Goal: Transaction & Acquisition: Purchase product/service

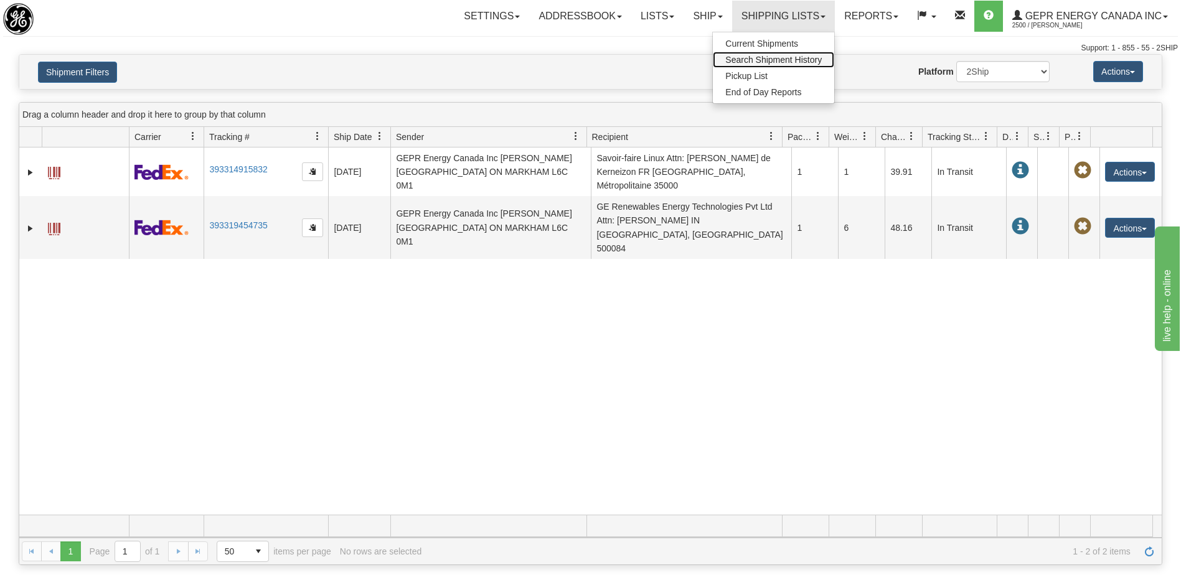
click at [754, 56] on span "Search Shipment History" at bounding box center [773, 60] width 96 height 10
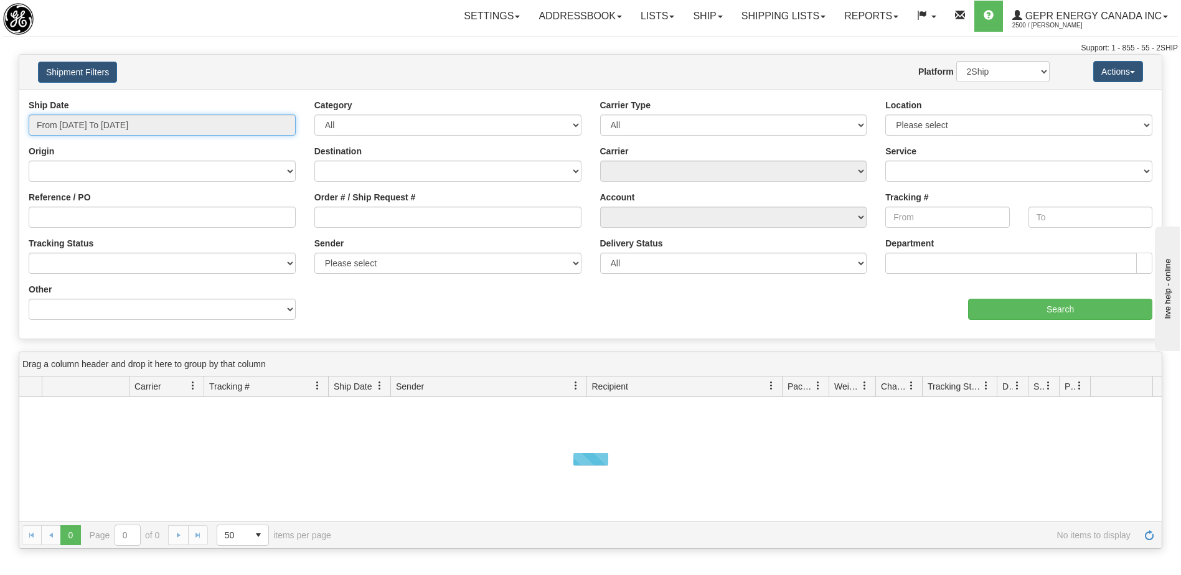
type input "[DATE]"
click at [78, 123] on input "From 09/18/2025 To 09/19/2025" at bounding box center [162, 125] width 267 height 21
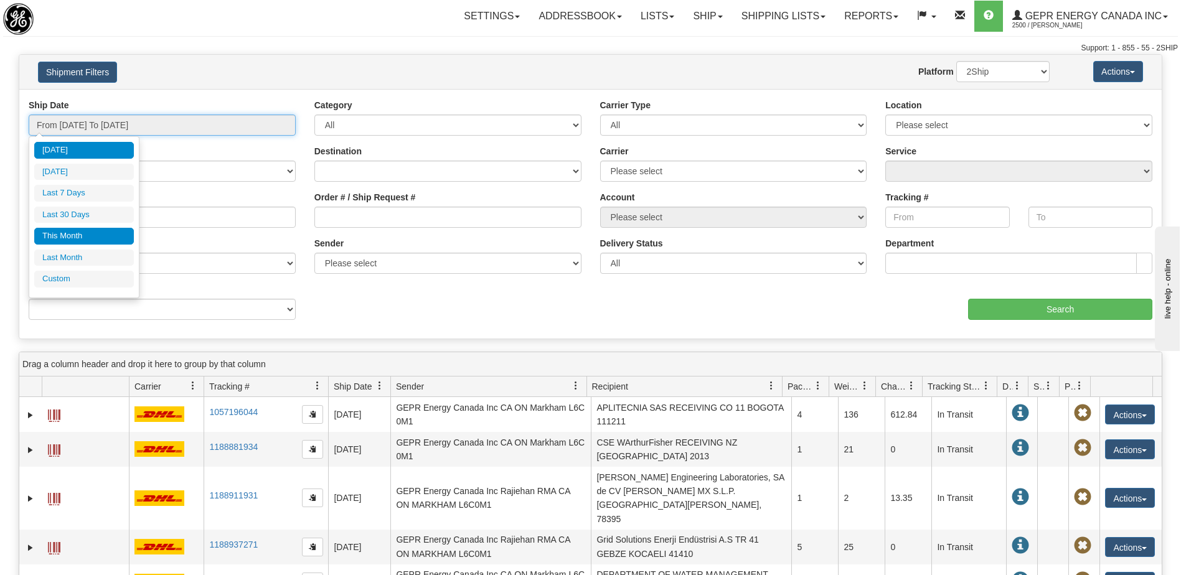
type input "09/01/2025"
type input "09/30/2025"
type input "08/01/2025"
type input "08/31/2025"
type input "[DATE]"
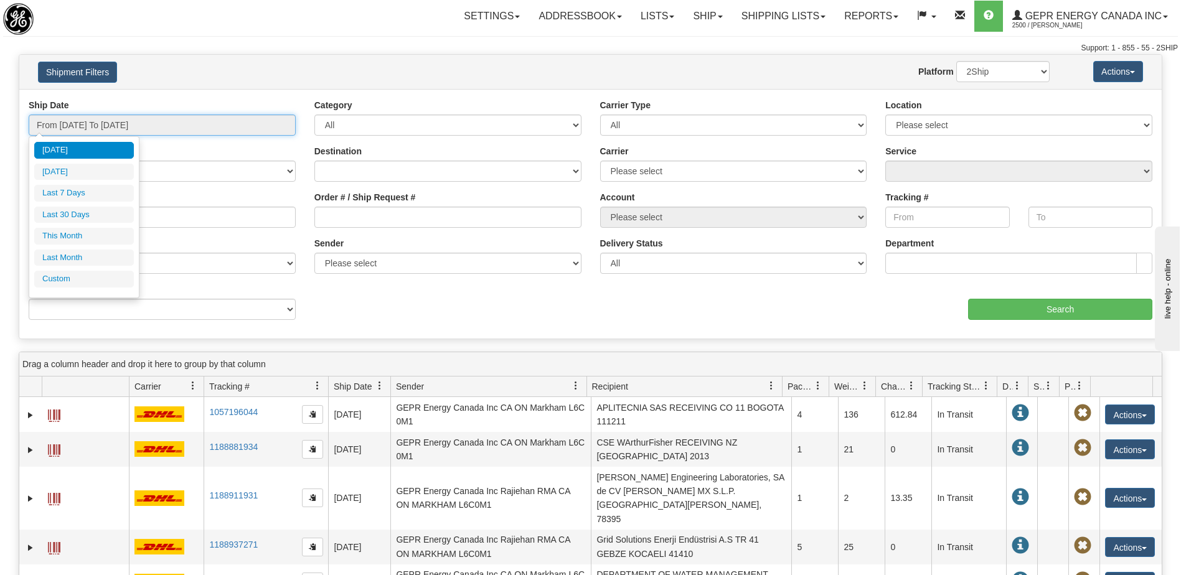
type input "[DATE]"
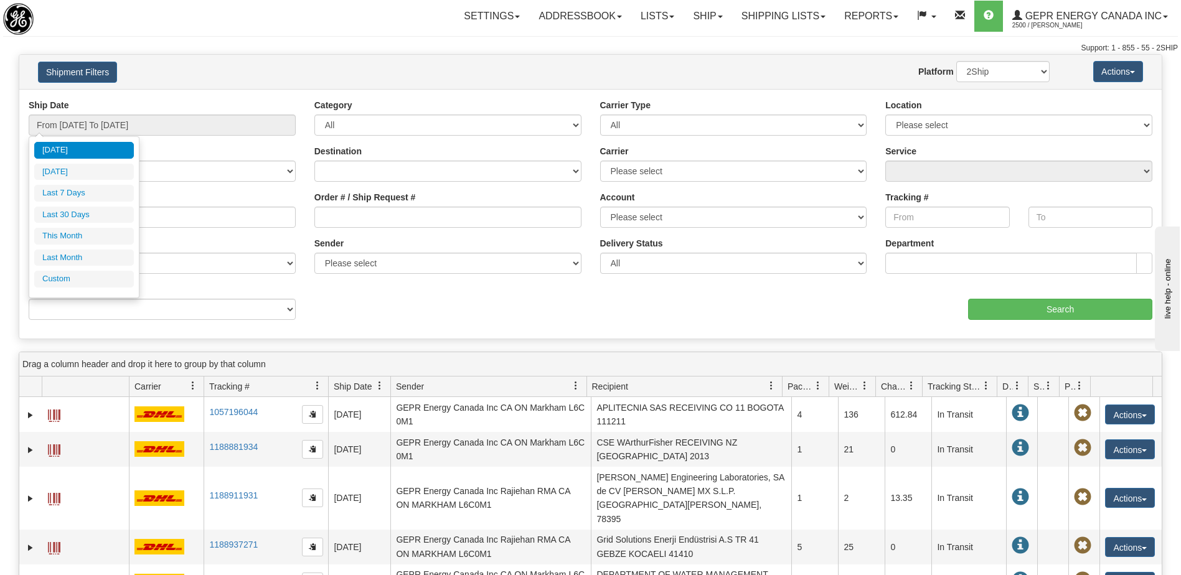
click at [88, 288] on div "Today Yesterday Last 7 Days Last 30 Days This Month Last Month Custom Apply Can…" at bounding box center [84, 217] width 100 height 151
click at [90, 280] on li "Custom" at bounding box center [84, 279] width 100 height 17
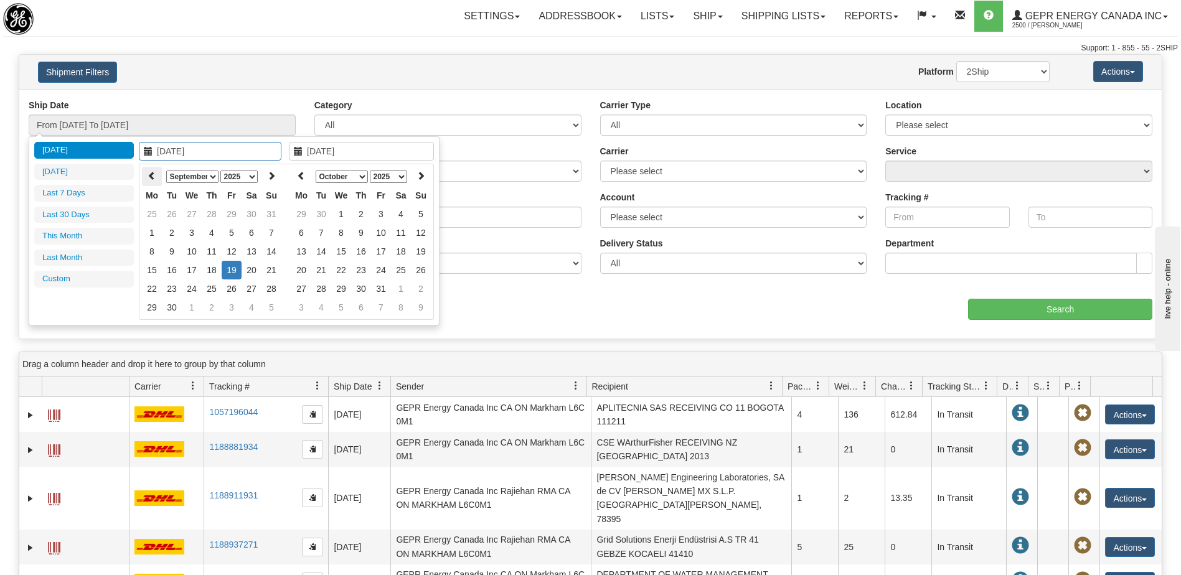
click at [154, 179] on icon at bounding box center [151, 175] width 9 height 9
type input "05/01/2025"
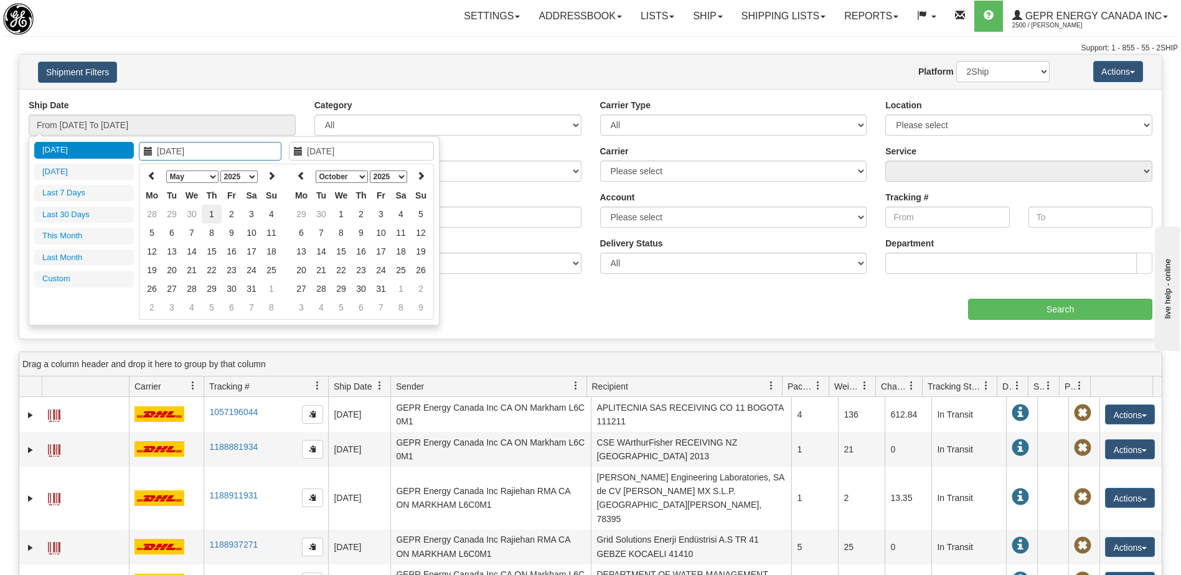
click at [215, 214] on td "1" at bounding box center [212, 214] width 20 height 19
click at [297, 175] on icon at bounding box center [301, 175] width 9 height 9
type input "[DATE]"
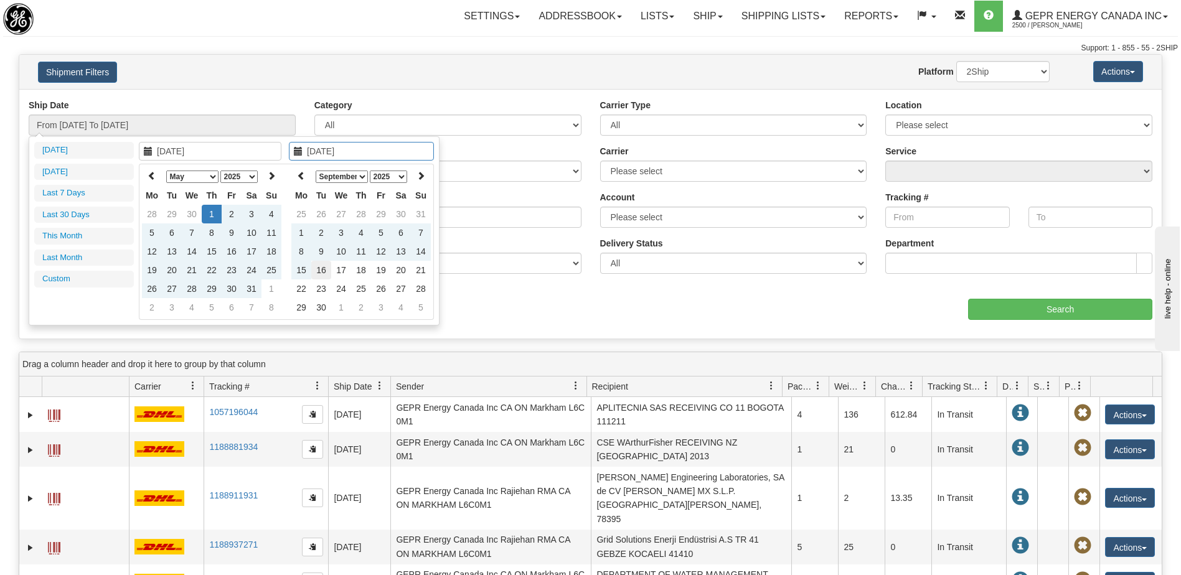
click at [323, 267] on td "16" at bounding box center [321, 270] width 20 height 19
type input "From 05/01/2025 To 09/16/2025"
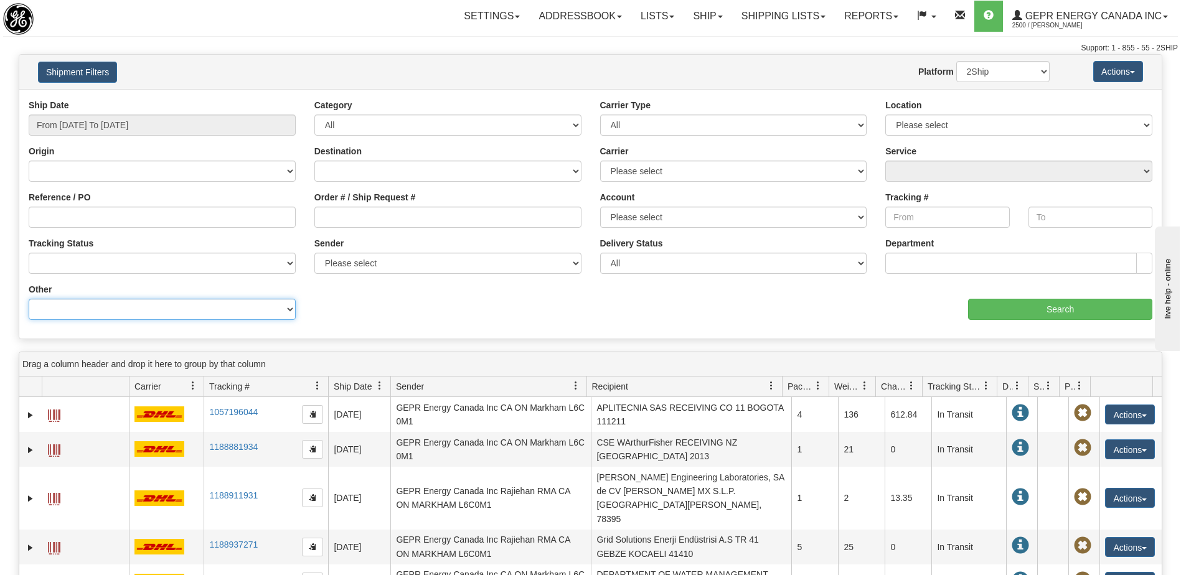
click at [166, 305] on select "Billing Account # Billing Type BOL # (LTL) Commodity Or Documents Consolidation…" at bounding box center [162, 309] width 267 height 21
click at [699, 13] on link "Ship" at bounding box center [707, 16] width 48 height 31
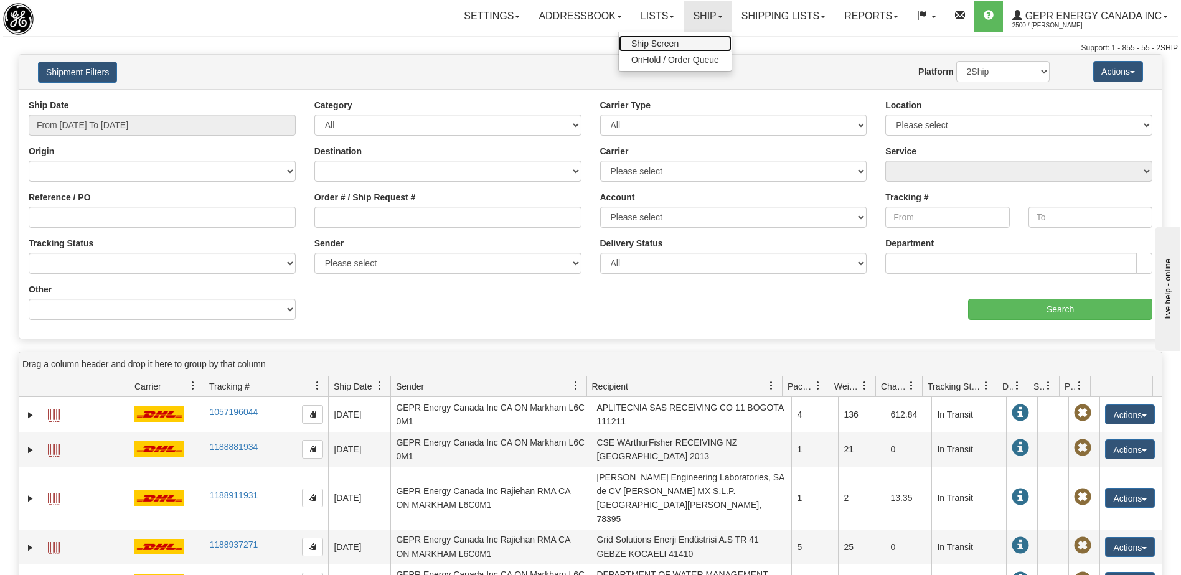
click at [655, 40] on span "Ship Screen" at bounding box center [654, 44] width 47 height 10
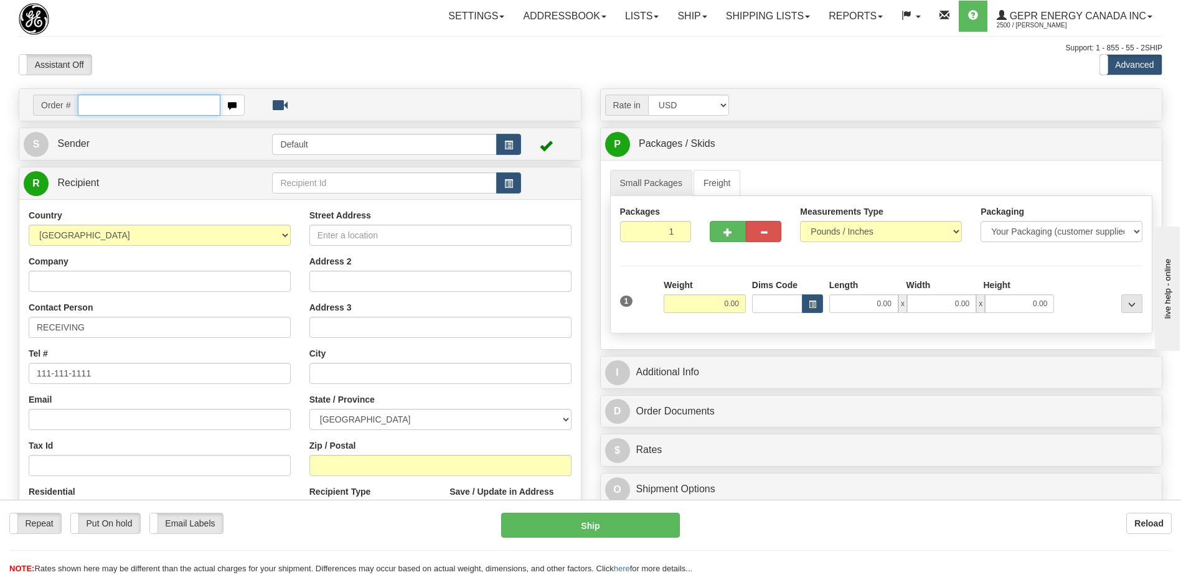
click at [110, 111] on input "text" at bounding box center [149, 105] width 142 height 21
paste input "86694701"
type input "86694701"
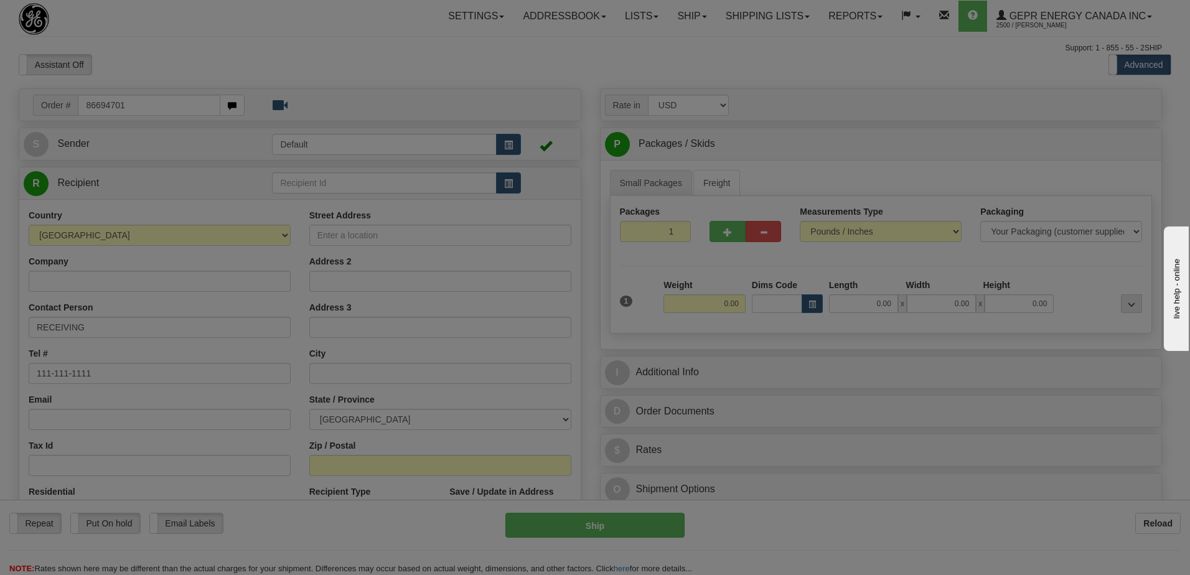
click at [198, 31] on body "Training Course Close Toggle navigation Settings Shipping Preferences New Recip…" at bounding box center [595, 287] width 1190 height 575
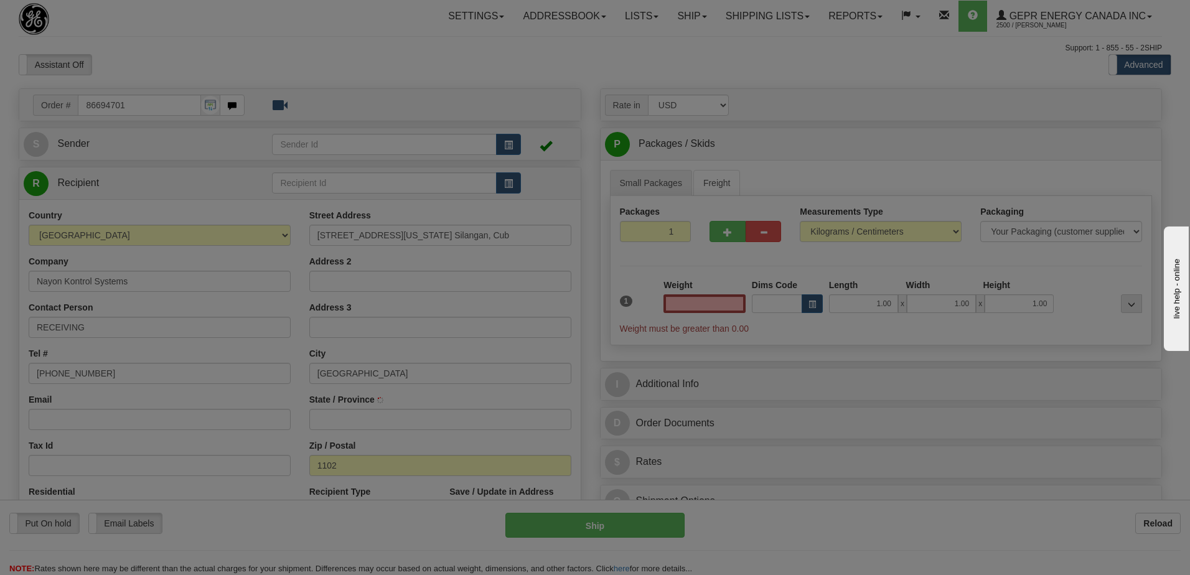
type input "0.00"
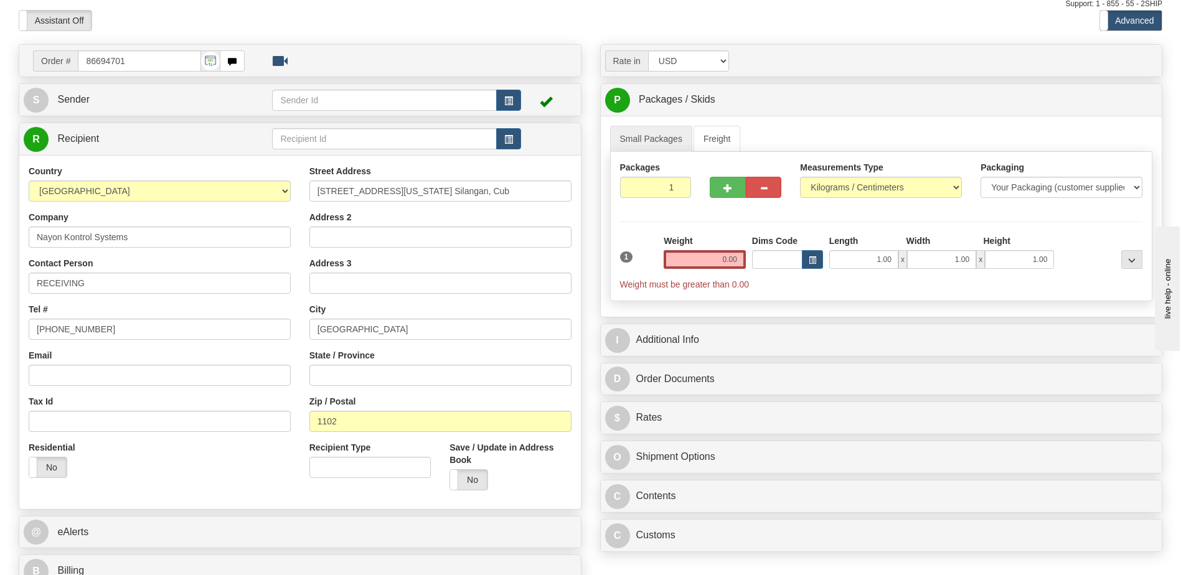
scroll to position [187, 0]
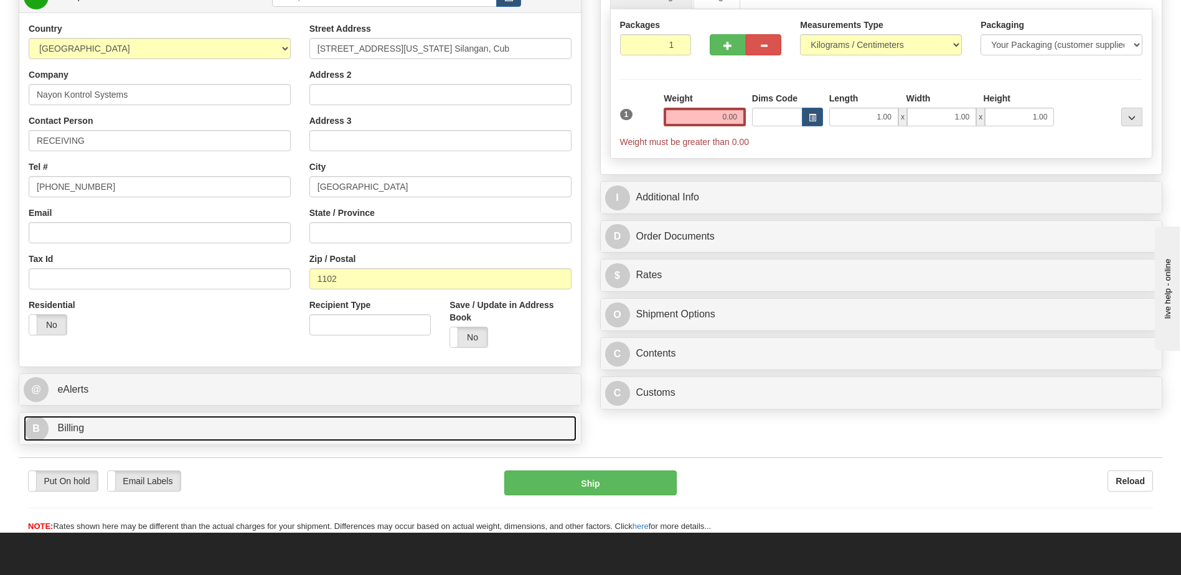
click at [169, 431] on link "B Billing" at bounding box center [300, 429] width 553 height 26
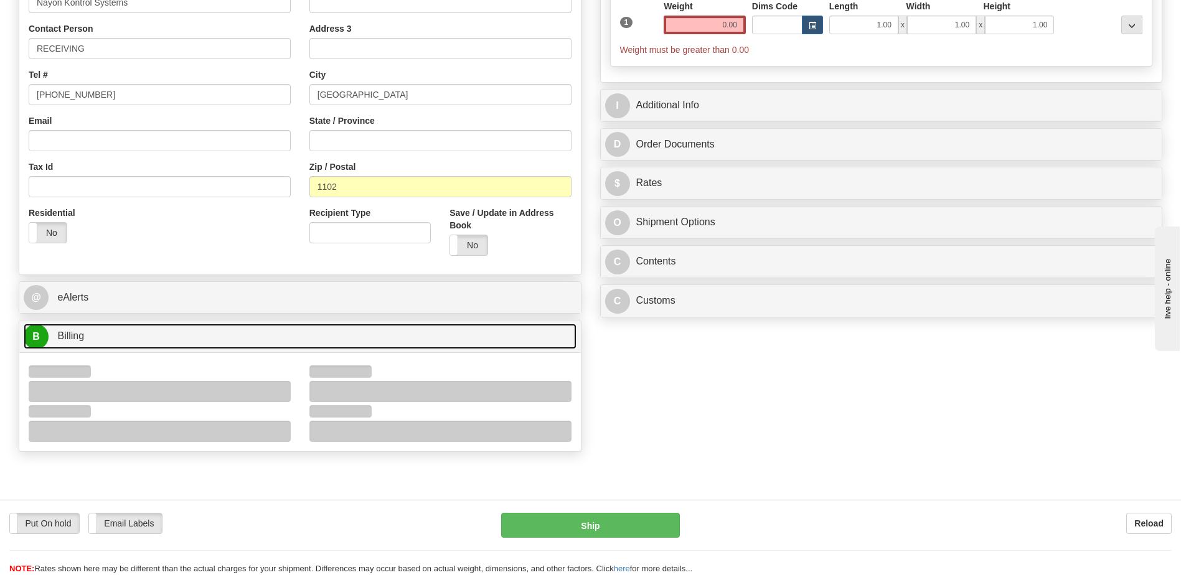
scroll to position [373, 0]
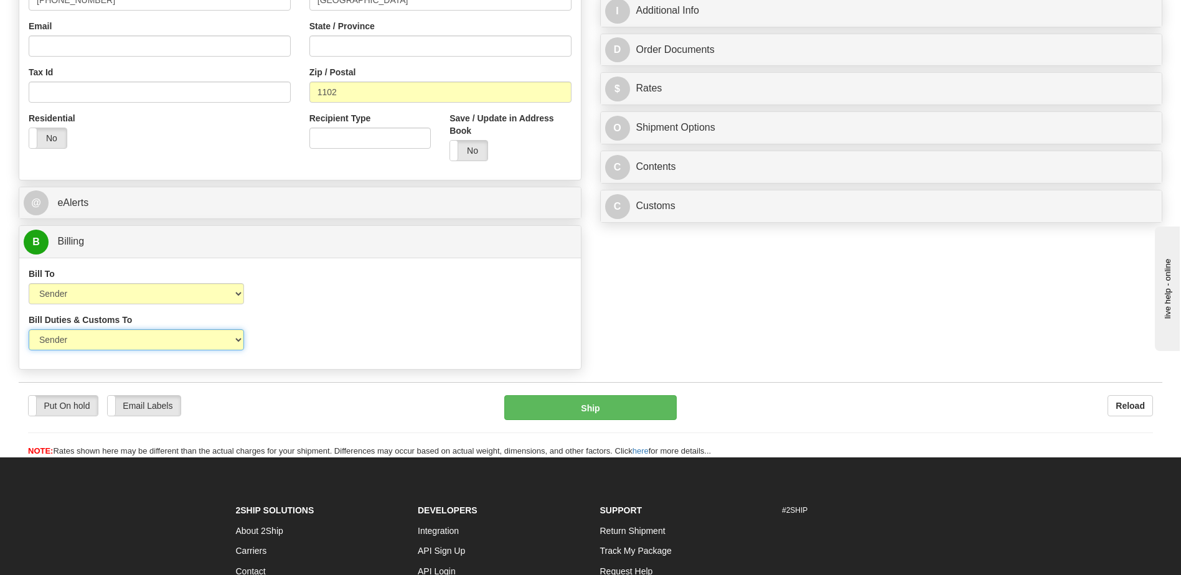
drag, startPoint x: 199, startPoint y: 340, endPoint x: 200, endPoint y: 347, distance: 6.9
click at [199, 340] on select "Sender Recipient Third Party" at bounding box center [136, 339] width 215 height 21
select select "2"
click at [29, 329] on select "Sender Recipient Third Party" at bounding box center [136, 339] width 215 height 21
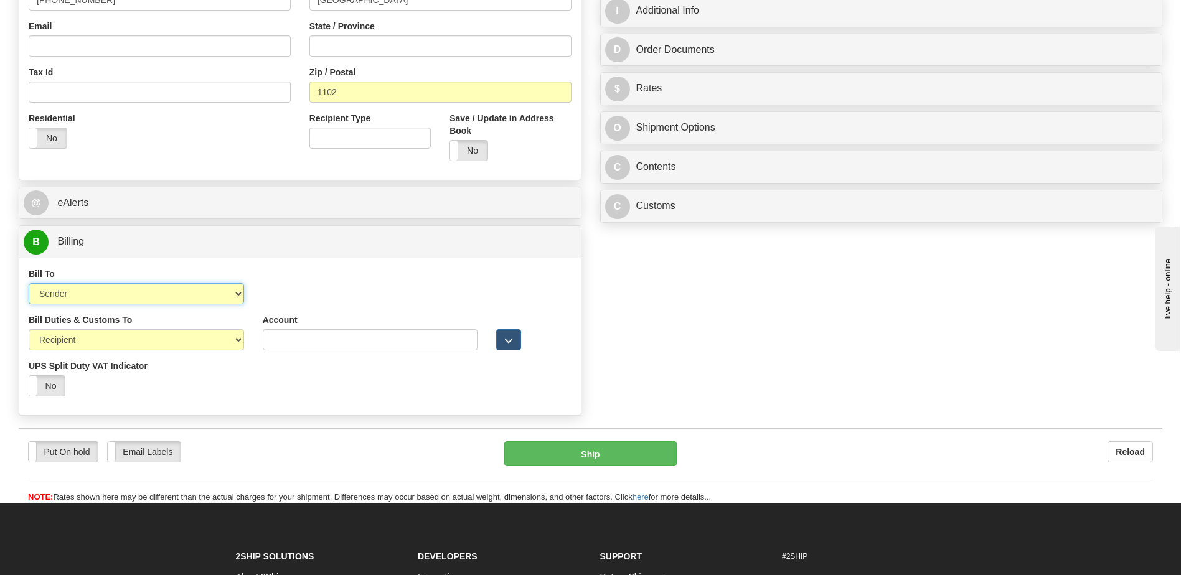
click at [192, 301] on select "Sender Recipient Third Party Collect" at bounding box center [136, 293] width 215 height 21
select select "2"
click at [29, 283] on select "Sender Recipient Third Party Collect" at bounding box center [136, 293] width 215 height 21
click at [267, 293] on input "Account" at bounding box center [370, 293] width 215 height 21
paste input "691771911"
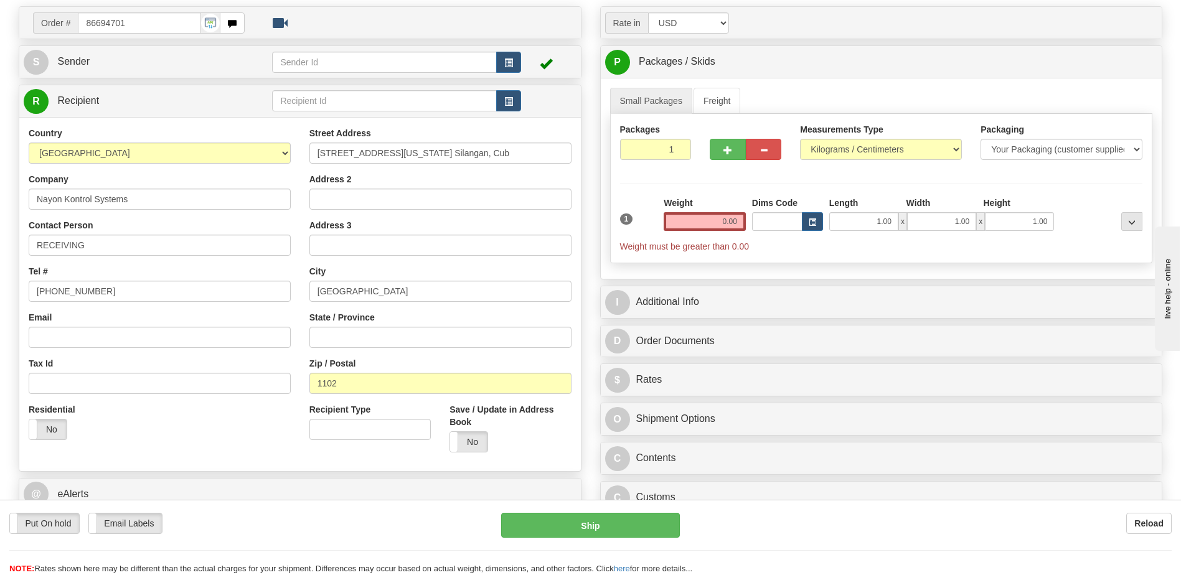
scroll to position [62, 0]
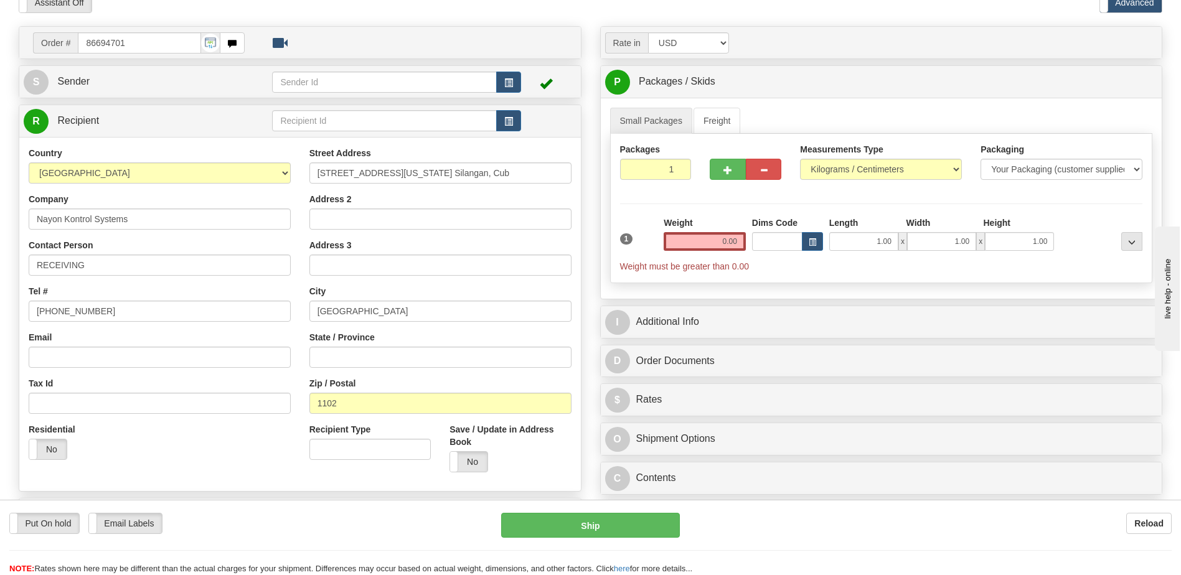
type input "691771911"
click at [376, 402] on input "1102" at bounding box center [440, 403] width 262 height 21
click at [410, 401] on input "1102" at bounding box center [440, 403] width 262 height 21
type input "1109"
click at [185, 457] on div "Residential Yes No" at bounding box center [159, 446] width 281 height 46
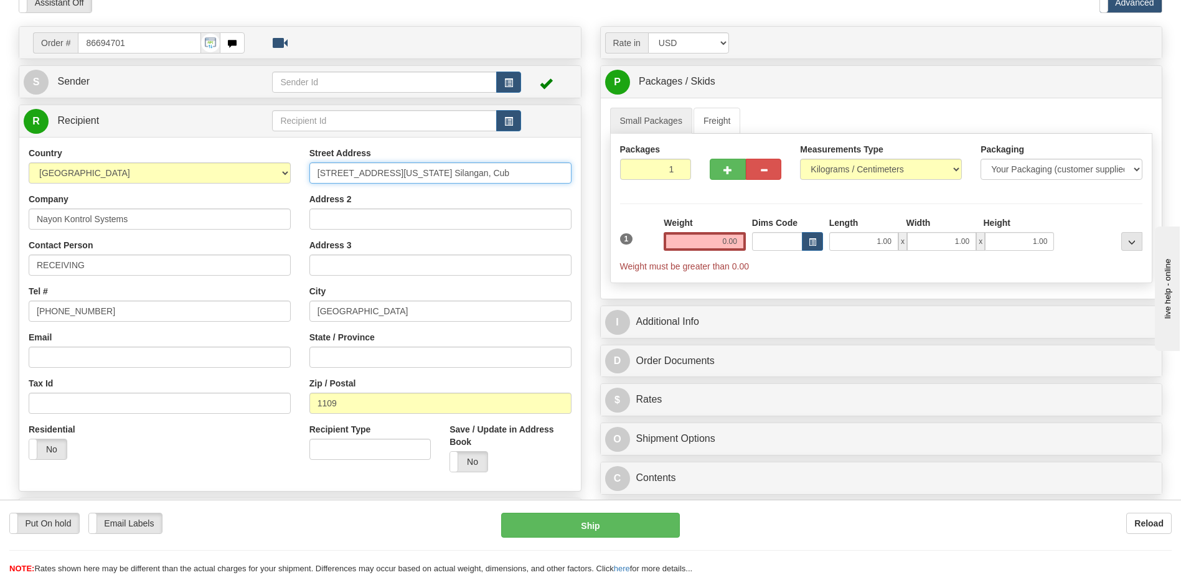
drag, startPoint x: 424, startPoint y: 172, endPoint x: 368, endPoint y: 175, distance: 56.1
click at [368, 175] on input "4B Illinois St. Brgy. Silangan, Cub" at bounding box center [440, 172] width 262 height 21
type input "4B Illinois St., Cub"
click at [318, 222] on input "Address 2" at bounding box center [440, 218] width 262 height 21
paste input "Brgy. Silangan"
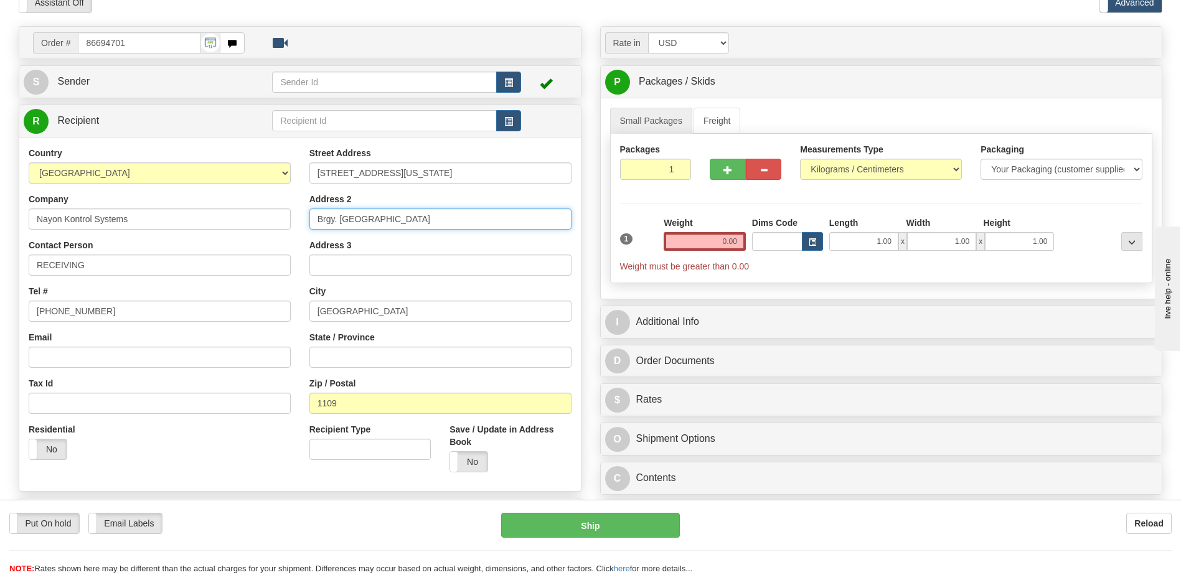
type input "Brgy. Silangan"
click at [426, 179] on input "4B Illinois St., Cub" at bounding box center [440, 172] width 262 height 21
type input "4B Illinois St."
click at [317, 311] on input "Quezon City" at bounding box center [440, 311] width 262 height 21
type input "Cubao, Quezon City"
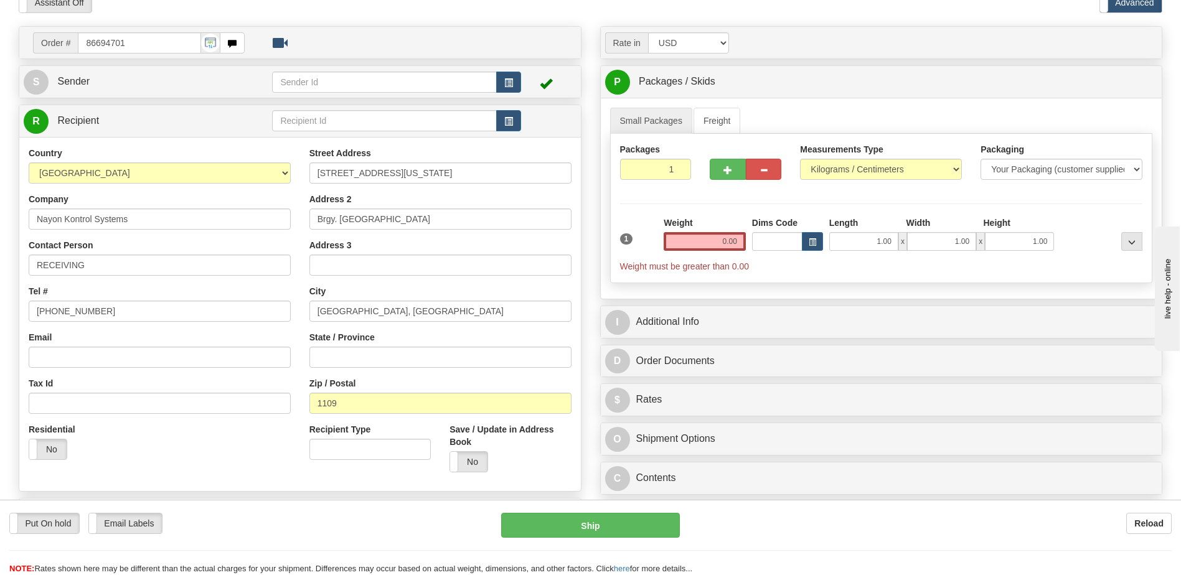
click at [158, 450] on div "Residential Yes No" at bounding box center [159, 446] width 281 height 46
click at [111, 358] on input "Email" at bounding box center [160, 357] width 262 height 21
paste input "linda.forbes@nkstech.net"
type input "linda.forbes@nkstech.net"
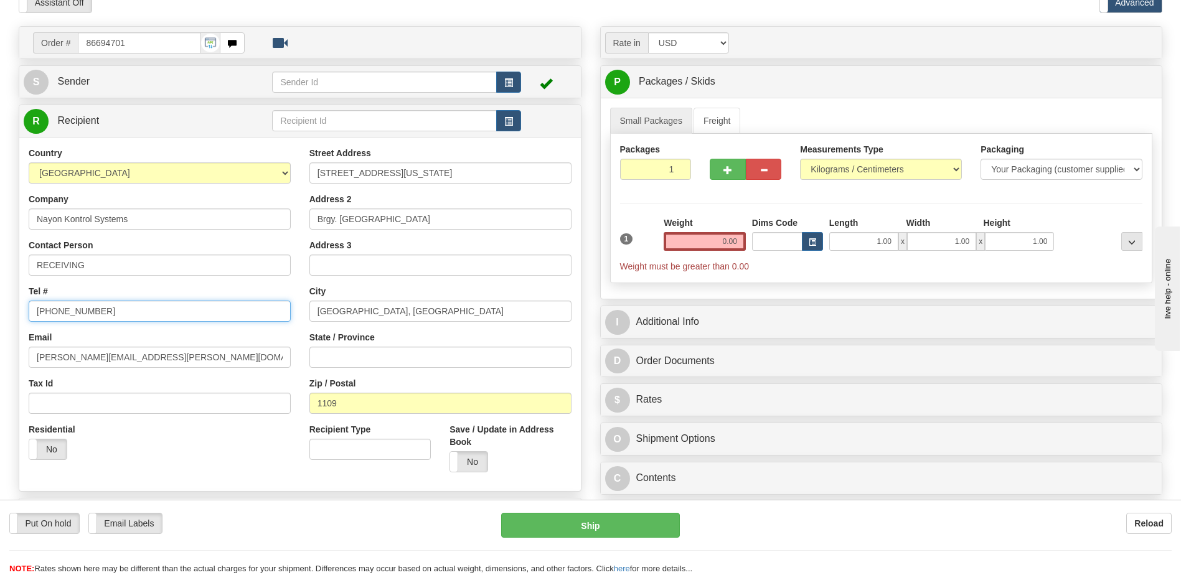
drag, startPoint x: 104, startPoint y: 311, endPoint x: -2, endPoint y: 312, distance: 106.4
click at [0, 312] on html "Training Course Close Toggle navigation Settings Shipping Preferences New Sende…" at bounding box center [590, 225] width 1181 height 575
type input "111-111-1111"
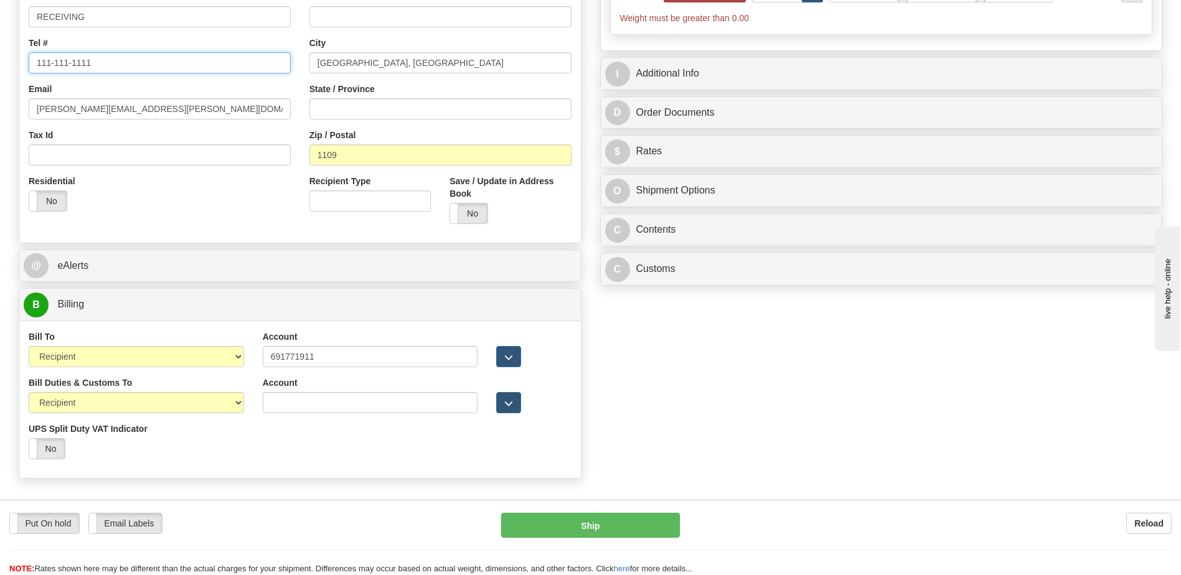
scroll to position [311, 0]
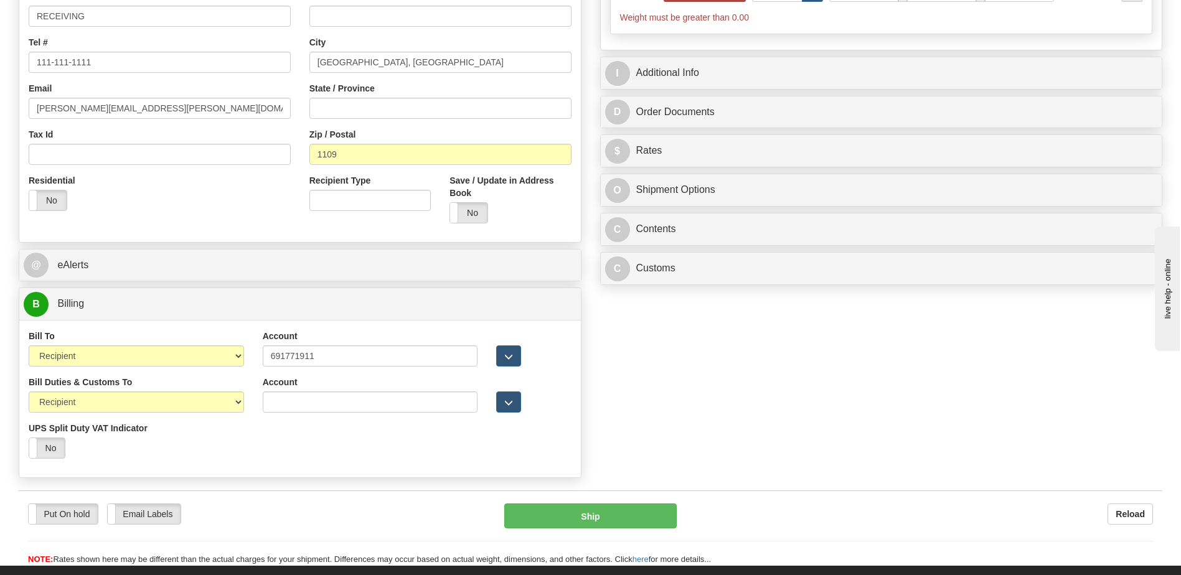
click at [199, 187] on div "Residential Yes No" at bounding box center [159, 197] width 281 height 46
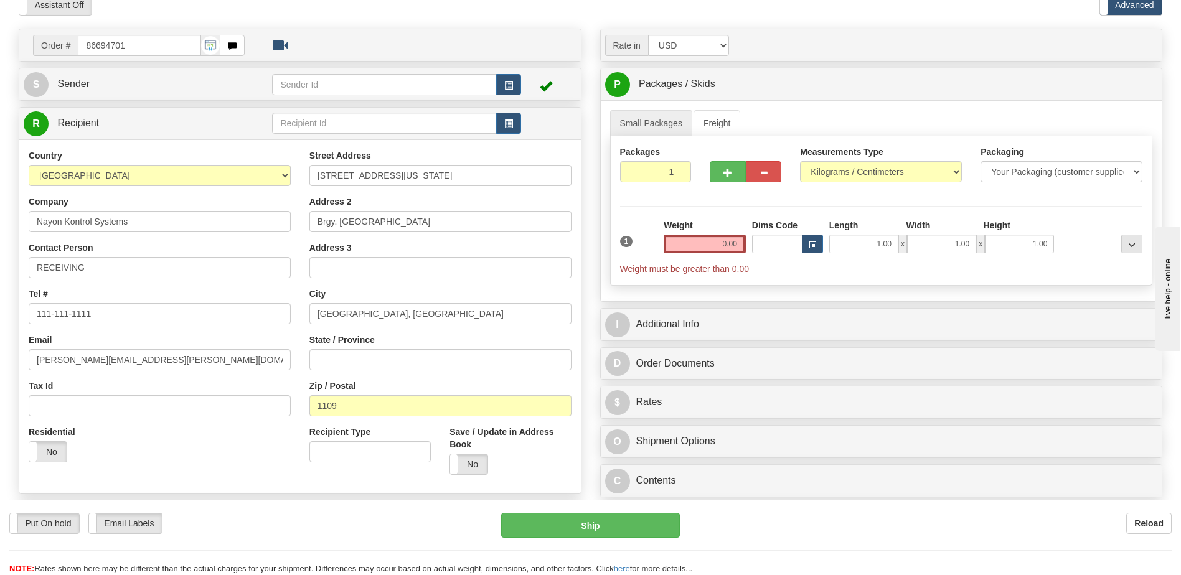
scroll to position [0, 0]
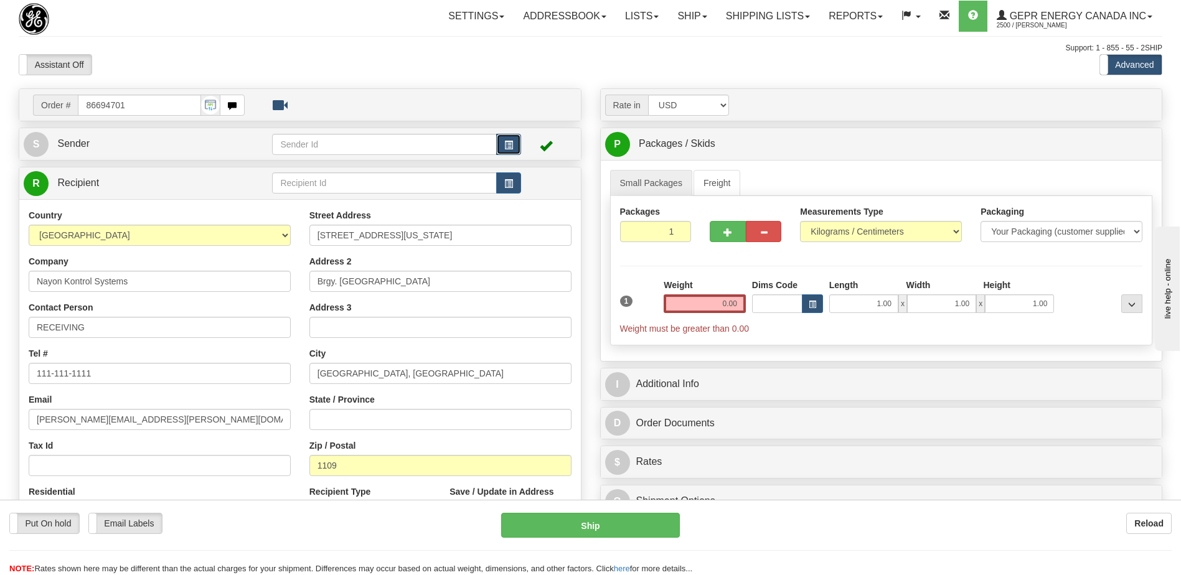
click at [513, 143] on button "button" at bounding box center [508, 144] width 25 height 21
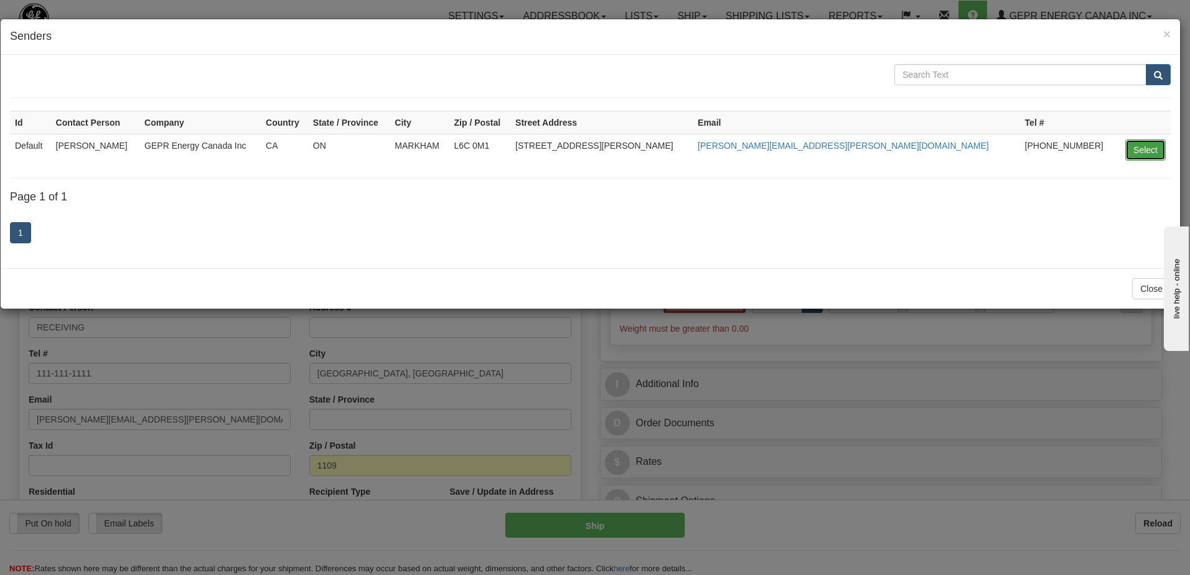
click at [1143, 149] on button "Select" at bounding box center [1145, 149] width 40 height 21
type input "Default"
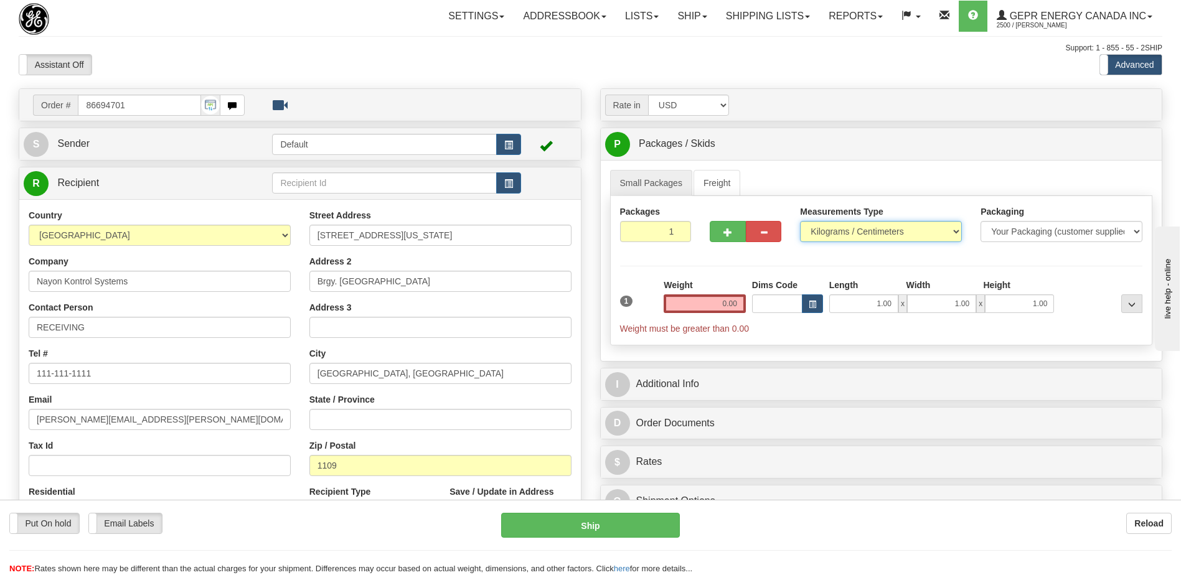
click at [859, 235] on select "Pounds / Inches Kilograms / Centimeters" at bounding box center [881, 231] width 162 height 21
select select "0"
click at [800, 221] on select "Pounds / Inches Kilograms / Centimeters" at bounding box center [881, 231] width 162 height 21
click at [732, 306] on input "0.00" at bounding box center [704, 303] width 82 height 19
type input "0.00"
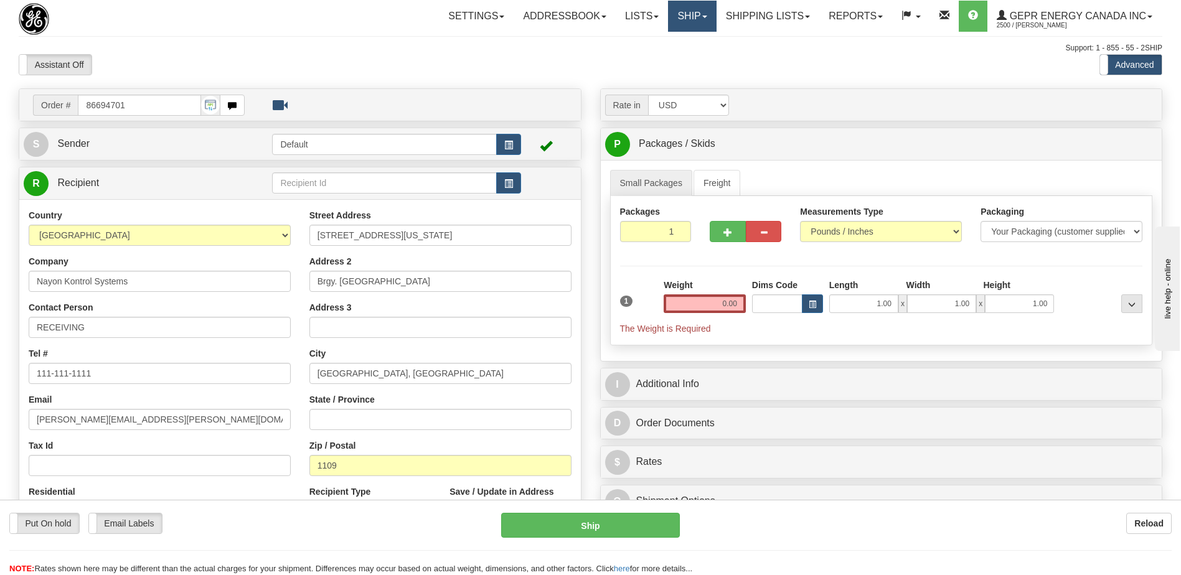
click at [681, 21] on link "Ship" at bounding box center [692, 16] width 48 height 31
click at [646, 43] on span "Ship Screen" at bounding box center [638, 44] width 47 height 10
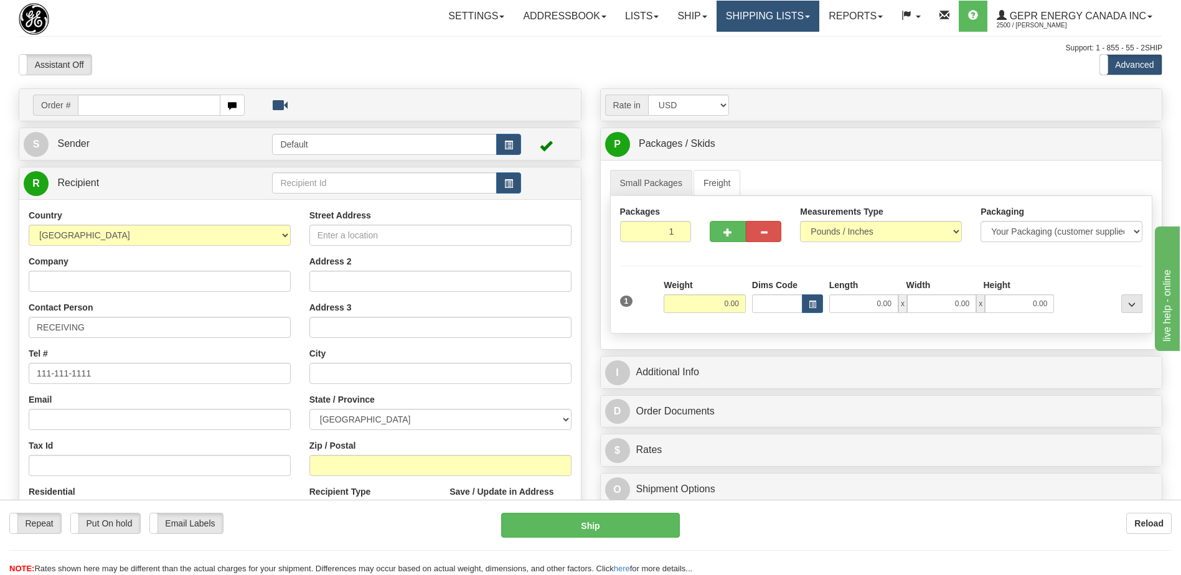
click at [767, 17] on link "Shipping lists" at bounding box center [767, 16] width 103 height 31
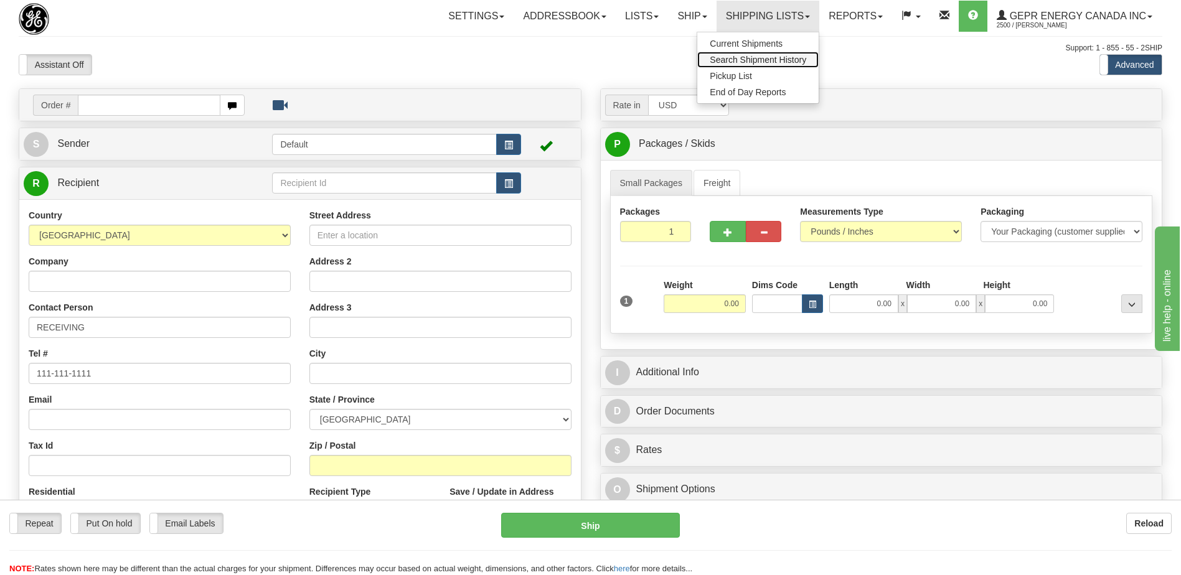
click at [732, 62] on span "Search Shipment History" at bounding box center [757, 60] width 96 height 10
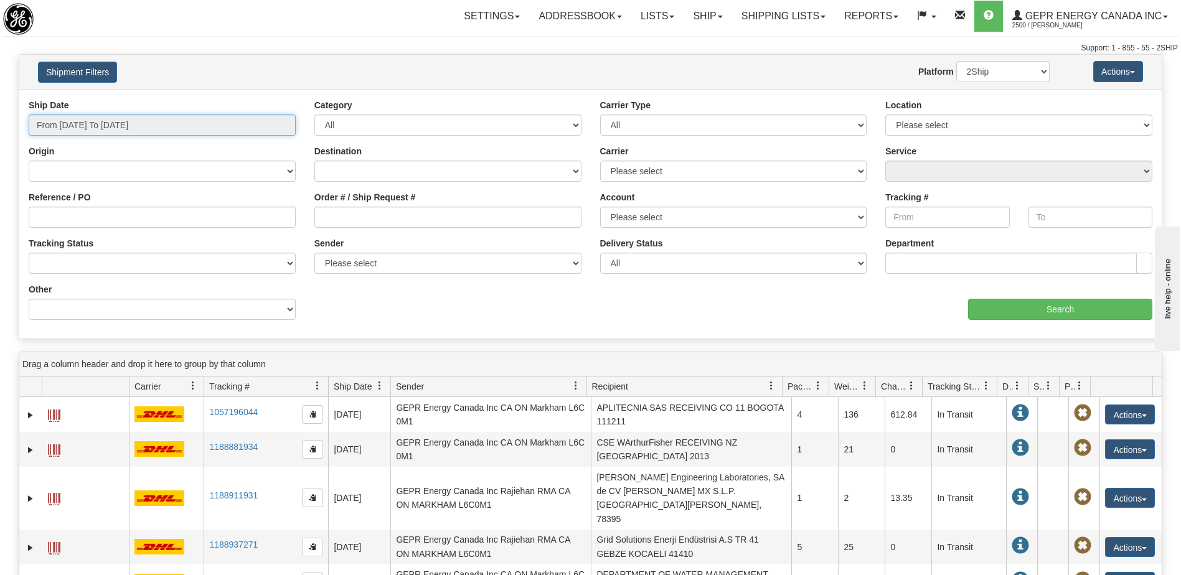
type input "[DATE]"
click at [189, 125] on input "From [DATE] To [DATE]" at bounding box center [162, 125] width 267 height 21
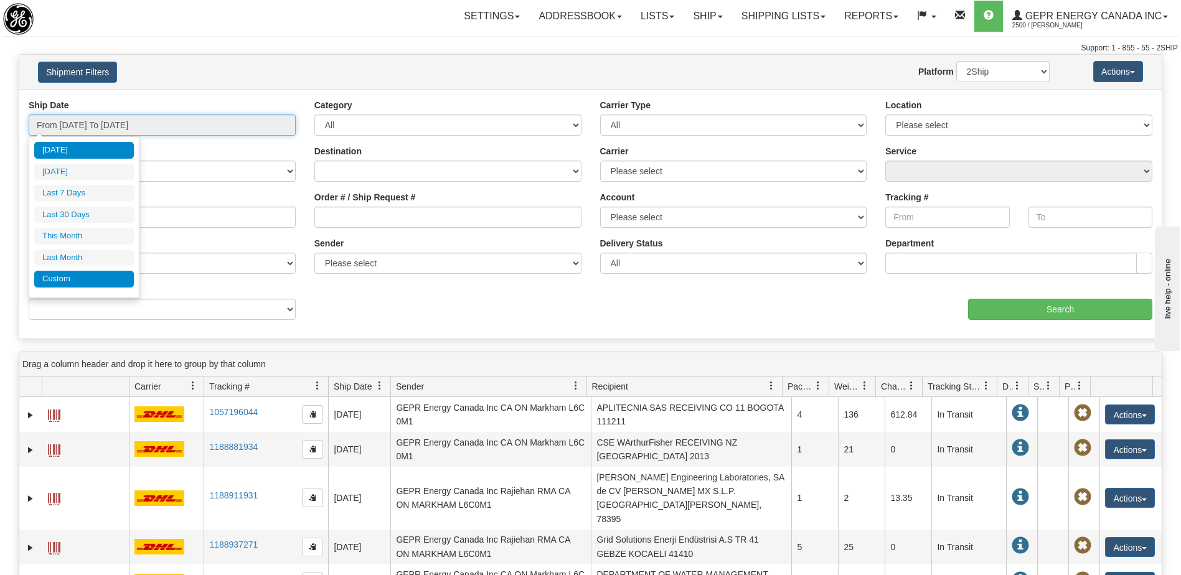
type input "[DATE]"
click at [115, 279] on li "Custom" at bounding box center [84, 279] width 100 height 17
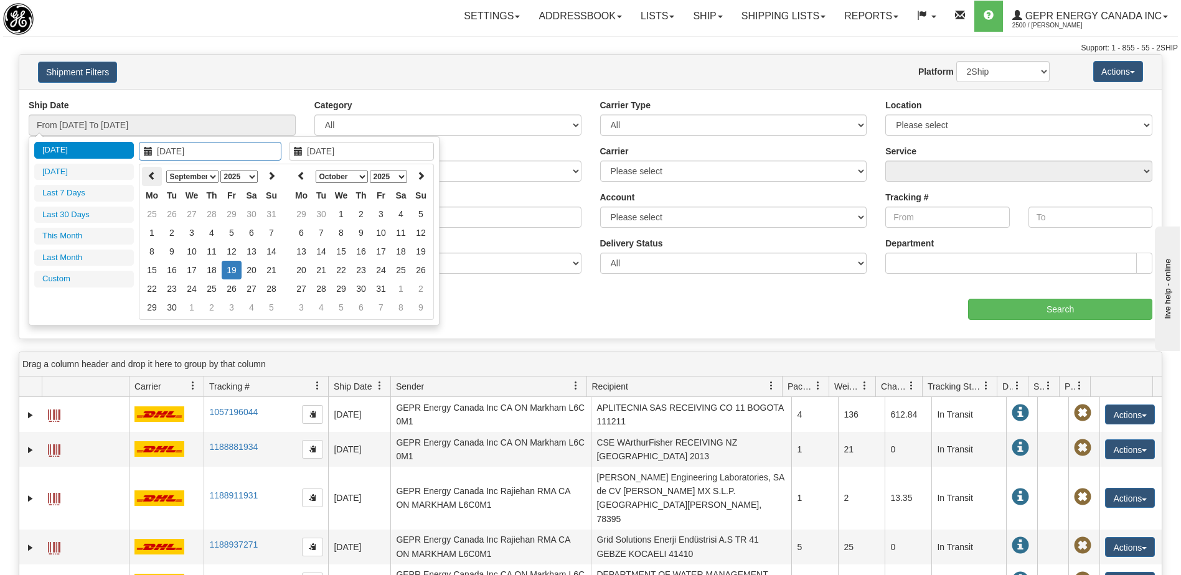
click at [151, 177] on icon at bounding box center [151, 175] width 9 height 9
type input "[DATE]"
click at [569, 309] on div "Ship Date From [DATE] To [DATE] Category All Inbound Outbound Carrier Type All …" at bounding box center [590, 214] width 1142 height 230
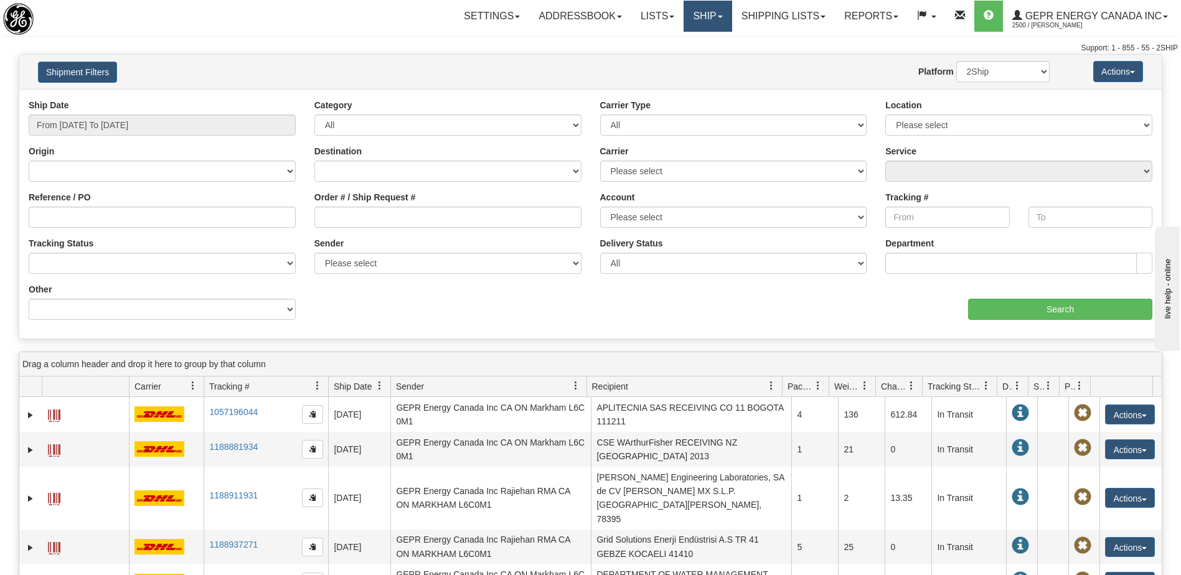
click at [690, 17] on link "Ship" at bounding box center [707, 16] width 48 height 31
click at [665, 39] on span "Ship Screen" at bounding box center [654, 44] width 47 height 10
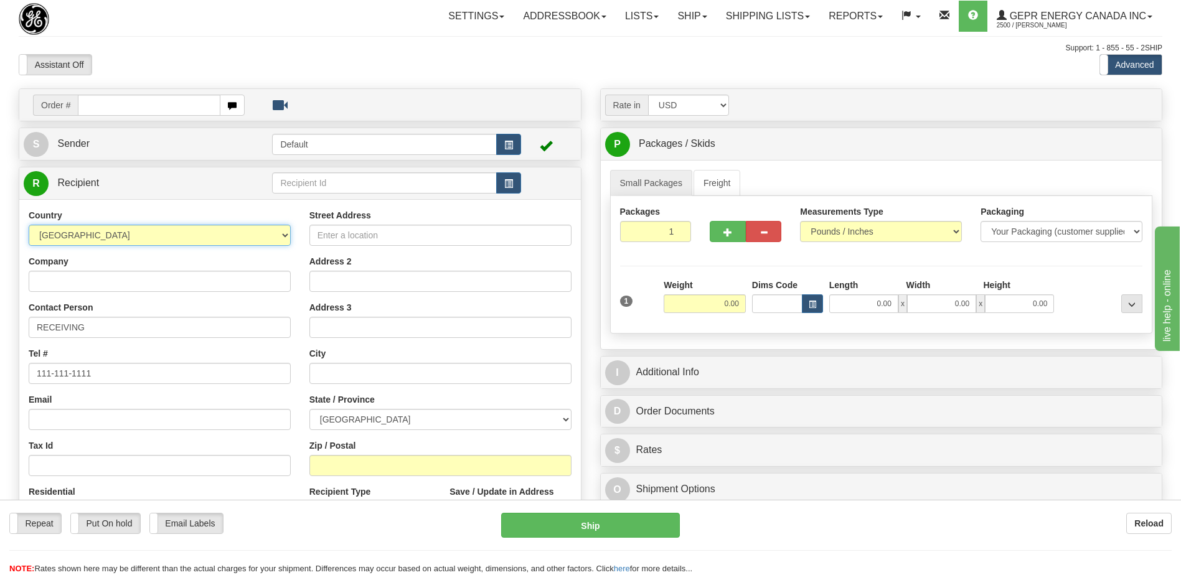
click at [123, 234] on select "[GEOGRAPHIC_DATA] [GEOGRAPHIC_DATA] [GEOGRAPHIC_DATA] [GEOGRAPHIC_DATA] [US_STA…" at bounding box center [160, 235] width 262 height 21
select select "PH"
click at [118, 236] on select "[GEOGRAPHIC_DATA] [GEOGRAPHIC_DATA] [GEOGRAPHIC_DATA] [GEOGRAPHIC_DATA] [US_STA…" at bounding box center [160, 235] width 262 height 21
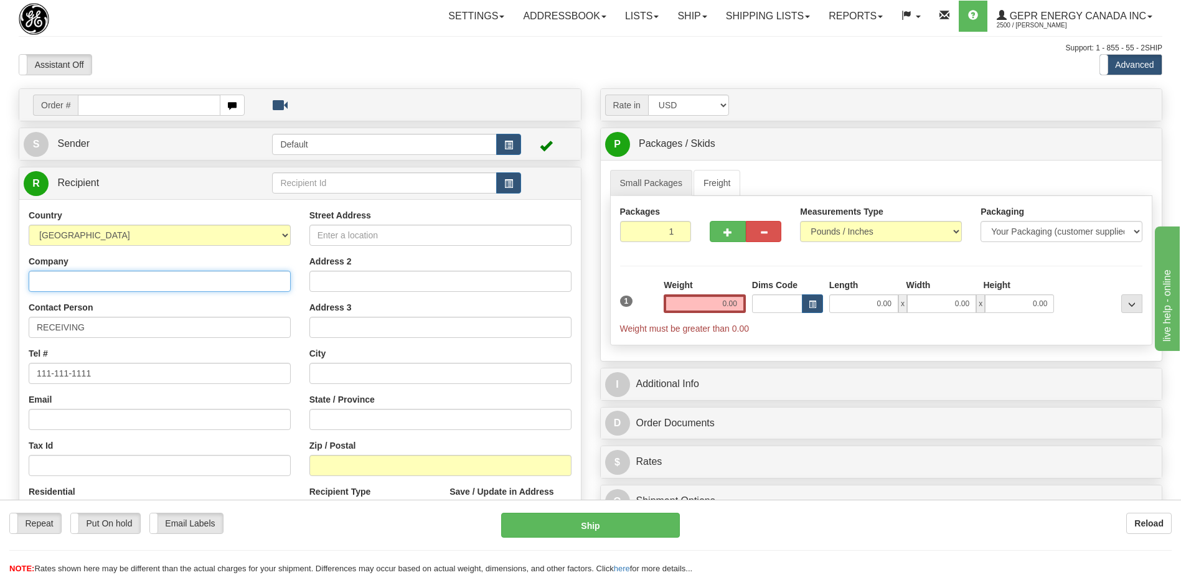
click at [116, 276] on input "Company" at bounding box center [160, 281] width 262 height 21
paste input "Nayon Kontrol Systems"
type input "Nayon Kontrol Systems"
click at [317, 237] on input "Street Address" at bounding box center [440, 235] width 262 height 21
paste input "# 4B ILLINOIS ST., BRGY. SILANGAN"
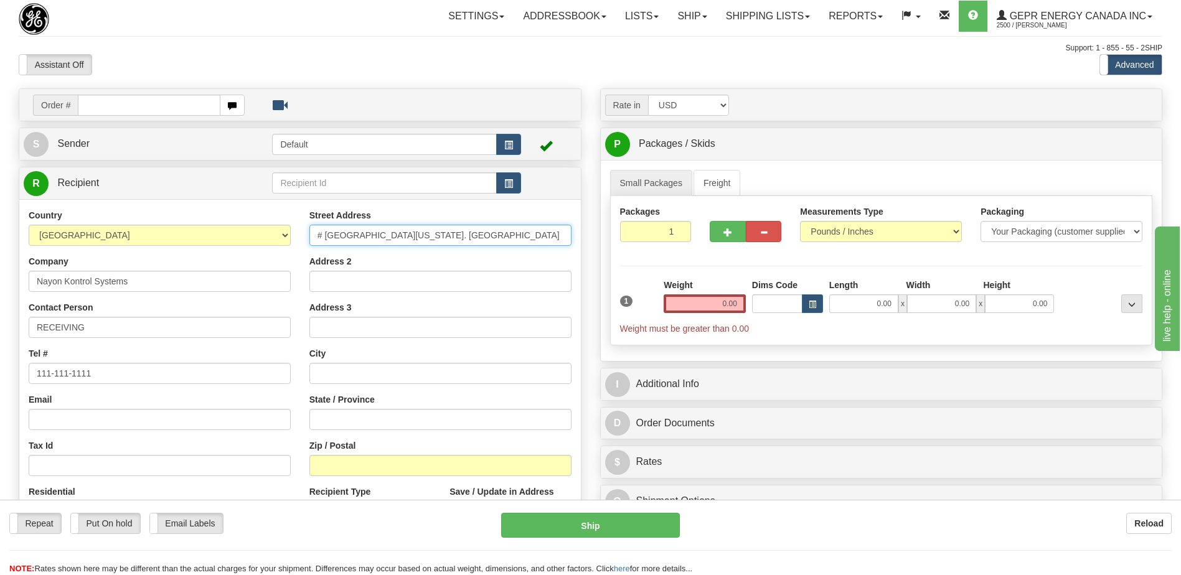
type input "# 4B ILLINOIS ST., BRGY. SILANGAN"
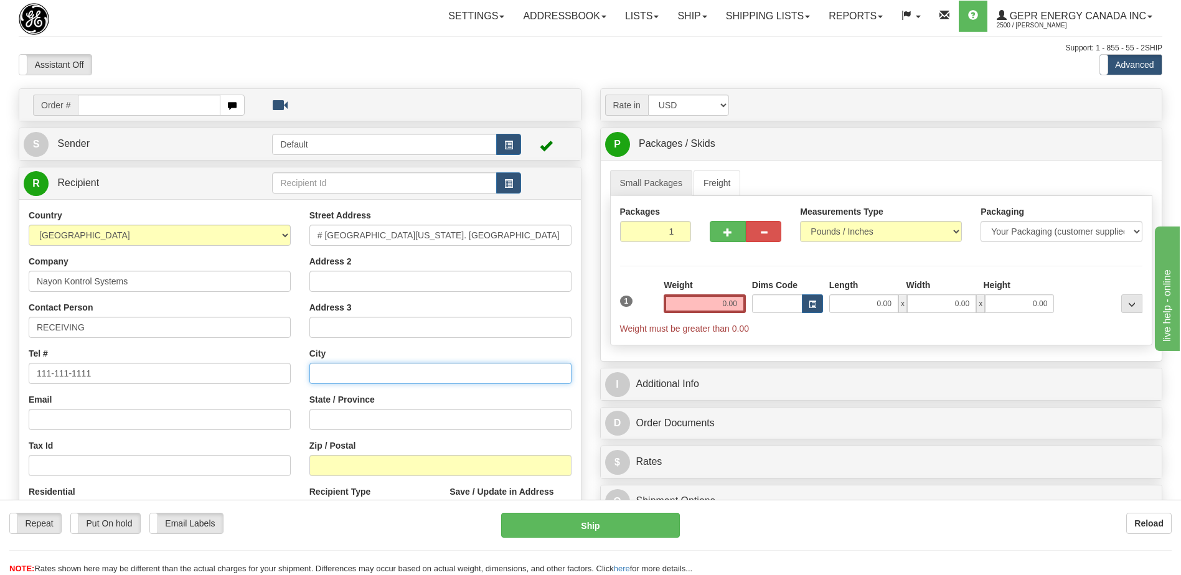
click at [363, 380] on input "text" at bounding box center [440, 373] width 262 height 21
paste input "CUBAO, QUEZON CITY"
type input "CUBAO, QUEZON CITY"
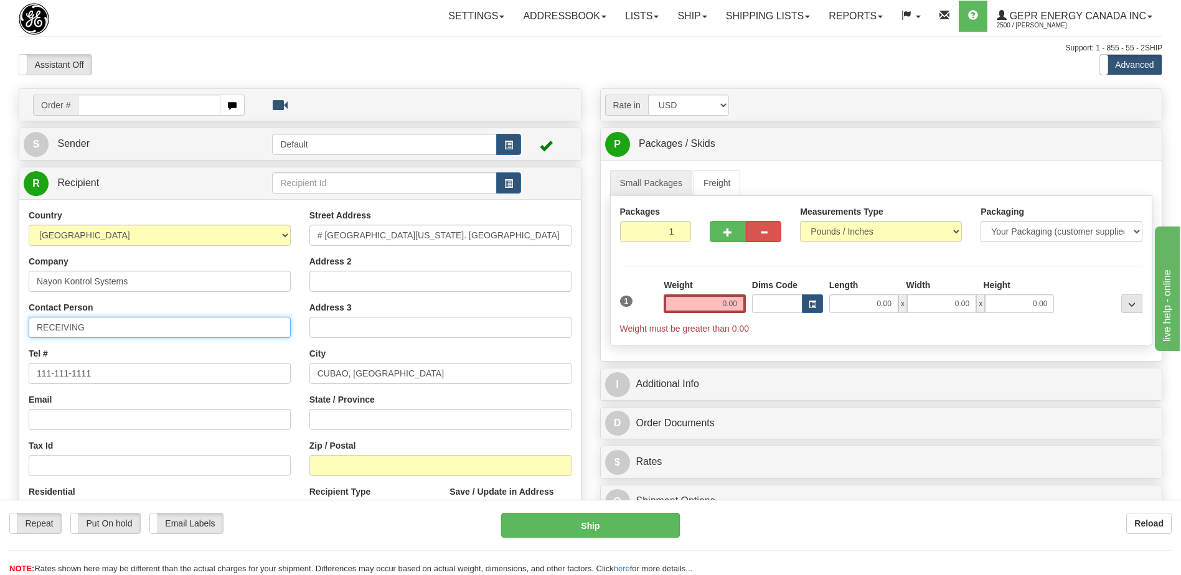
click at [0, 315] on html "Training Course Close Toggle navigation Settings Shipping Preferences New Sende…" at bounding box center [590, 287] width 1181 height 575
paste input "Attention: Linda Forbes"
type input "Attention: Linda Forbes"
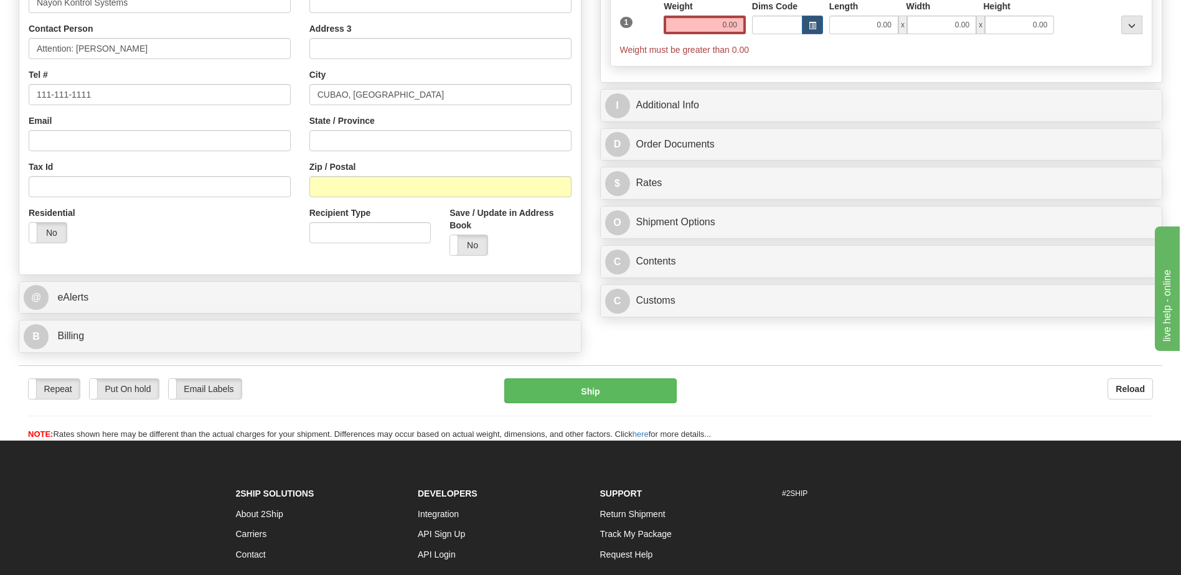
scroll to position [311, 0]
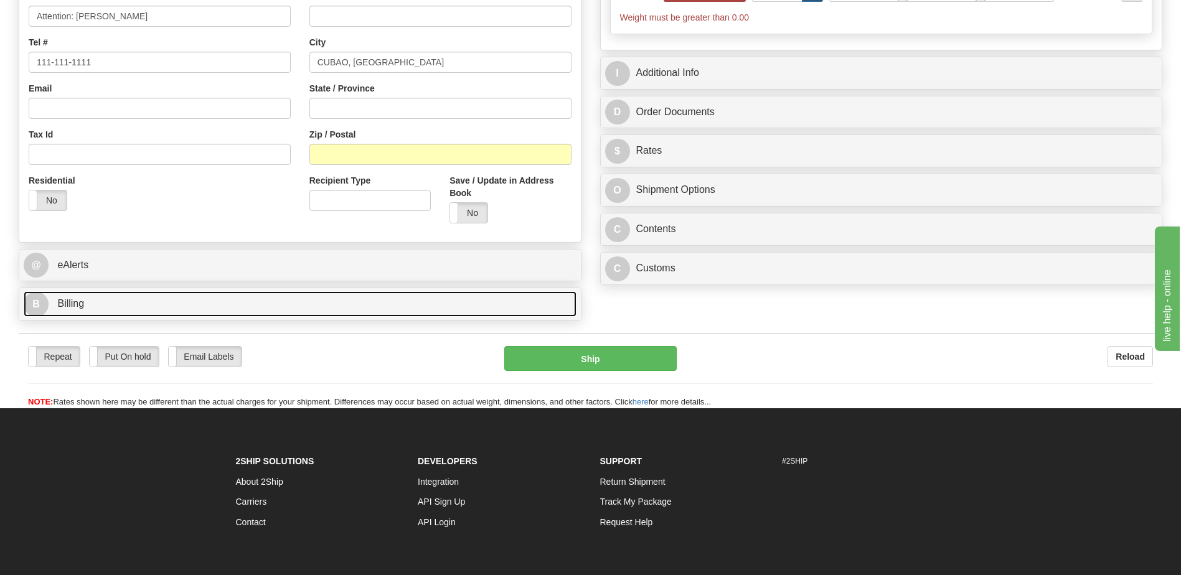
click at [162, 306] on link "B Billing" at bounding box center [300, 304] width 553 height 26
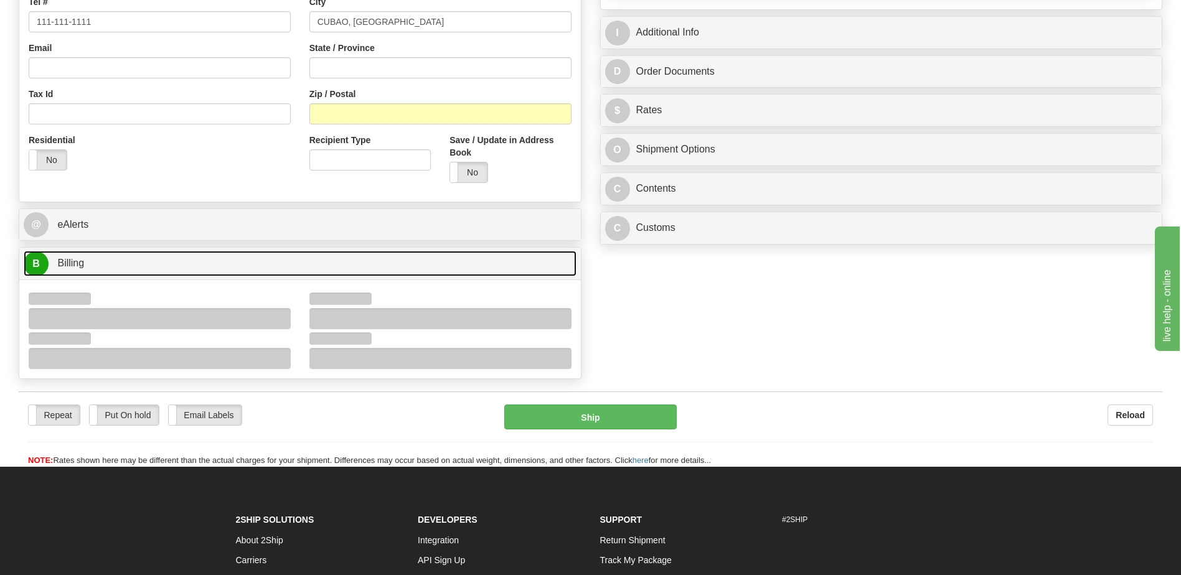
scroll to position [373, 0]
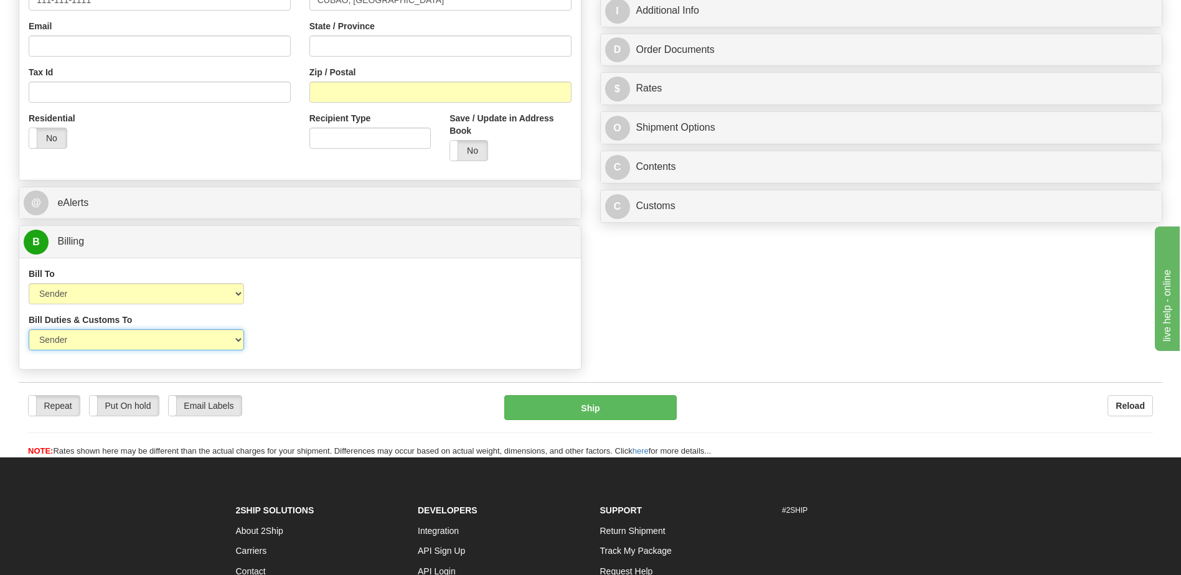
click at [175, 348] on select "Sender Recipient Third Party" at bounding box center [136, 339] width 215 height 21
select select "2"
click at [29, 329] on select "Sender Recipient Third Party" at bounding box center [136, 339] width 215 height 21
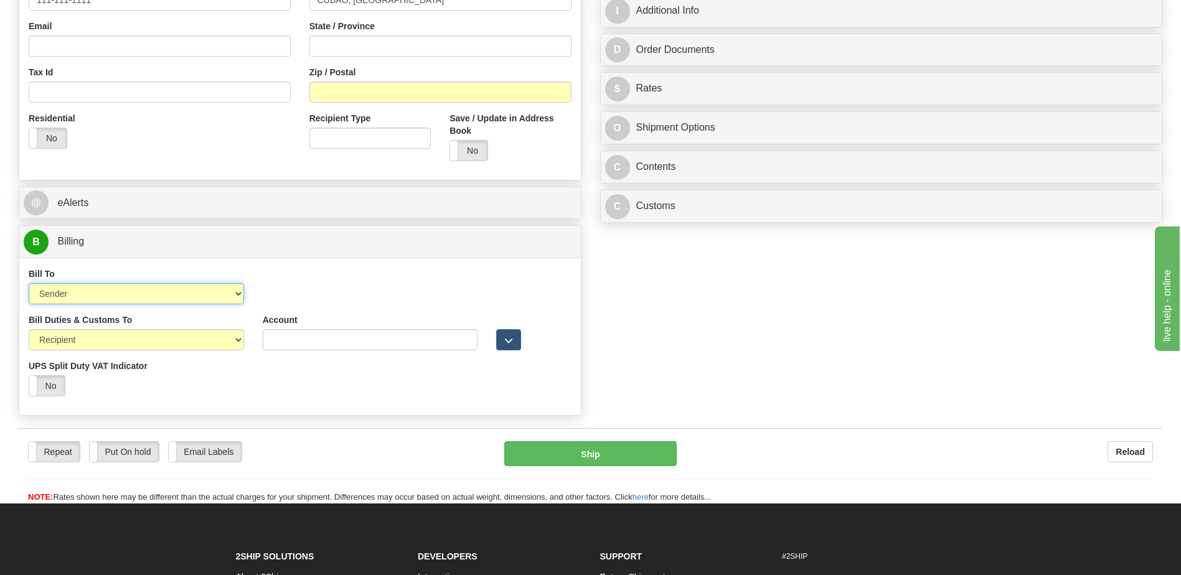
click at [170, 299] on select "Sender Recipient Third Party Collect" at bounding box center [136, 293] width 215 height 21
select select "2"
click at [29, 283] on select "Sender Recipient Third Party Collect" at bounding box center [136, 293] width 215 height 21
click at [269, 295] on input "Account" at bounding box center [370, 293] width 215 height 21
paste input "691771911"
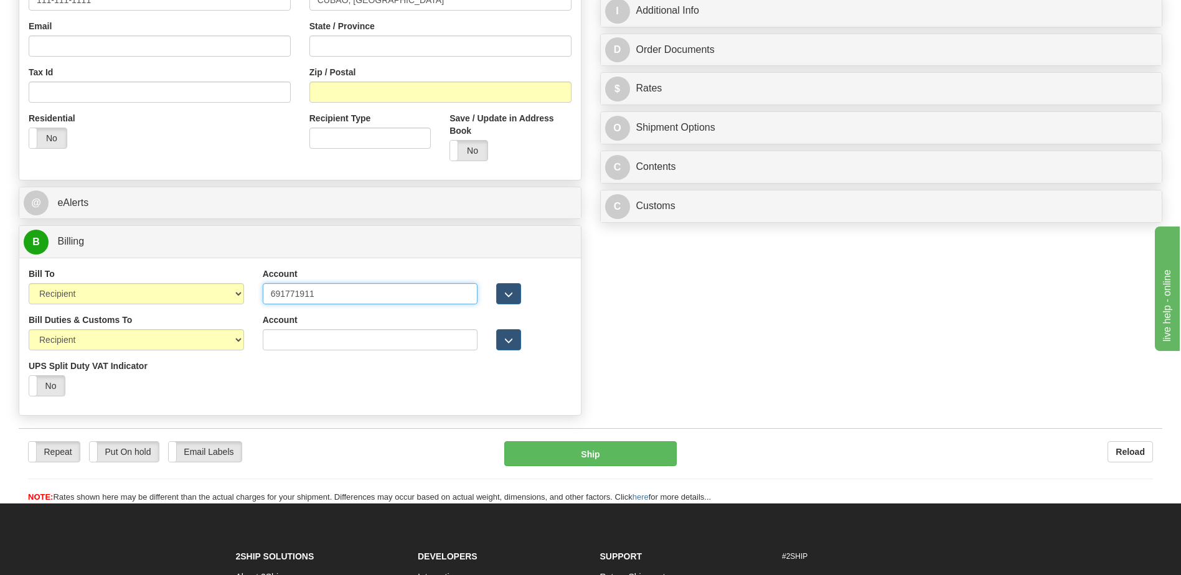
type input "691771911"
click at [304, 380] on div "Bill Duties & Customs To Sender Recipient Third Party UPS Split Duty VAT Indica…" at bounding box center [299, 360] width 561 height 92
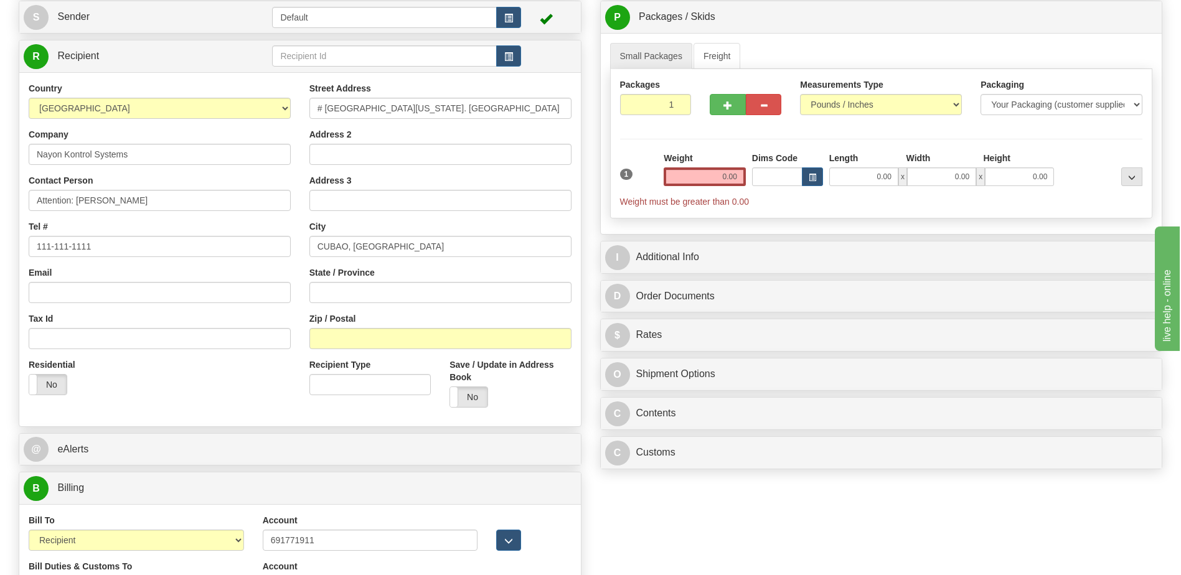
scroll to position [124, 0]
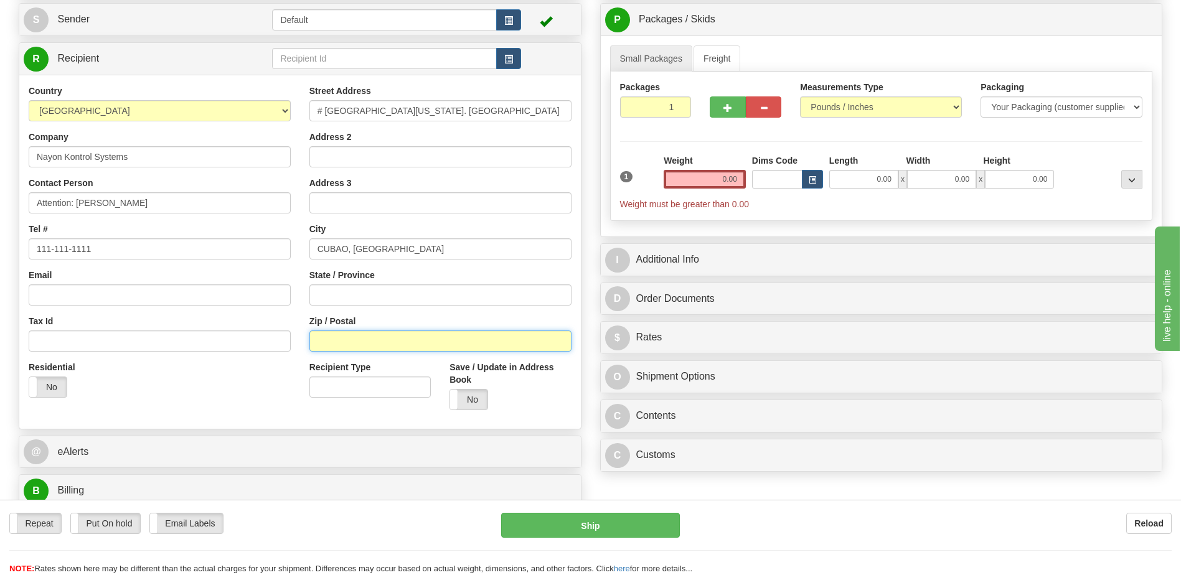
click at [310, 344] on input "Zip / Postal" at bounding box center [440, 340] width 262 height 21
paste input "1109"
type input "1109"
click at [236, 394] on div "Residential Yes No" at bounding box center [159, 384] width 281 height 46
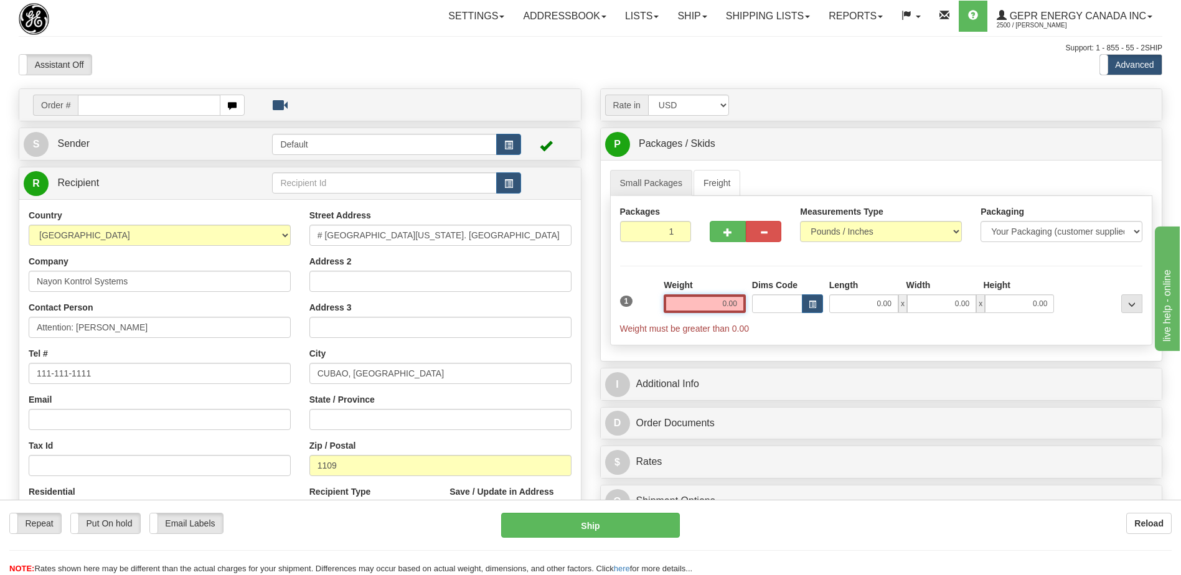
click at [734, 302] on input "0.00" at bounding box center [704, 303] width 82 height 19
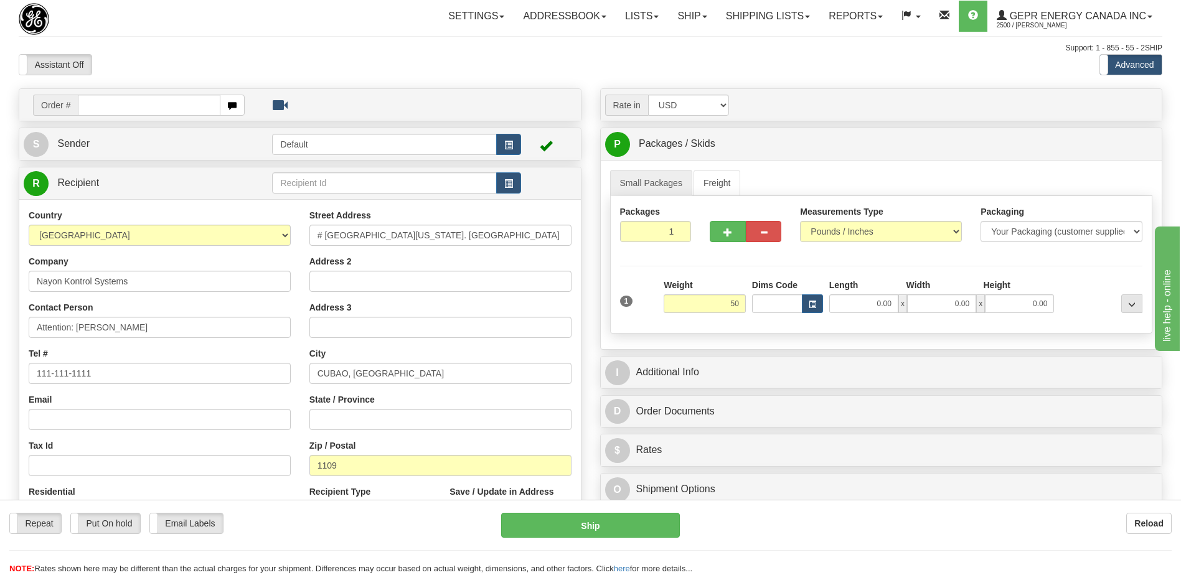
type input "50.00"
click at [533, 60] on div "Assistant On Assistant Off Do a return Do a return Previous Next Standard Advan…" at bounding box center [590, 64] width 1162 height 21
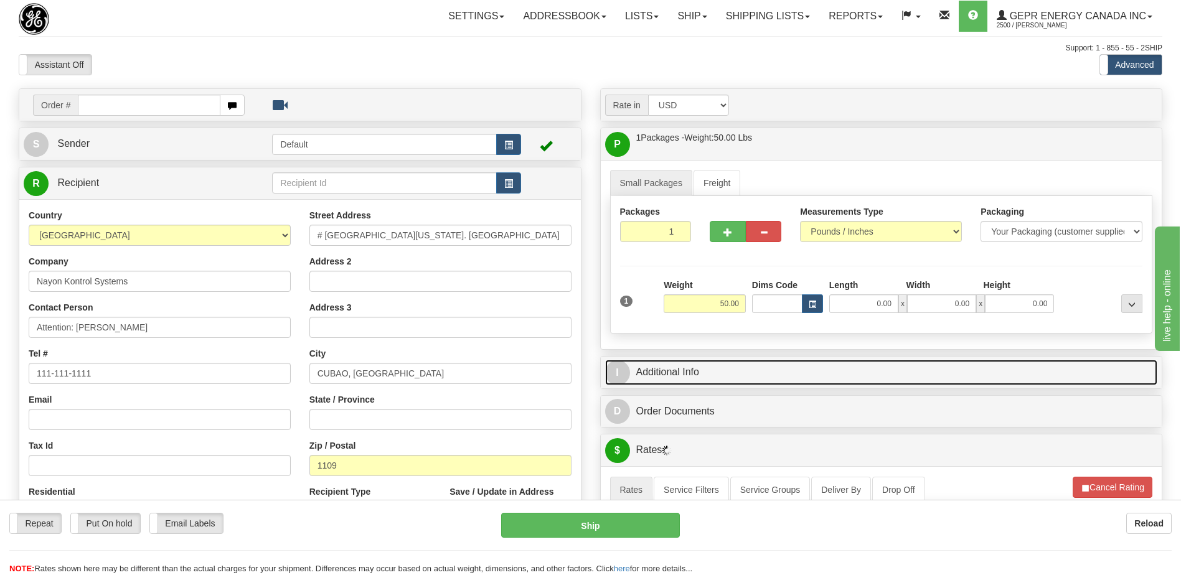
click at [736, 370] on link "I Additional Info" at bounding box center [881, 373] width 553 height 26
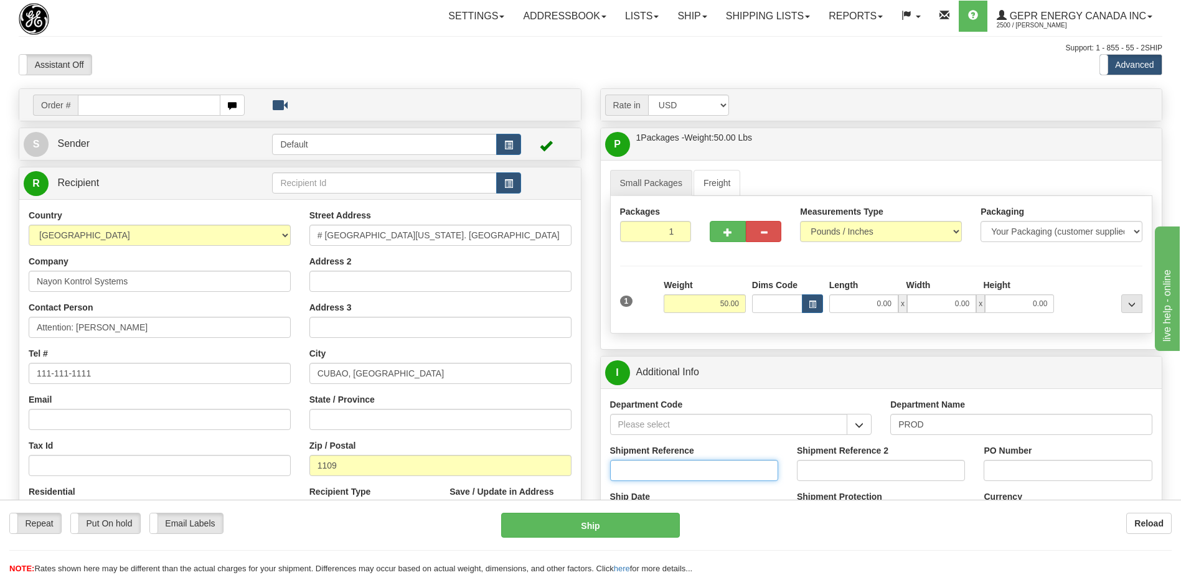
click at [660, 475] on input "Shipment Reference" at bounding box center [694, 470] width 168 height 21
paste input "2025-NPOF-GEGS-5287-0758 OLS99525961"
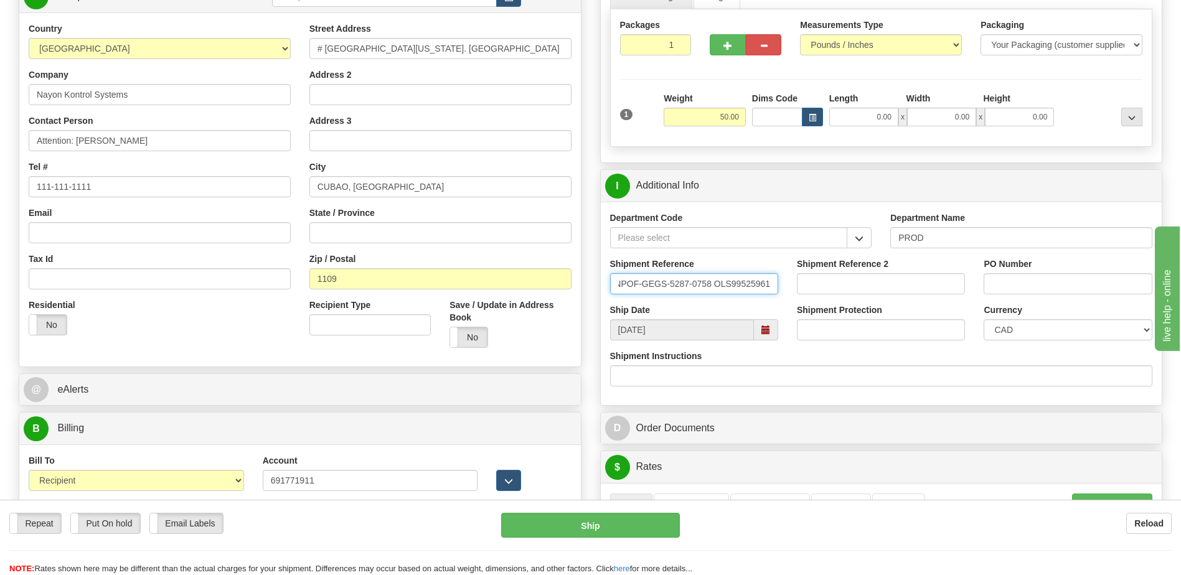
type input "2025-NPOF-GEGS-5287-0758 OLS99525961"
click at [1009, 288] on input "PO Number" at bounding box center [1067, 283] width 168 height 21
type input "5399005588"
click at [1018, 332] on select "CAD USD EUR ZAR RON ANG ARN AUD AUS AWG BBD BFR BGN BHD BMD BND BRC BRL CHP CKZ…" at bounding box center [1067, 329] width 168 height 21
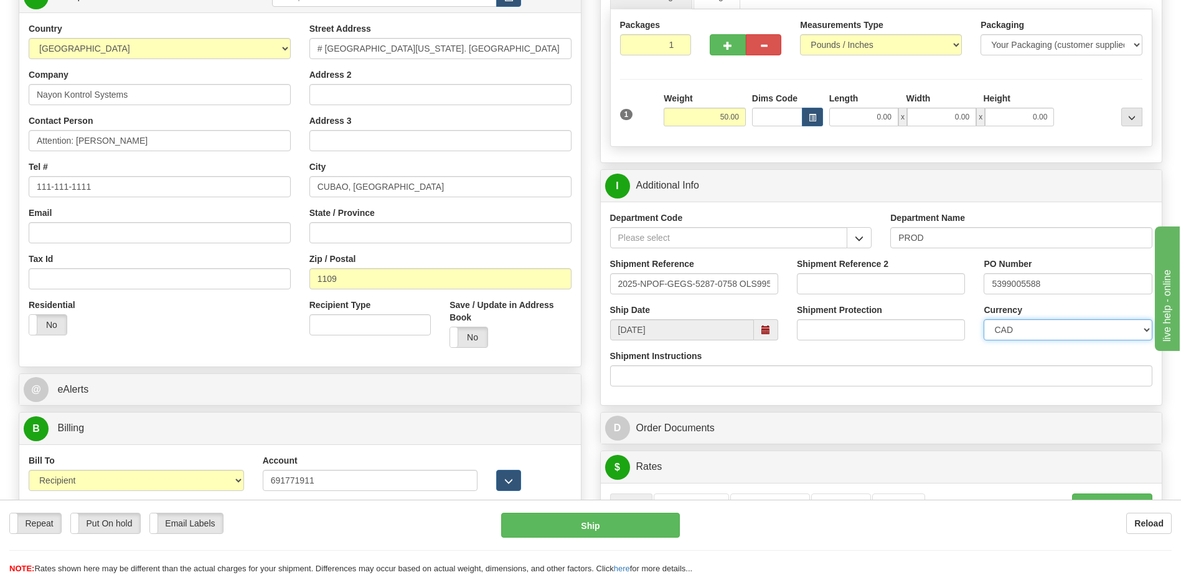
select select "1"
click at [983, 319] on select "CAD USD EUR ZAR RON ANG ARN AUD AUS AWG BBD BFR BGN BHD BMD BND BRC BRL CHP CKZ…" at bounding box center [1067, 329] width 168 height 21
click at [1064, 271] on div "PO Number 5399005588" at bounding box center [1067, 276] width 168 height 37
click at [1061, 281] on input "5399005588" at bounding box center [1067, 283] width 168 height 21
type input "5399005588-4501391423"
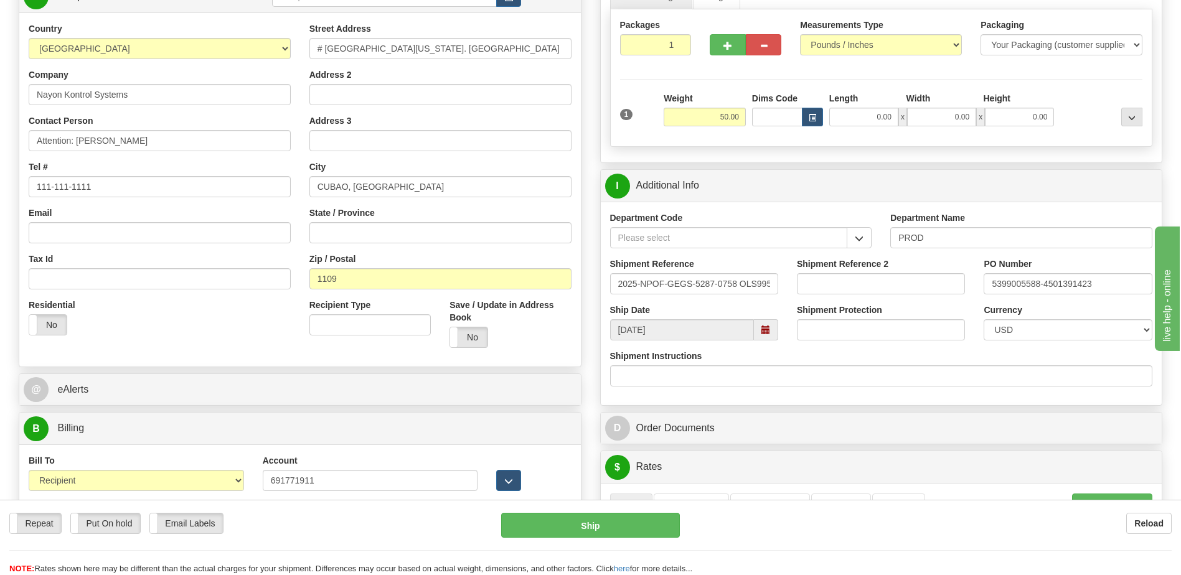
click at [140, 339] on div "Residential Yes No" at bounding box center [159, 322] width 281 height 46
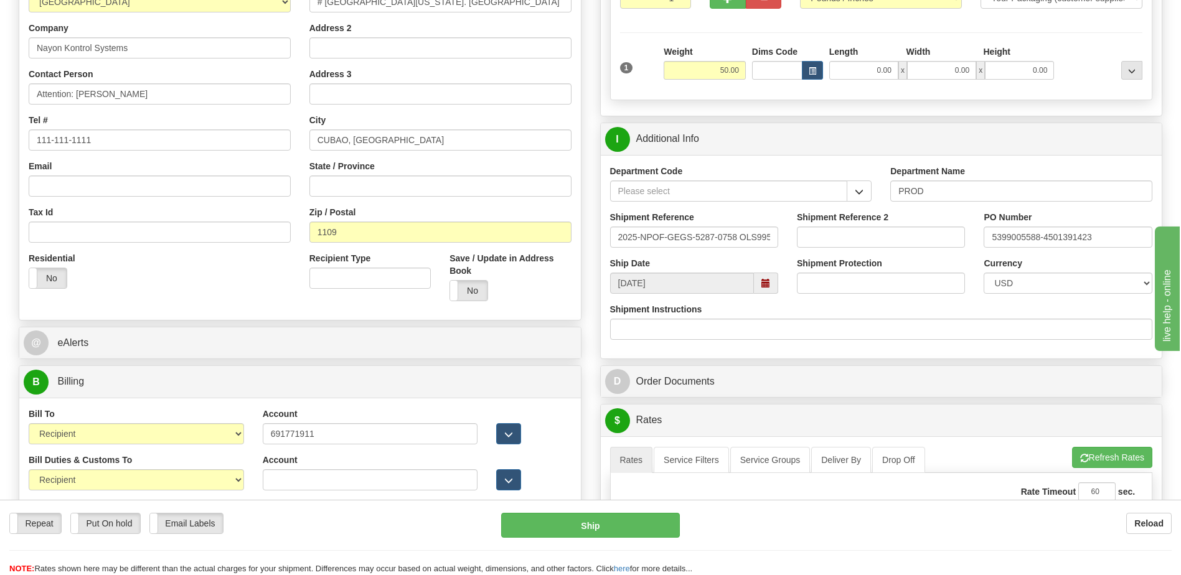
scroll to position [311, 0]
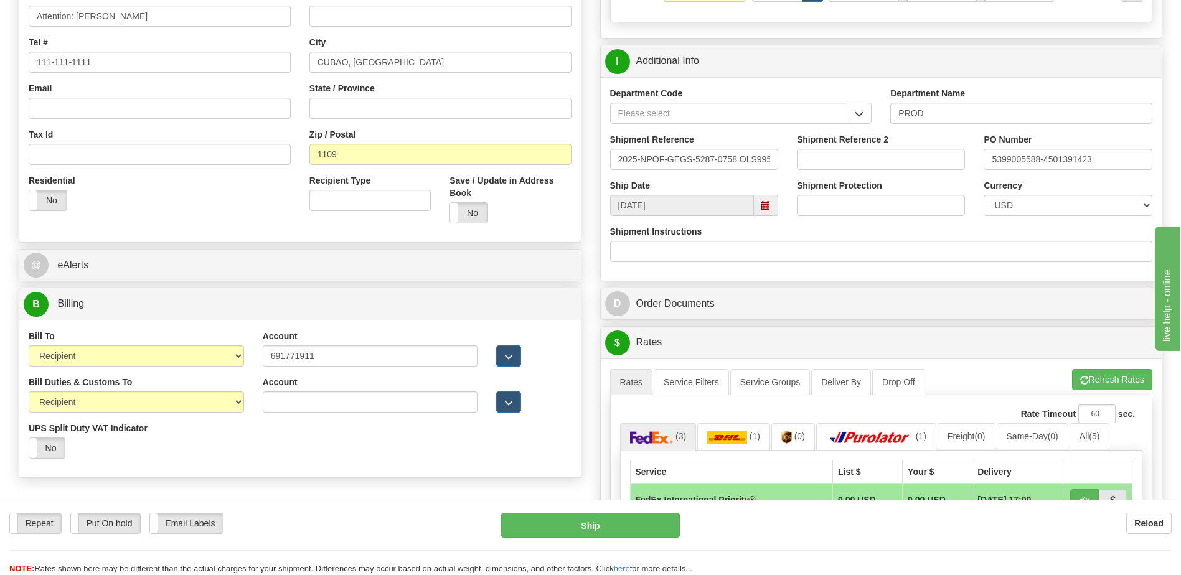
click at [222, 197] on div "Residential Yes No" at bounding box center [159, 197] width 281 height 46
click at [335, 426] on div "Bill Duties & Customs To Sender Recipient Third Party UPS Split Duty VAT Indica…" at bounding box center [299, 422] width 561 height 92
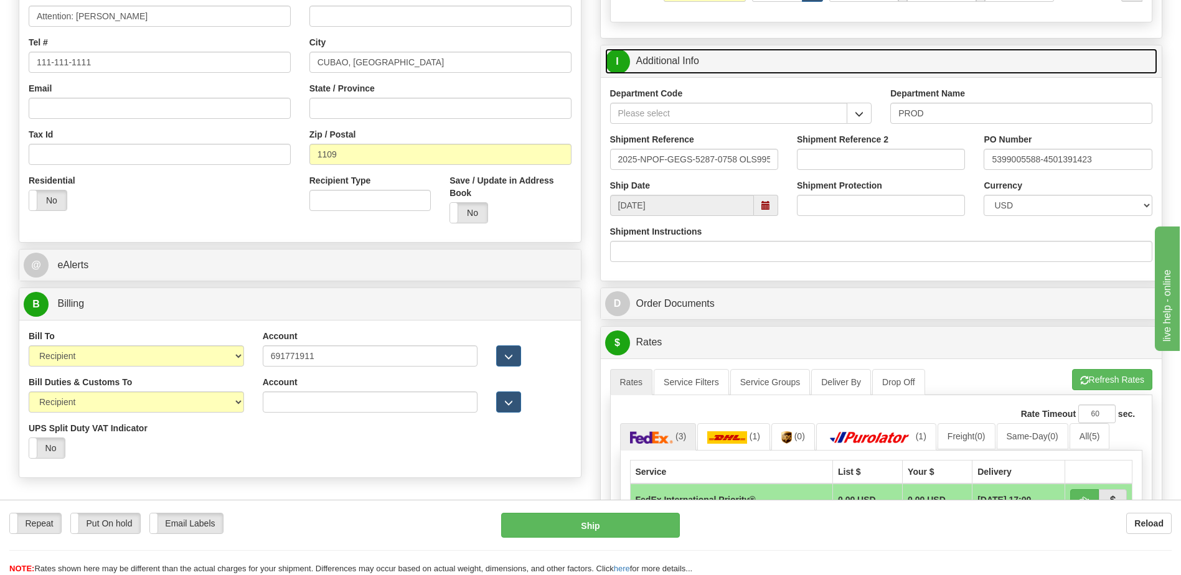
click at [723, 62] on link "I Additional Info" at bounding box center [881, 62] width 553 height 26
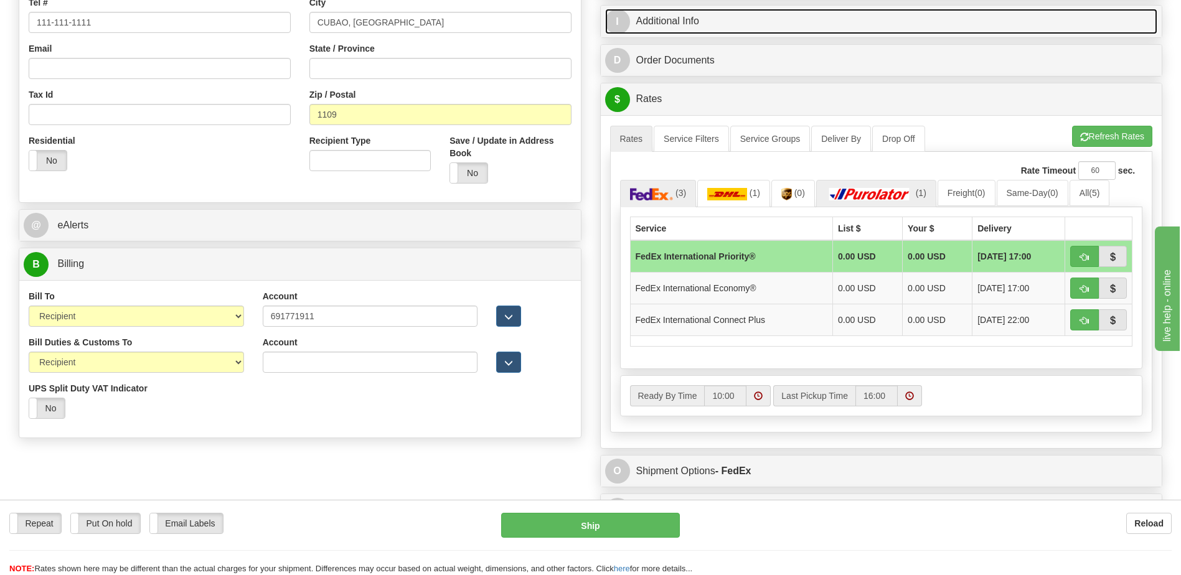
scroll to position [373, 0]
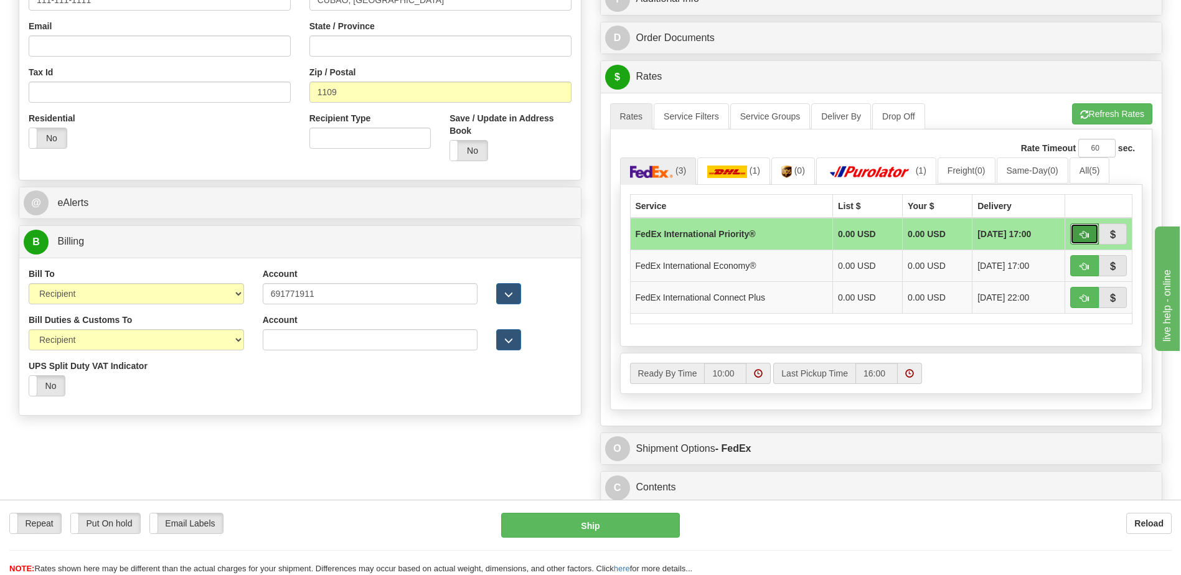
click at [1075, 236] on button "button" at bounding box center [1084, 233] width 29 height 21
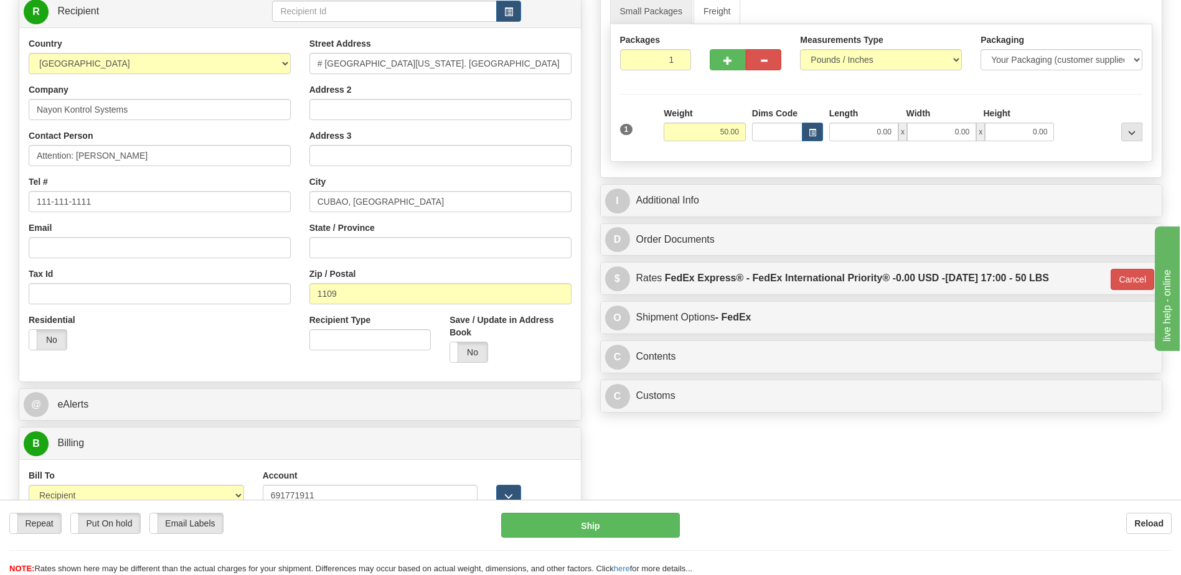
scroll to position [187, 0]
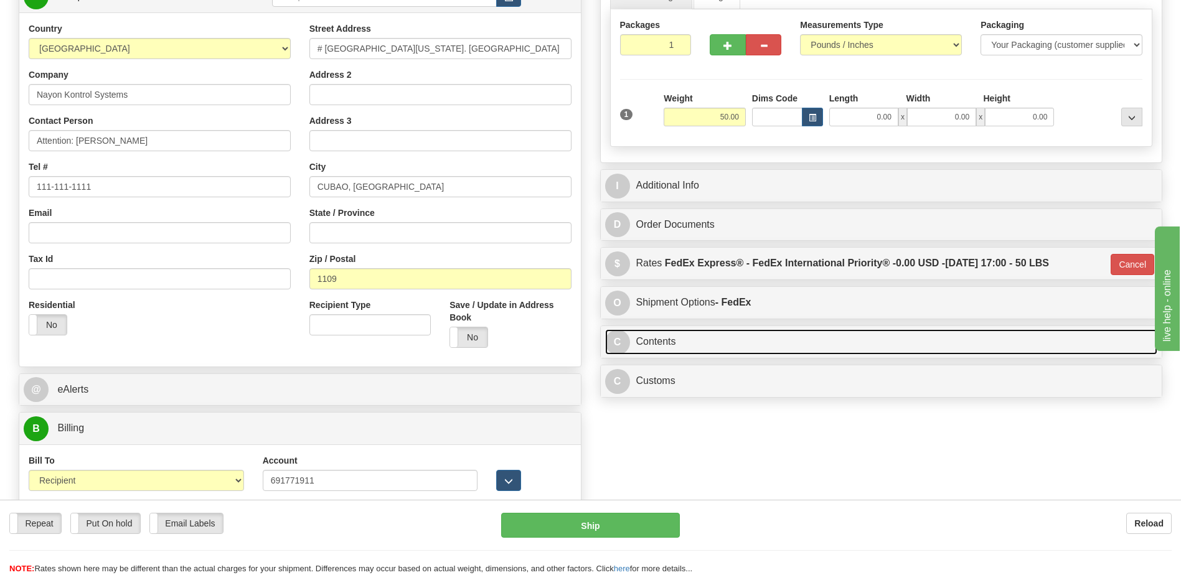
click at [744, 347] on link "C Contents" at bounding box center [881, 342] width 553 height 26
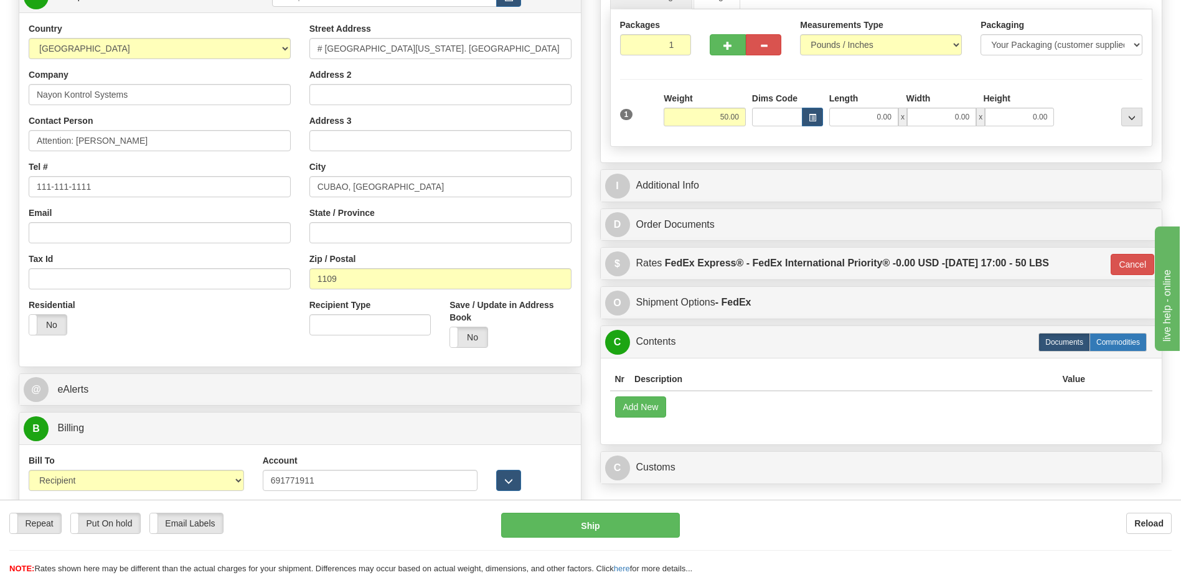
click at [1113, 341] on label "Commodities" at bounding box center [1117, 342] width 57 height 19
type input "01"
radio input "true"
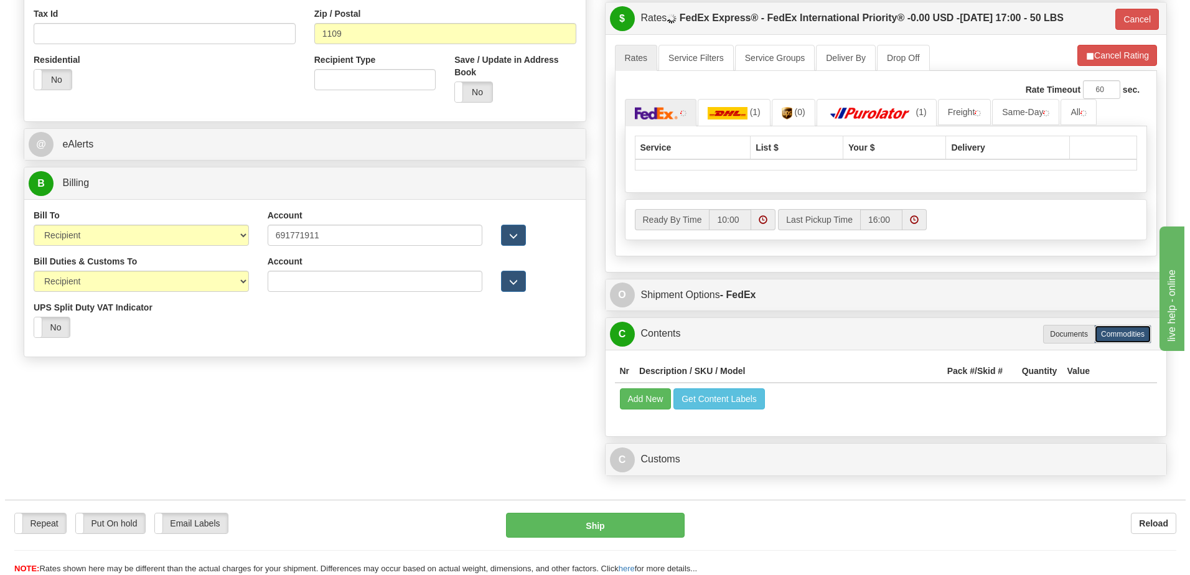
scroll to position [436, 0]
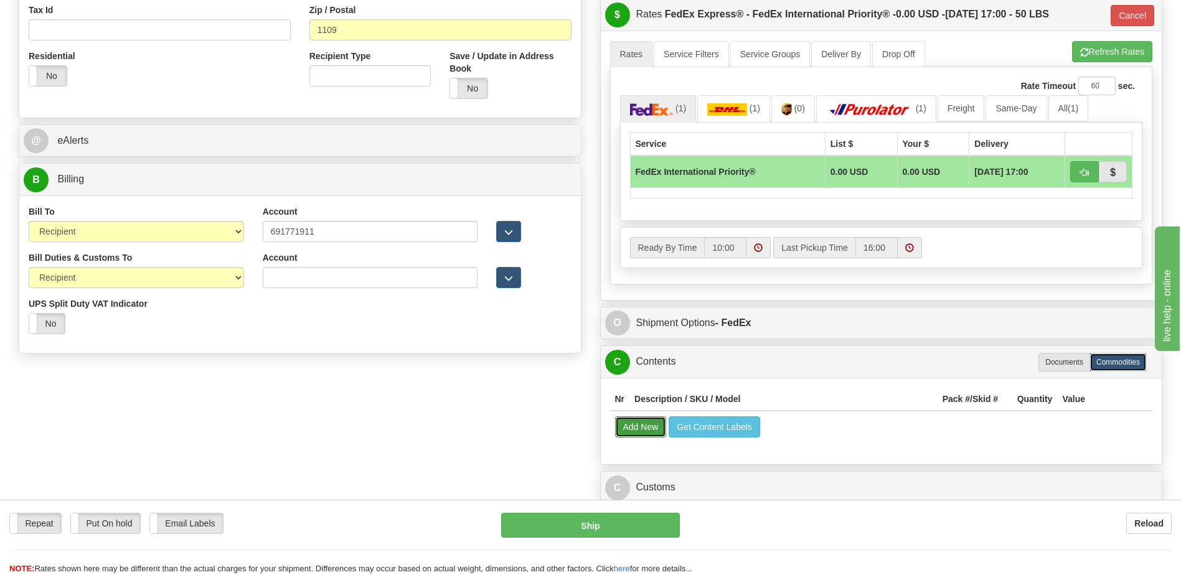
click at [642, 424] on button "Add New" at bounding box center [641, 426] width 52 height 21
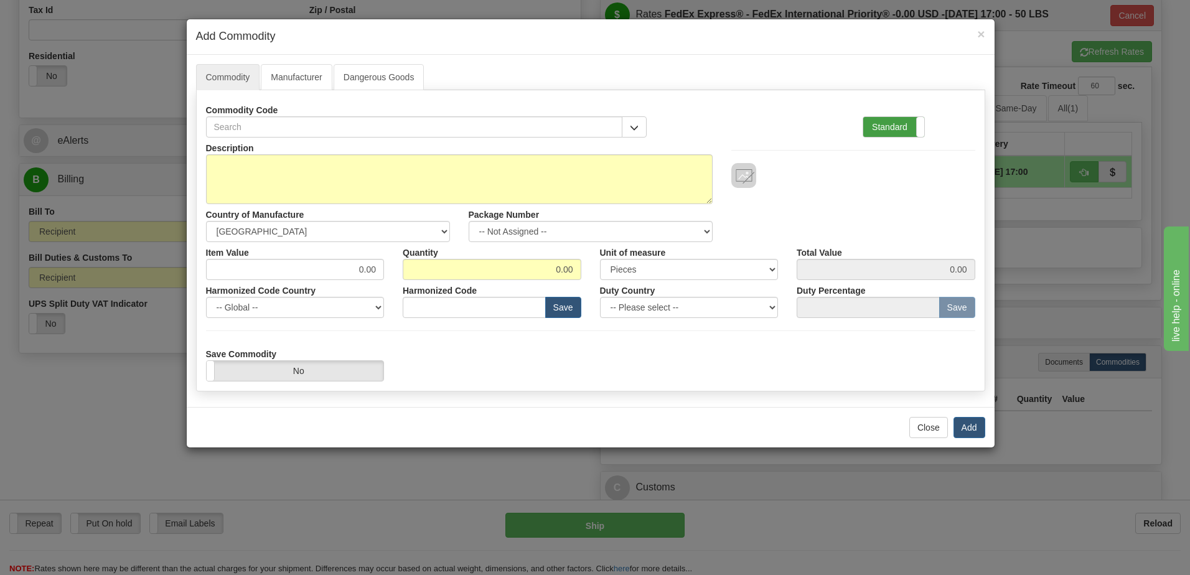
click at [881, 128] on label "Standard" at bounding box center [893, 127] width 61 height 20
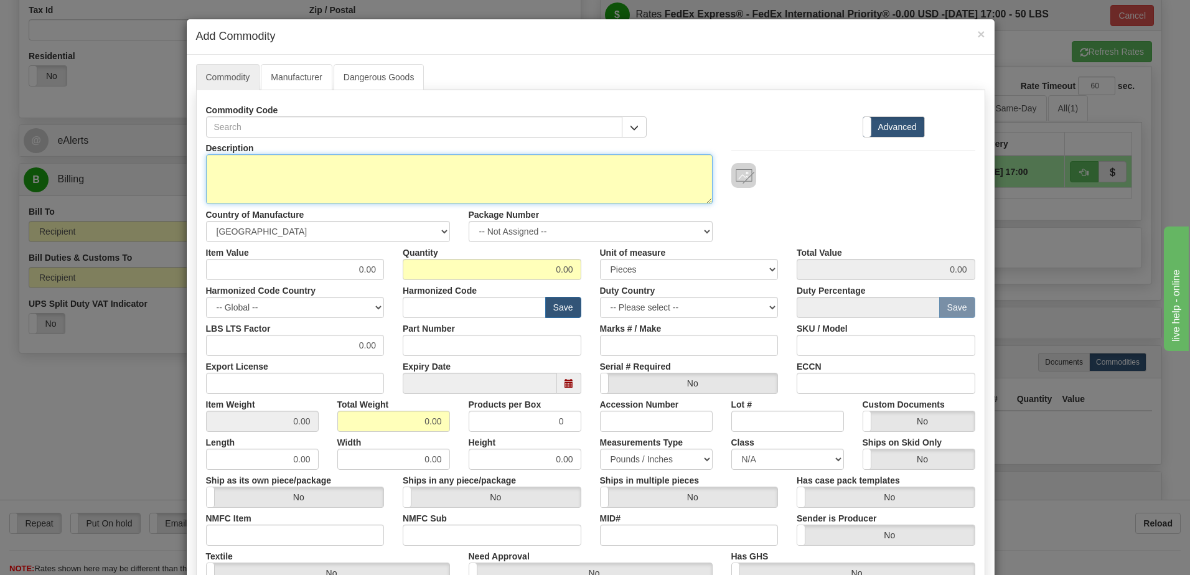
click at [421, 179] on textarea "Description" at bounding box center [459, 179] width 507 height 50
paste textarea "G100 - Substation Gateway"
click at [333, 169] on textarea "G100 - Substation Gateway" at bounding box center [459, 179] width 507 height 50
paste textarea "G100ABLDA4TTUUUUU00004SUUUUUUU"
click at [335, 167] on textarea "G100 - Substation Gateway P/MN G100ABLDA4TTUUUUU00004SUUUUUUU" at bounding box center [459, 179] width 507 height 50
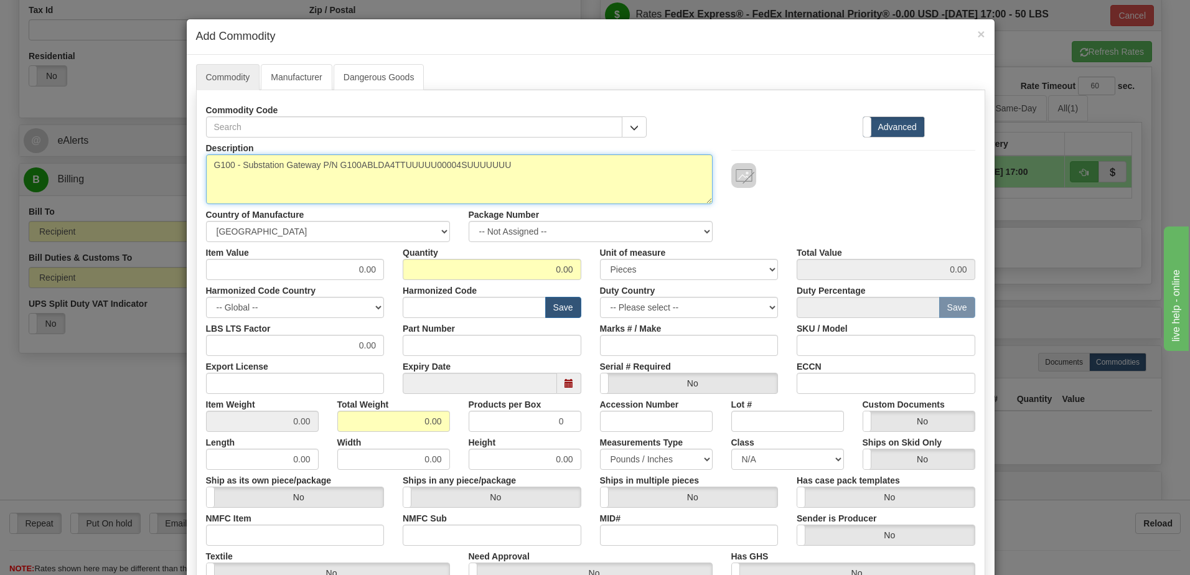
type textarea "G100 - Substation Gateway P/N G100ABLDA4TTUUUUU00004SUUUUUUU"
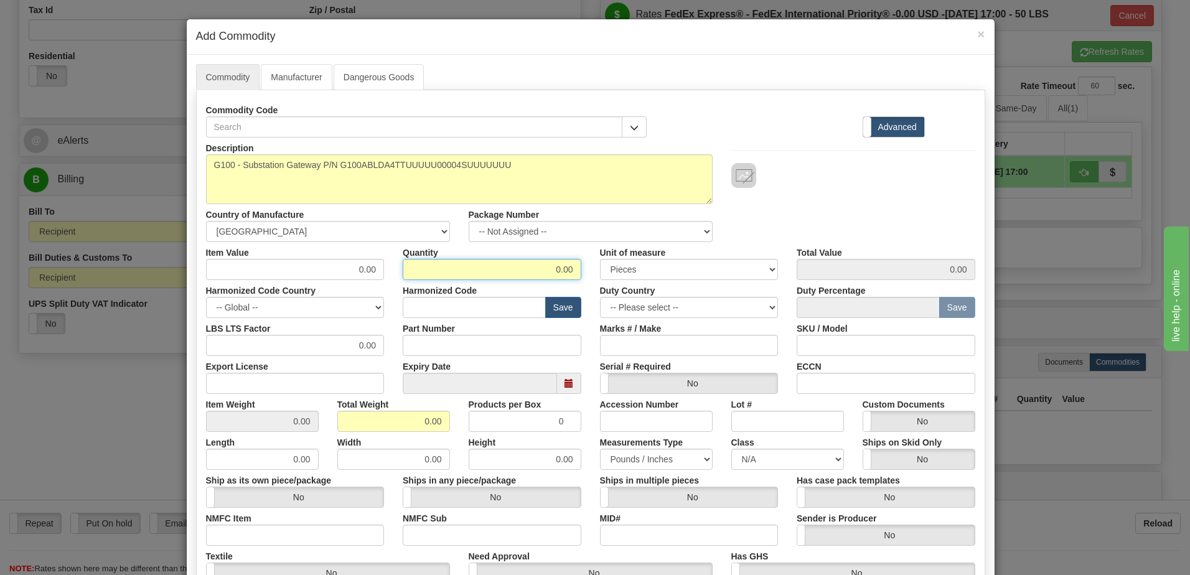
drag, startPoint x: 477, startPoint y: 264, endPoint x: 762, endPoint y: 286, distance: 285.8
click at [762, 286] on div "Description G100 - Substation Gateway P/N G100ABLDA4TTUUUUU00004SUUUUUUU Countr…" at bounding box center [590, 412] width 769 height 548
type input "20"
drag, startPoint x: 375, startPoint y: 418, endPoint x: 546, endPoint y: 415, distance: 171.8
click at [546, 415] on div "Item Weight 0.00 Total Weight 0.00 Products per Box 0 Accession Number Lot # Cu…" at bounding box center [591, 413] width 788 height 38
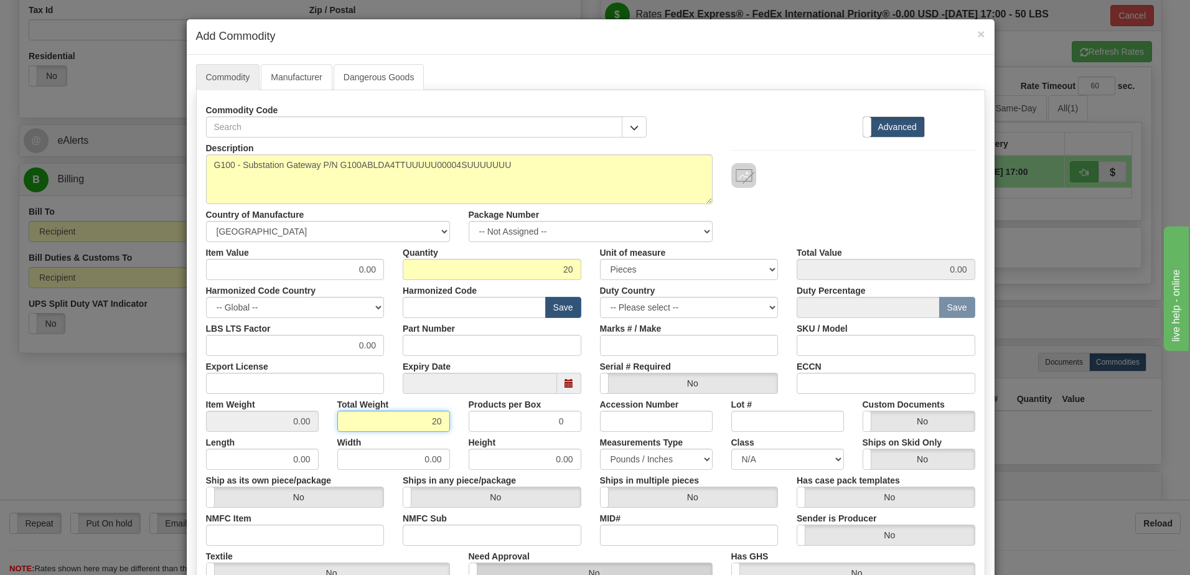
type input "20"
type input "1.0000"
click at [438, 306] on input "text" at bounding box center [474, 307] width 143 height 21
type input "8517.62.0090"
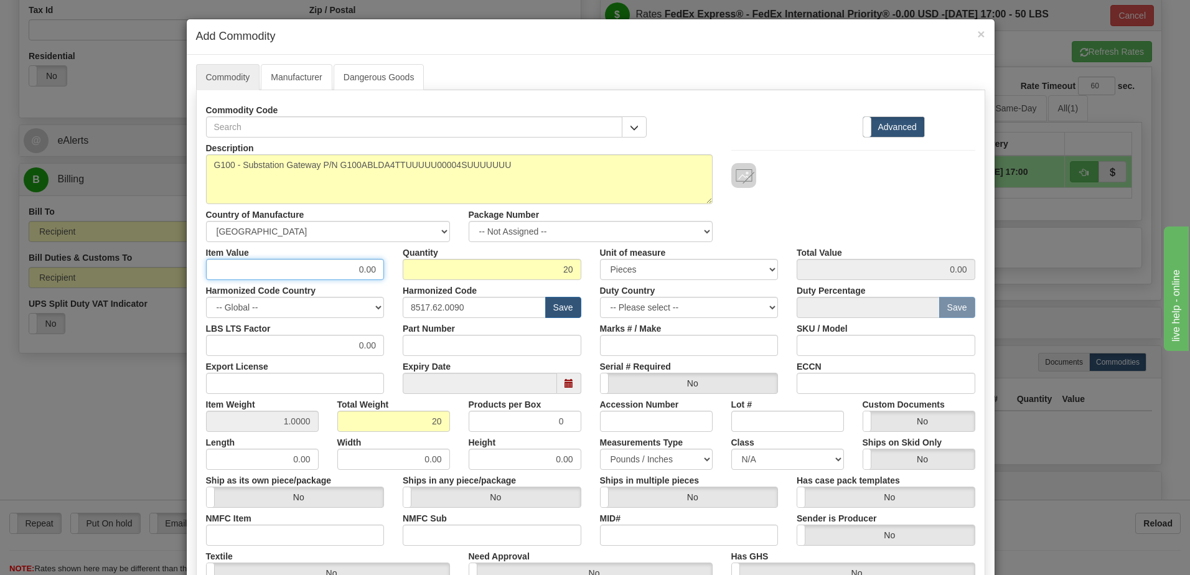
click at [400, 271] on div "Item Value 0.00 Quantity 20 Unit of measure 3 Thousand Square Inches Adjustment…" at bounding box center [591, 261] width 788 height 38
type input "2280.00"
type input "45600.00"
click at [509, 264] on input "20" at bounding box center [492, 269] width 179 height 21
click at [975, 215] on div "Description G100 - Substation Gateway P/N G100ABLDA4TTUUUUU00004SUUUUUUU Countr…" at bounding box center [591, 190] width 788 height 105
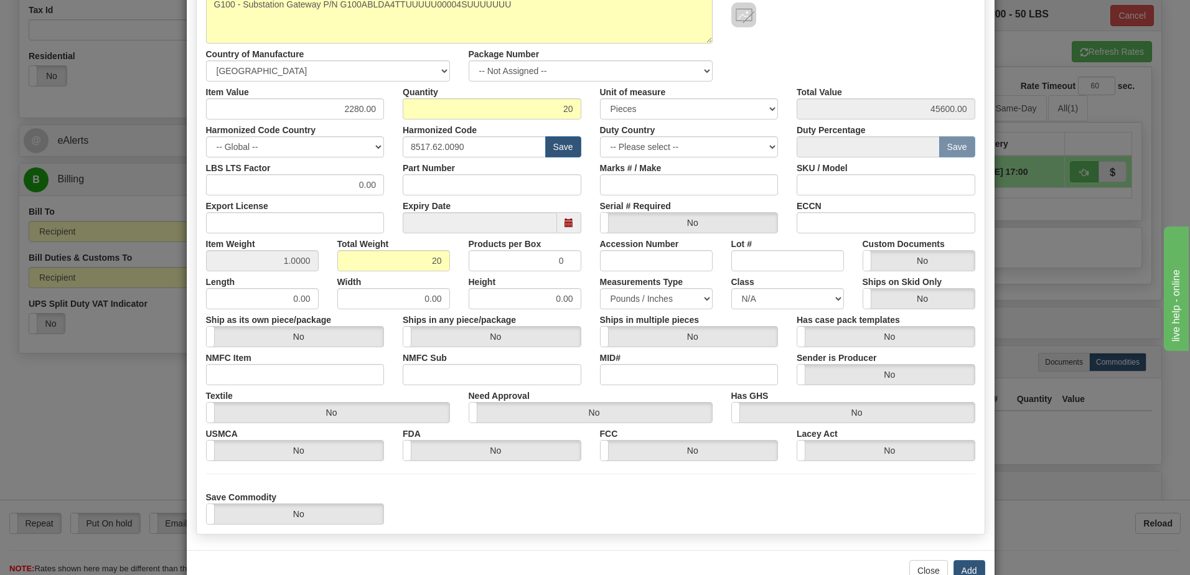
scroll to position [195, 0]
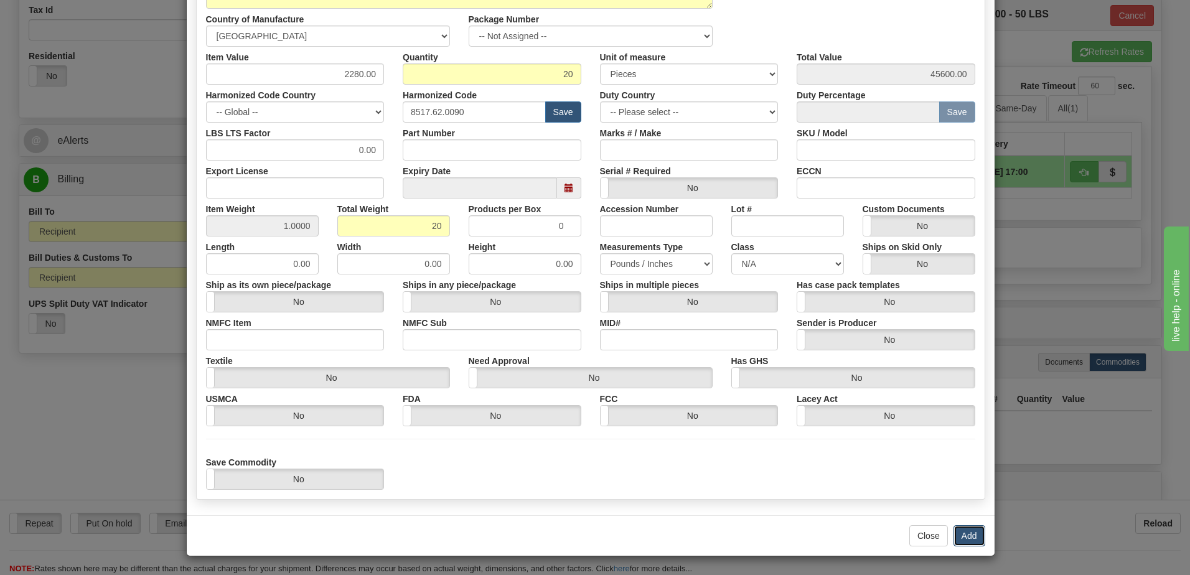
click at [966, 535] on button "Add" at bounding box center [969, 535] width 32 height 21
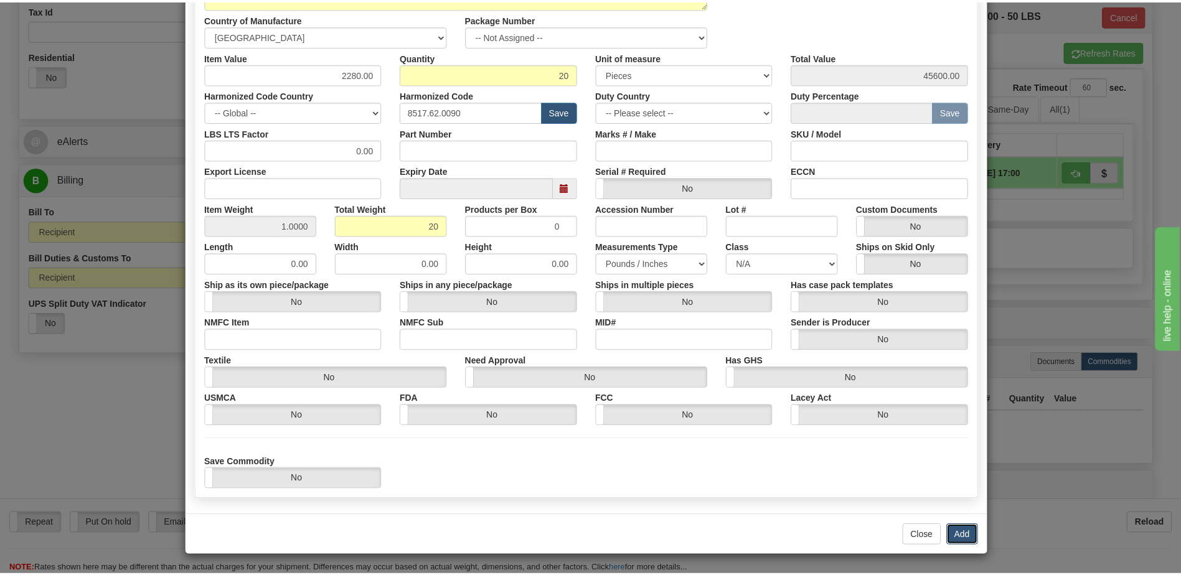
scroll to position [0, 0]
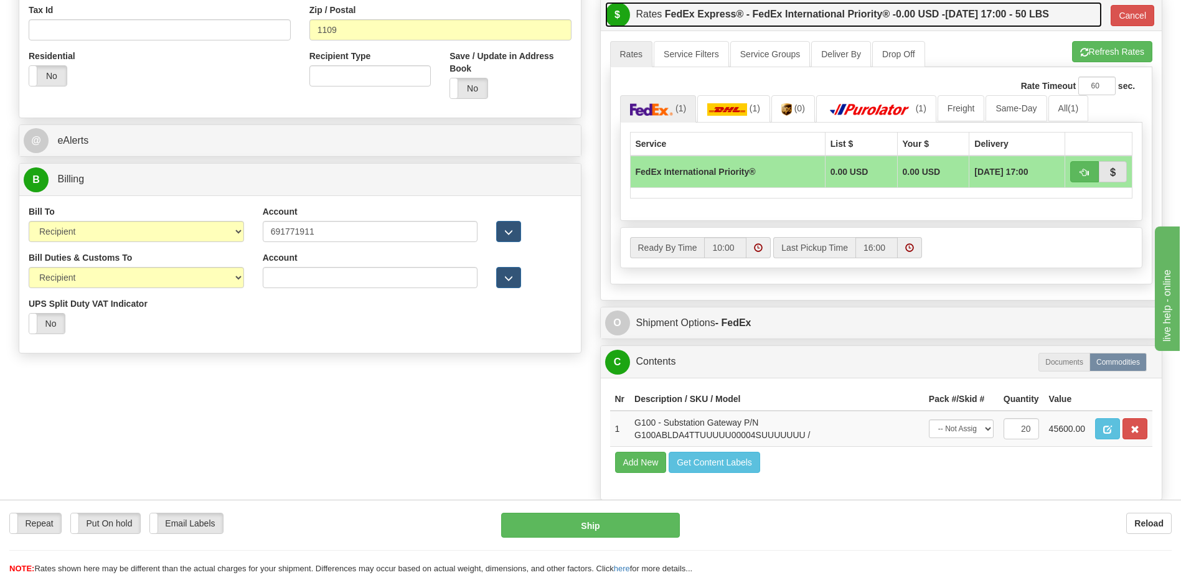
click at [762, 17] on label "FedEx Express® - FedEx International Priority® - 0.00 USD - 09/22/2025 17:00 - …" at bounding box center [857, 14] width 384 height 25
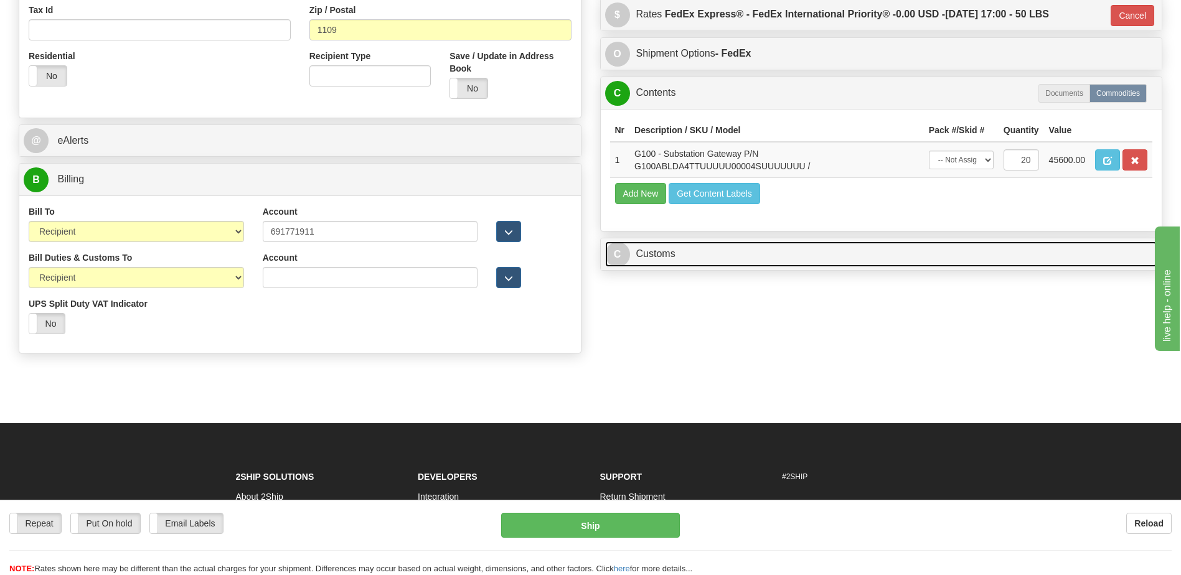
click at [686, 245] on link "C Customs" at bounding box center [881, 254] width 553 height 26
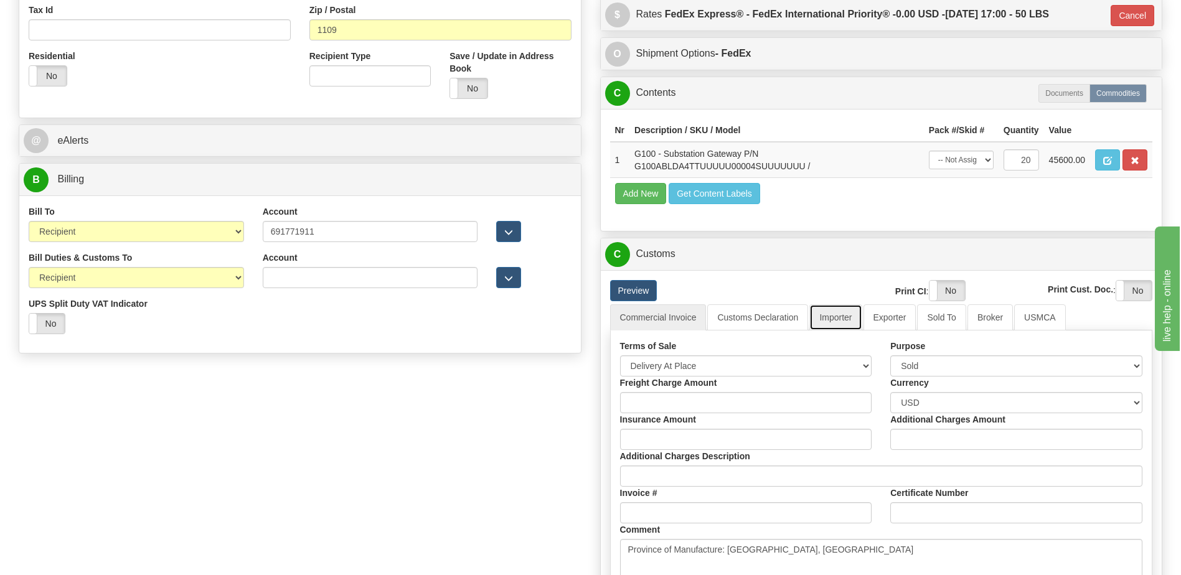
click at [842, 321] on link "Importer" at bounding box center [835, 317] width 52 height 26
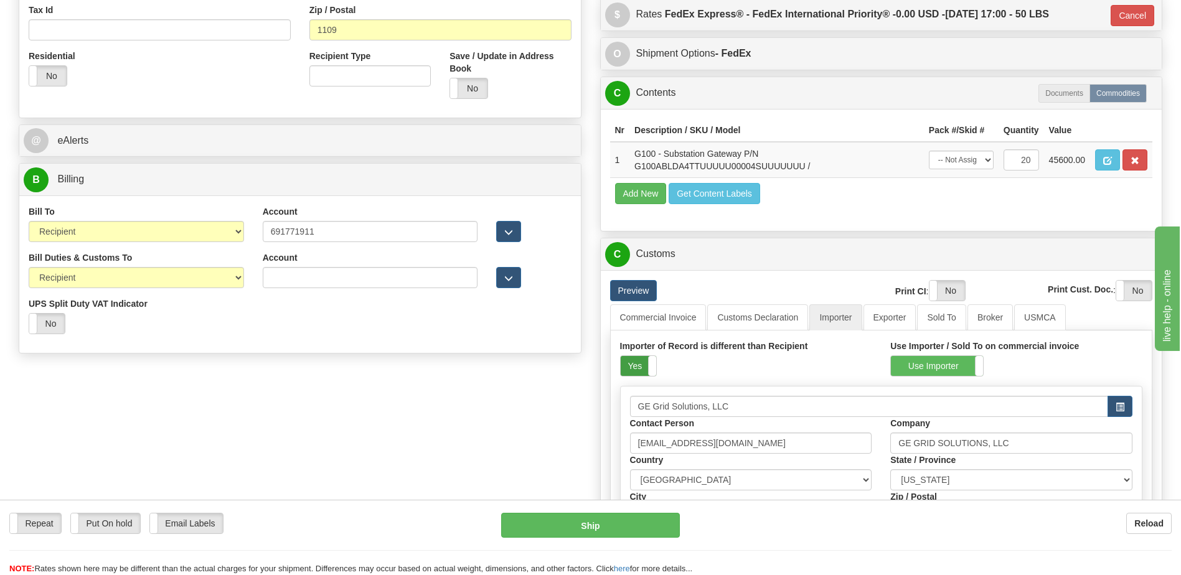
drag, startPoint x: 617, startPoint y: 366, endPoint x: 639, endPoint y: 372, distance: 22.5
click at [617, 366] on div "Importer of Record is different than Recipient Yes No" at bounding box center [745, 363] width 271 height 46
click at [625, 366] on label "Yes" at bounding box center [637, 366] width 35 height 20
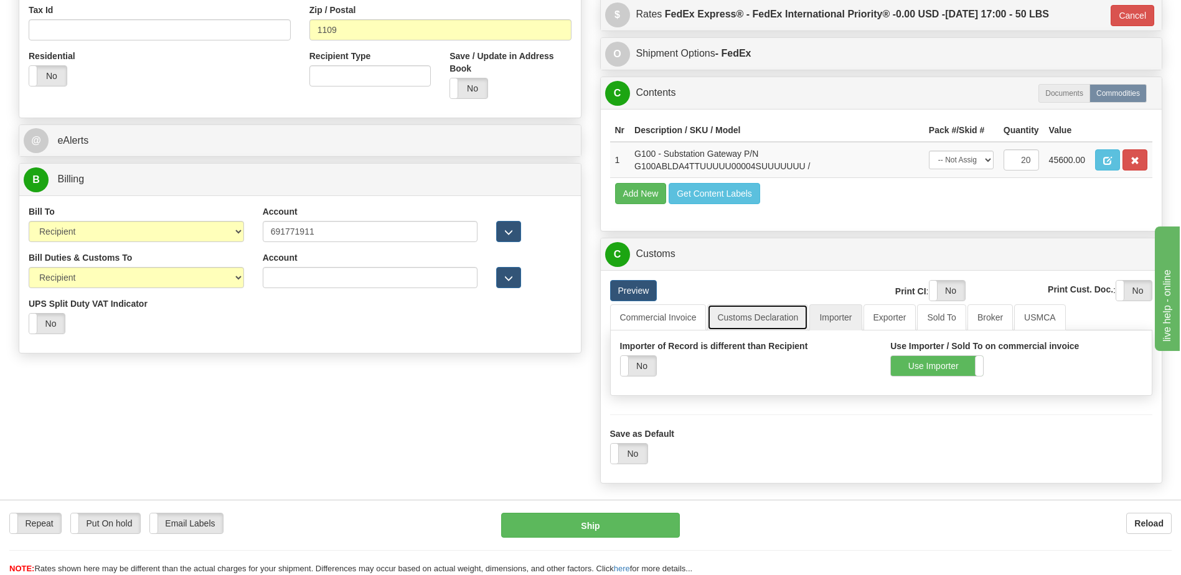
click at [737, 316] on link "Customs Declaration" at bounding box center [757, 317] width 101 height 26
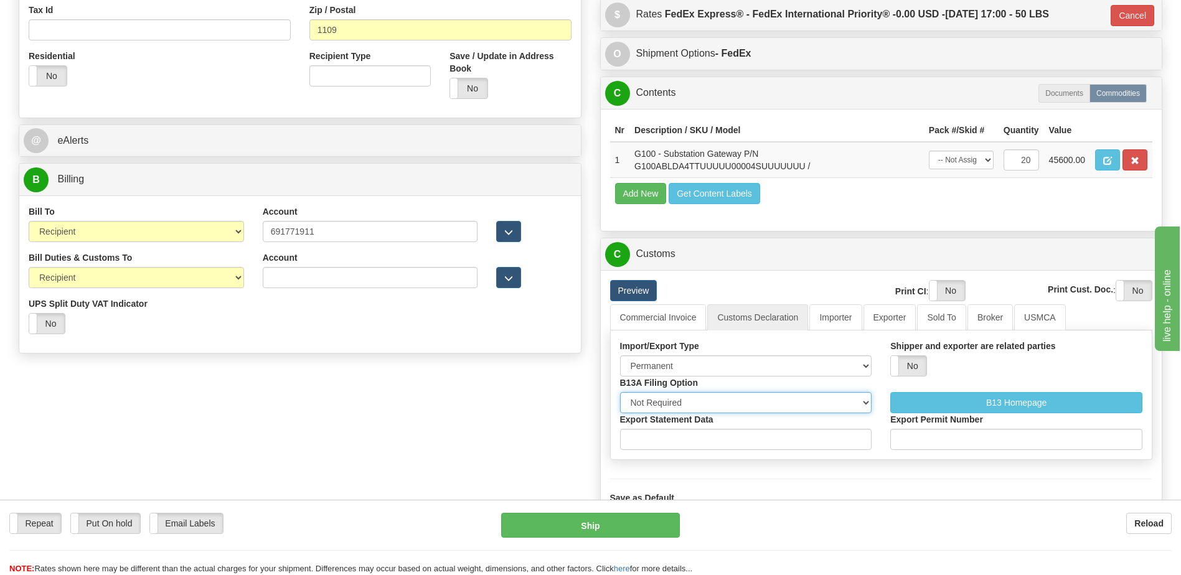
click at [712, 402] on select "Not Required Manual Electronic Summary Reporting" at bounding box center [746, 402] width 252 height 21
select select "3"
click at [620, 392] on select "Not Required Manual Electronic Summary Reporting" at bounding box center [746, 402] width 252 height 21
click at [691, 448] on input "Export Statement Data" at bounding box center [746, 439] width 252 height 21
type input "11111111111111111"
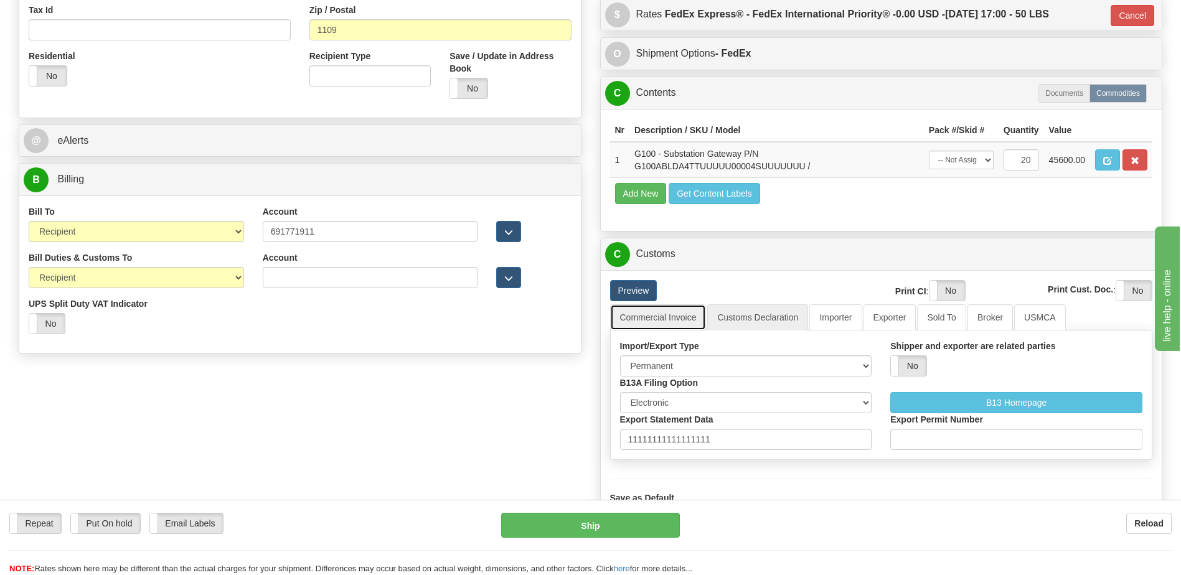
click at [676, 320] on link "Commercial Invoice" at bounding box center [658, 317] width 96 height 26
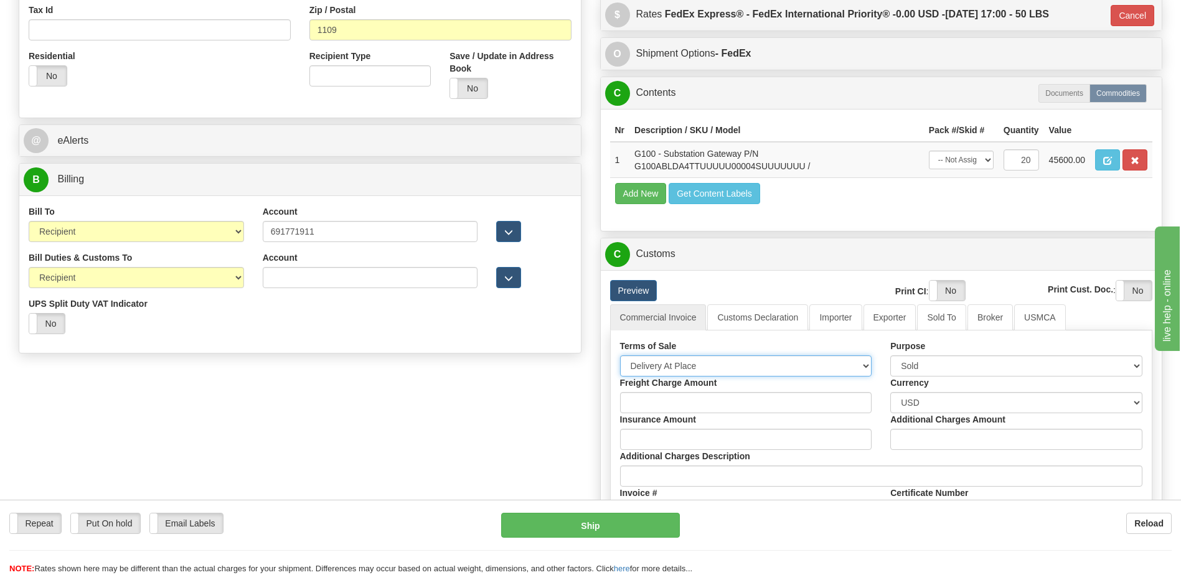
click at [679, 367] on select "Free Carrier Free On Board Ex Works Delivered Duty Unpaid Delivered Duty Paid C…" at bounding box center [746, 365] width 252 height 21
select select "7"
click at [620, 355] on select "Free Carrier Free On Board Ex Works Delivered Duty Unpaid Delivered Duty Paid C…" at bounding box center [746, 365] width 252 height 21
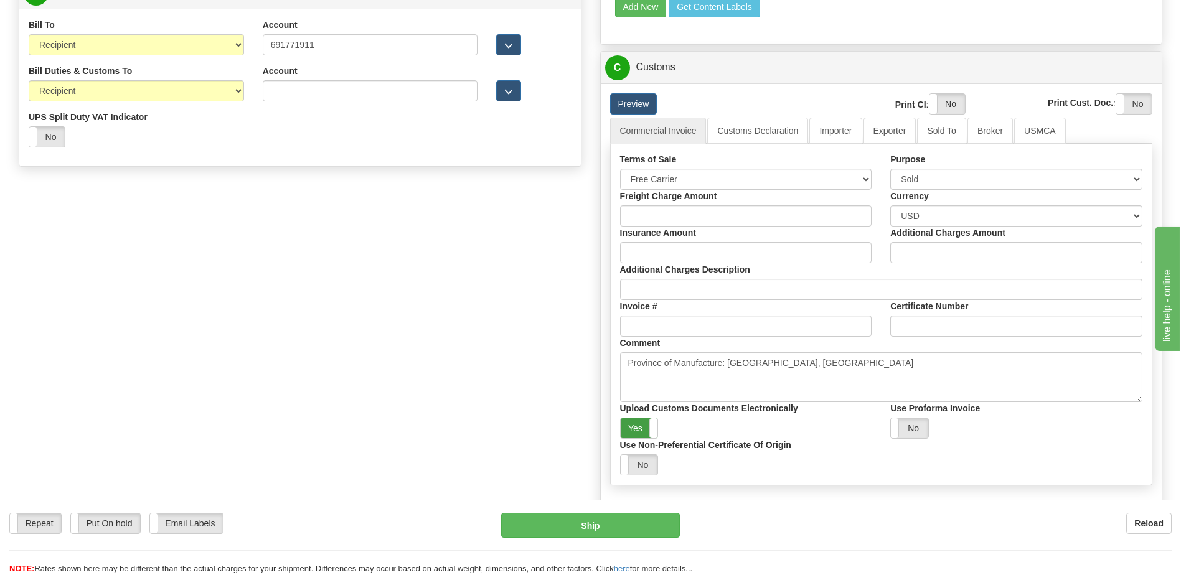
click at [639, 422] on label "Yes" at bounding box center [638, 428] width 37 height 20
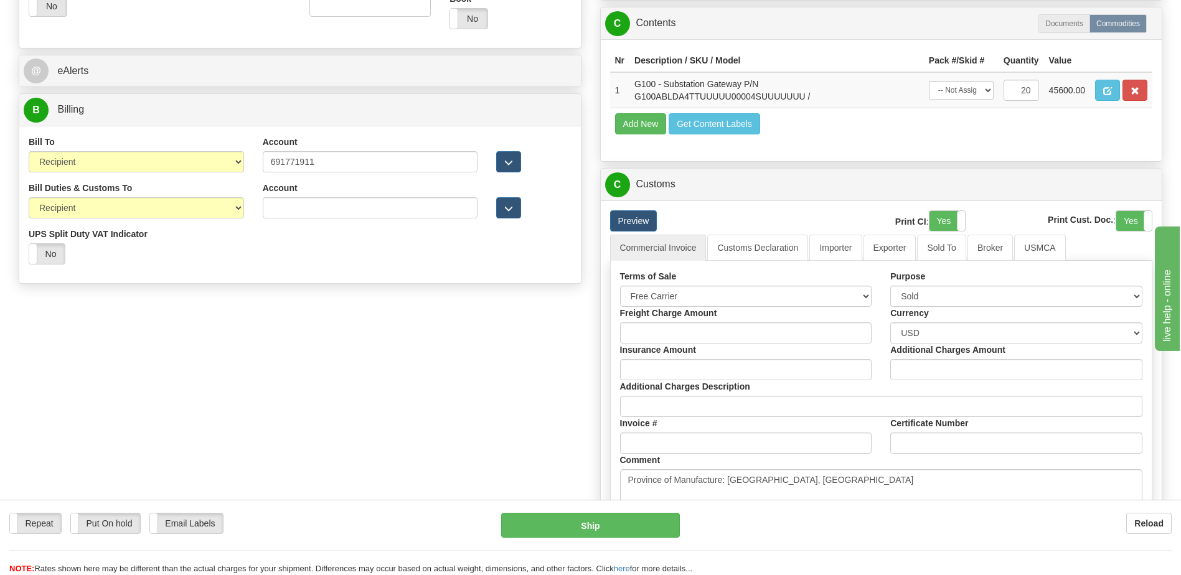
scroll to position [373, 0]
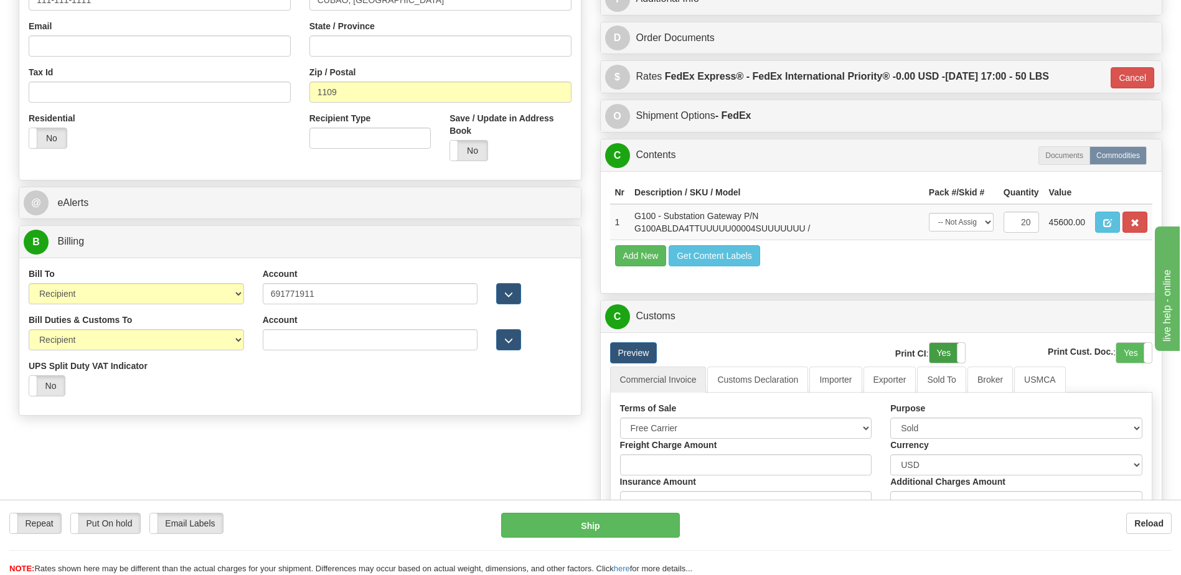
click at [934, 353] on label "Yes" at bounding box center [946, 353] width 35 height 20
click at [1135, 359] on label "Yes" at bounding box center [1133, 353] width 35 height 20
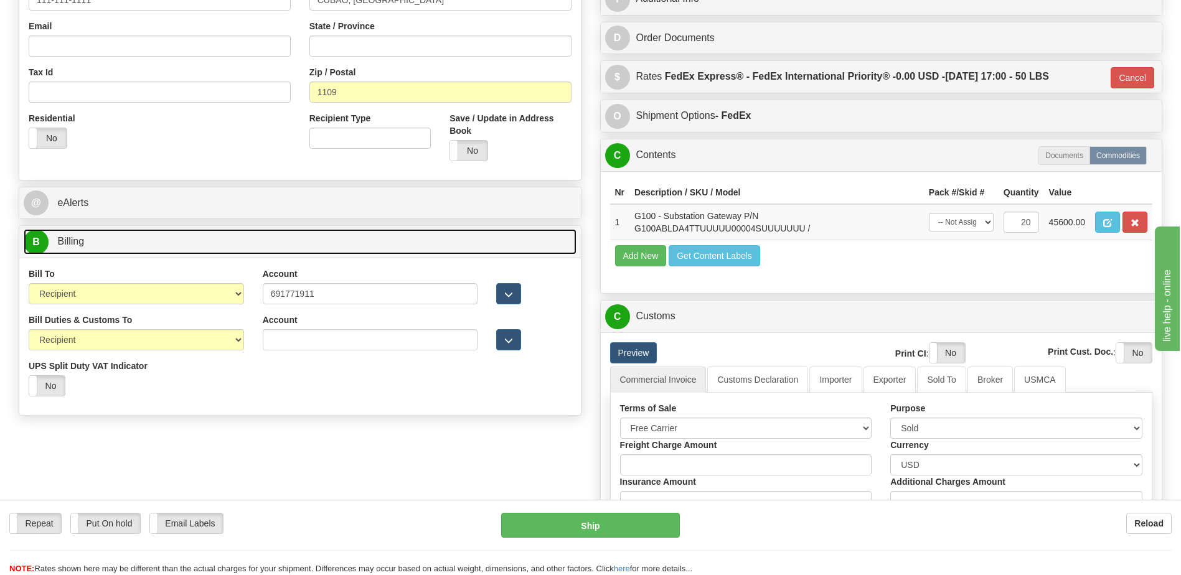
click at [345, 250] on link "B Billing" at bounding box center [300, 242] width 553 height 26
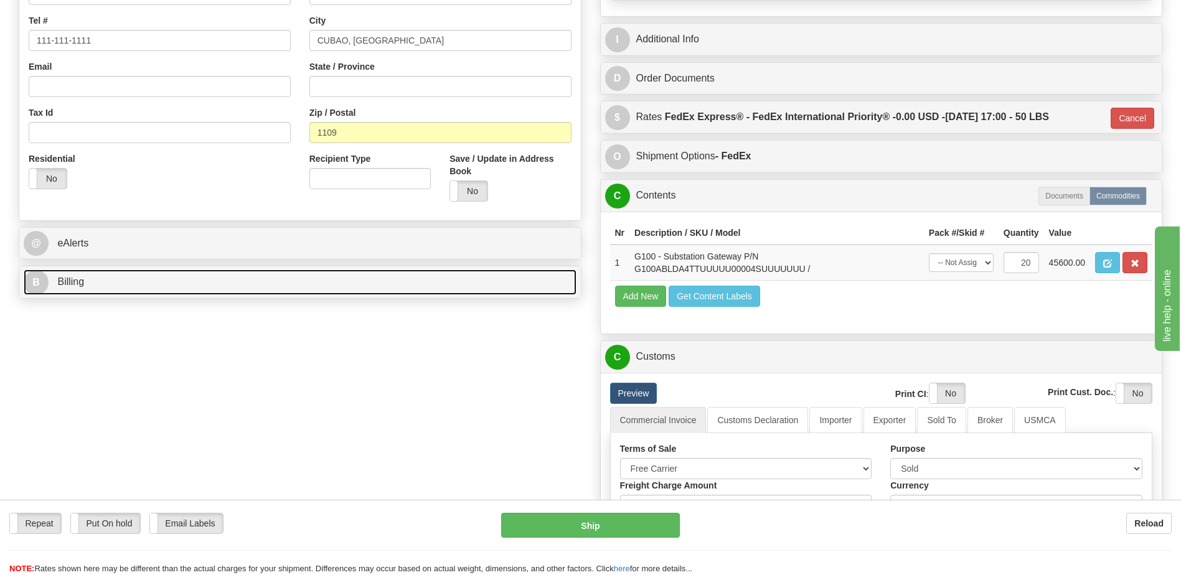
scroll to position [311, 0]
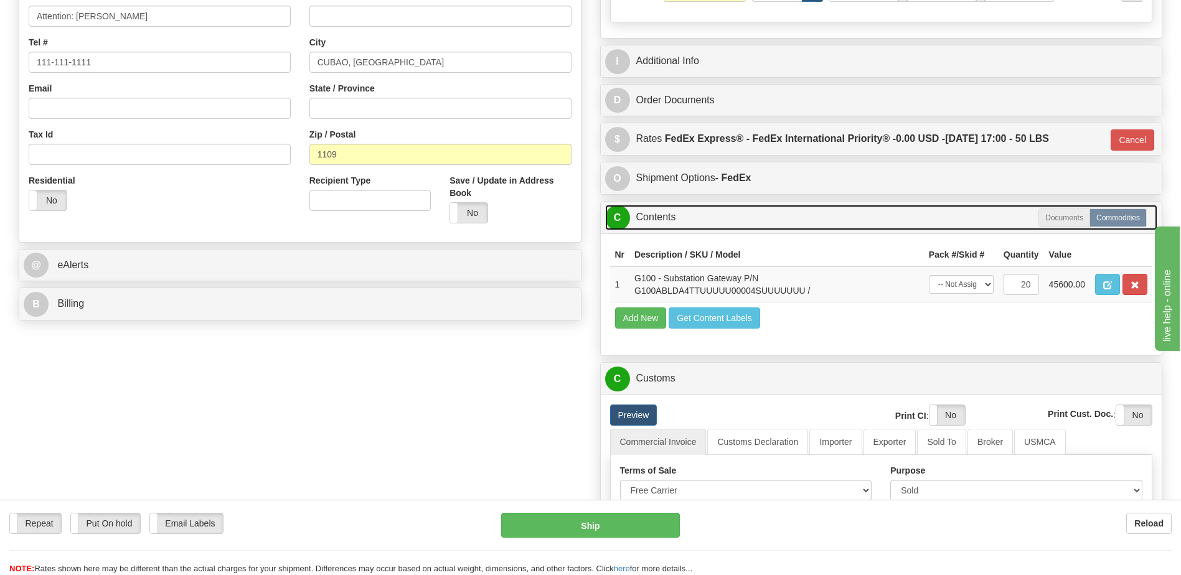
click at [679, 228] on link "C Contents" at bounding box center [881, 218] width 553 height 26
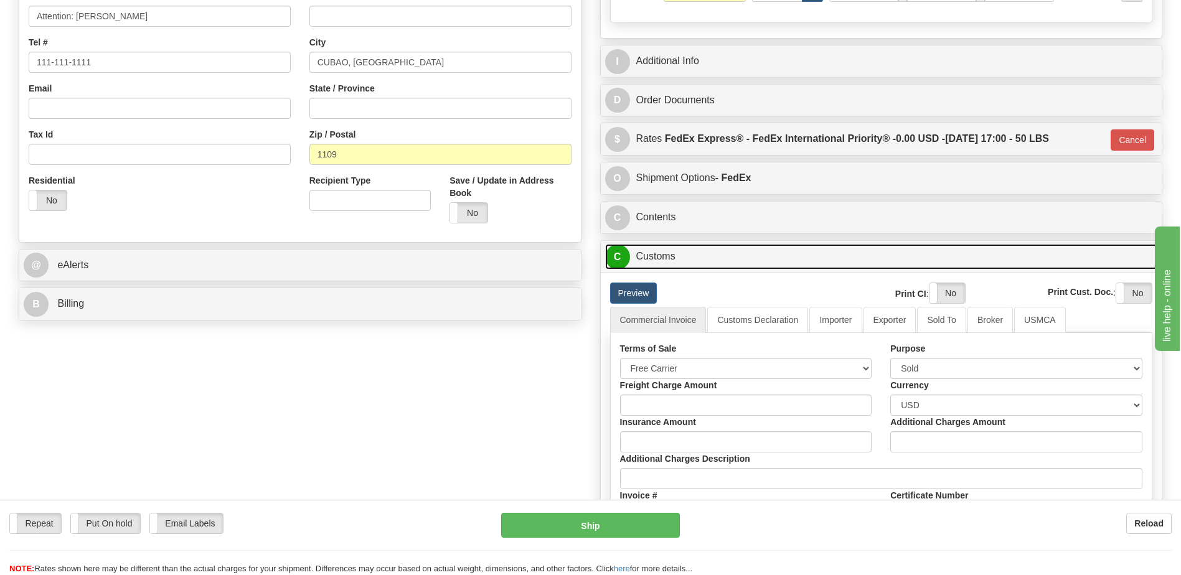
click at [681, 258] on link "C Customs" at bounding box center [881, 257] width 553 height 26
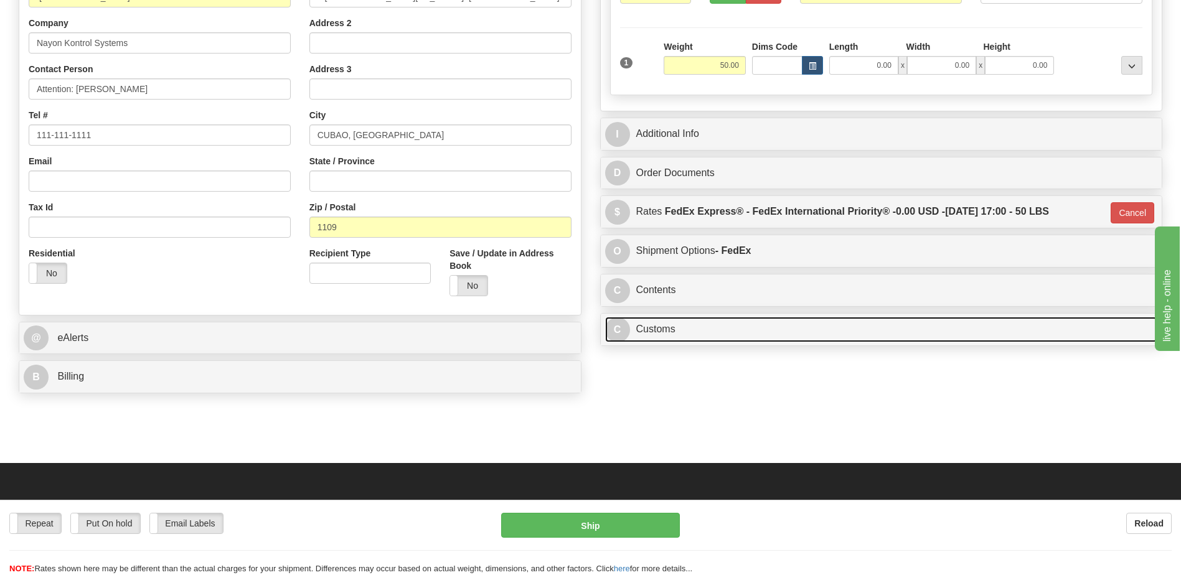
scroll to position [62, 0]
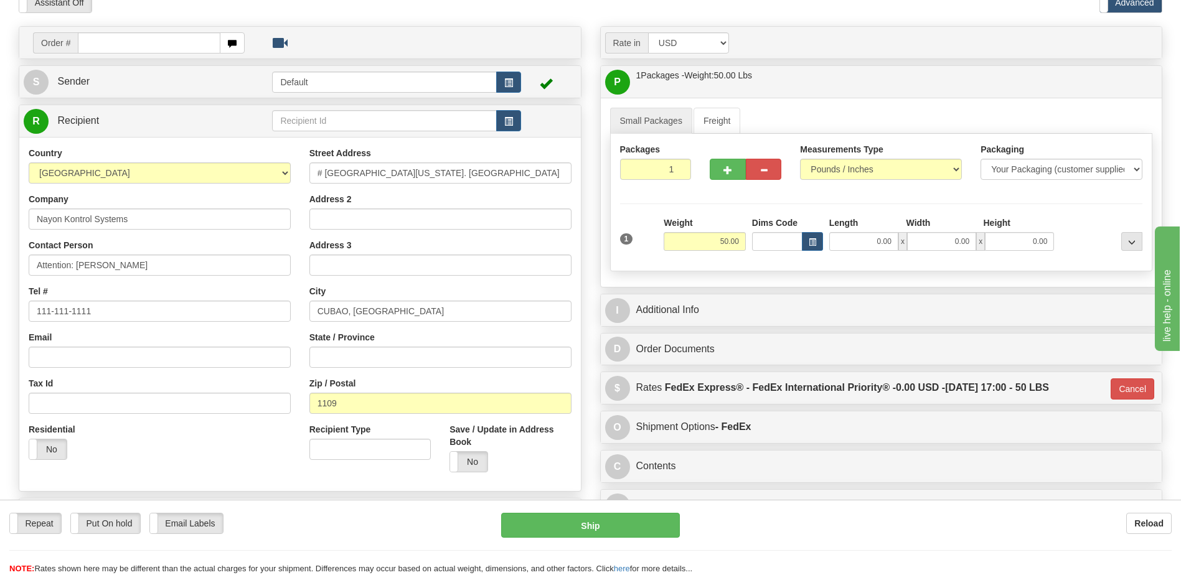
click at [171, 421] on div "Country AFGHANISTAN ALAND ISLANDS ALBANIA ALGERIA AMERICAN SAMOA ANDORRA ANGOLA…" at bounding box center [159, 308] width 281 height 322
click at [198, 457] on div "Residential Yes No" at bounding box center [159, 446] width 281 height 46
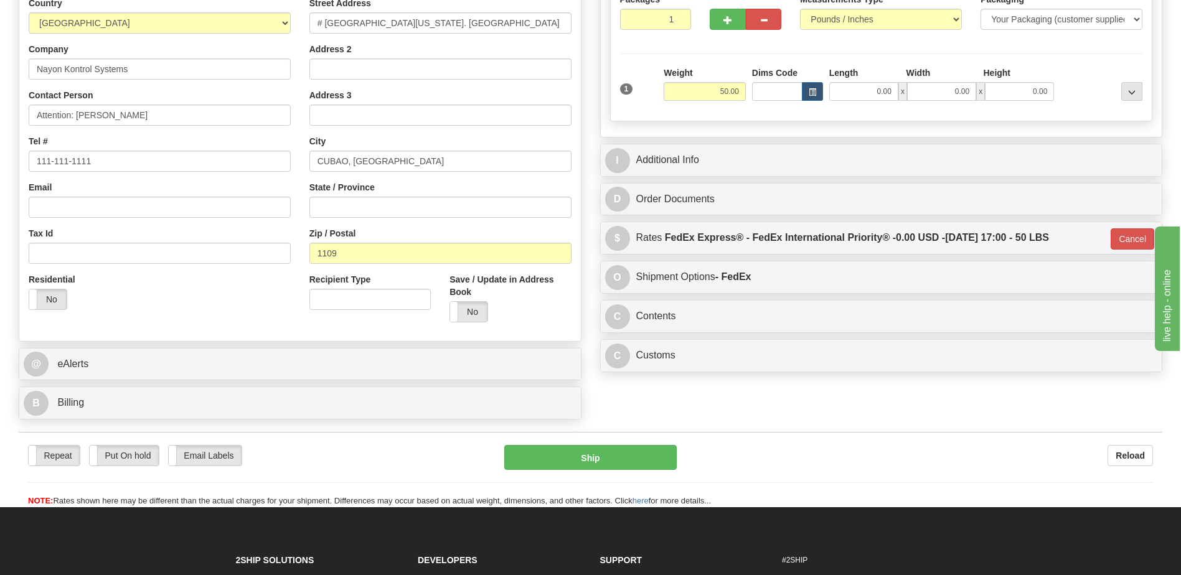
scroll to position [311, 0]
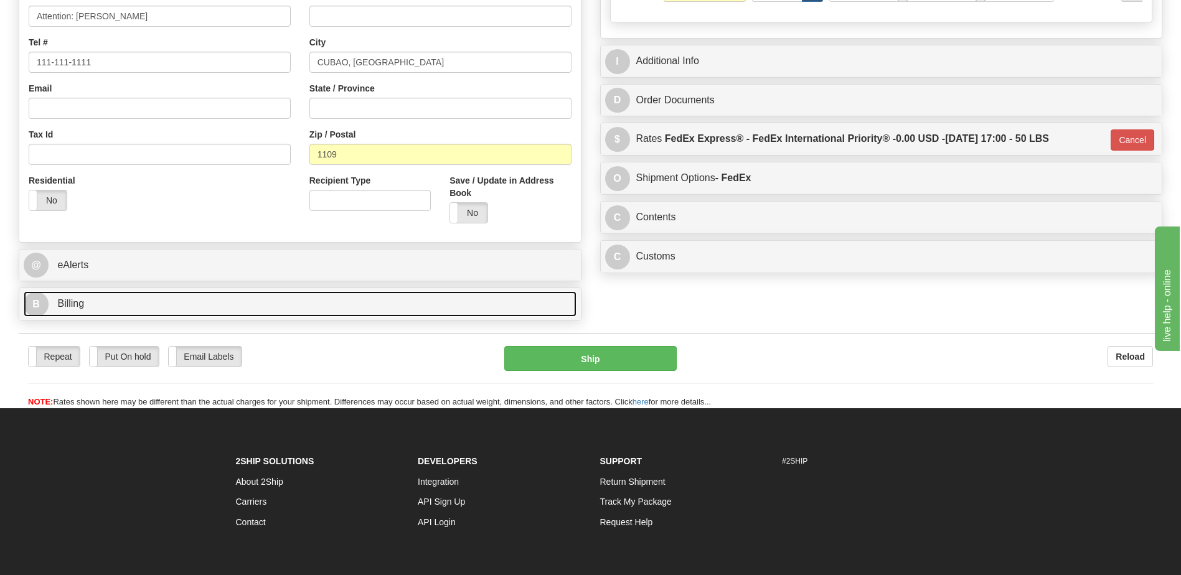
click at [100, 299] on link "B Billing" at bounding box center [300, 304] width 553 height 26
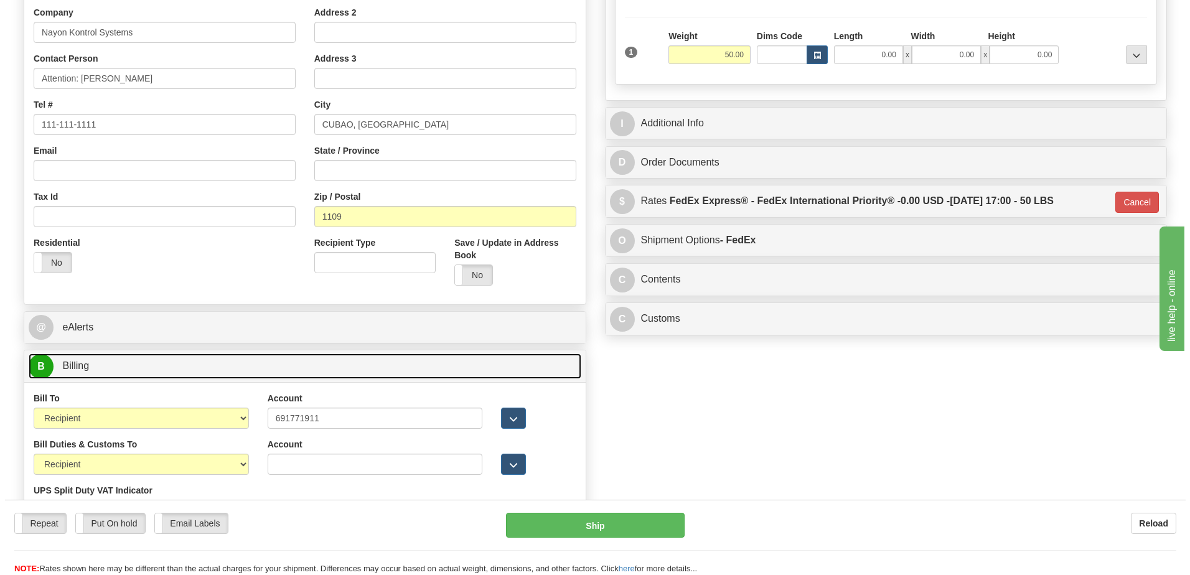
scroll to position [187, 0]
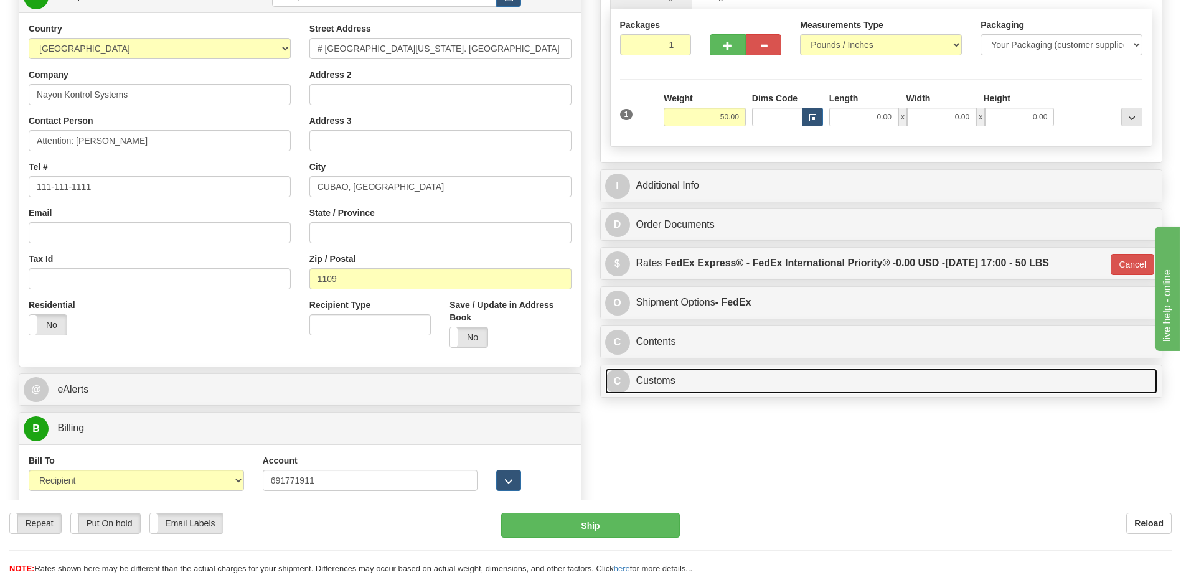
click at [751, 380] on link "C Customs" at bounding box center [881, 381] width 553 height 26
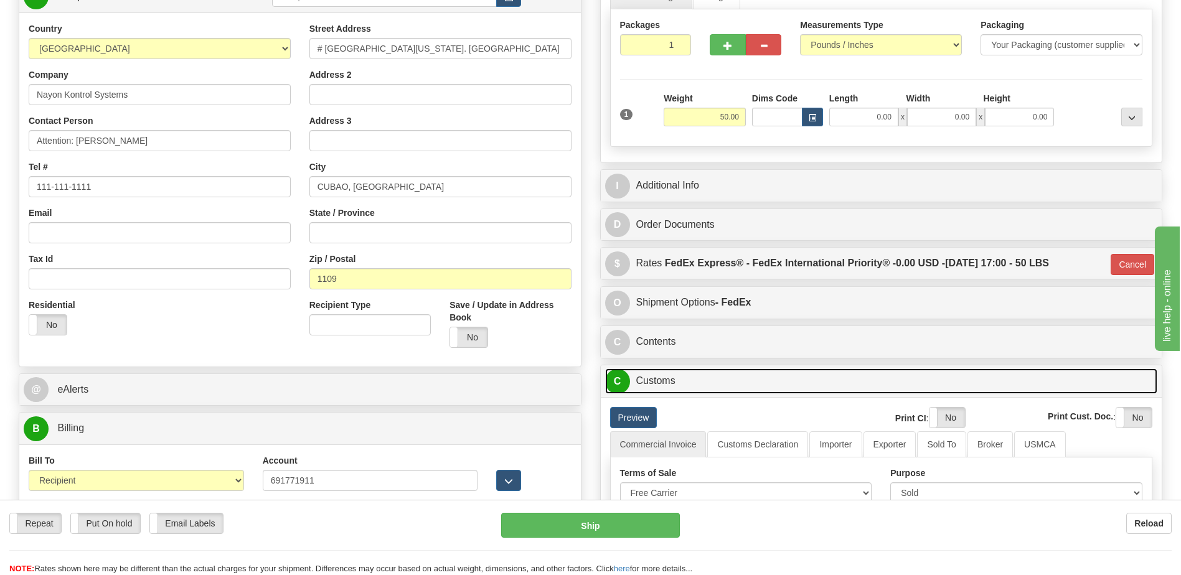
click at [751, 380] on link "C Customs" at bounding box center [881, 381] width 553 height 26
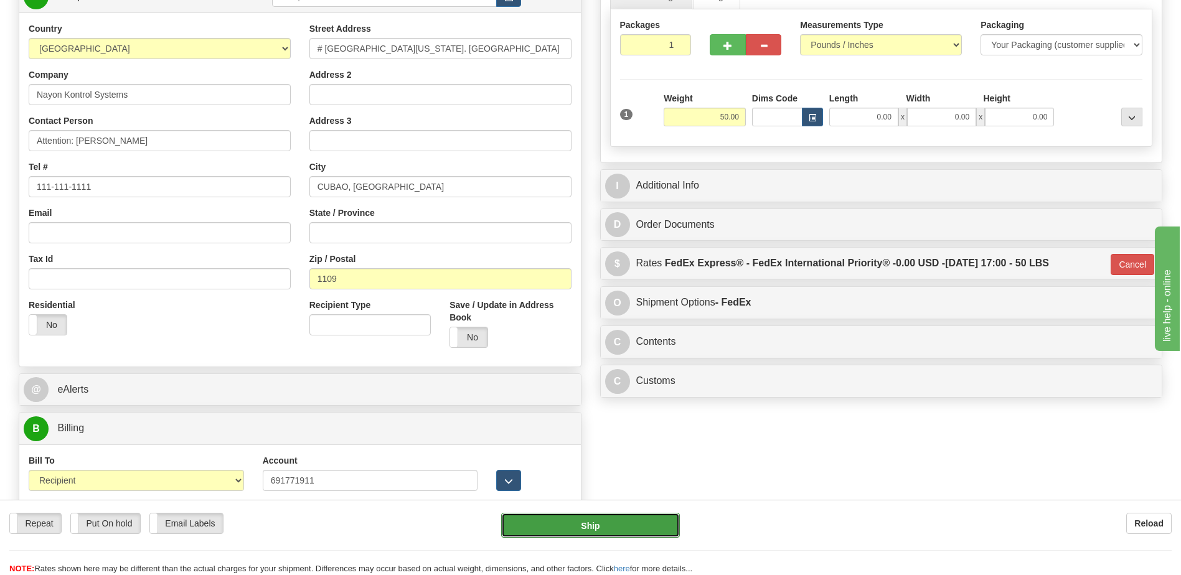
click at [657, 525] on button "Ship" at bounding box center [590, 525] width 178 height 25
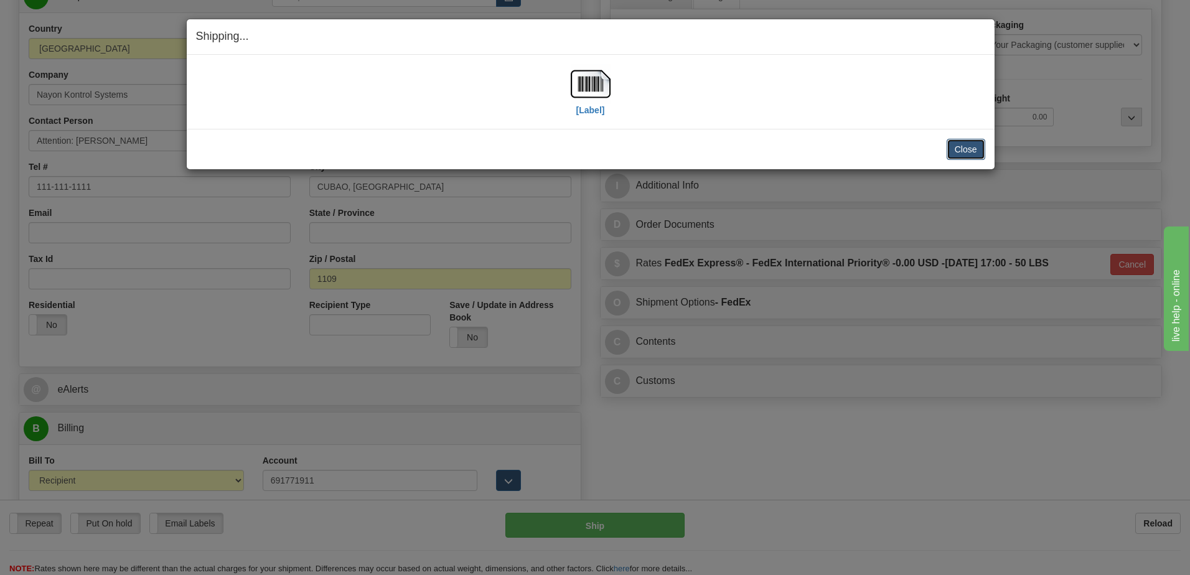
click at [974, 152] on button "Close" at bounding box center [966, 149] width 39 height 21
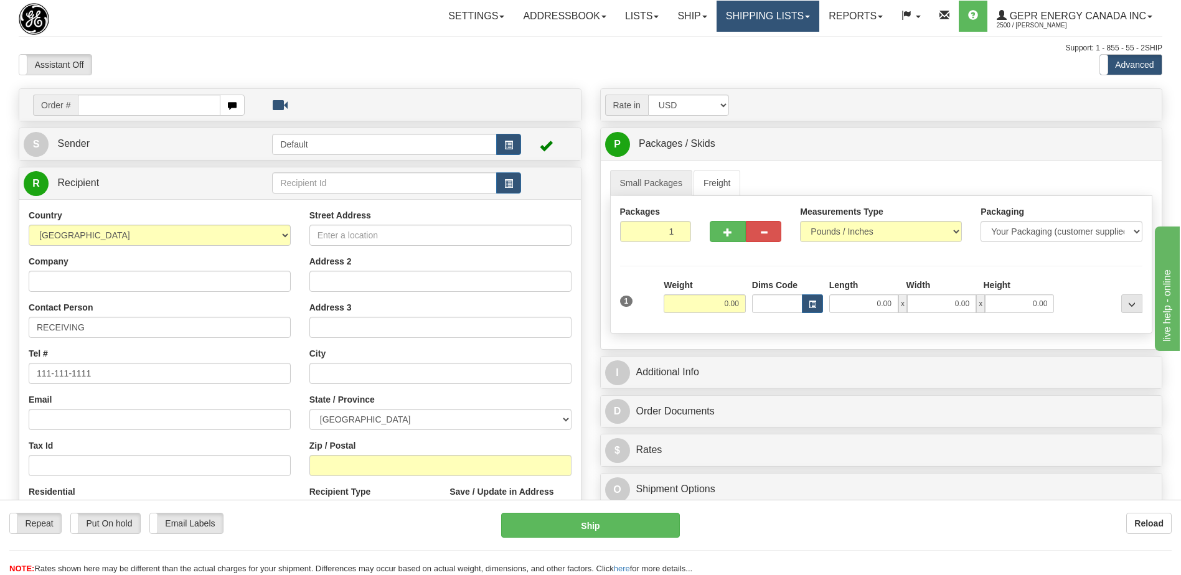
click at [748, 21] on link "Shipping lists" at bounding box center [767, 16] width 103 height 31
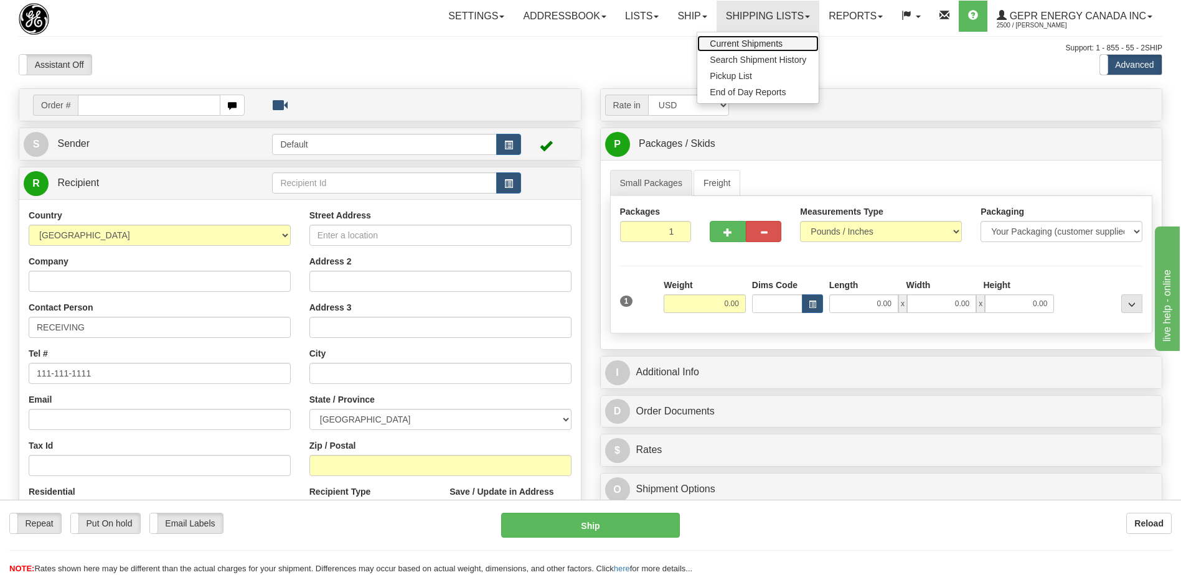
click at [731, 42] on span "Current Shipments" at bounding box center [745, 44] width 73 height 10
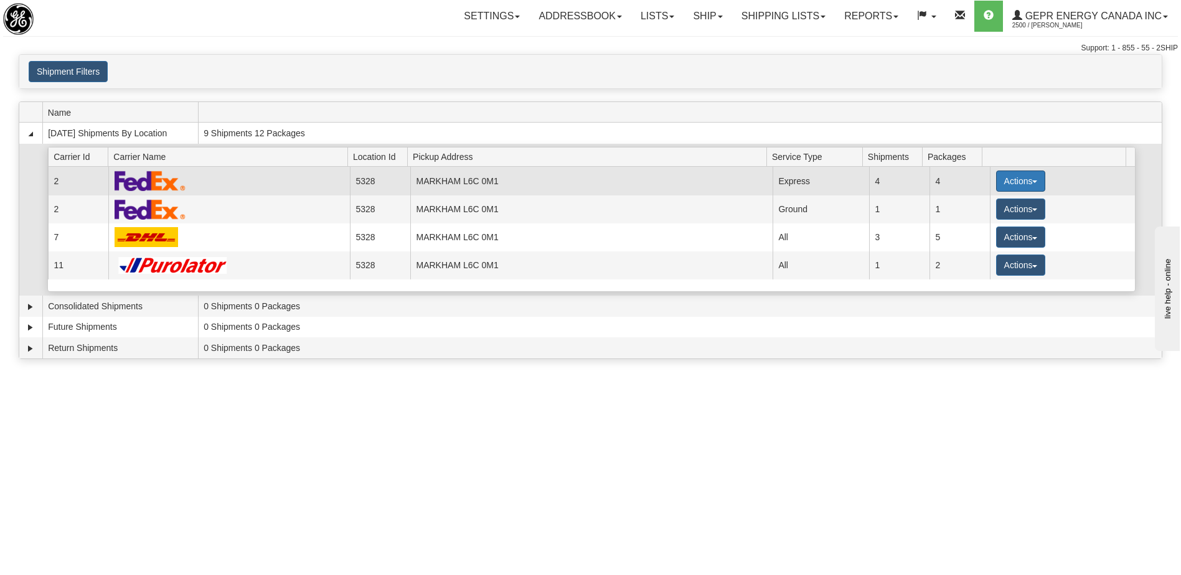
click at [1006, 182] on button "Actions" at bounding box center [1021, 181] width 50 height 21
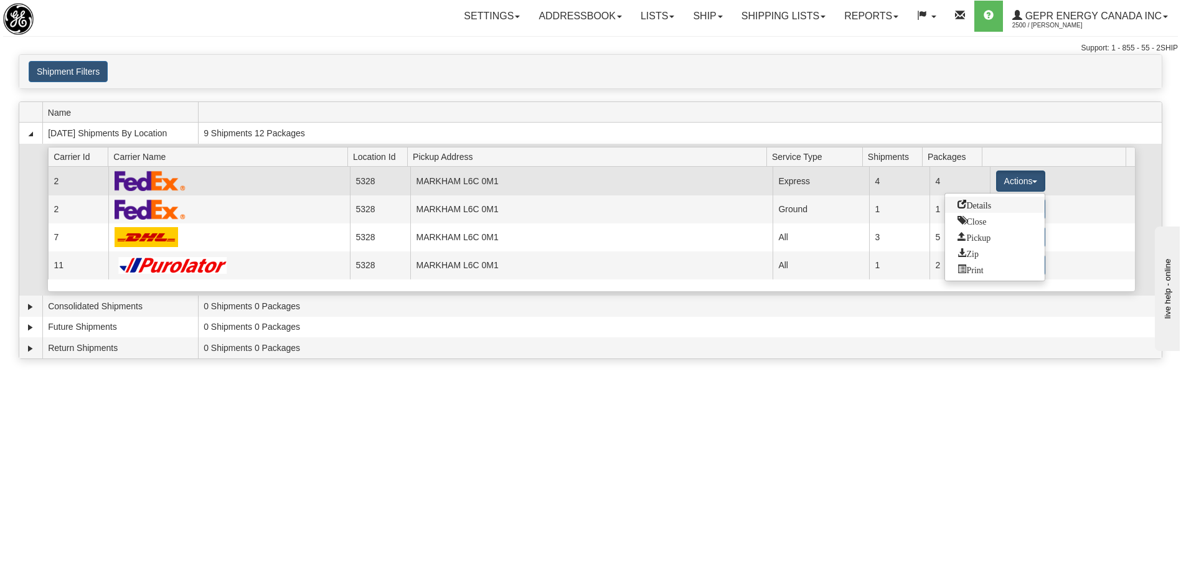
click at [991, 206] on span "Details" at bounding box center [974, 204] width 34 height 9
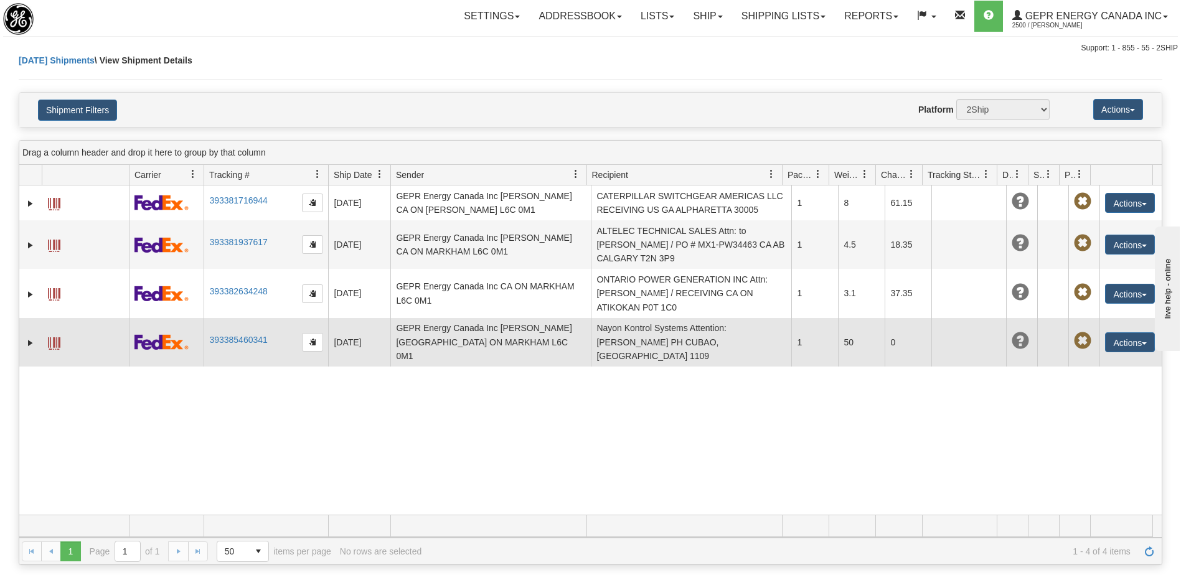
click at [709, 339] on td "Nayon Kontrol Systems Attention: Linda Forbes PH CUBAO, QUEZON CITY 1109" at bounding box center [691, 342] width 200 height 49
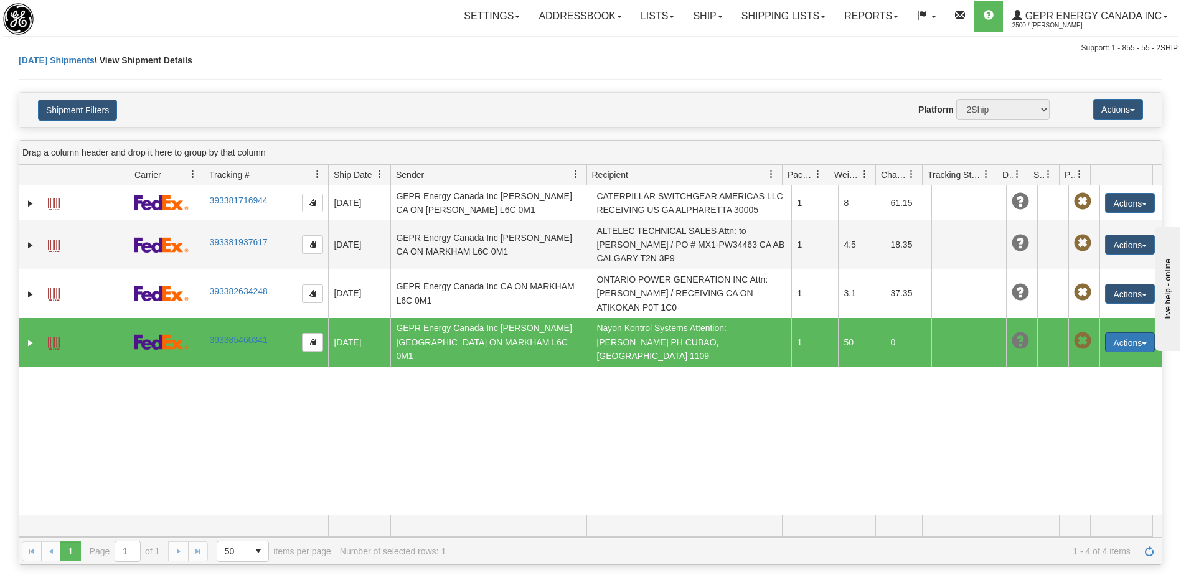
click at [1128, 338] on button "Actions" at bounding box center [1130, 342] width 50 height 20
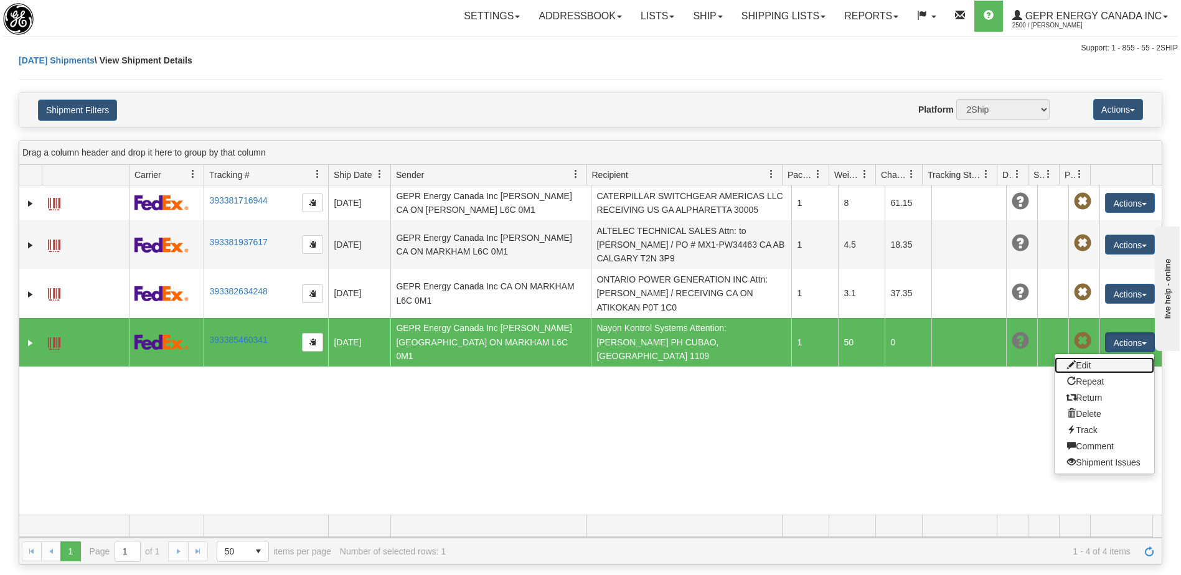
drag, startPoint x: 1076, startPoint y: 358, endPoint x: 1078, endPoint y: 373, distance: 15.1
click at [1076, 358] on link "Edit" at bounding box center [1104, 365] width 100 height 16
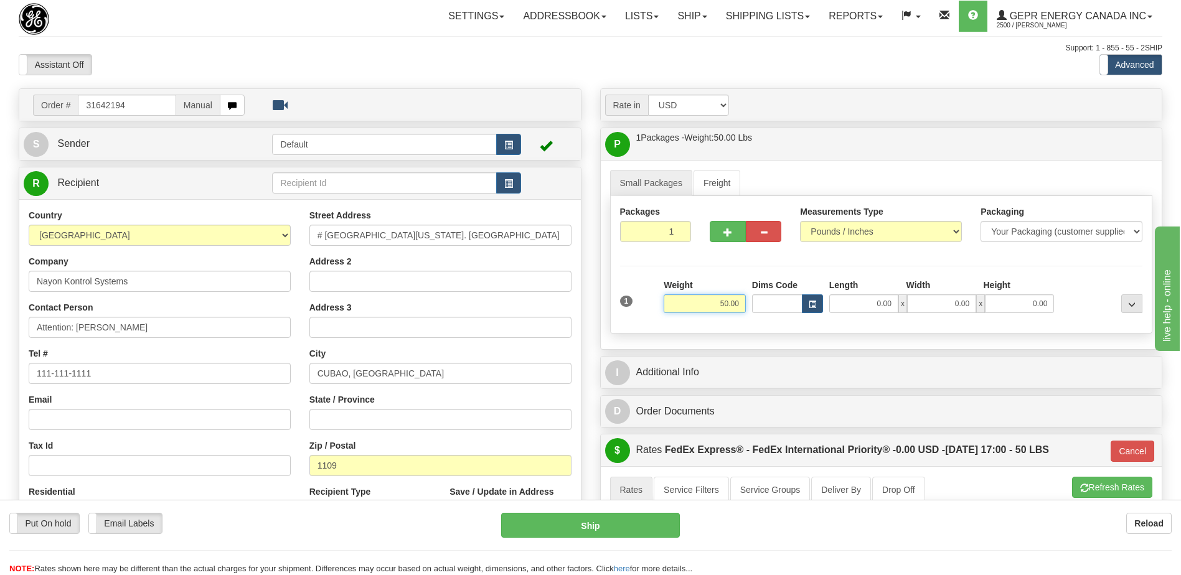
click at [730, 306] on input "50.00" at bounding box center [704, 303] width 82 height 19
click at [721, 299] on input "50.00" at bounding box center [704, 303] width 82 height 19
type input "165.00"
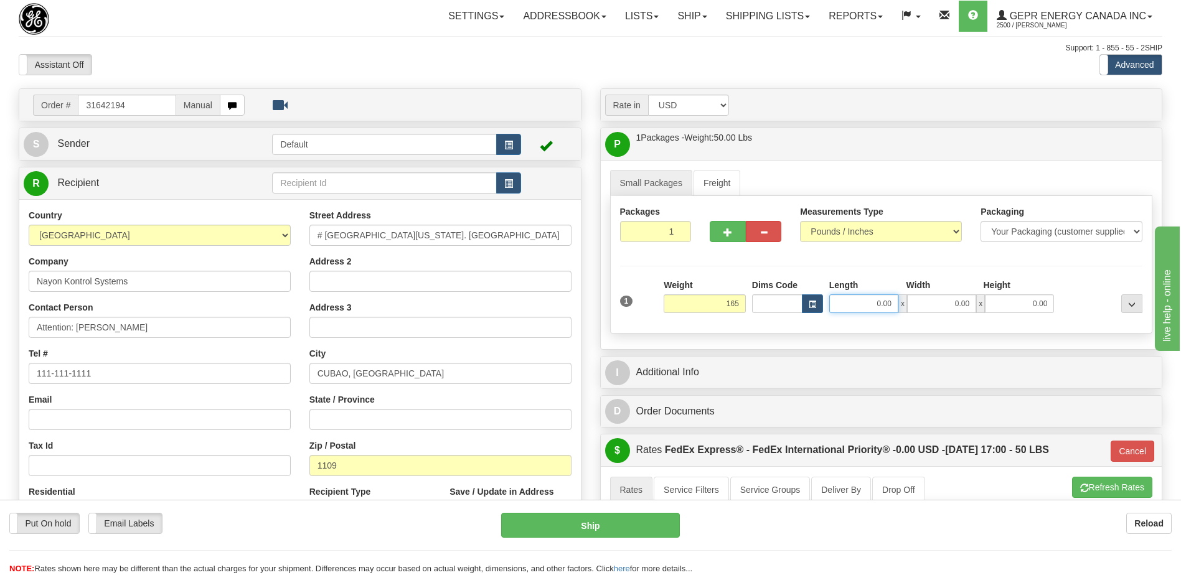
type input "01"
click at [879, 303] on input "0.00" at bounding box center [863, 303] width 69 height 19
click at [879, 303] on input "Length" at bounding box center [863, 303] width 69 height 19
type input "48.00"
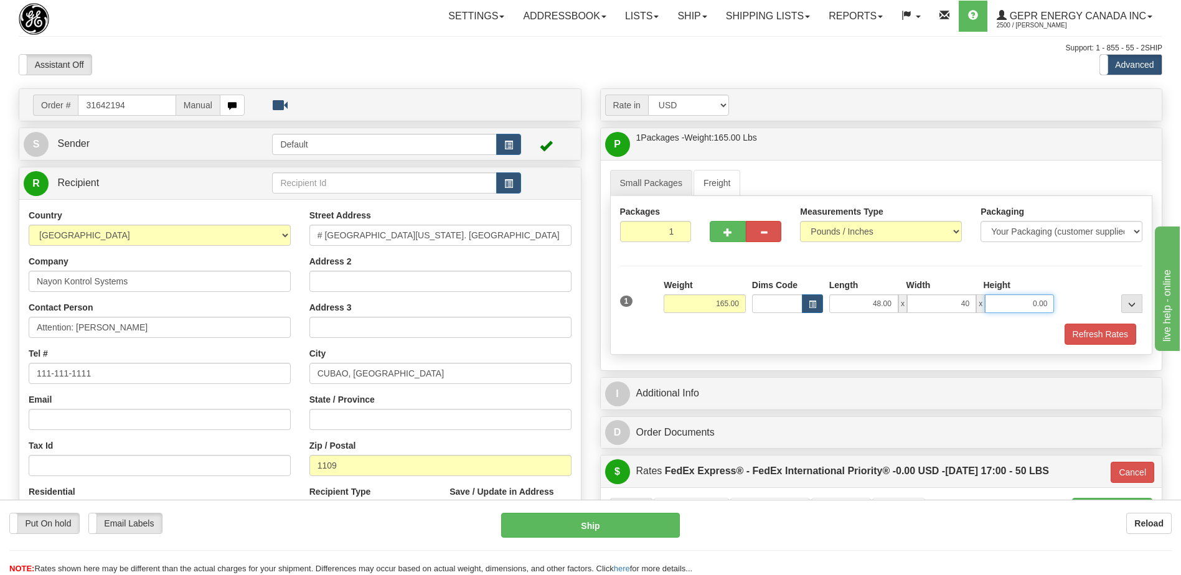
type input "40.00"
click at [1044, 301] on input "0.00" at bounding box center [1019, 303] width 69 height 19
type input "22.00"
click at [622, 57] on div "Assistant On Assistant Off Do a return Do a return Previous Next Standard Advan…" at bounding box center [590, 64] width 1162 height 21
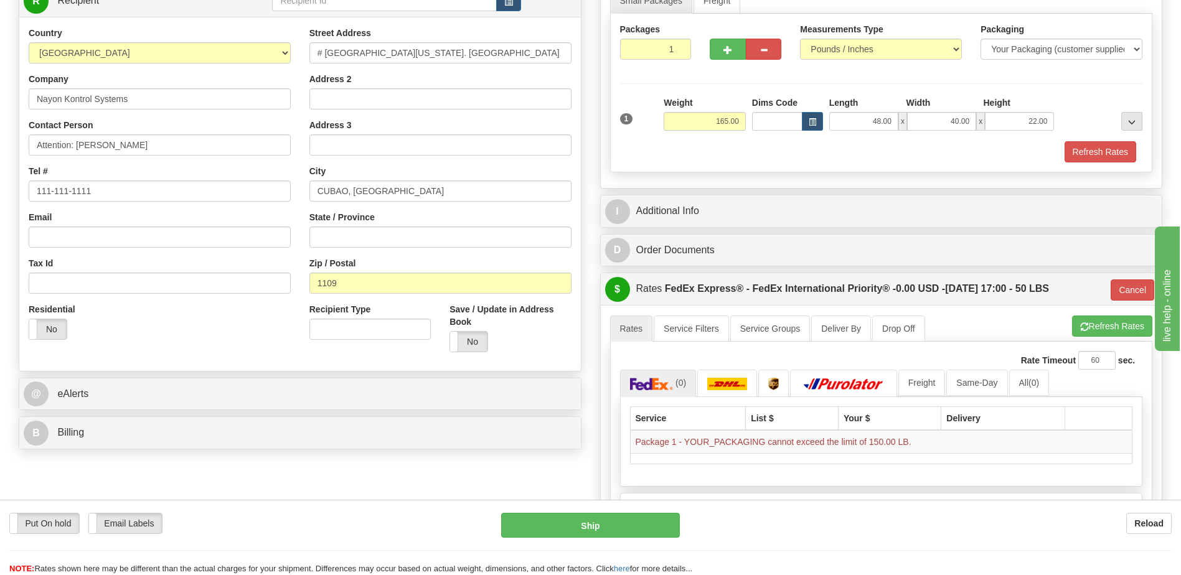
scroll to position [187, 0]
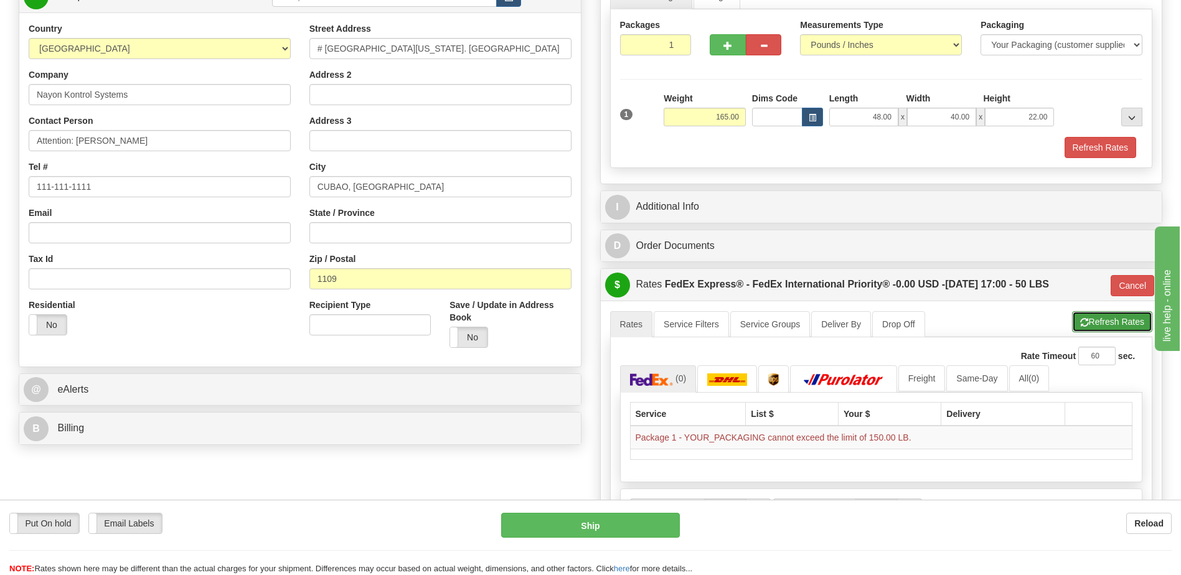
click at [1088, 325] on button "Refresh Rates" at bounding box center [1112, 321] width 80 height 21
type input "01"
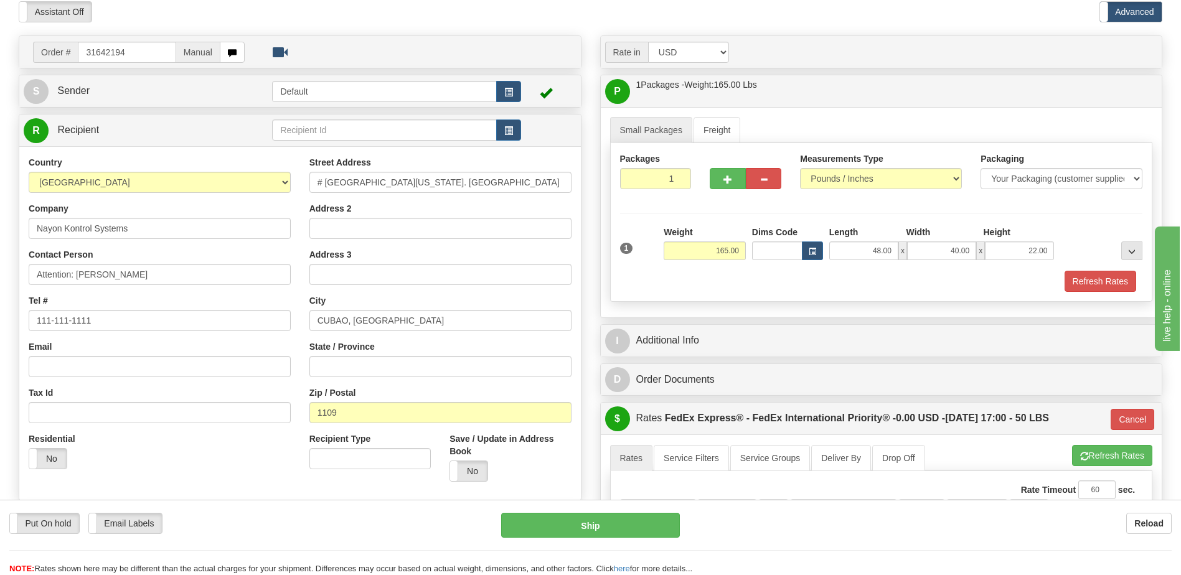
scroll to position [124, 0]
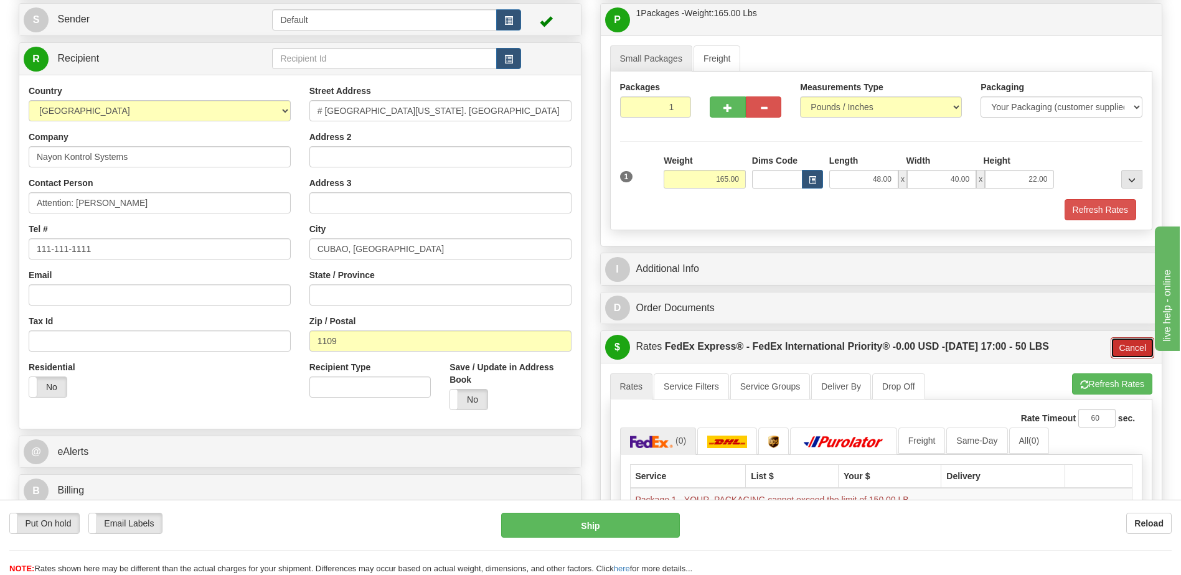
click at [1141, 342] on button "Cancel" at bounding box center [1132, 347] width 44 height 21
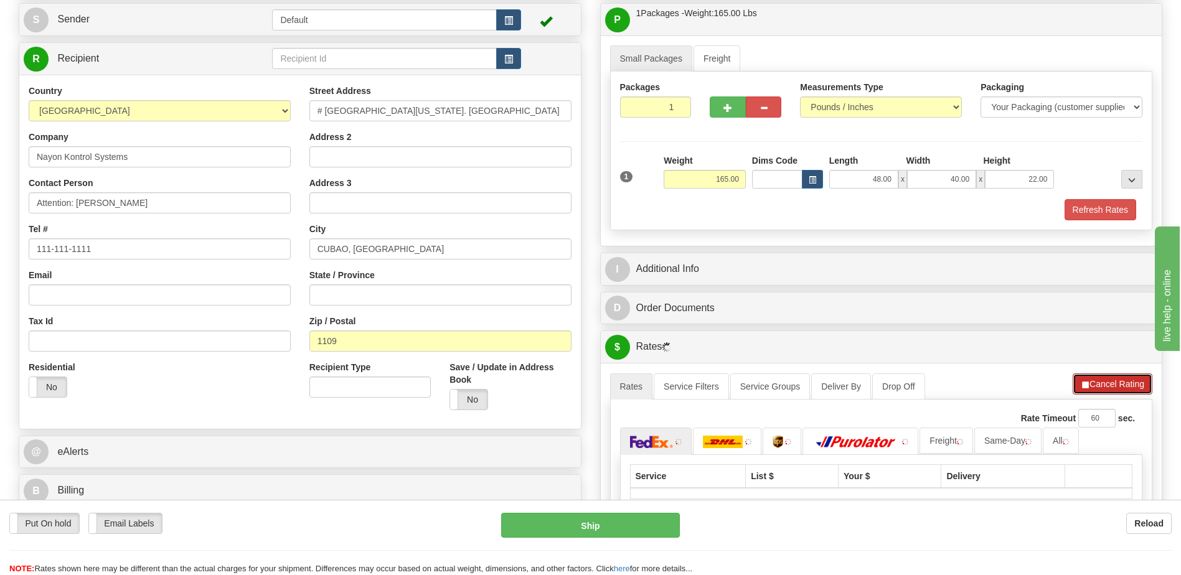
click at [1115, 386] on button "Cancel Rating" at bounding box center [1112, 383] width 80 height 21
click at [1085, 378] on button "Refresh Rates" at bounding box center [1112, 383] width 80 height 21
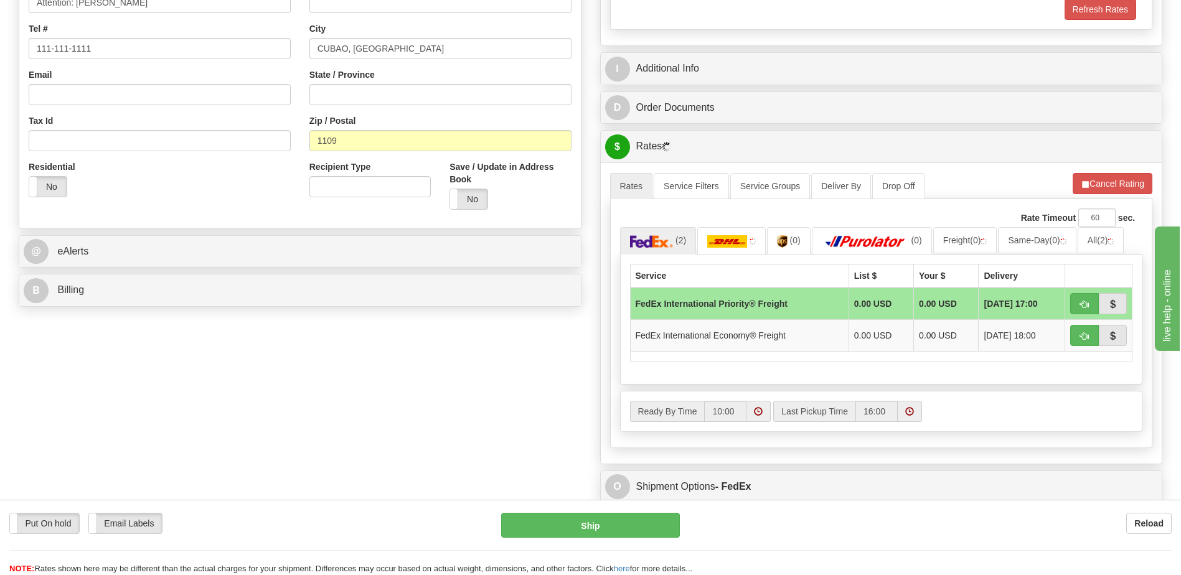
scroll to position [373, 0]
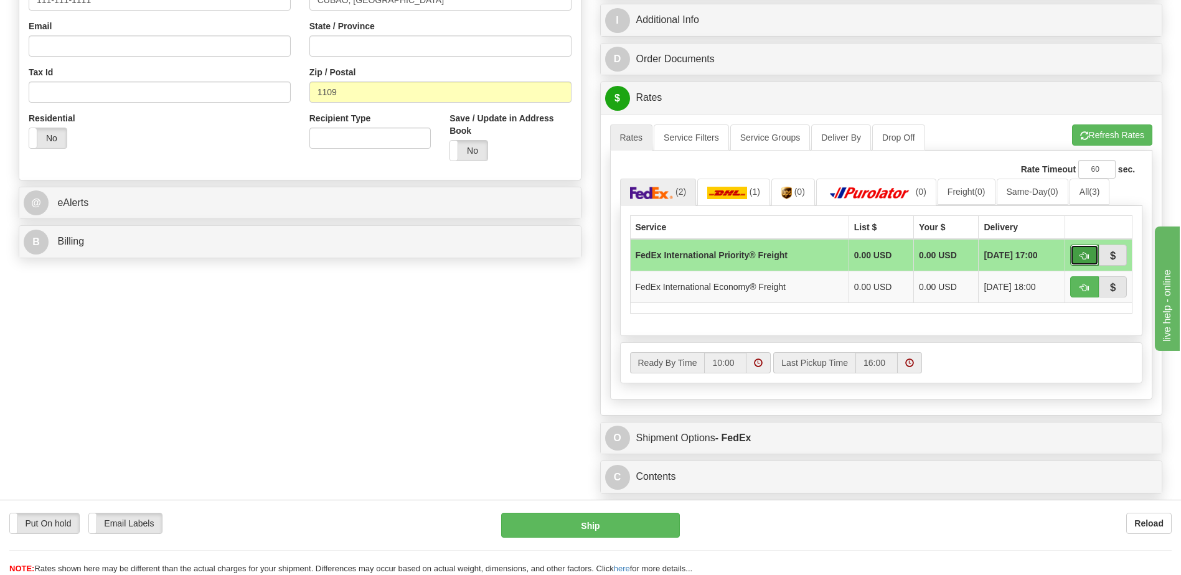
click at [1088, 255] on button "button" at bounding box center [1084, 255] width 29 height 21
type input "70"
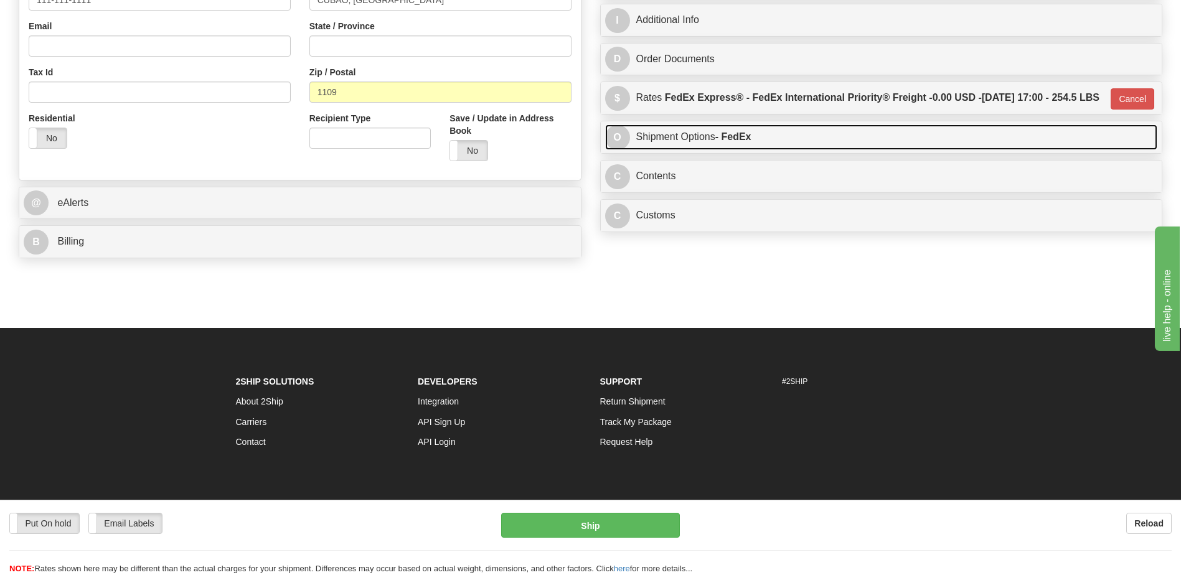
click at [780, 150] on link "O Shipment Options - FedEx" at bounding box center [881, 137] width 553 height 26
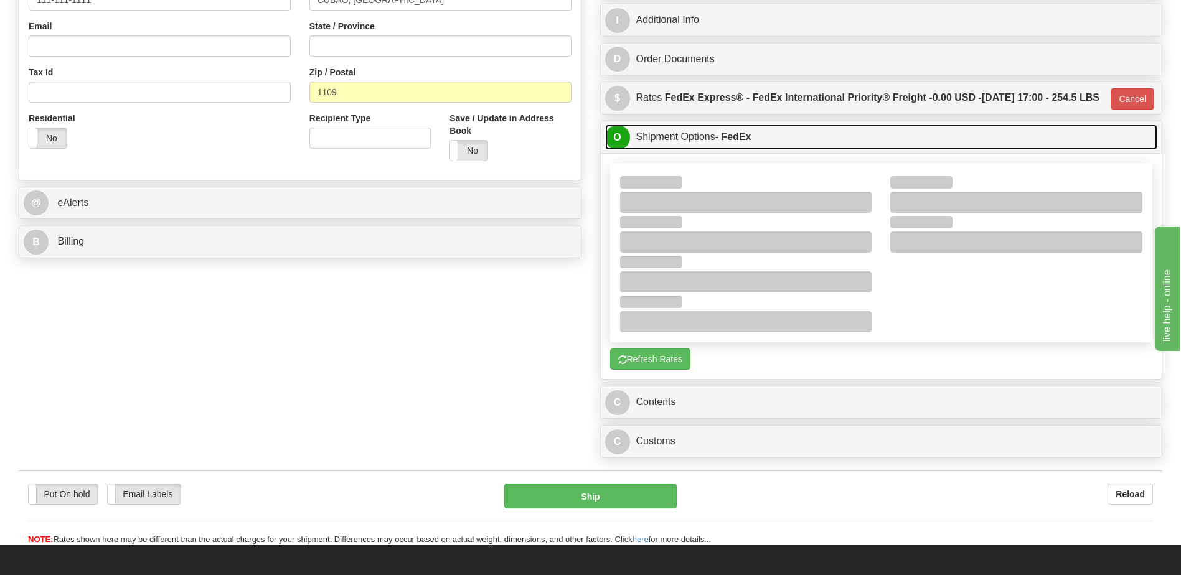
click at [780, 150] on link "O Shipment Options - FedEx" at bounding box center [881, 137] width 553 height 26
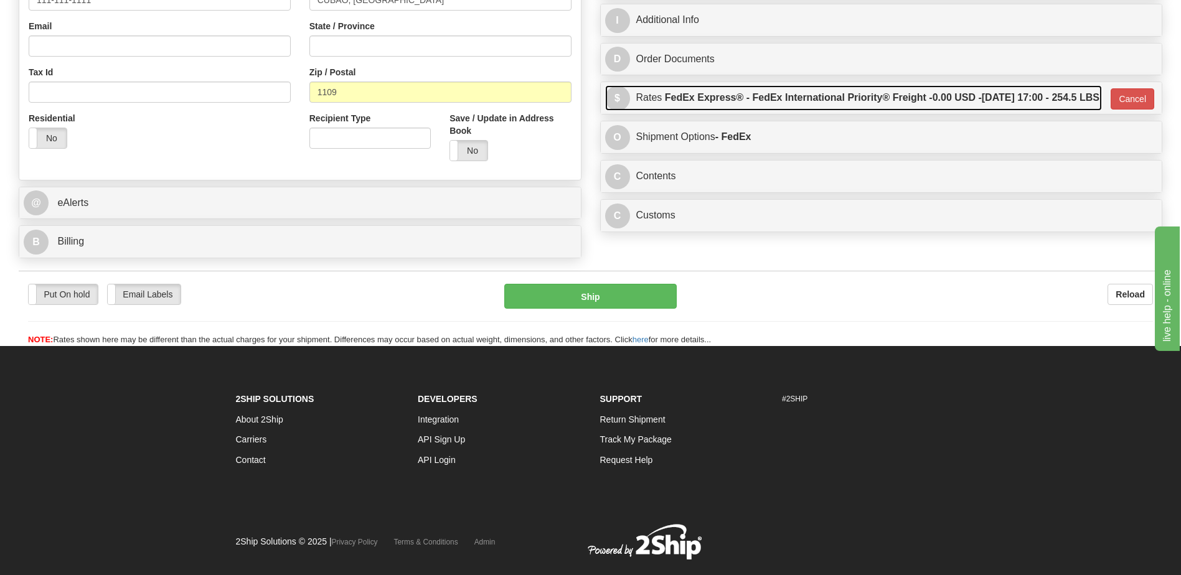
click at [769, 110] on label "FedEx Express® - FedEx International Priority® Freight - 0.00 USD - 09/22/2025 …" at bounding box center [882, 97] width 434 height 25
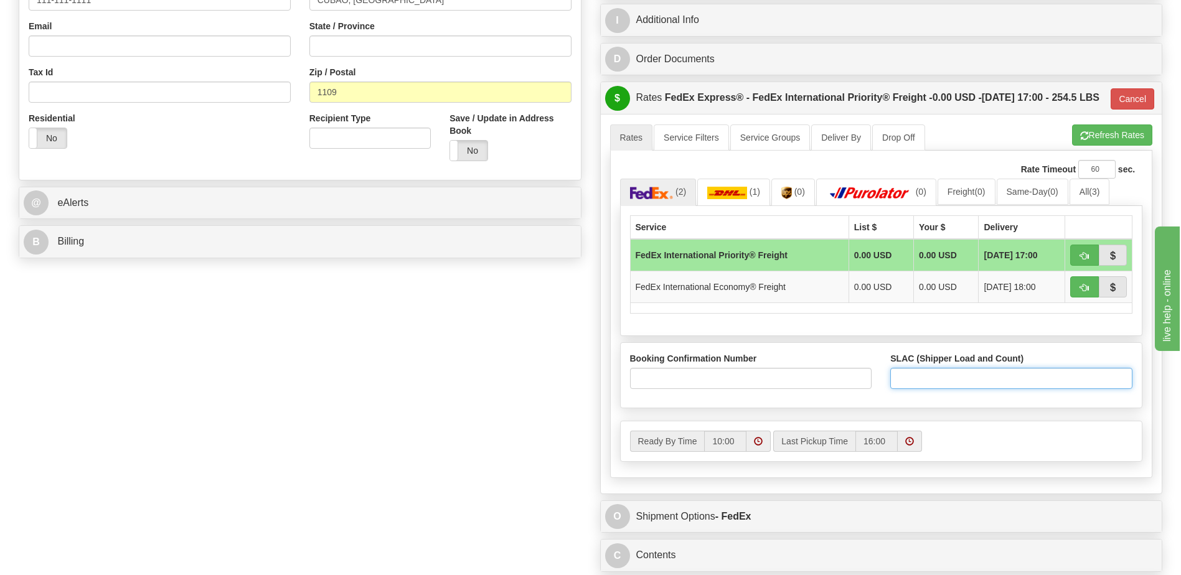
click at [965, 389] on input "SLAC (Shipper Load and Count)" at bounding box center [1011, 378] width 242 height 21
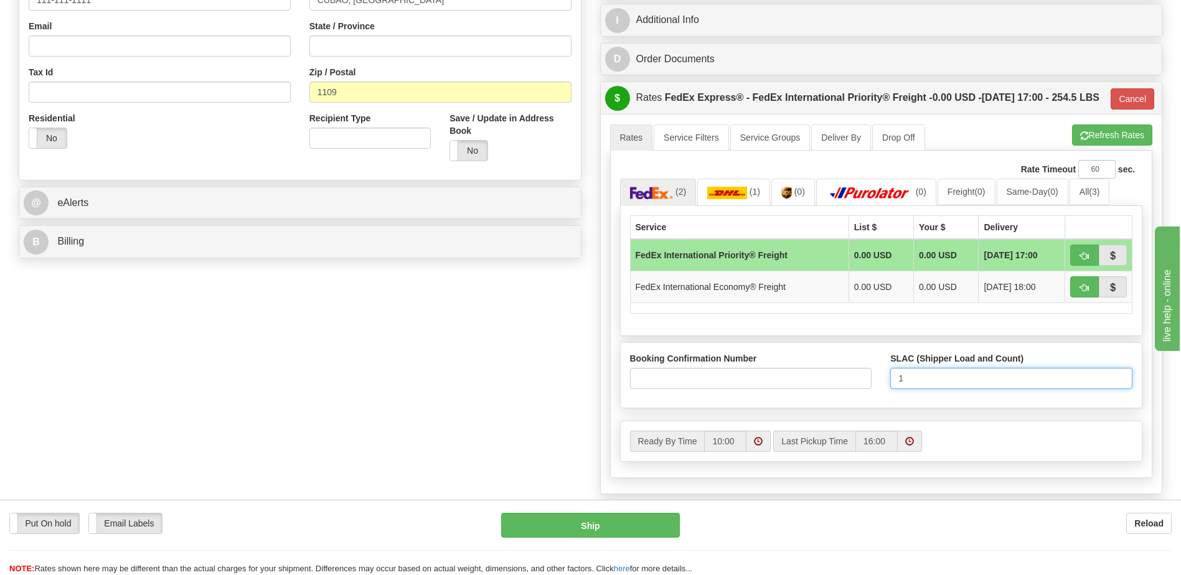
type input "1"
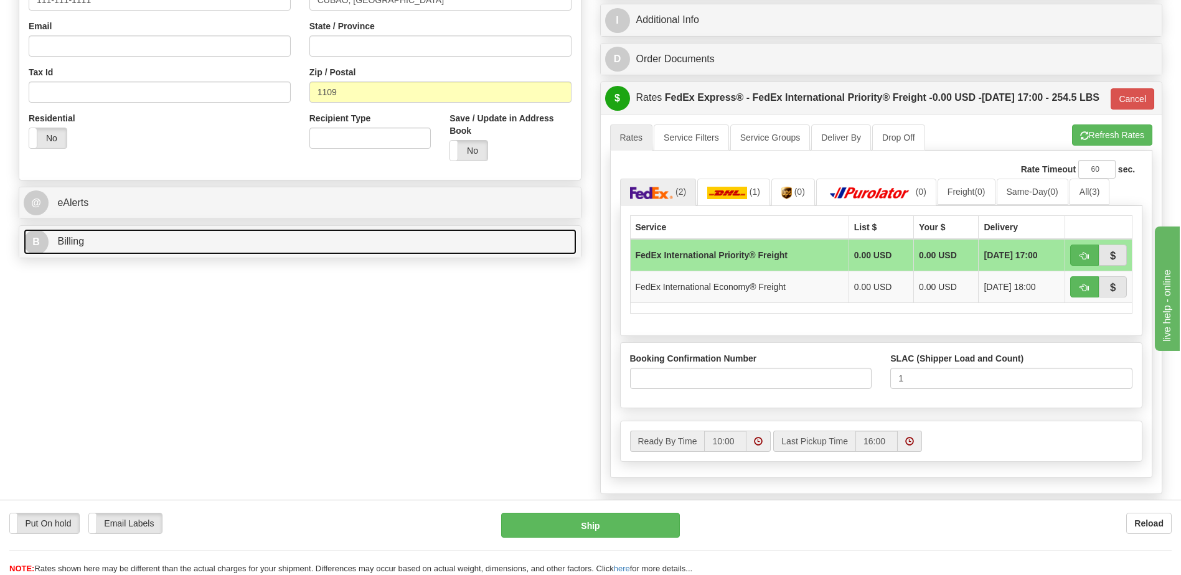
click at [112, 235] on link "B Billing" at bounding box center [300, 242] width 553 height 26
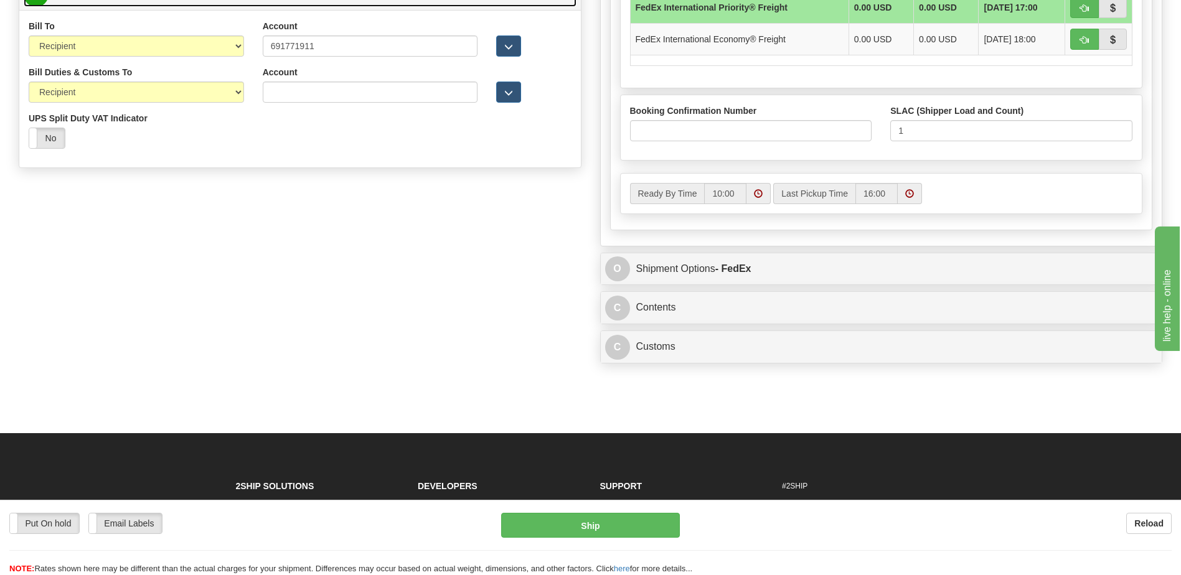
scroll to position [622, 0]
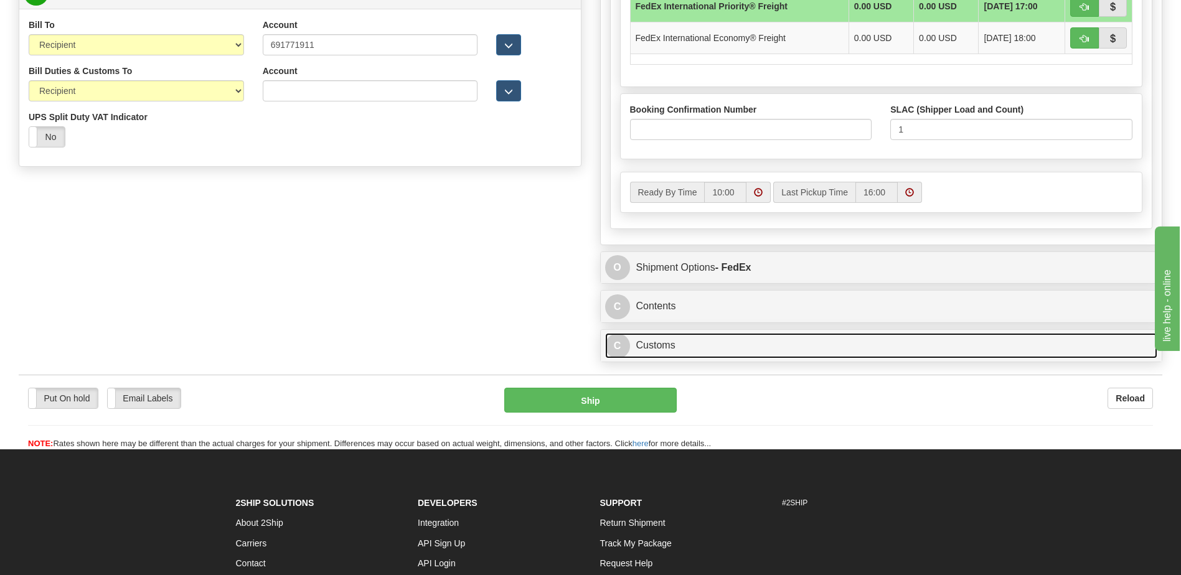
click at [663, 358] on link "C Customs" at bounding box center [881, 346] width 553 height 26
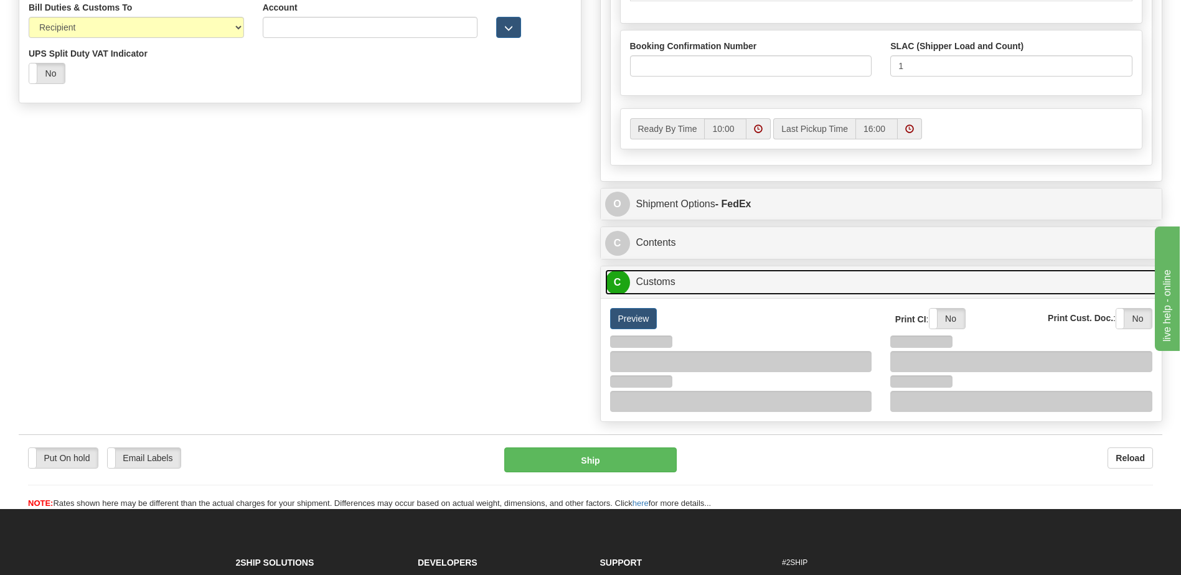
scroll to position [747, 0]
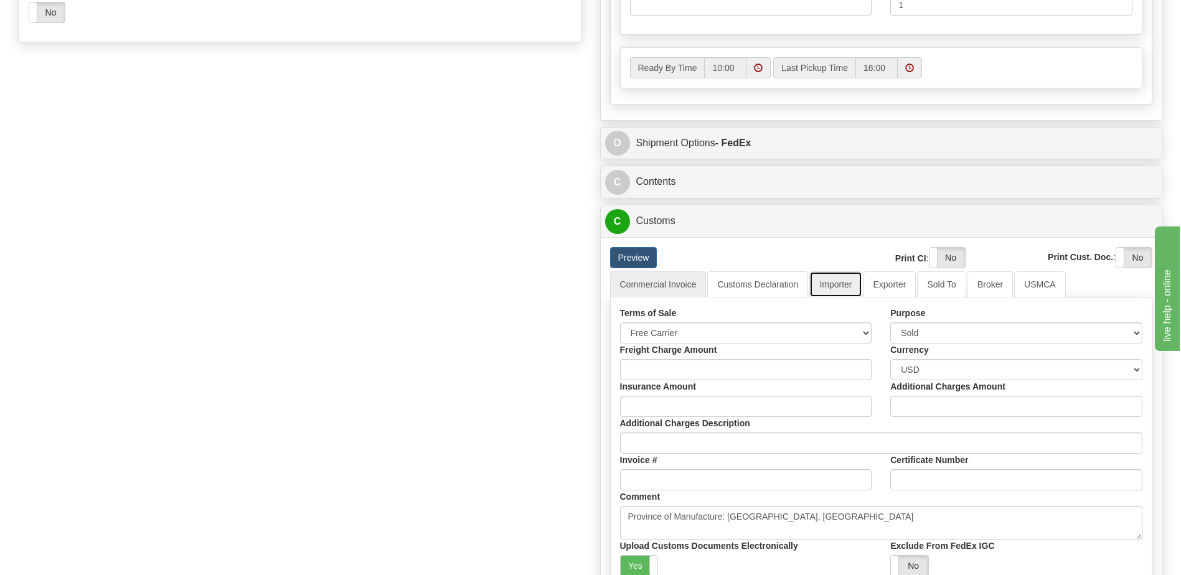
click at [834, 297] on link "Importer" at bounding box center [835, 284] width 52 height 26
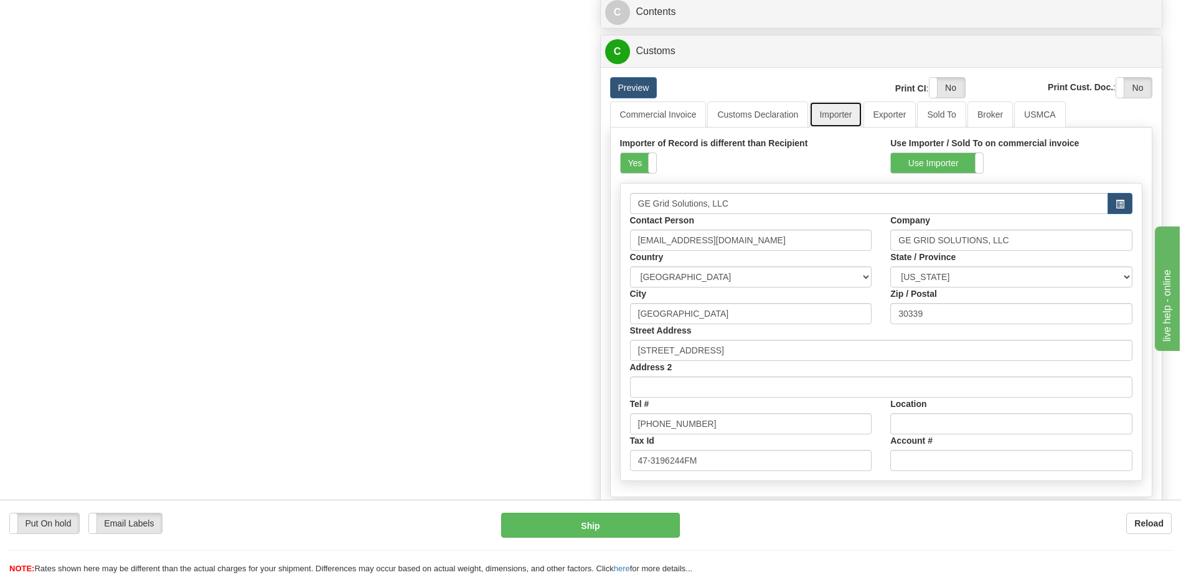
scroll to position [933, 0]
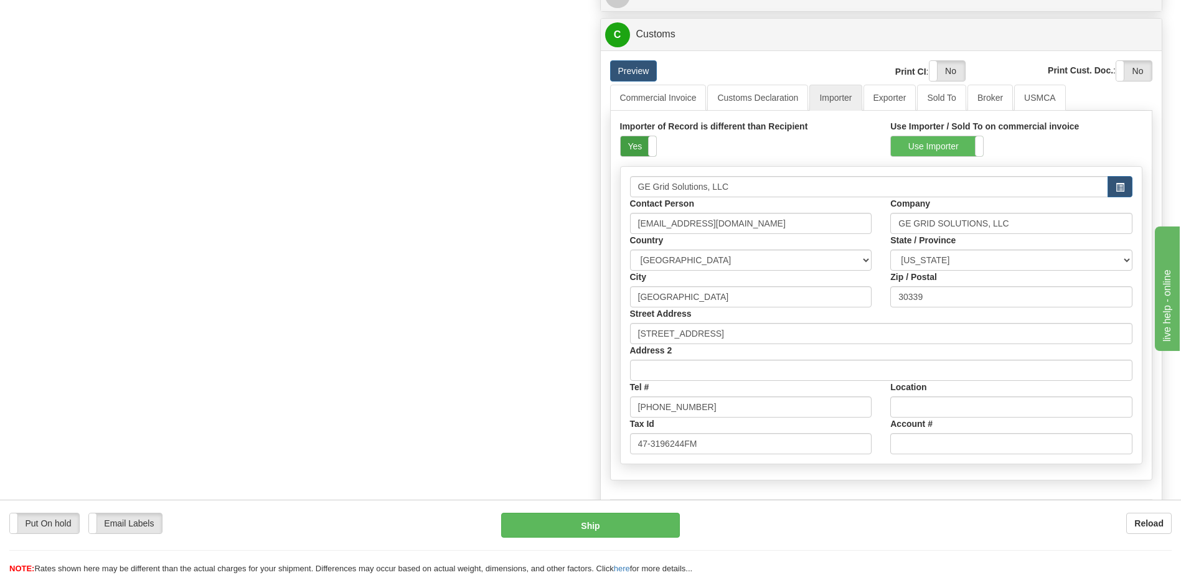
click at [632, 156] on label "Yes" at bounding box center [637, 146] width 35 height 20
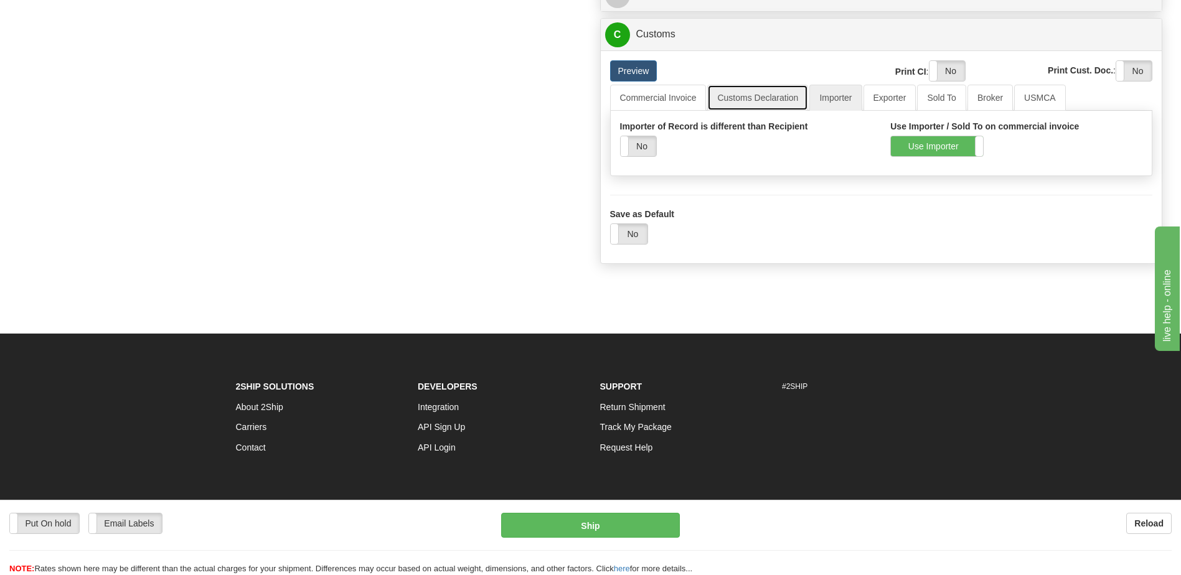
click at [754, 111] on link "Customs Declaration" at bounding box center [757, 98] width 101 height 26
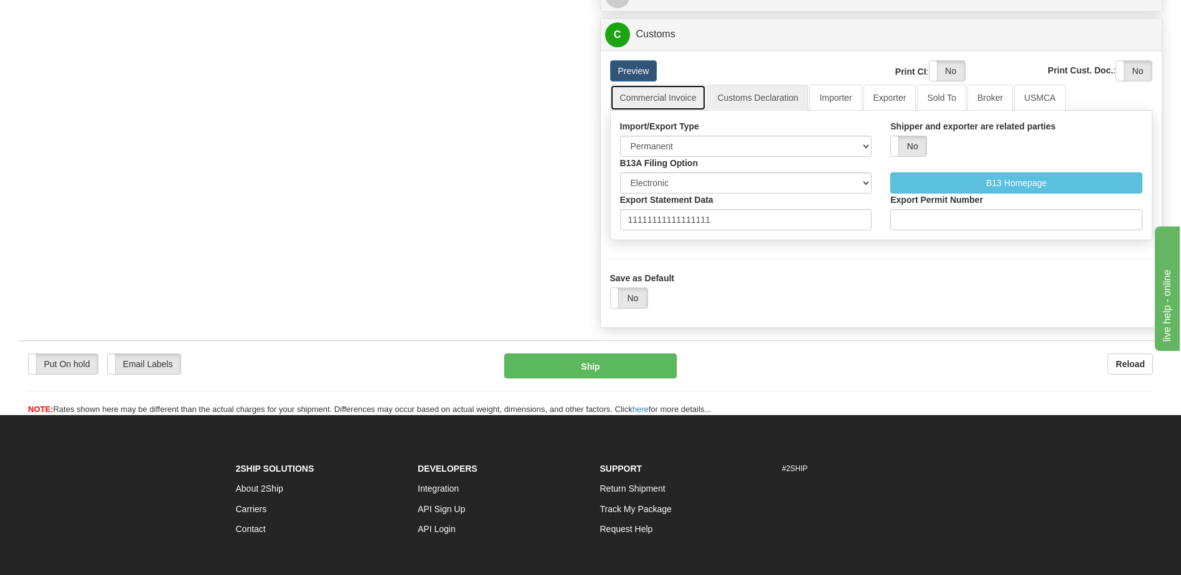
click at [677, 111] on link "Commercial Invoice" at bounding box center [658, 98] width 96 height 26
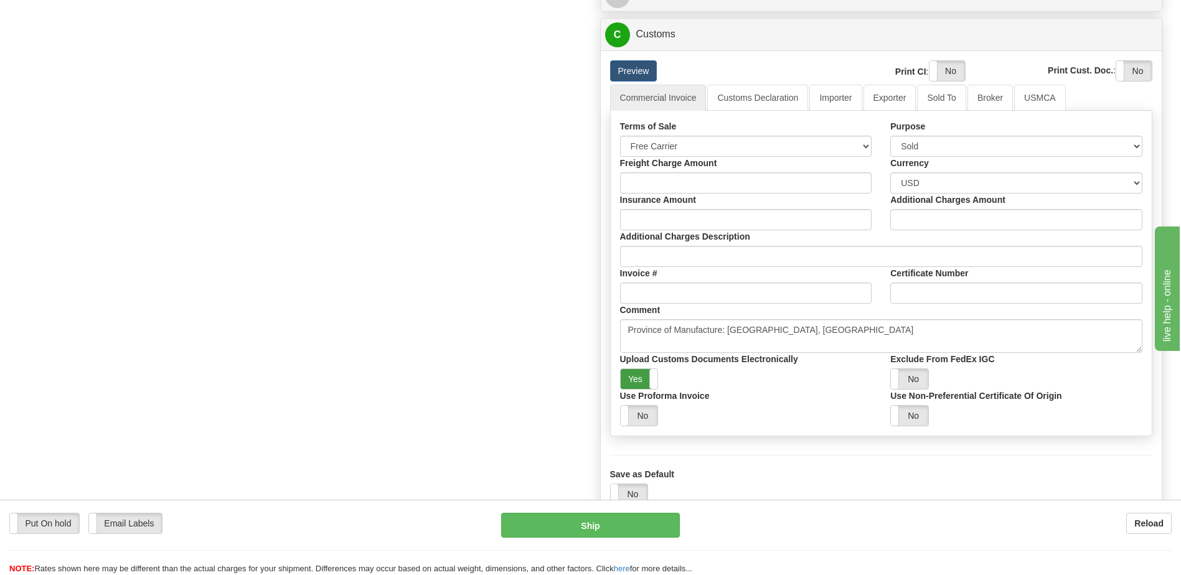
click at [630, 389] on label "Yes" at bounding box center [638, 379] width 37 height 20
click at [940, 81] on label "Yes" at bounding box center [946, 71] width 35 height 20
click at [1131, 81] on label "Yes" at bounding box center [1133, 71] width 35 height 20
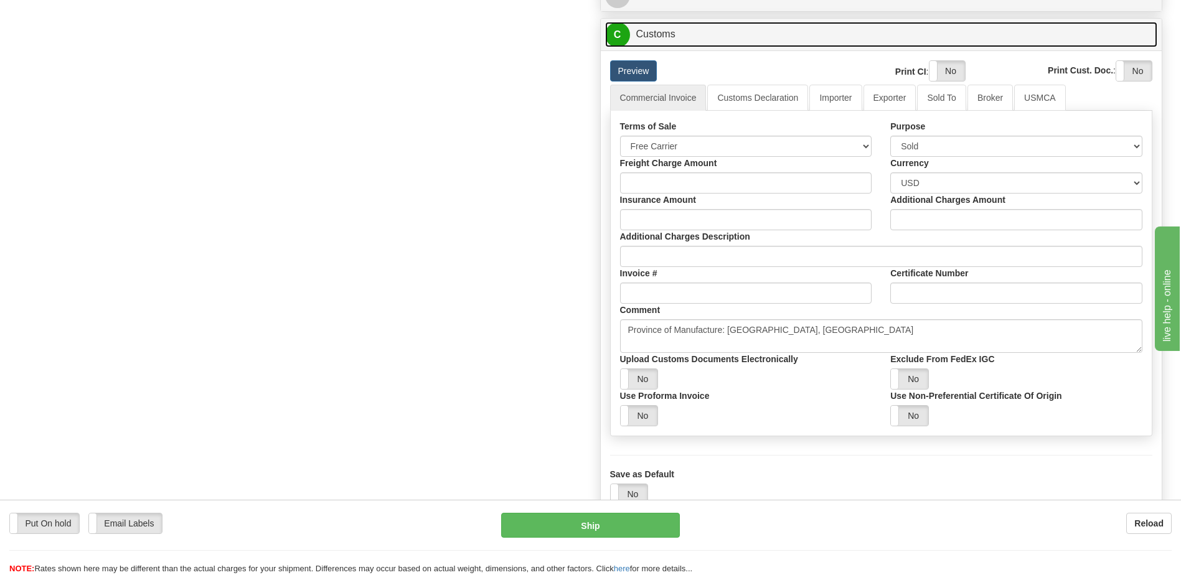
click at [764, 47] on link "C Customs" at bounding box center [881, 35] width 553 height 26
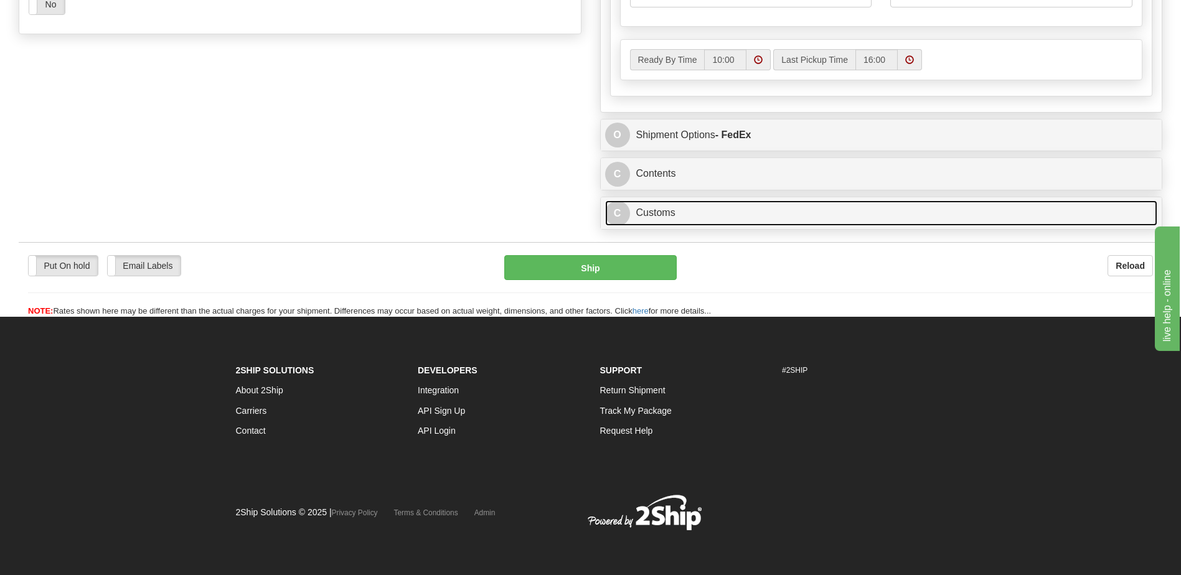
scroll to position [780, 0]
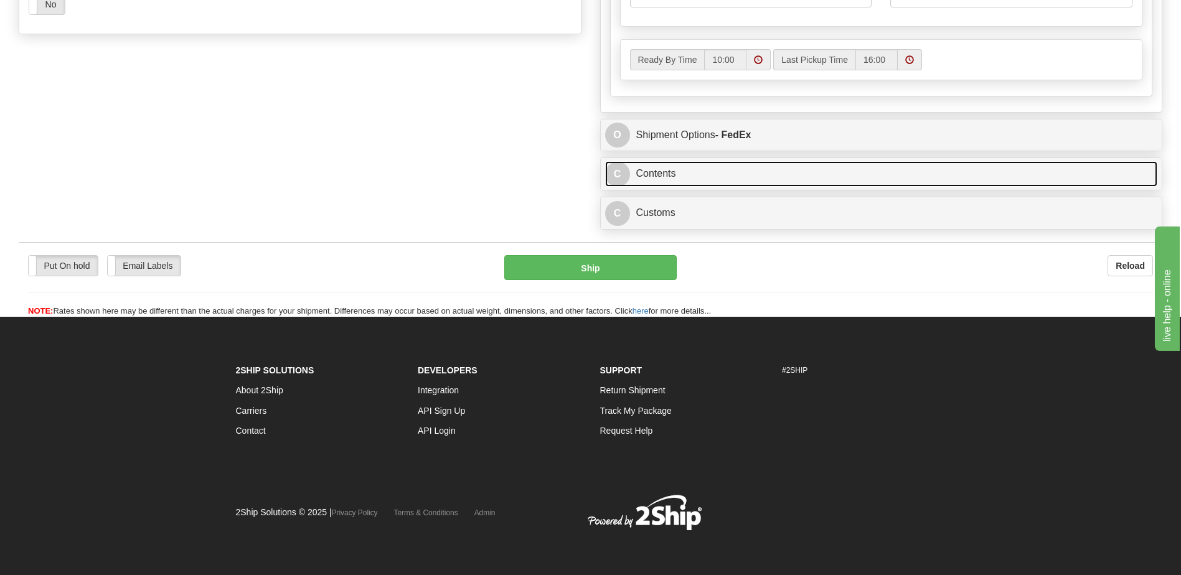
click at [698, 162] on link "C Contents" at bounding box center [881, 174] width 553 height 26
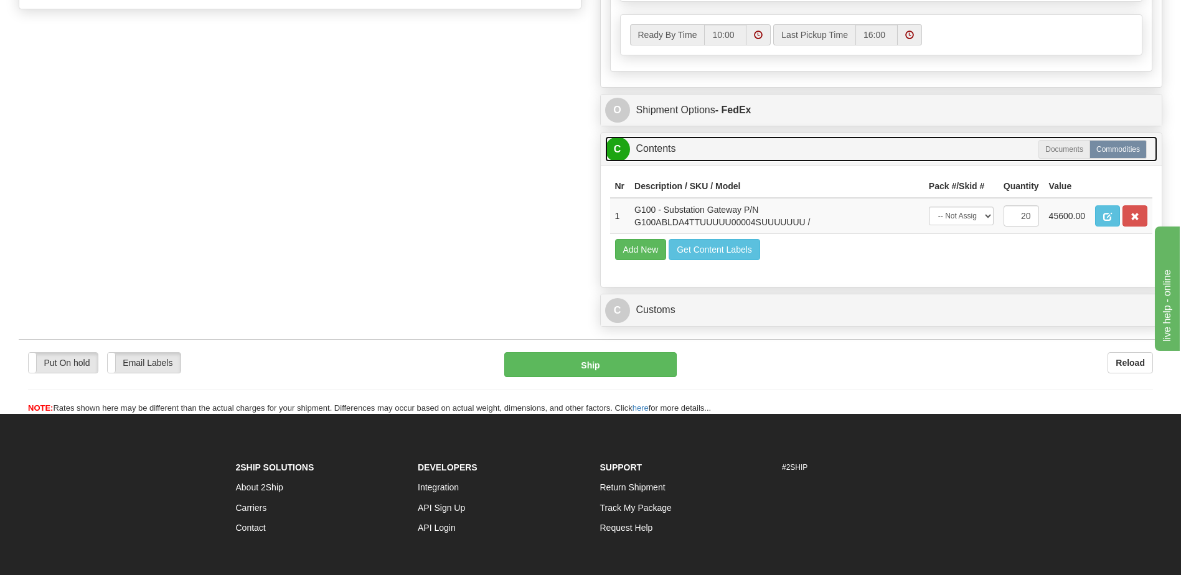
click at [672, 162] on link "C Contents" at bounding box center [881, 149] width 553 height 26
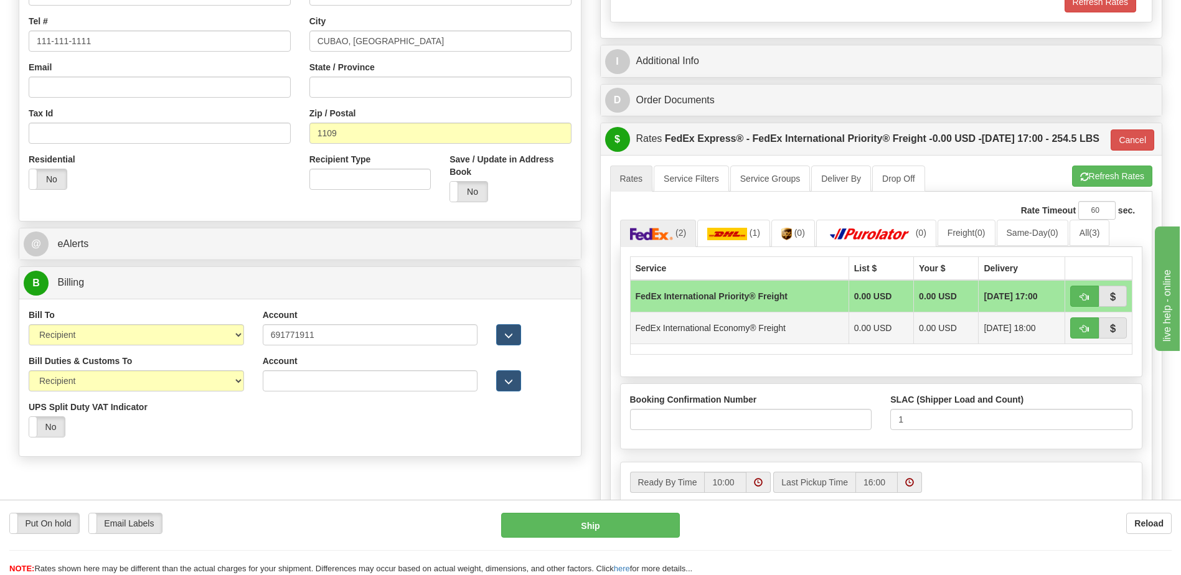
scroll to position [282, 0]
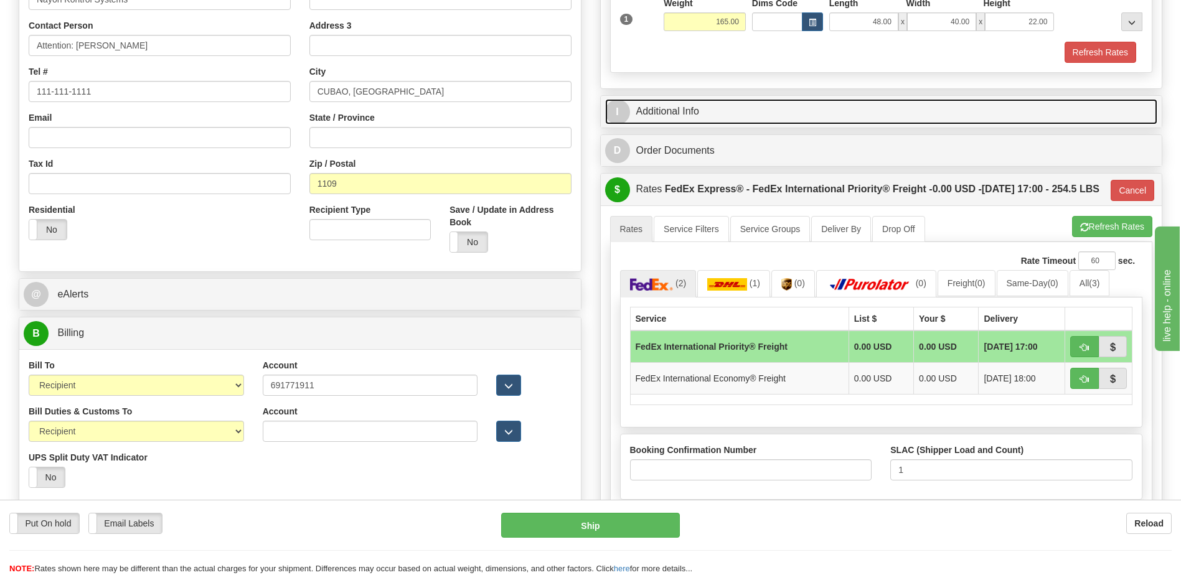
click at [704, 111] on link "I Additional Info" at bounding box center [881, 112] width 553 height 26
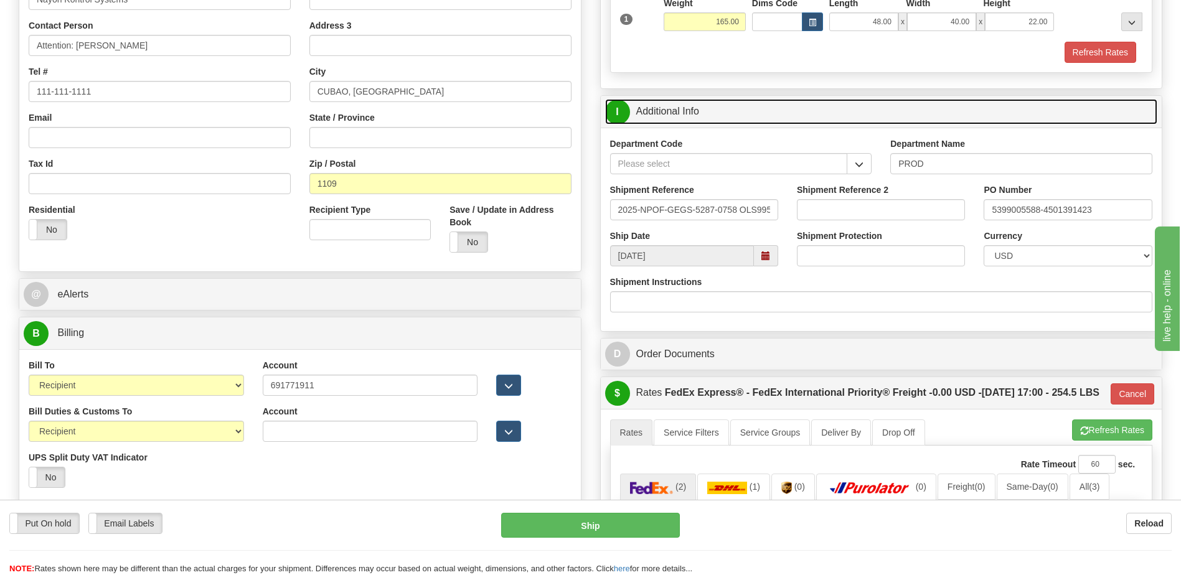
click at [704, 111] on link "I Additional Info" at bounding box center [881, 112] width 553 height 26
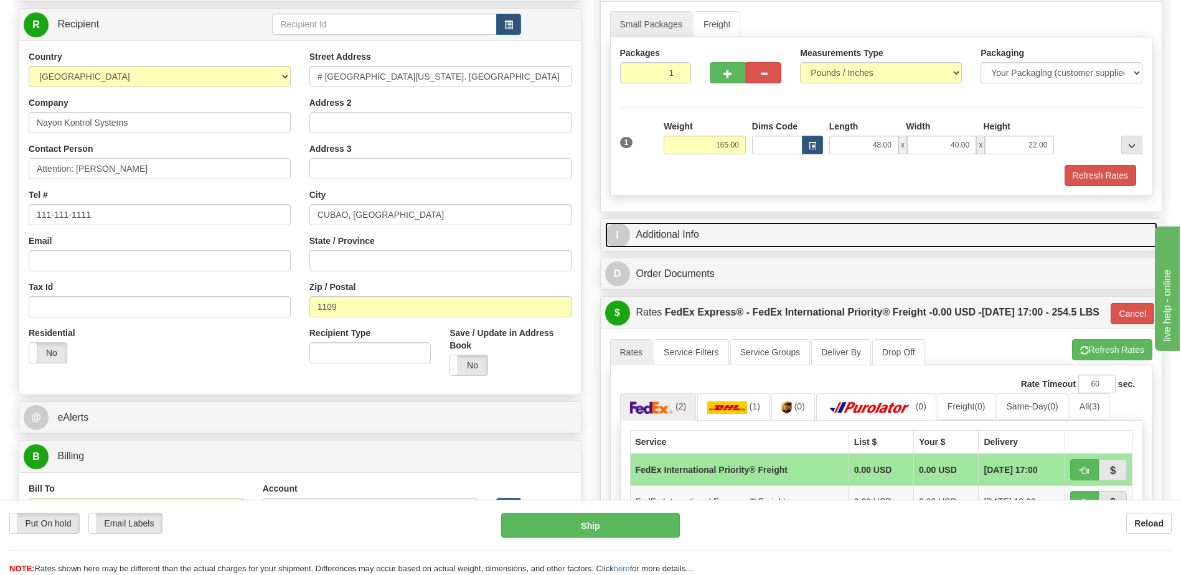
scroll to position [157, 0]
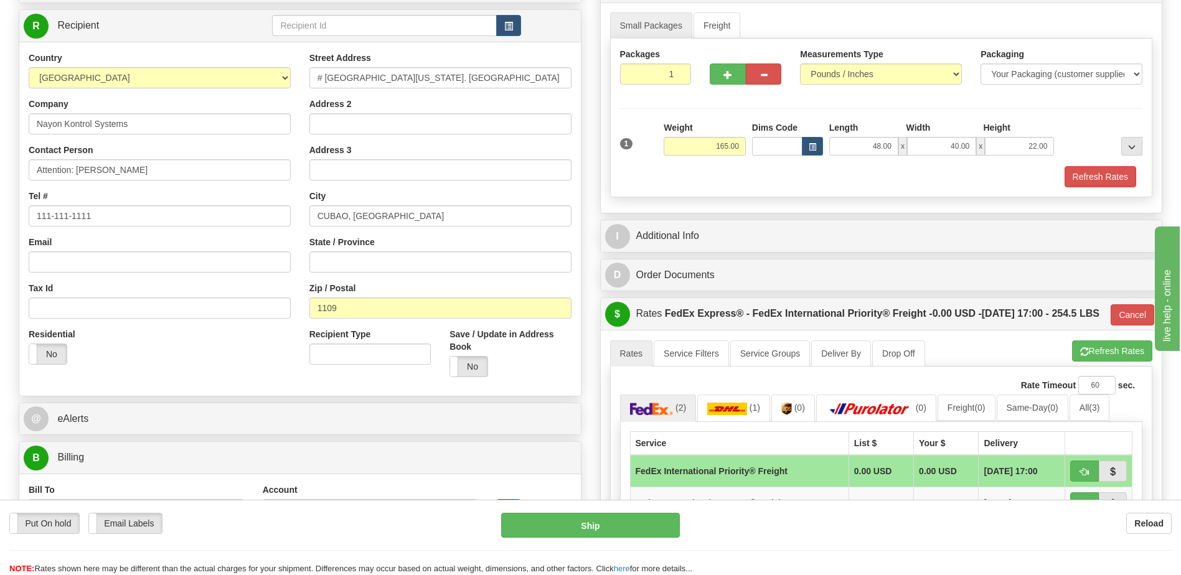
click at [207, 372] on div "Residential Yes No" at bounding box center [159, 351] width 281 height 46
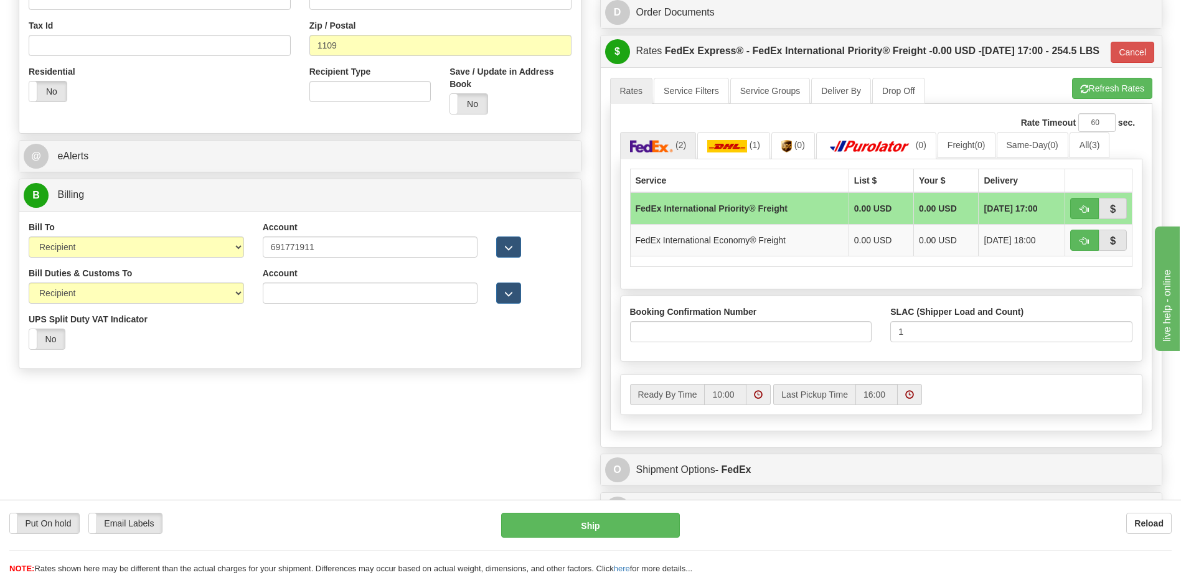
scroll to position [344, 0]
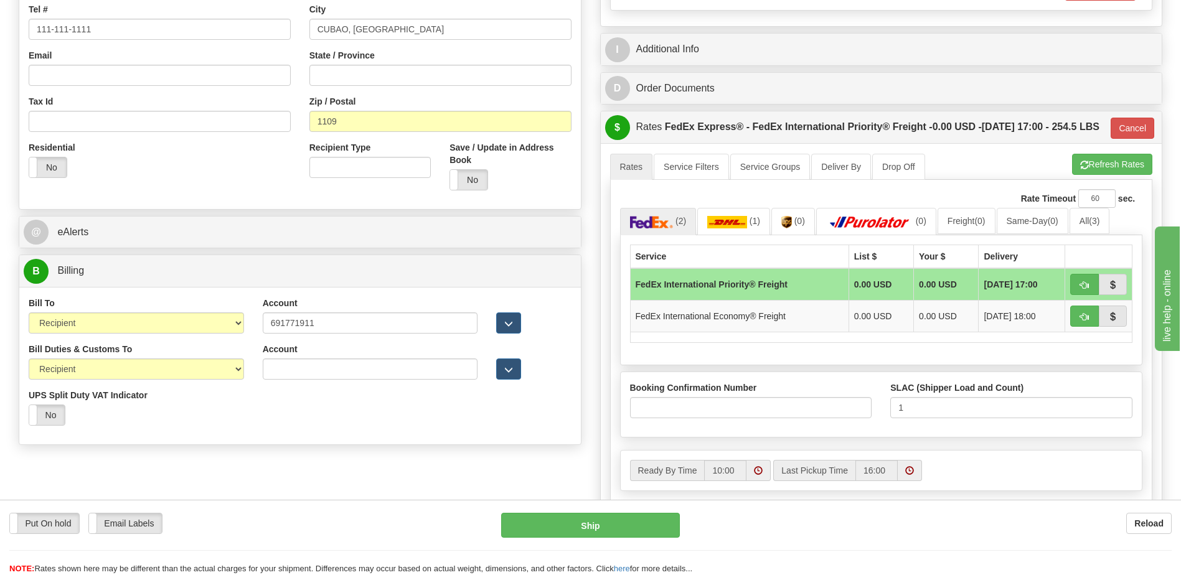
click at [203, 172] on div "Residential Yes No" at bounding box center [159, 164] width 281 height 46
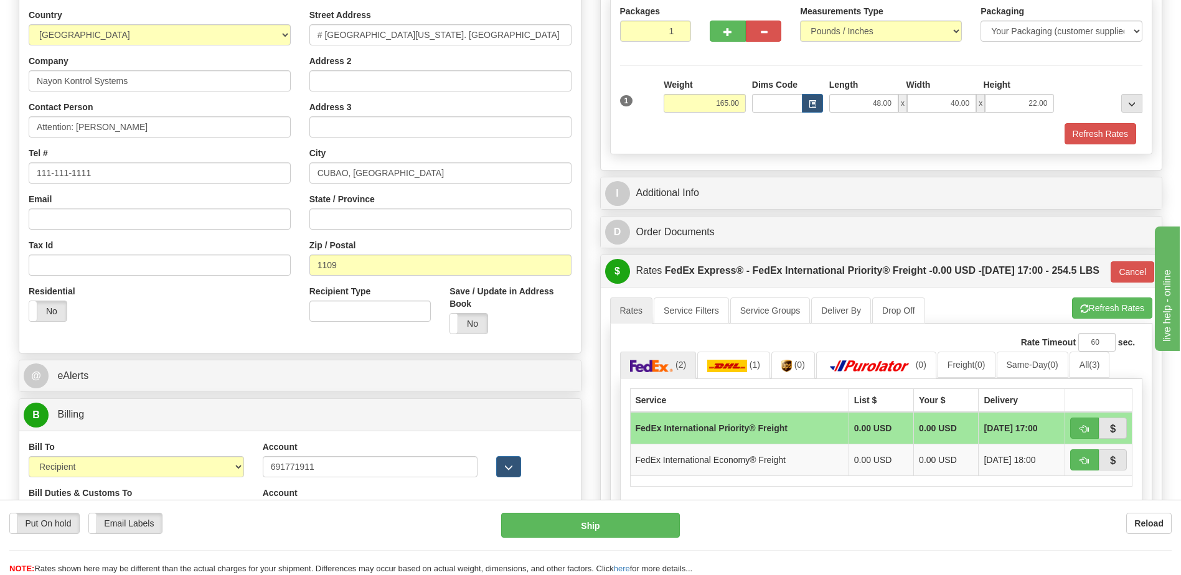
scroll to position [157, 0]
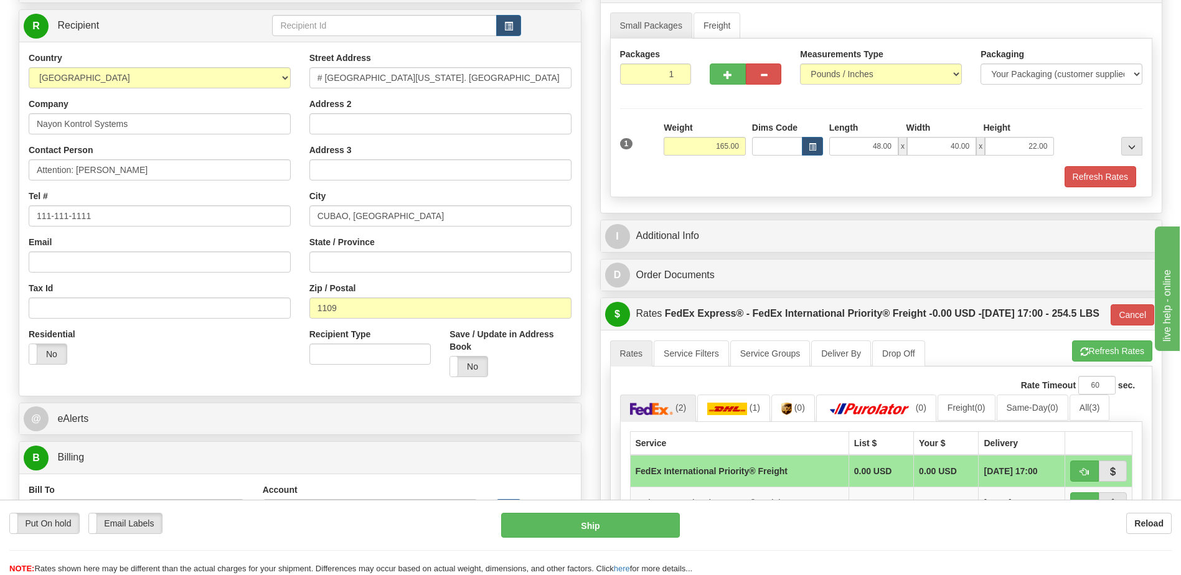
click at [182, 365] on div "Residential Yes No" at bounding box center [159, 351] width 281 height 46
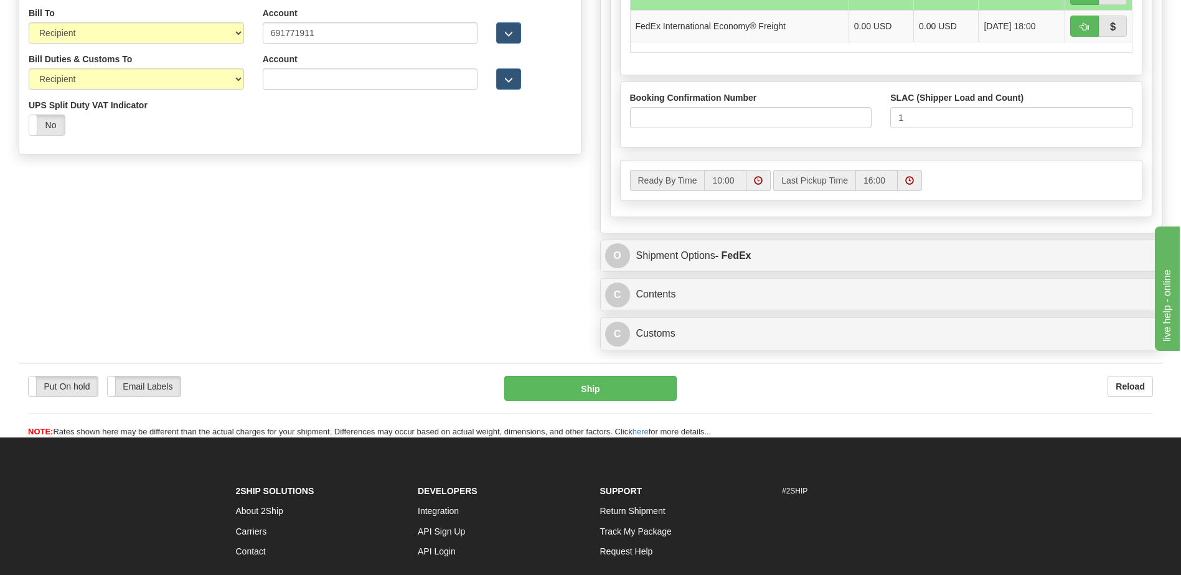
scroll to position [762, 0]
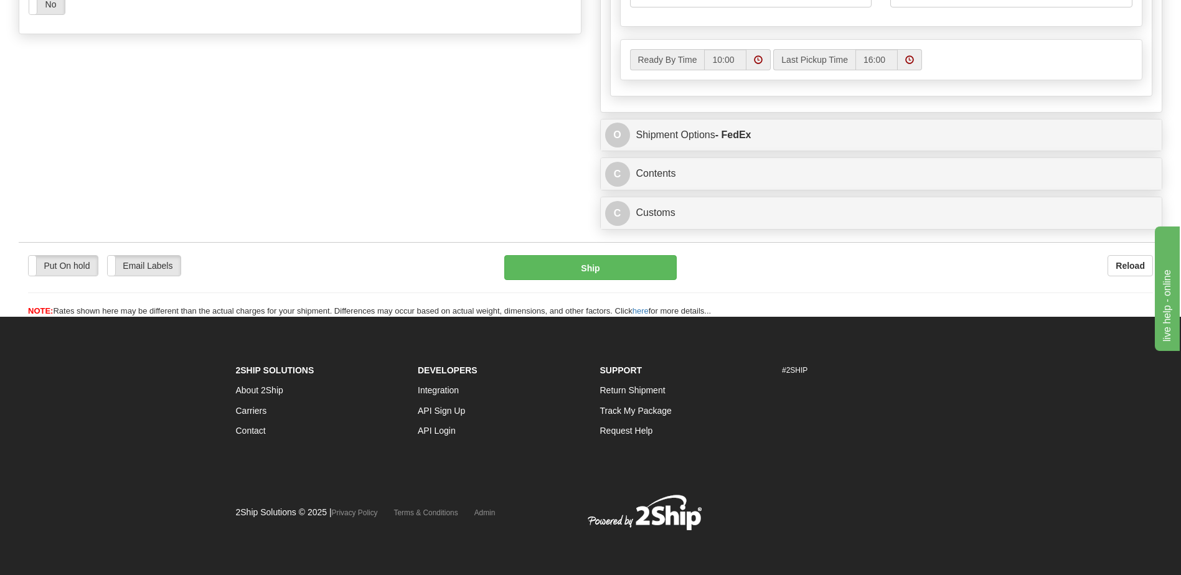
click at [999, 492] on footer "2Ship Solutions About 2Ship Carriers Contact Developers Integration API Sign Up…" at bounding box center [590, 446] width 1181 height 258
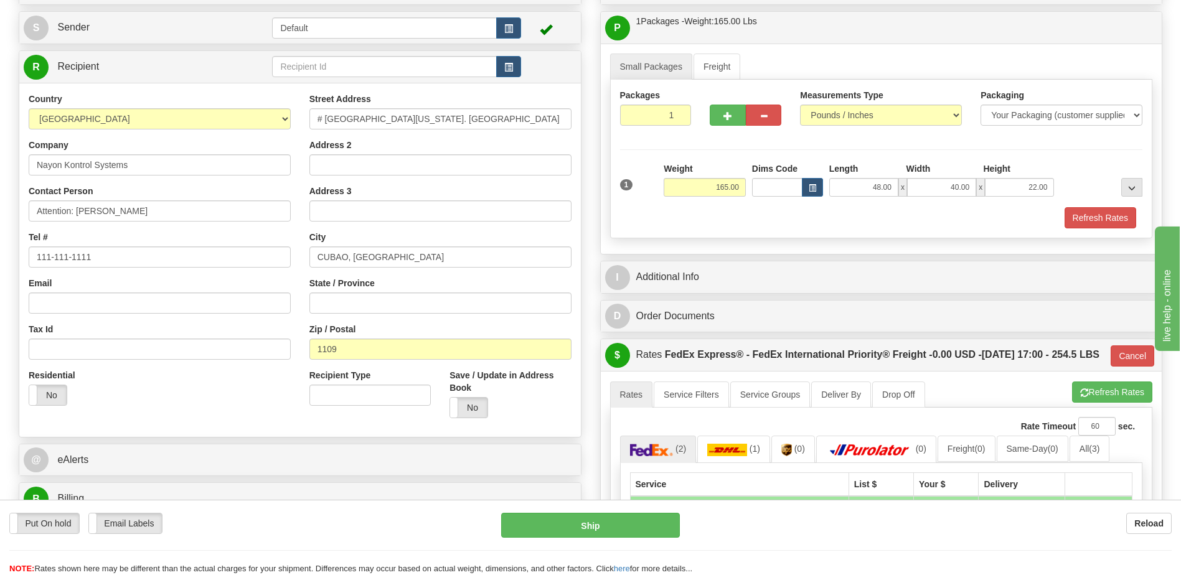
scroll to position [202, 0]
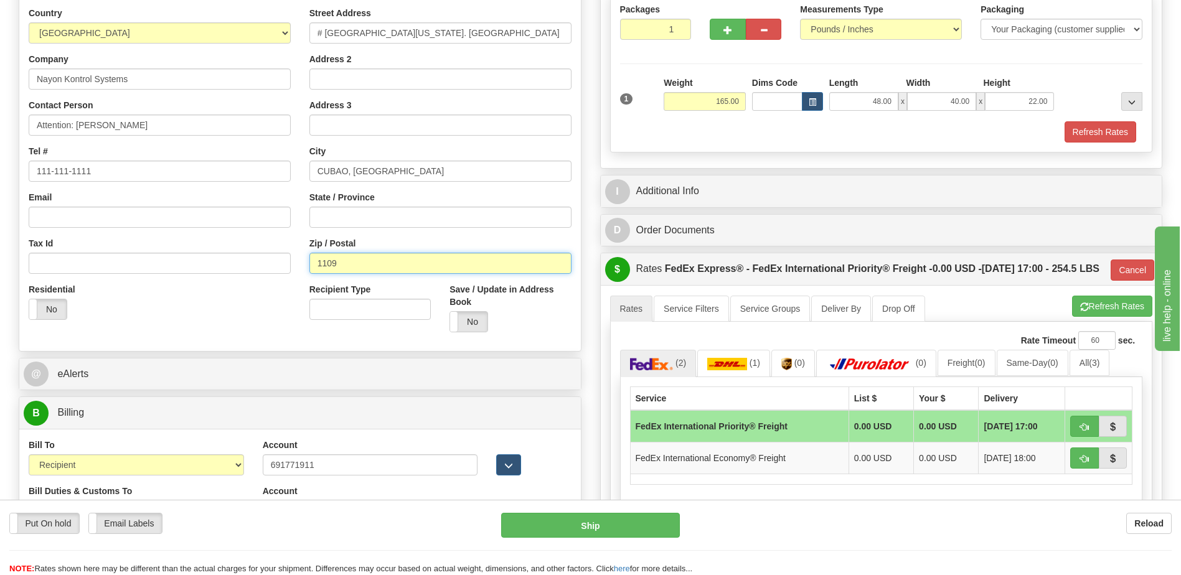
click at [365, 273] on input "1109" at bounding box center [440, 263] width 262 height 21
type input "1102"
click at [224, 319] on div "Residential Yes No" at bounding box center [159, 306] width 281 height 46
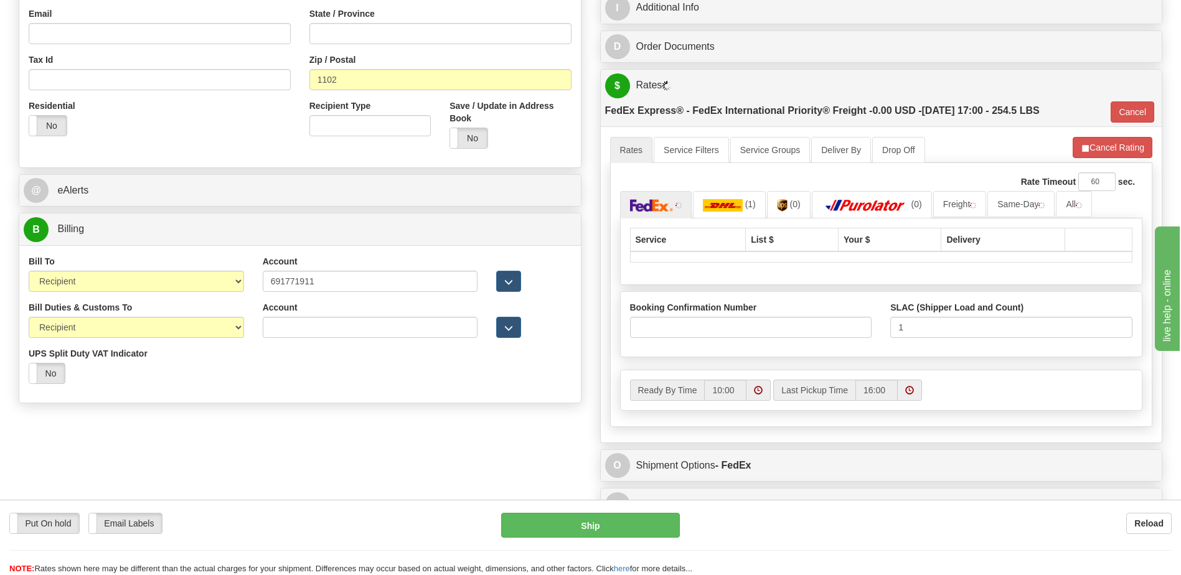
scroll to position [389, 0]
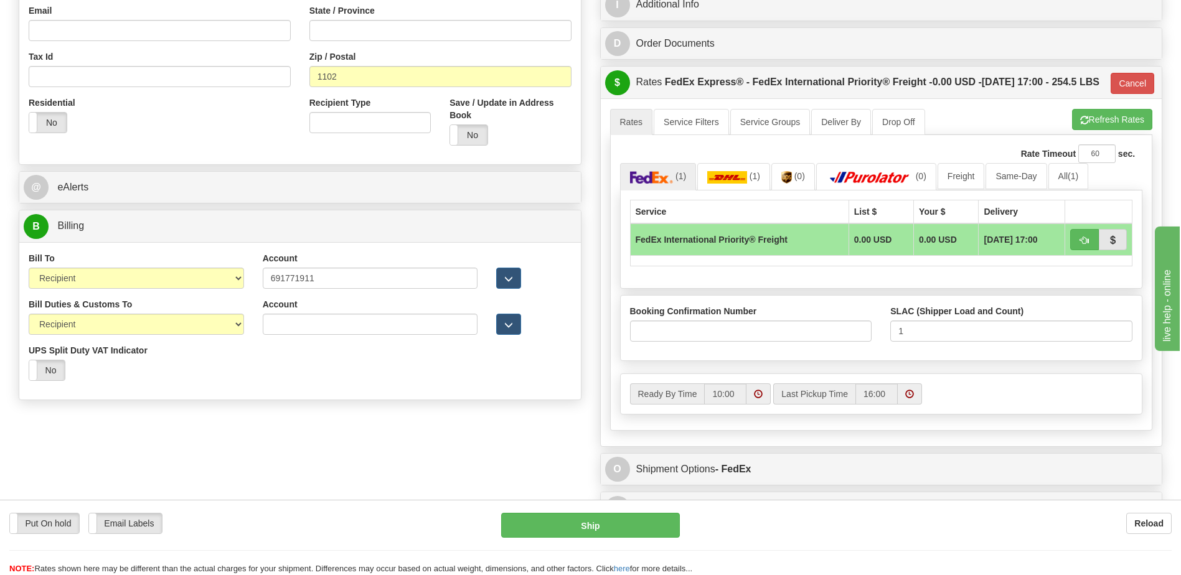
click at [409, 393] on div "Bill To Sender Recipient Third Party Collect Account 691771911 3rd Party Accoun…" at bounding box center [299, 320] width 561 height 157
click at [1090, 130] on button "Refresh Rates" at bounding box center [1112, 119] width 80 height 21
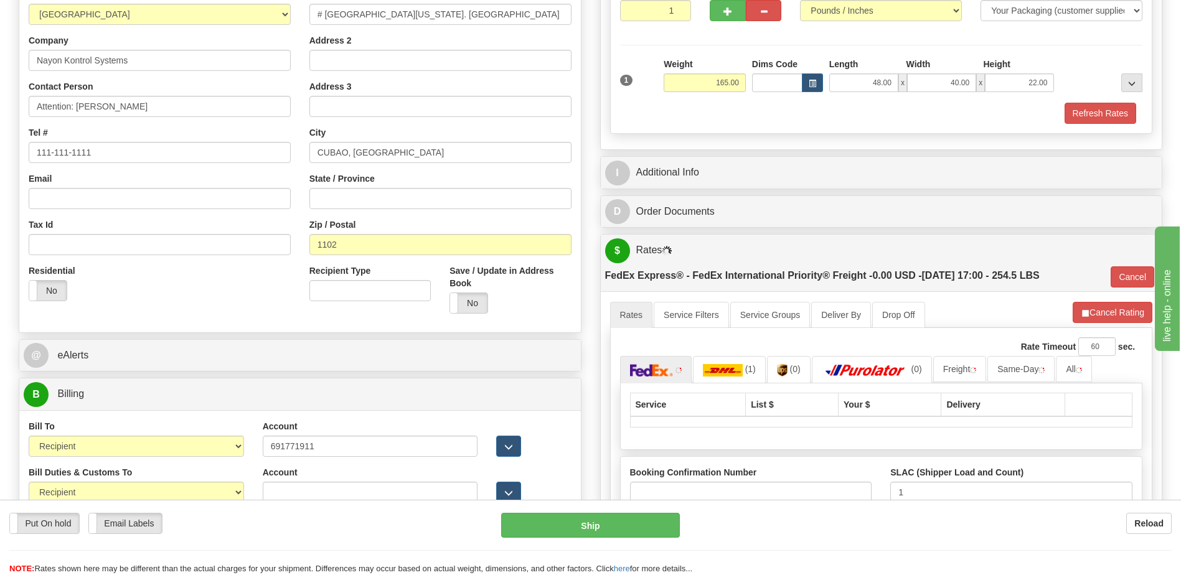
scroll to position [202, 0]
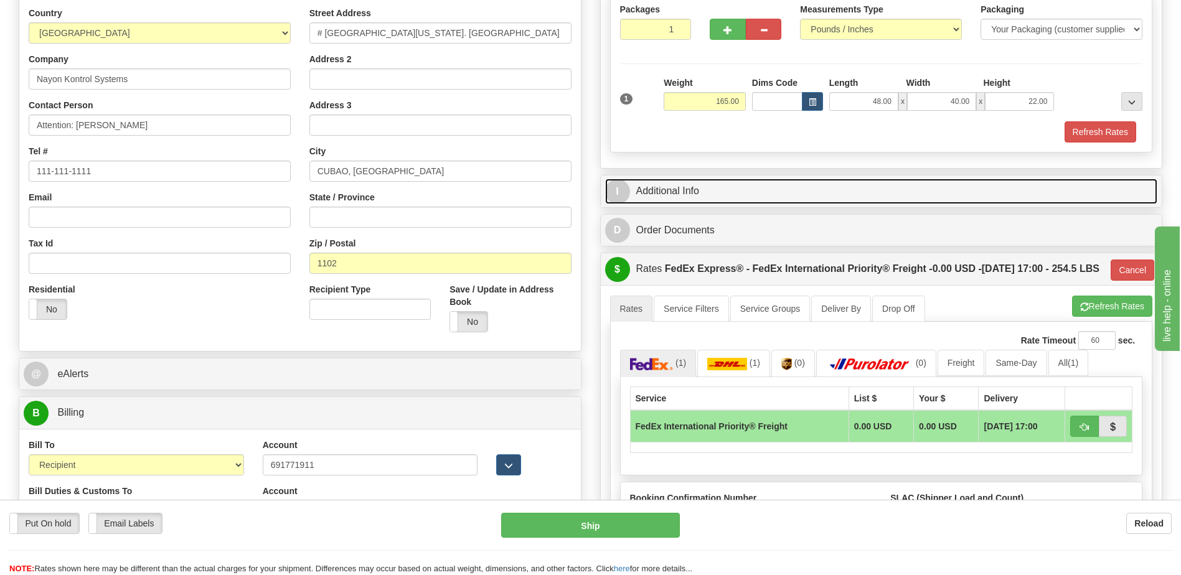
click at [753, 189] on link "I Additional Info" at bounding box center [881, 192] width 553 height 26
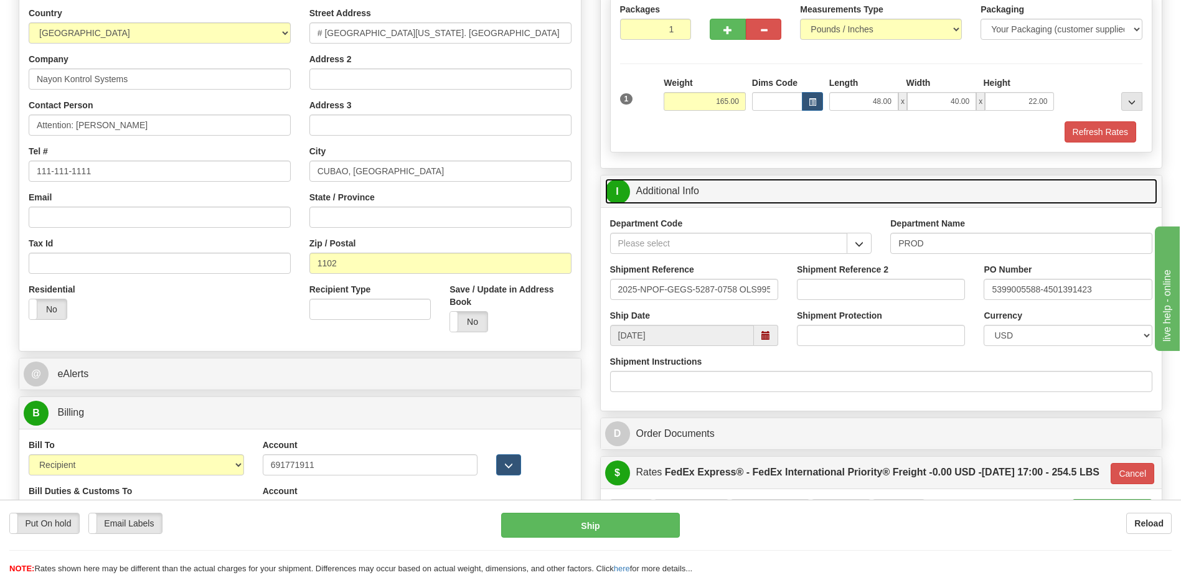
click at [757, 194] on link "I Additional Info" at bounding box center [881, 192] width 553 height 26
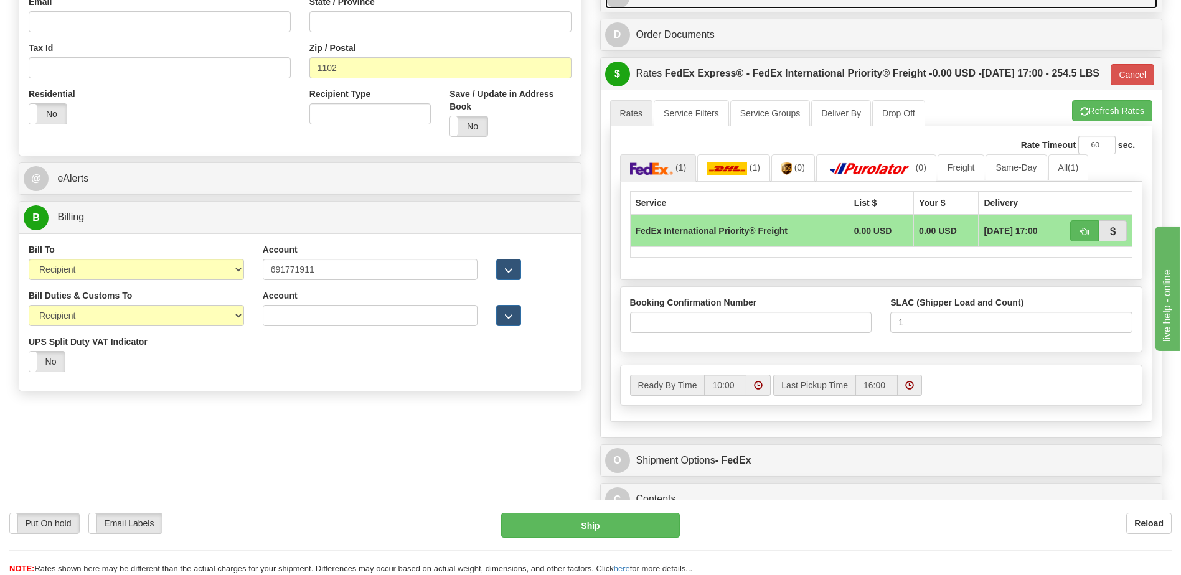
scroll to position [513, 0]
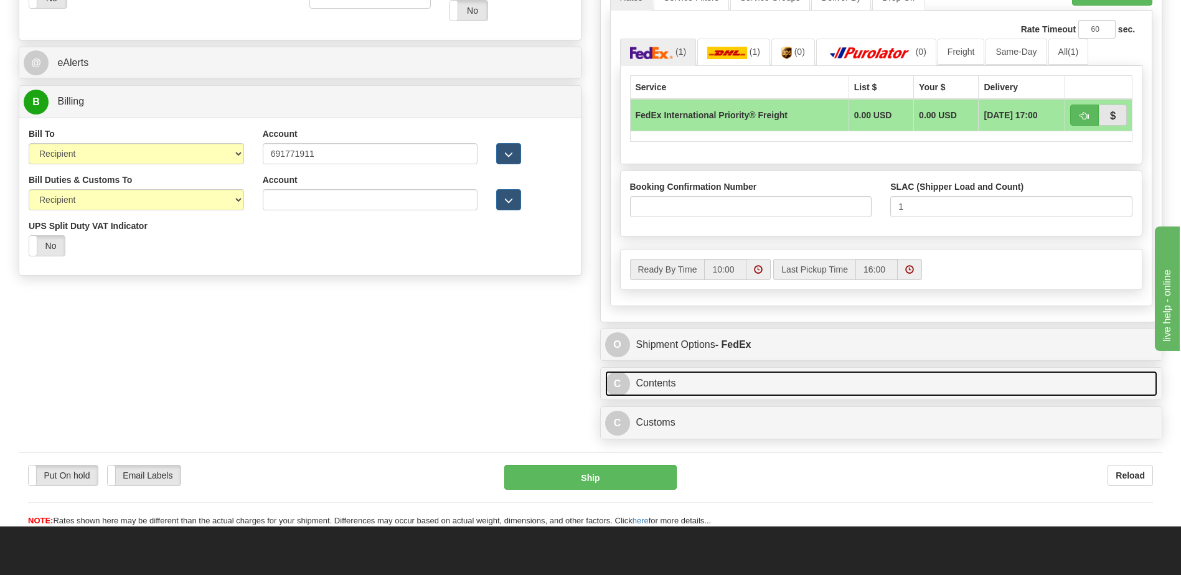
click at [708, 396] on link "C Contents" at bounding box center [881, 384] width 553 height 26
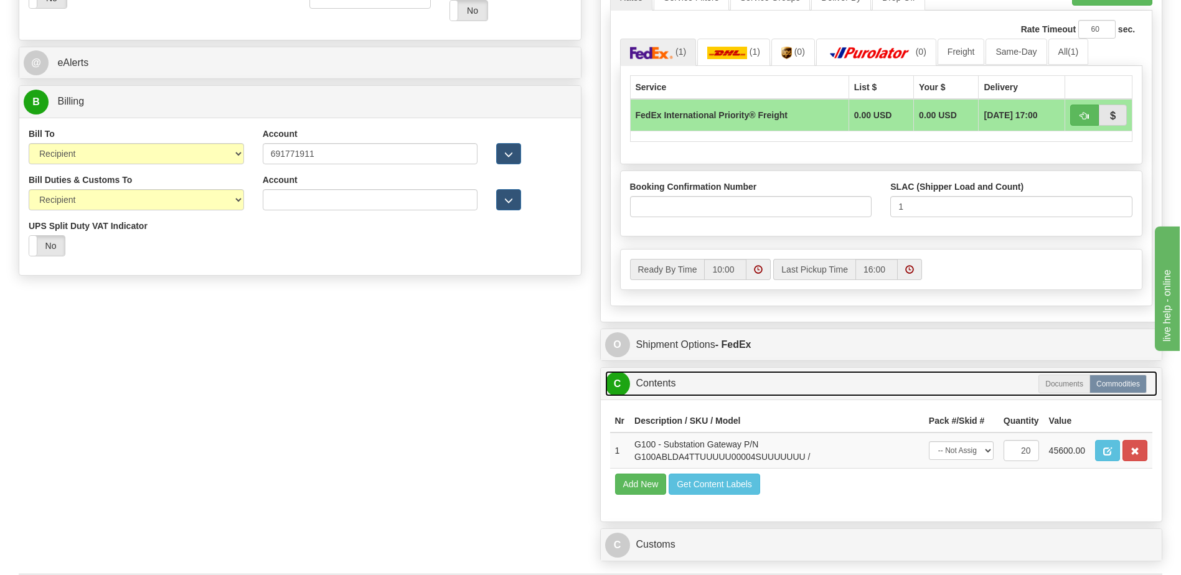
click at [708, 396] on link "C Contents" at bounding box center [881, 384] width 553 height 26
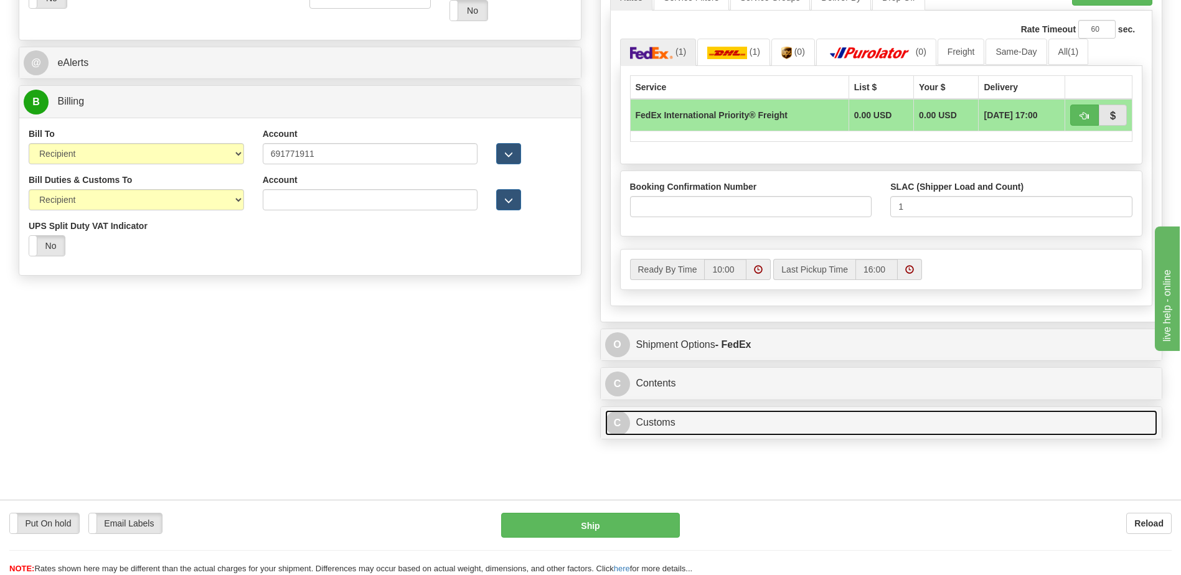
click at [707, 436] on link "C Customs" at bounding box center [881, 423] width 553 height 26
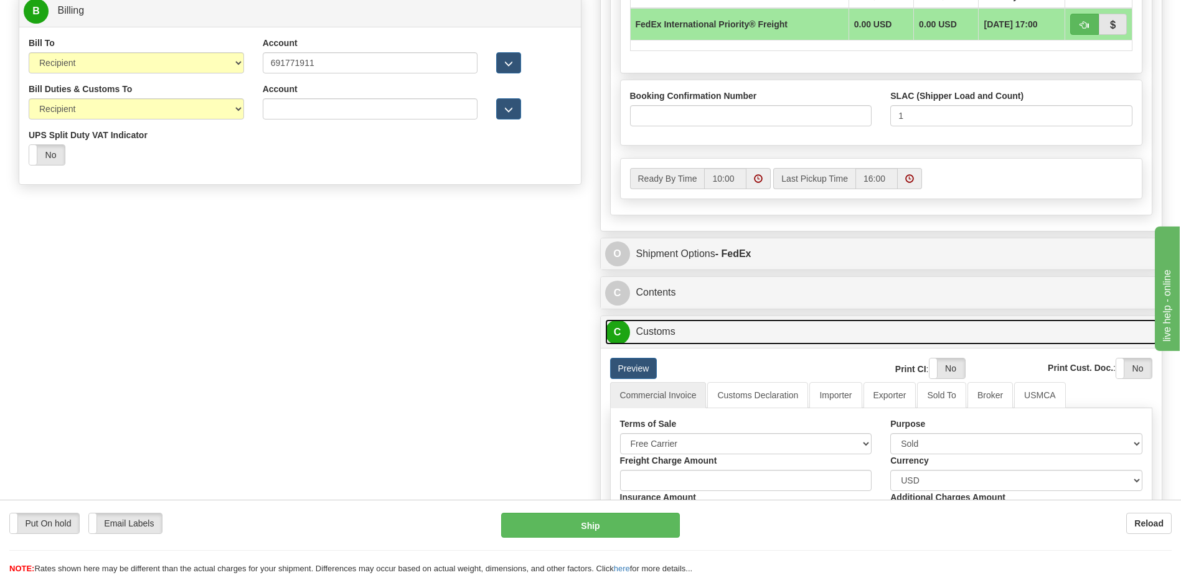
scroll to position [700, 0]
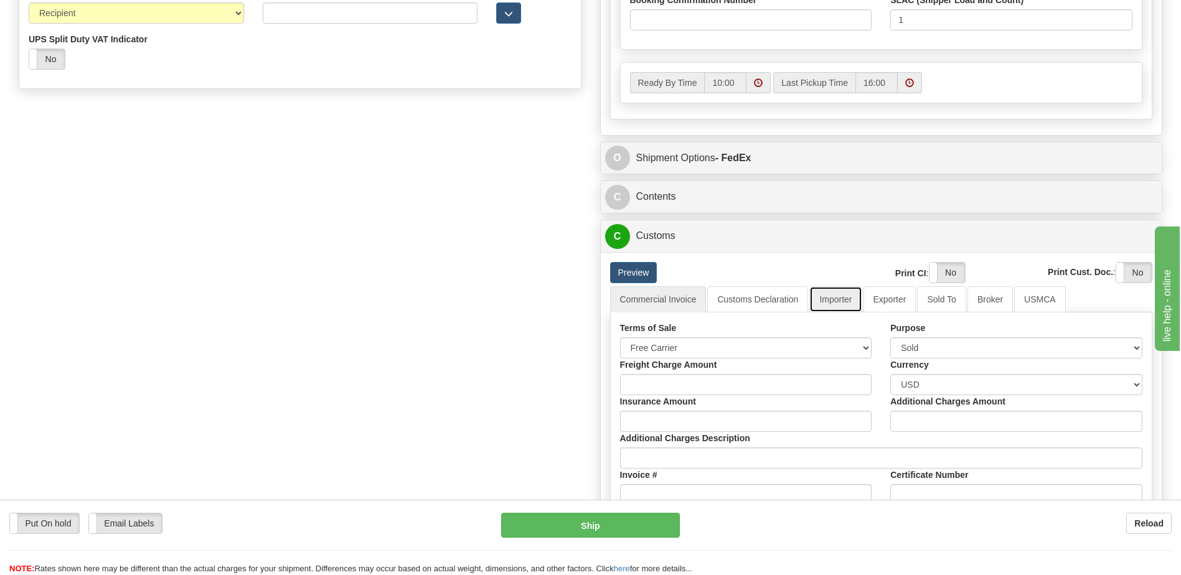
click at [841, 312] on link "Importer" at bounding box center [835, 299] width 52 height 26
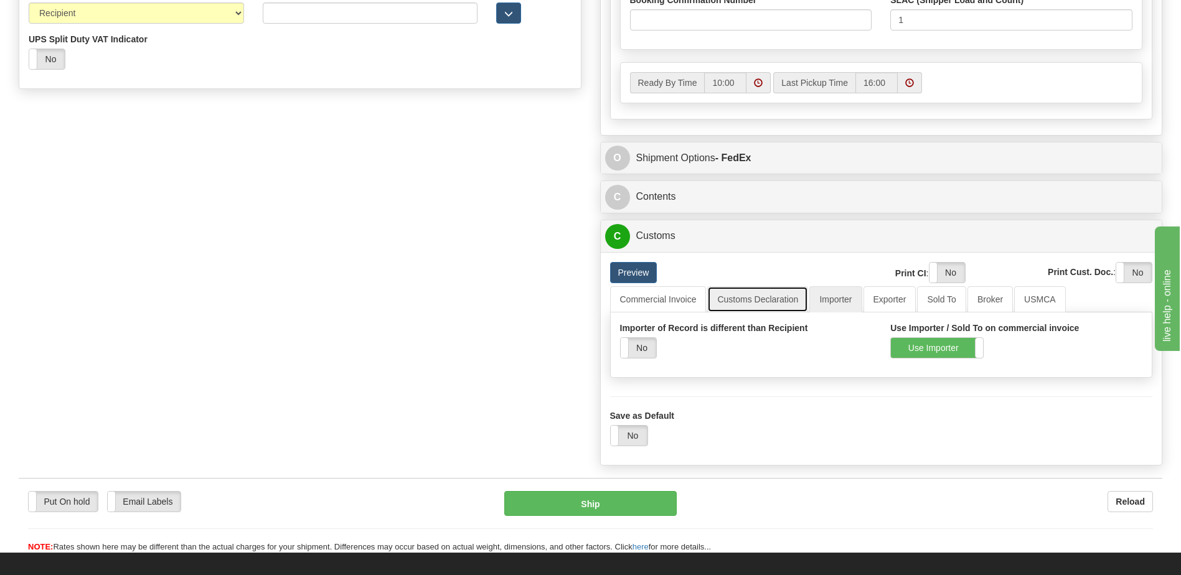
click at [741, 312] on link "Customs Declaration" at bounding box center [757, 299] width 101 height 26
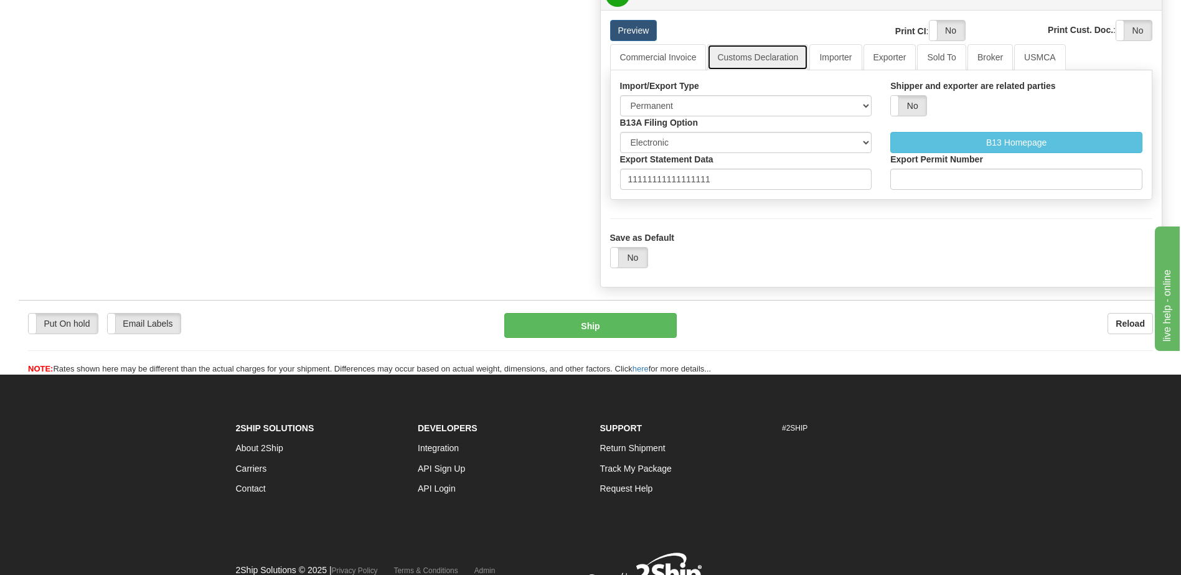
scroll to position [949, 0]
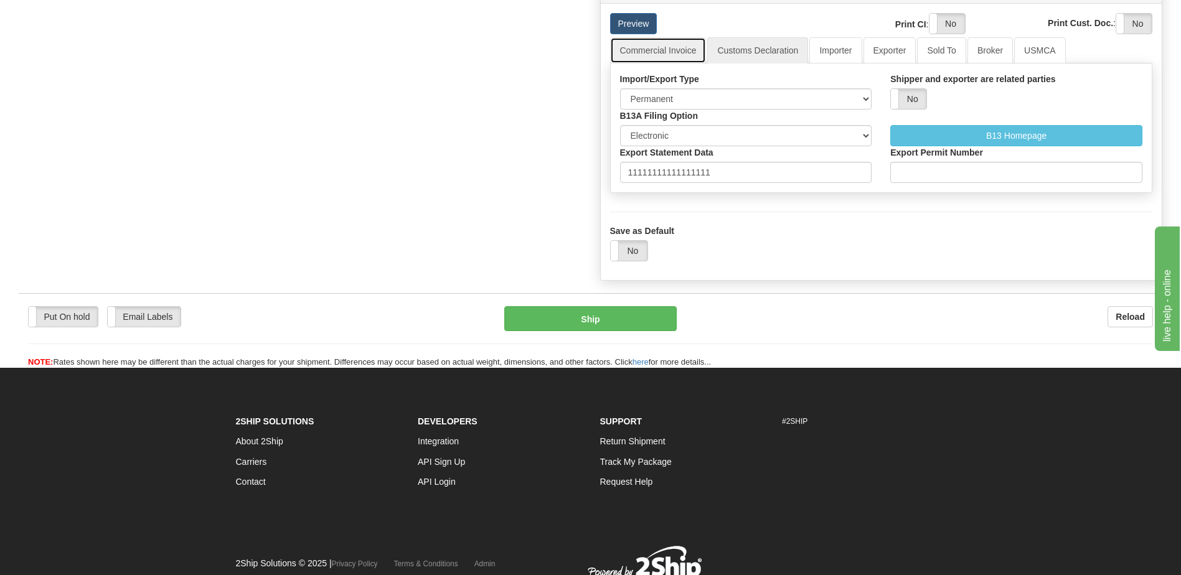
click at [671, 63] on link "Commercial Invoice" at bounding box center [658, 50] width 96 height 26
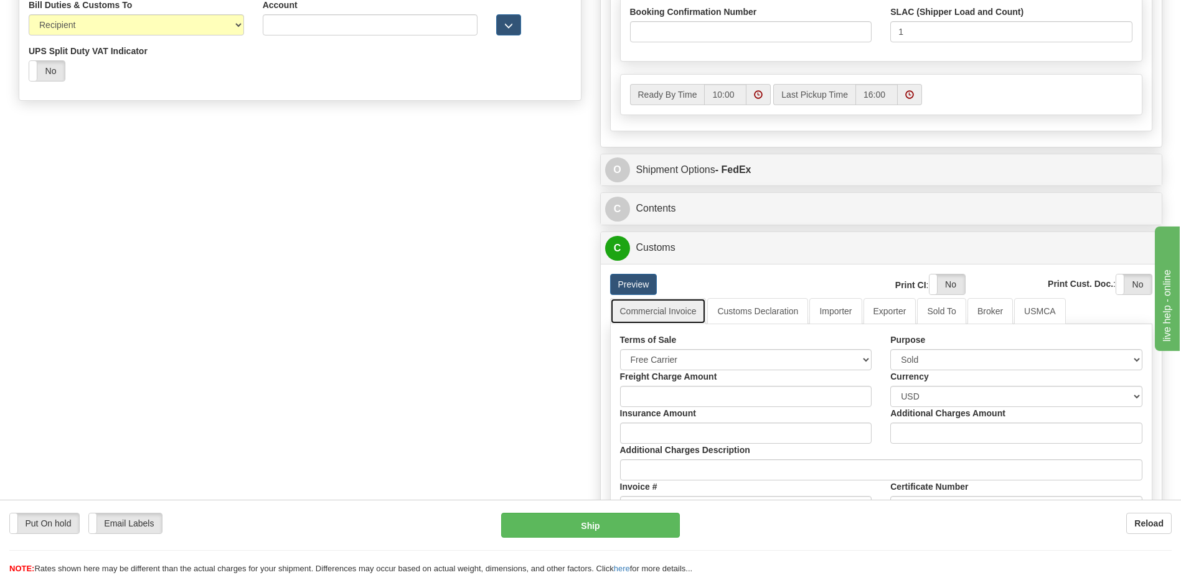
scroll to position [638, 0]
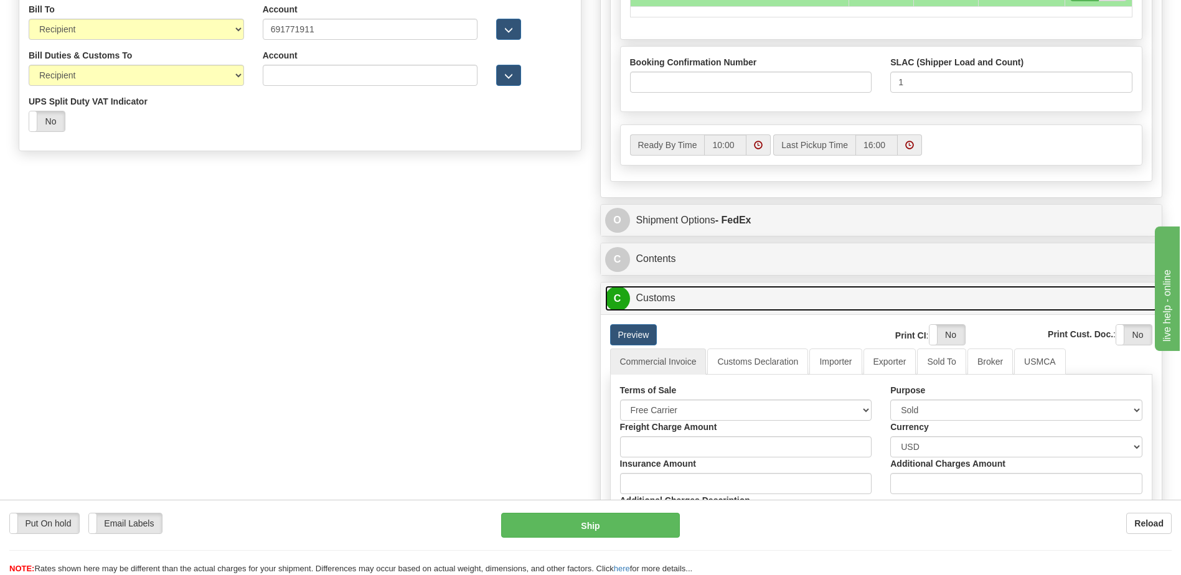
click at [652, 311] on link "C Customs" at bounding box center [881, 299] width 553 height 26
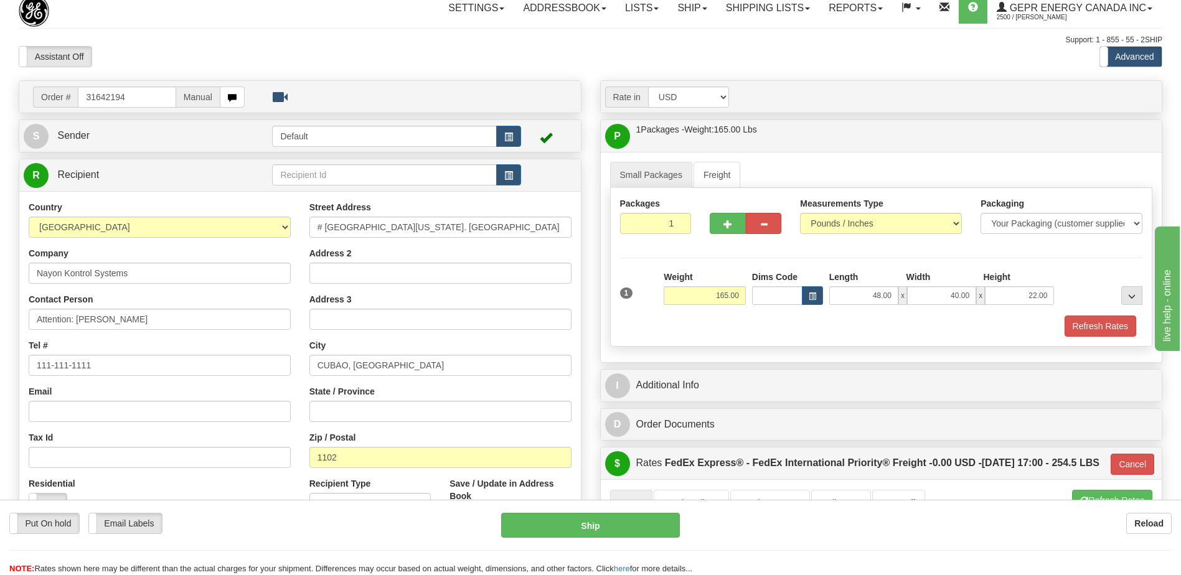
scroll to position [0, 0]
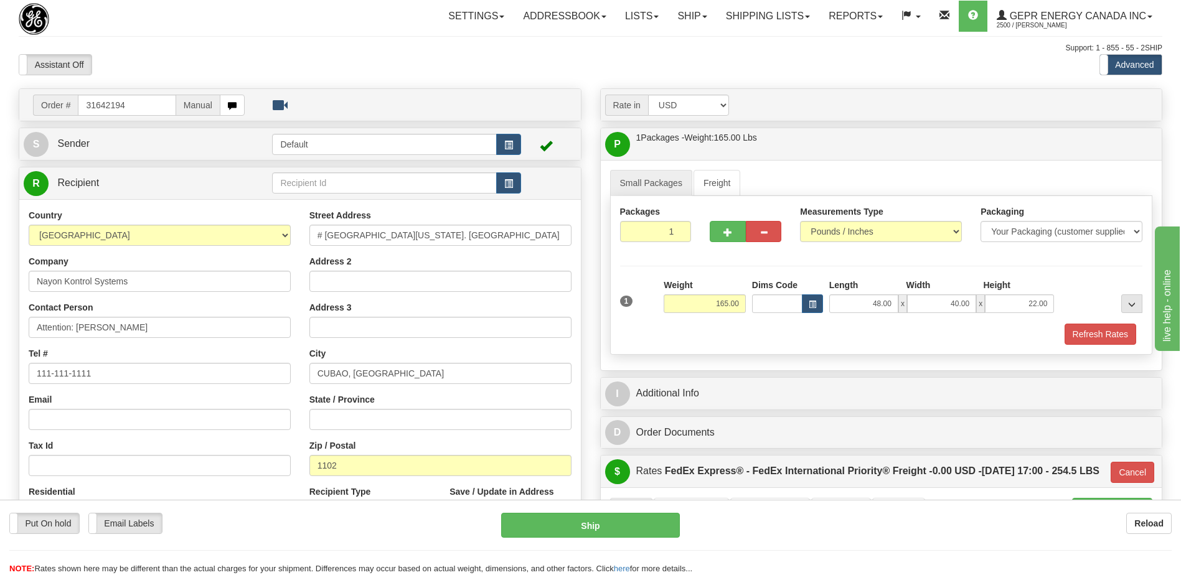
click at [413, 65] on div "Assistant On Assistant Off Do a return Do a return" at bounding box center [251, 64] width 484 height 21
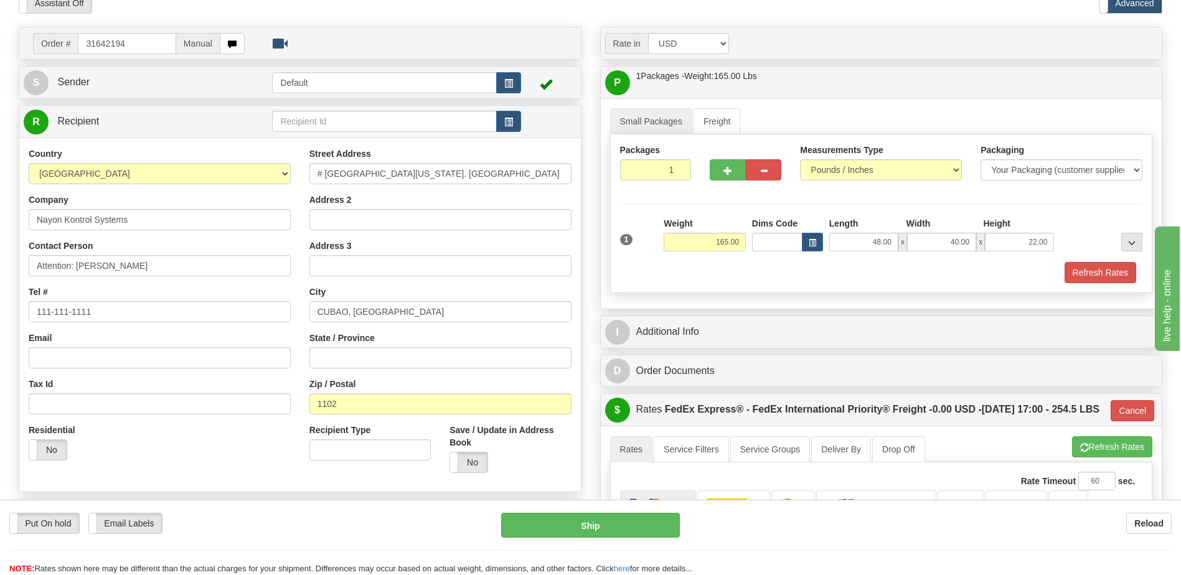
scroll to position [62, 0]
click at [252, 334] on div "Email" at bounding box center [160, 349] width 262 height 37
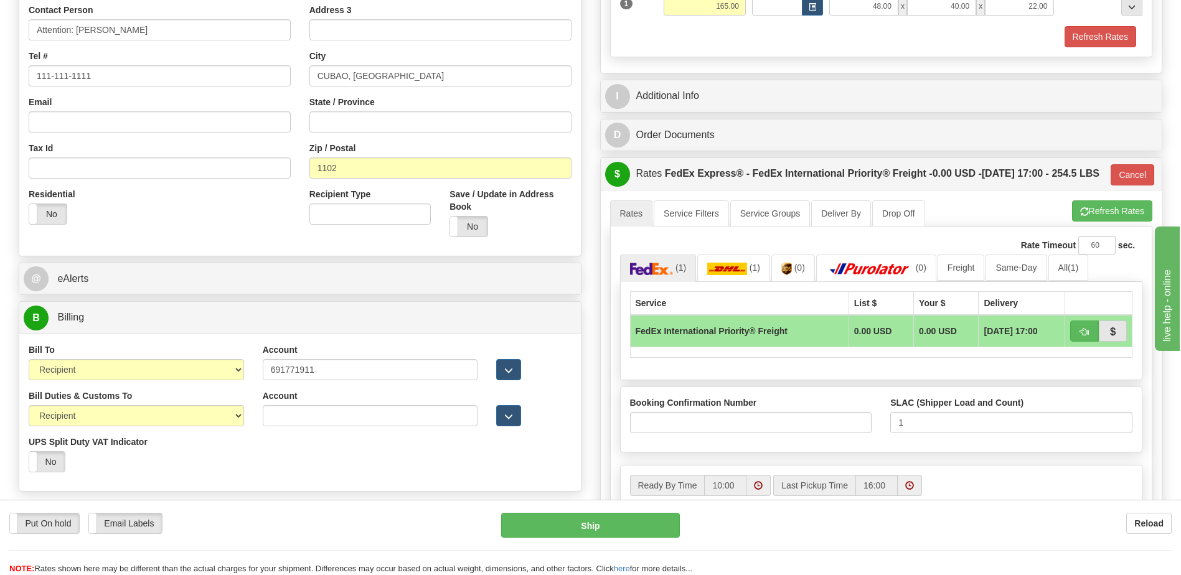
scroll to position [311, 0]
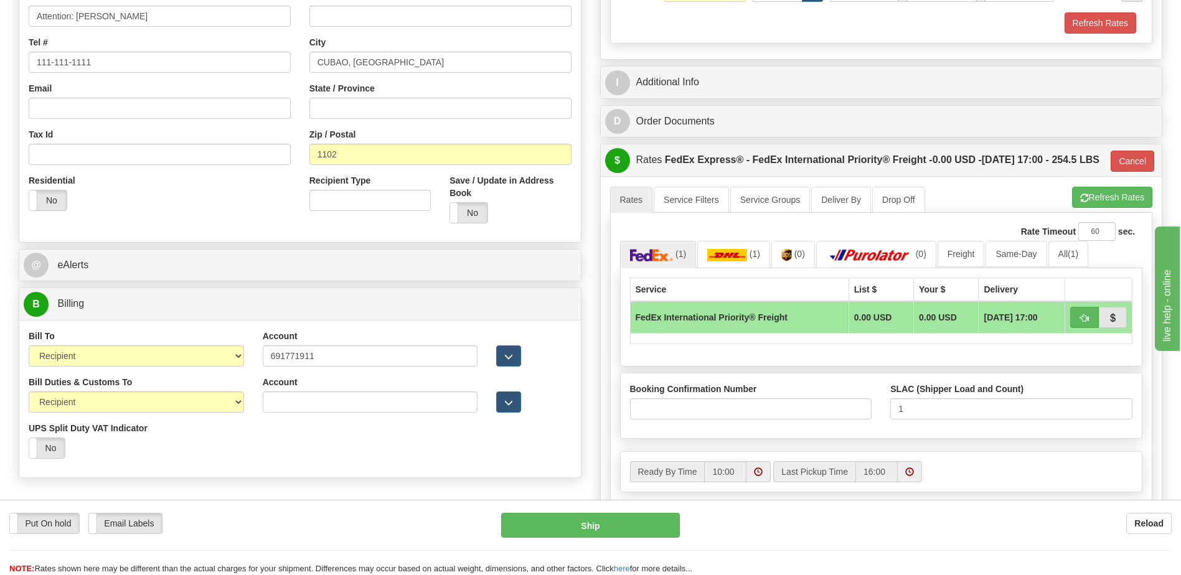
click at [296, 434] on div "Bill Duties & Customs To Sender Recipient Third Party UPS Split Duty VAT Indica…" at bounding box center [299, 422] width 561 height 92
click at [1098, 208] on button "Refresh Rates" at bounding box center [1112, 197] width 80 height 21
type input "70"
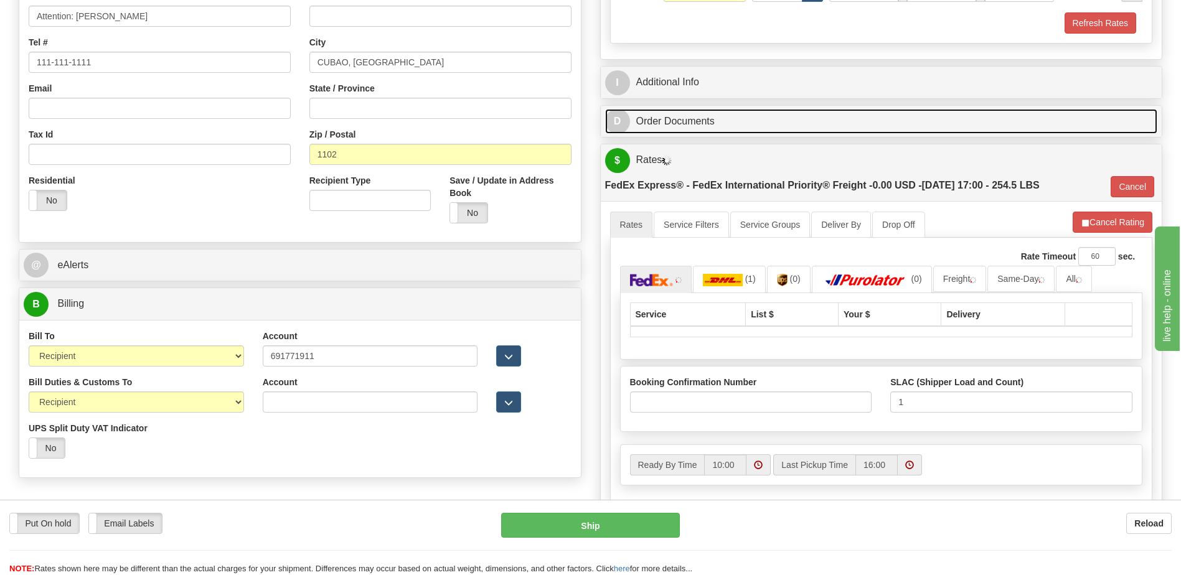
click at [711, 123] on link "D Order Documents" at bounding box center [881, 122] width 553 height 26
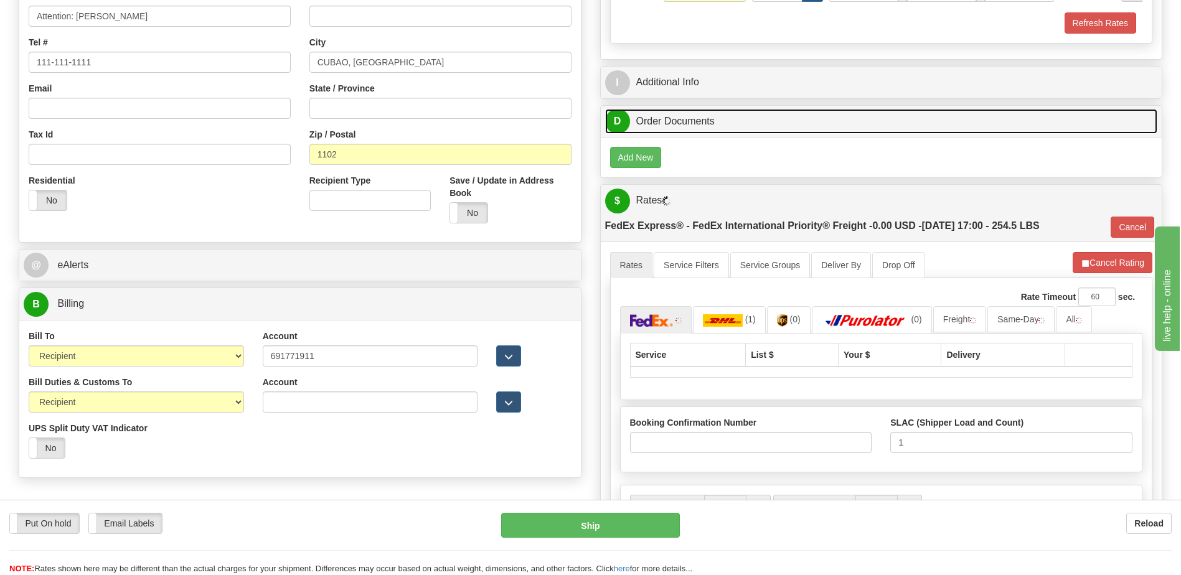
click at [711, 123] on link "D Order Documents" at bounding box center [881, 122] width 553 height 26
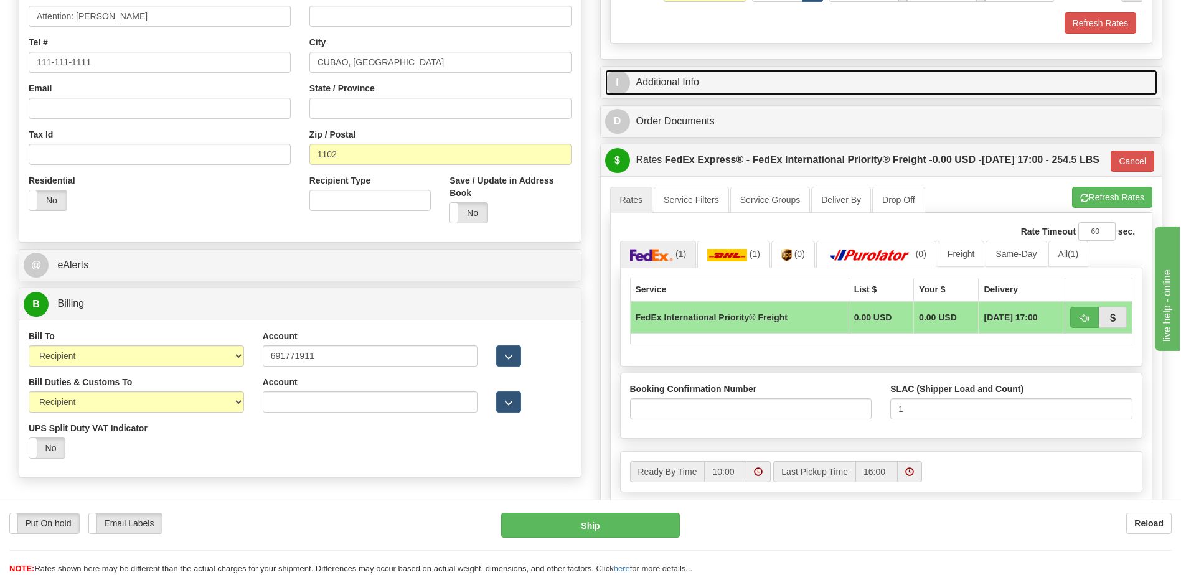
click at [702, 94] on link "I Additional Info" at bounding box center [881, 83] width 553 height 26
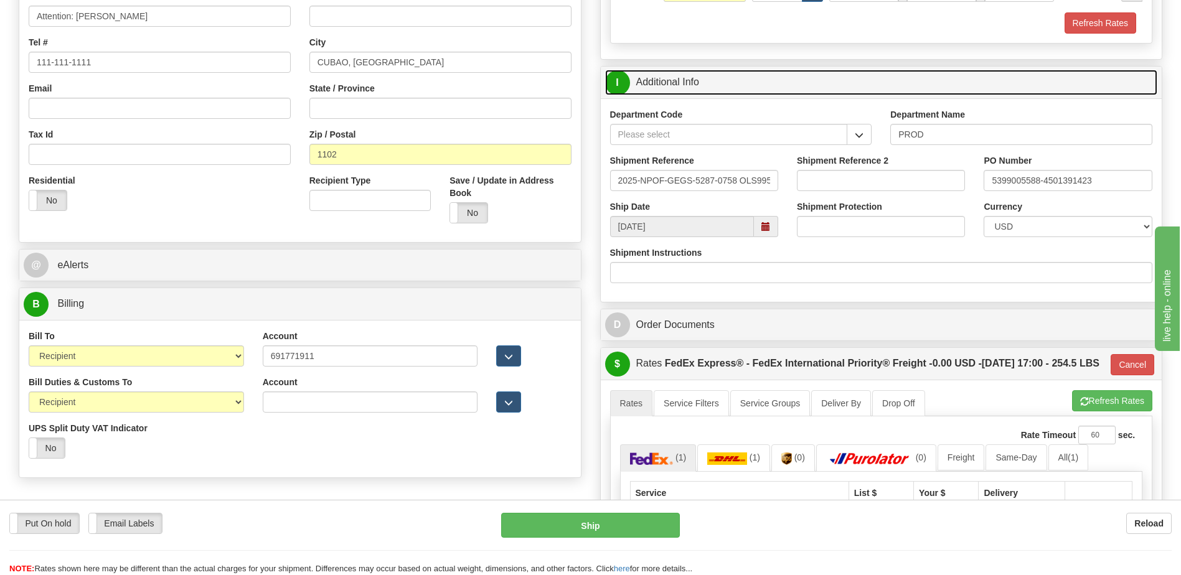
click at [701, 89] on link "I Additional Info" at bounding box center [881, 83] width 553 height 26
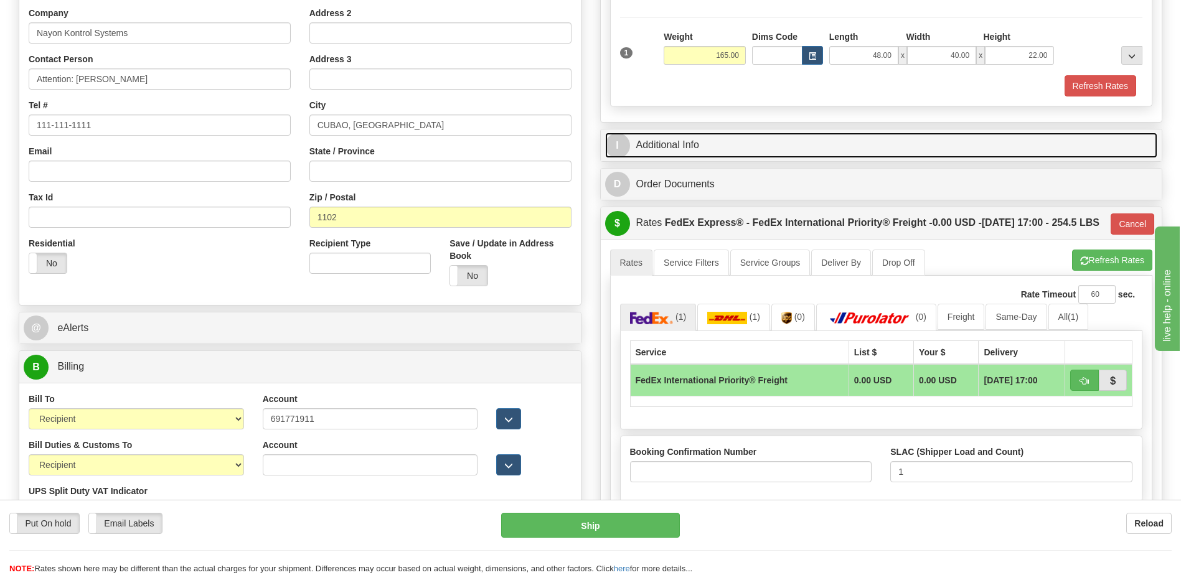
scroll to position [249, 0]
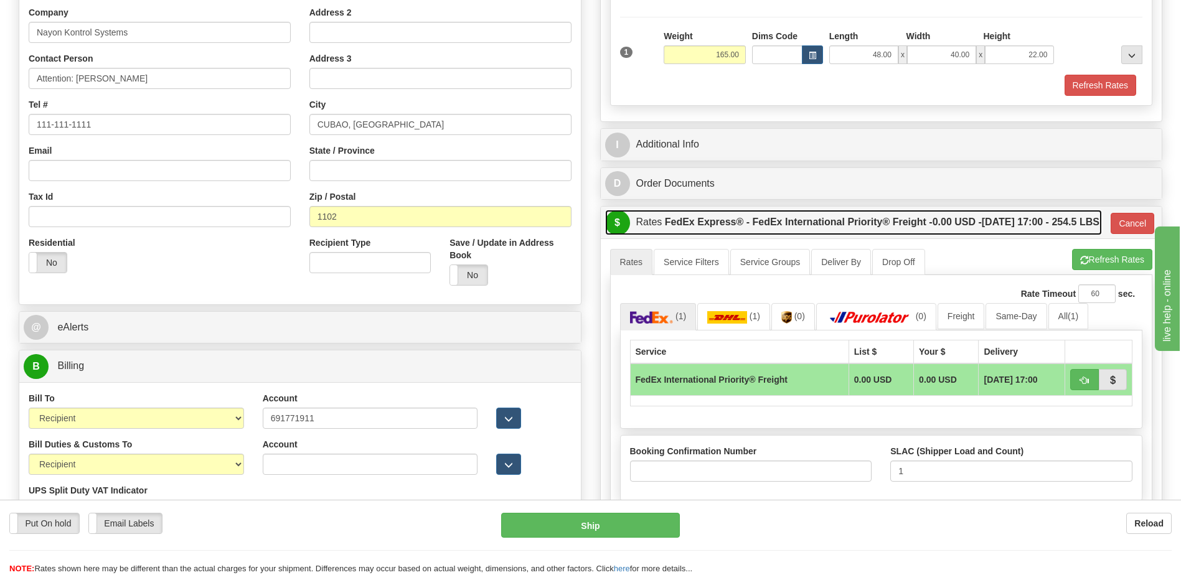
click at [715, 235] on label "FedEx Express® - FedEx International Priority® Freight - 0.00 USD - 09/22/2025 …" at bounding box center [882, 222] width 434 height 25
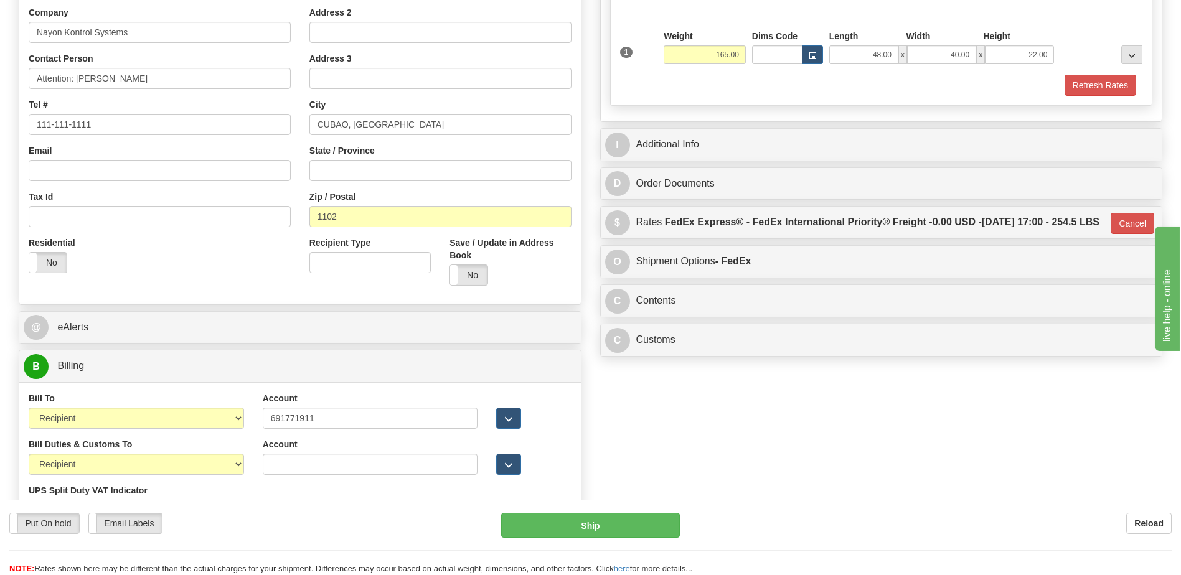
drag, startPoint x: 739, startPoint y: 446, endPoint x: 375, endPoint y: 344, distance: 377.9
click at [739, 446] on div "Order # 31642194 Manual S Sender" at bounding box center [590, 192] width 1162 height 707
click at [220, 269] on div "Residential Yes No" at bounding box center [159, 259] width 281 height 46
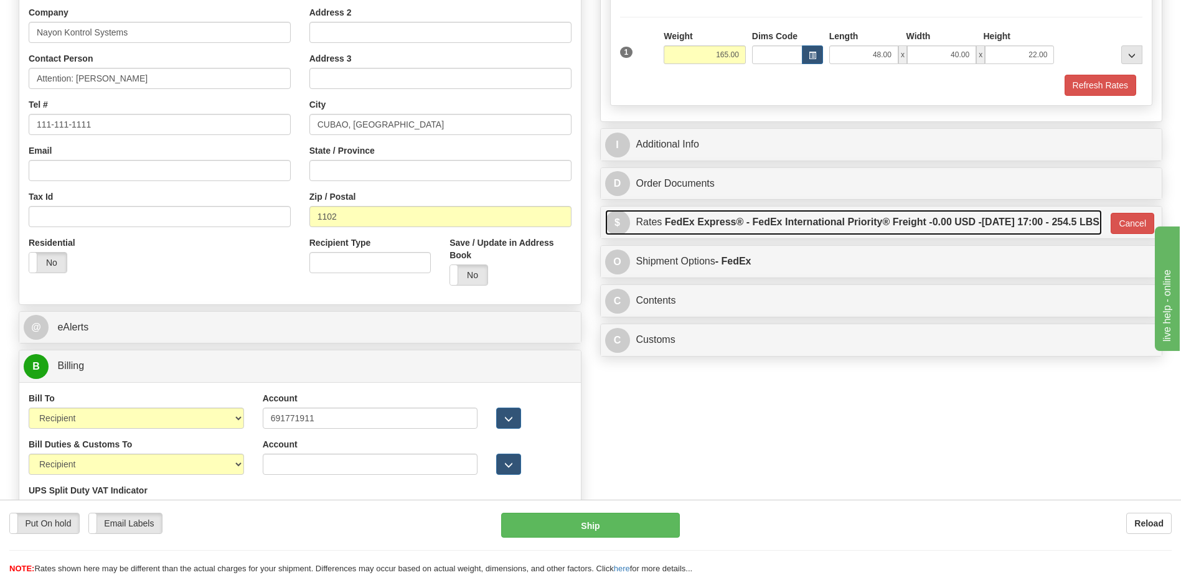
click at [744, 234] on link "$ Rates FedEx Express® - FedEx International Priority® Freight - 0.00 USD - 09/…" at bounding box center [853, 223] width 497 height 26
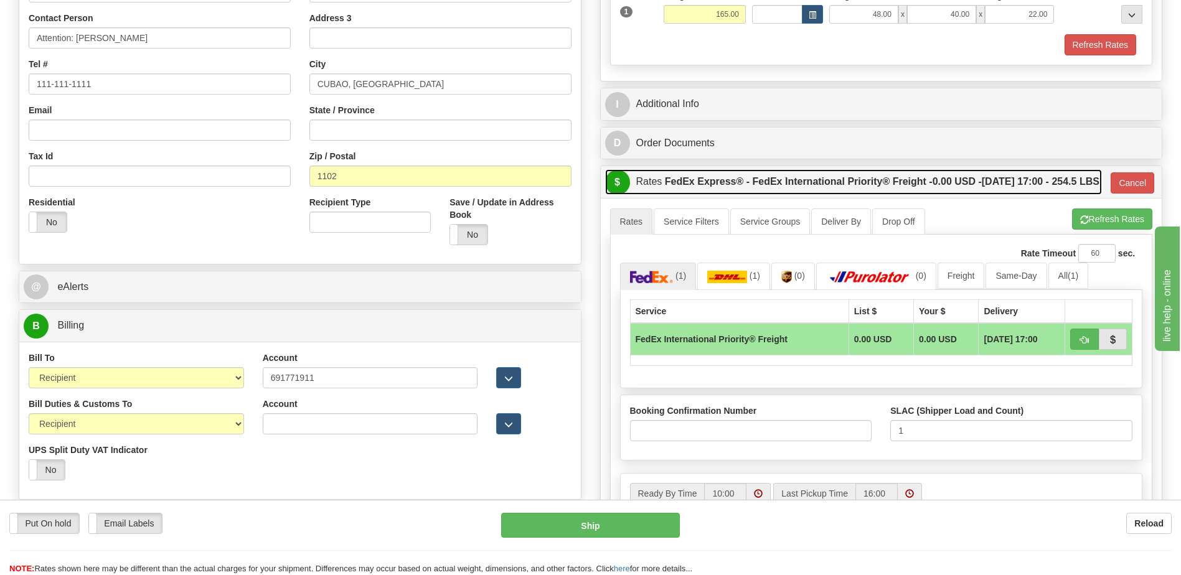
scroll to position [311, 0]
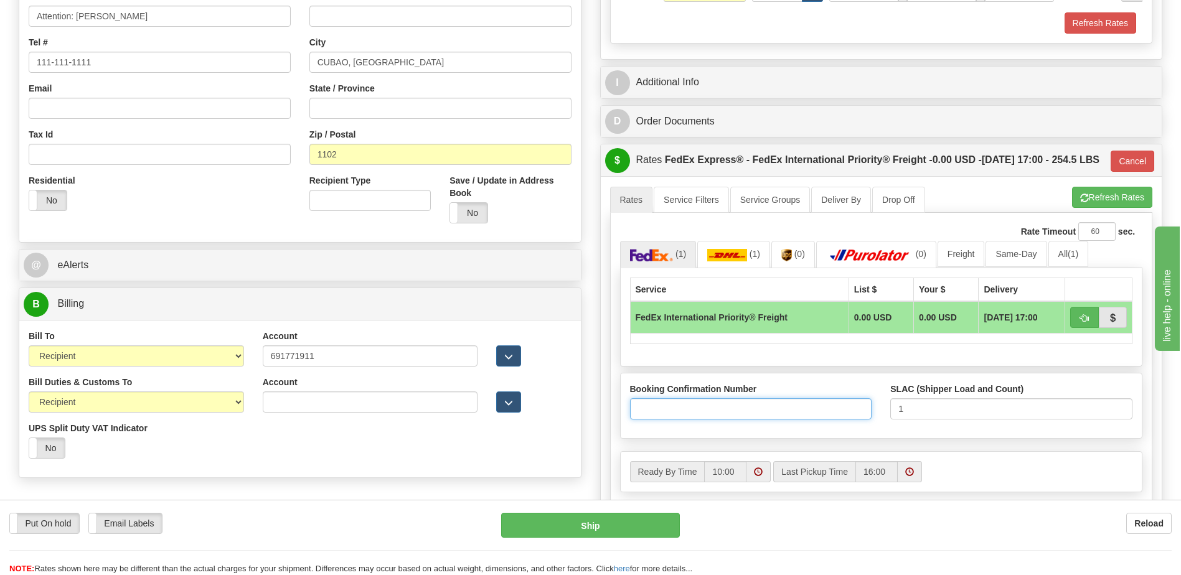
click at [648, 419] on input "Booking Confirmation Number" at bounding box center [751, 408] width 242 height 21
paste input "2526282194"
type input "2526282194"
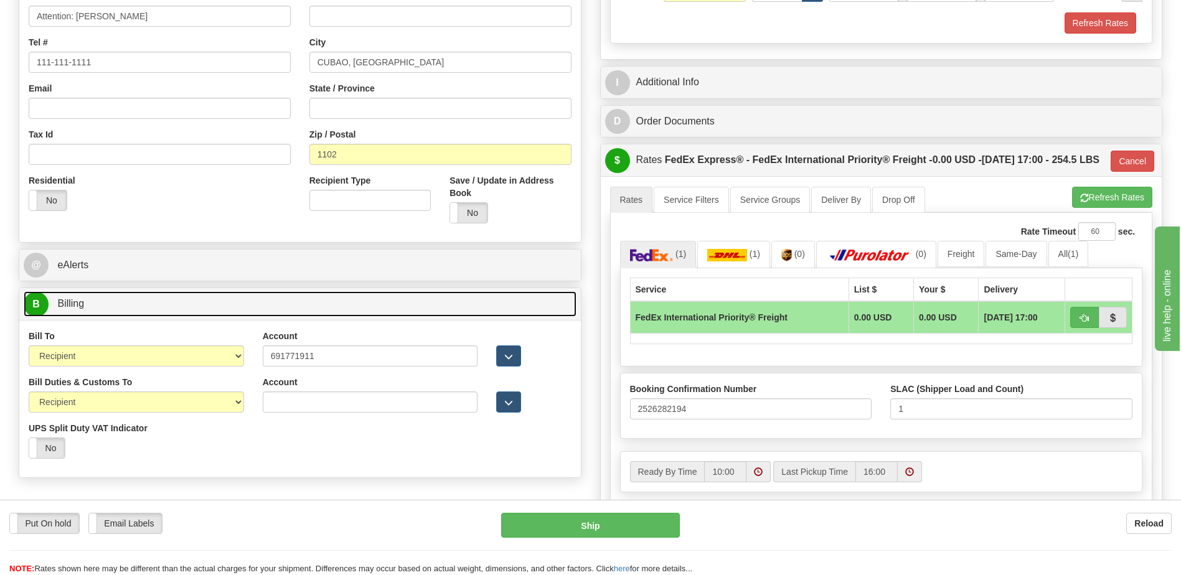
click at [124, 300] on link "B Billing" at bounding box center [300, 304] width 553 height 26
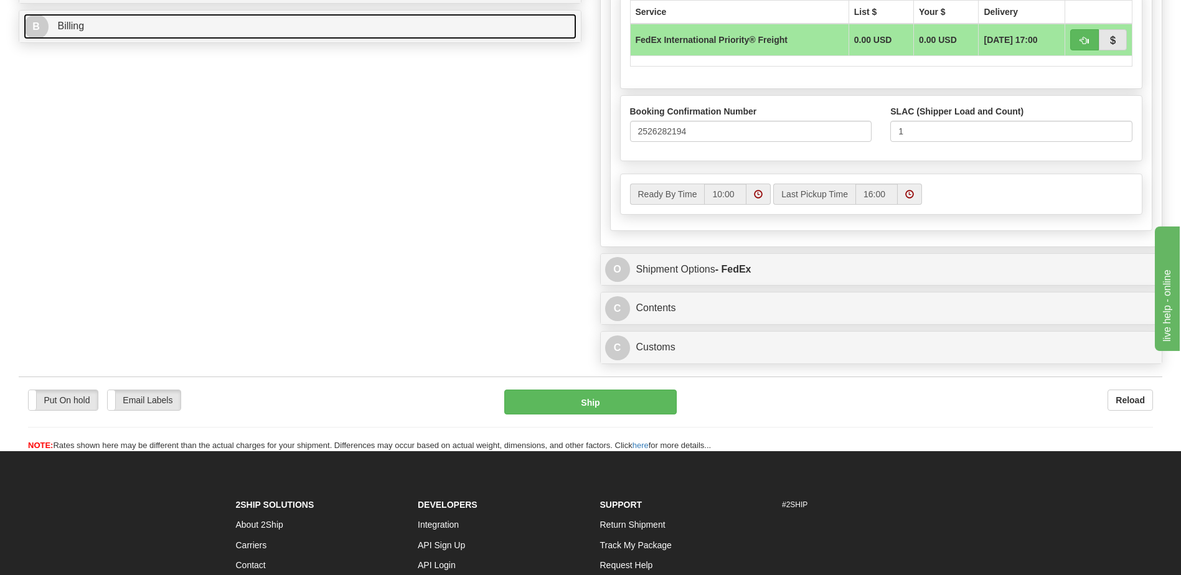
scroll to position [747, 0]
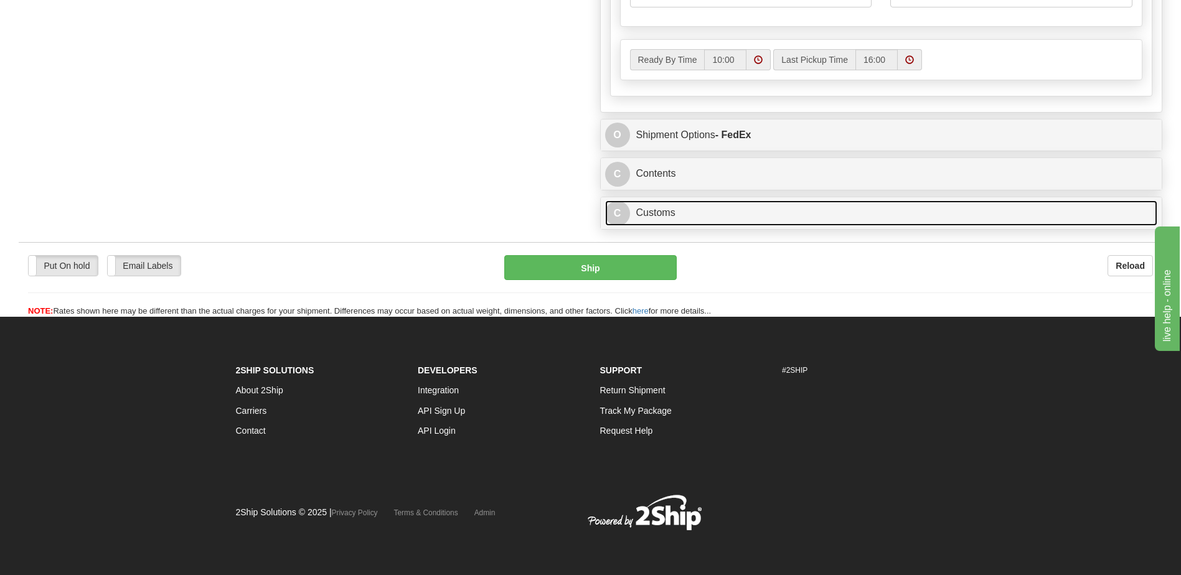
click at [719, 220] on link "C Customs" at bounding box center [881, 213] width 553 height 26
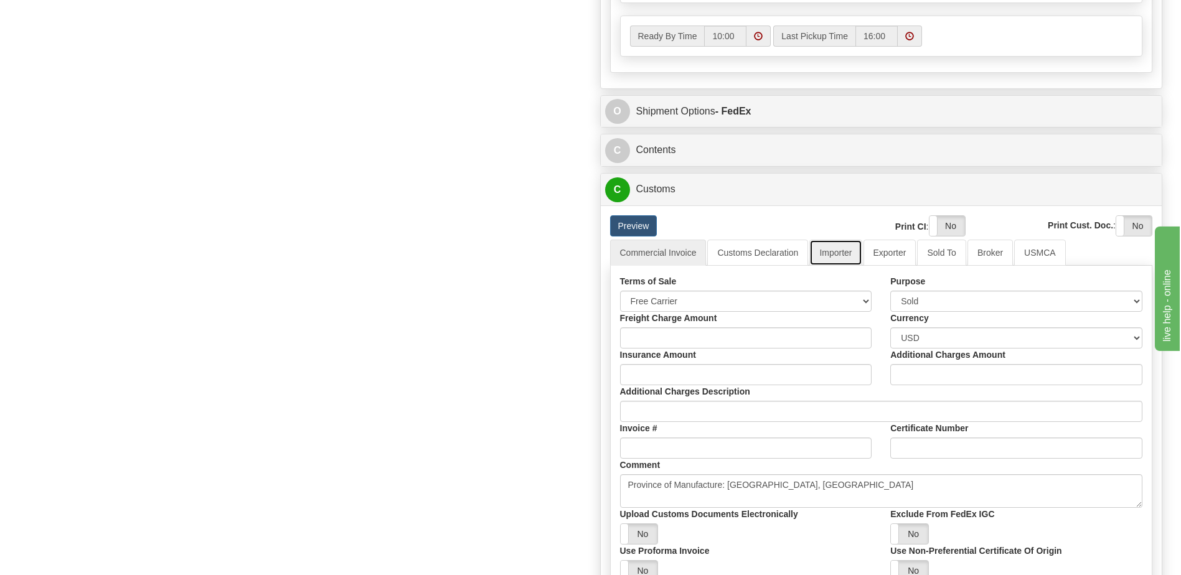
click at [843, 266] on link "Importer" at bounding box center [835, 253] width 52 height 26
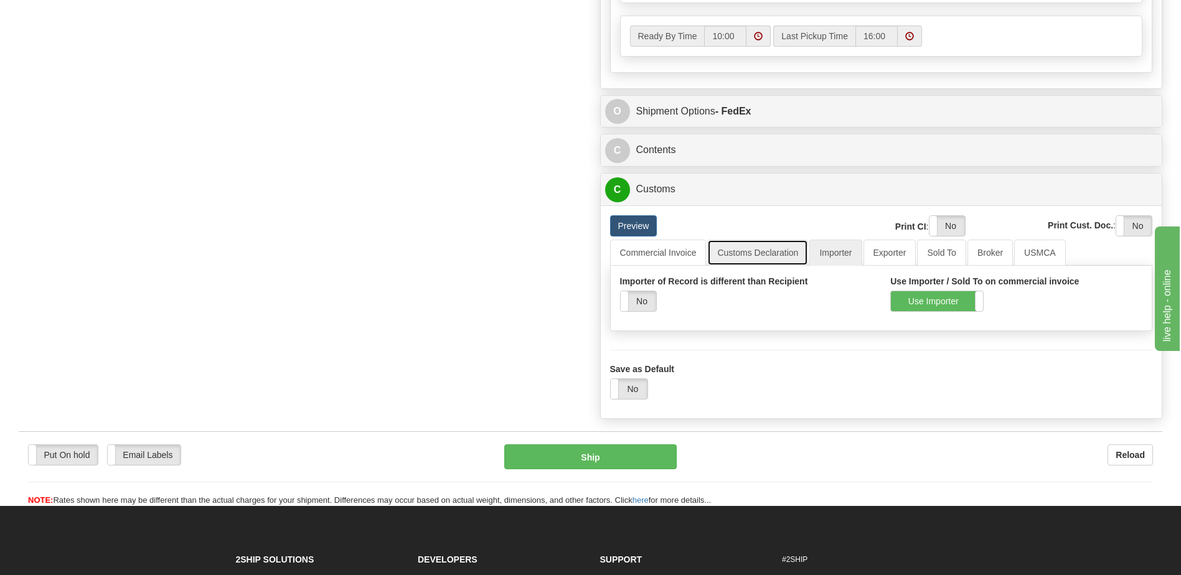
click at [754, 266] on link "Customs Declaration" at bounding box center [757, 253] width 101 height 26
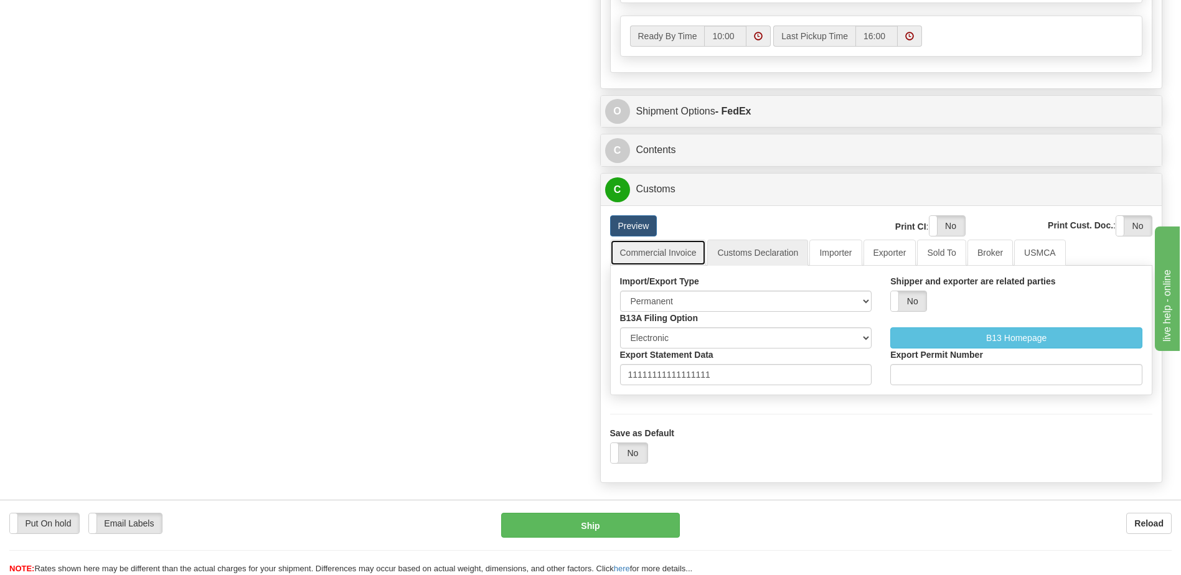
click at [657, 266] on link "Commercial Invoice" at bounding box center [658, 253] width 96 height 26
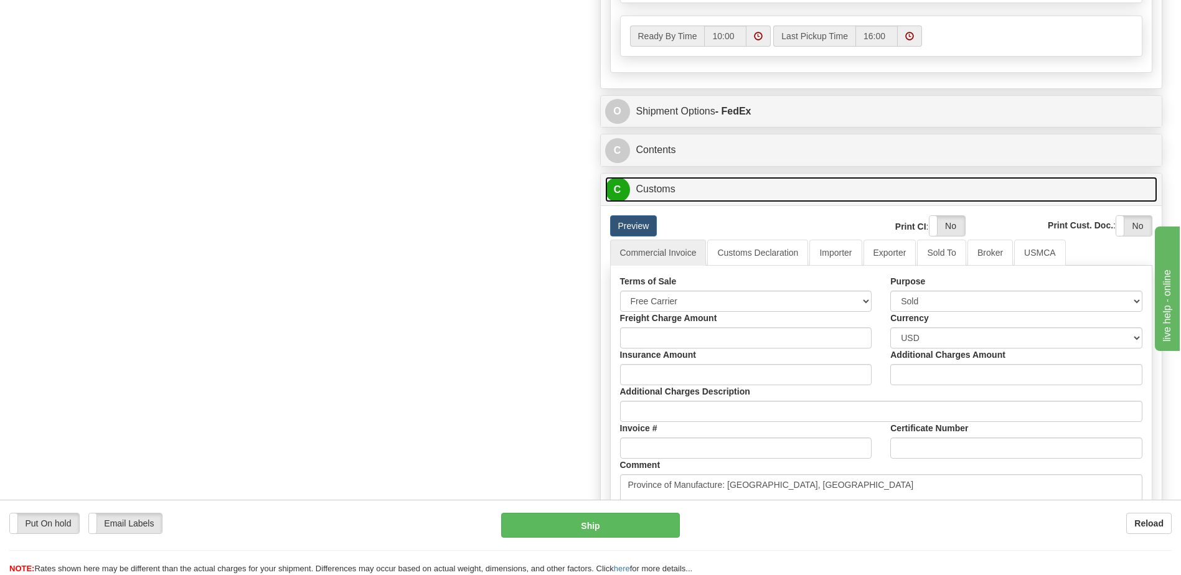
click at [663, 202] on link "C Customs" at bounding box center [881, 190] width 553 height 26
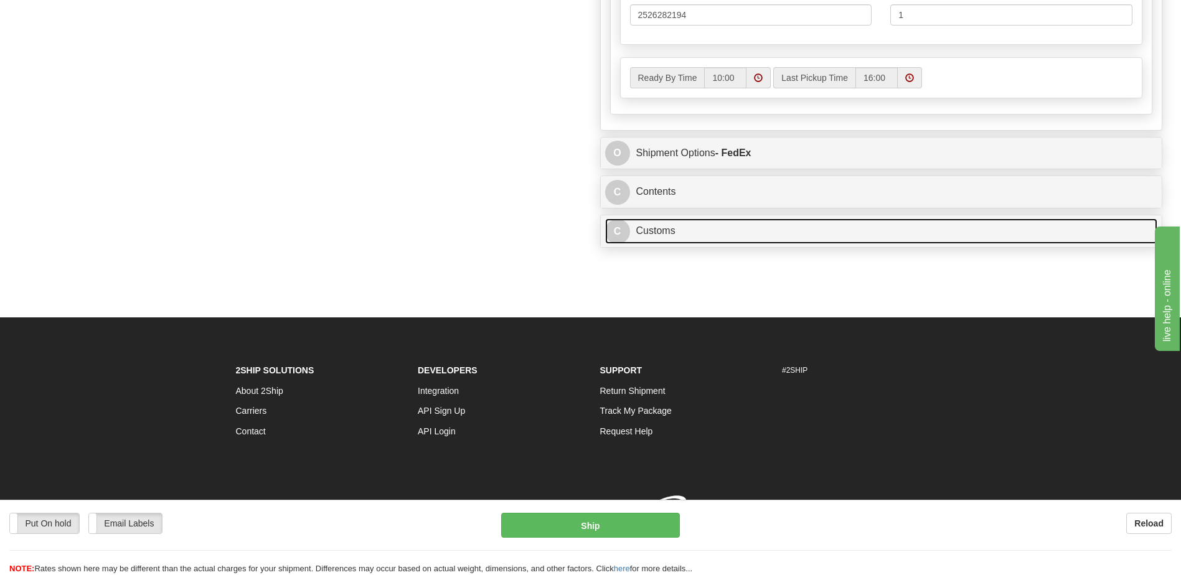
scroll to position [741, 0]
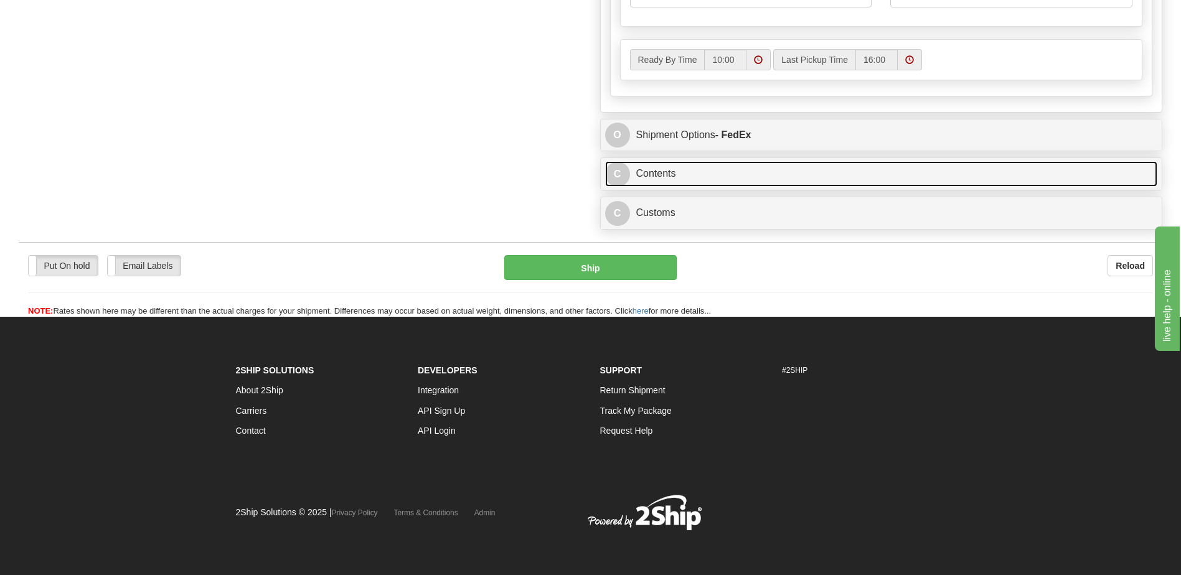
click at [664, 186] on link "C Contents" at bounding box center [881, 174] width 553 height 26
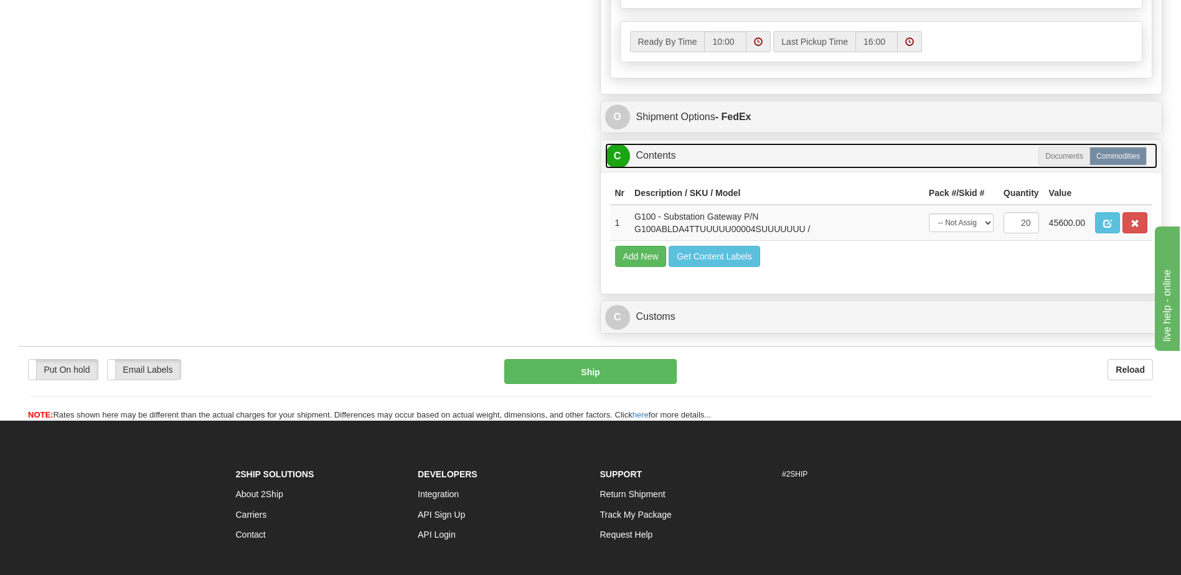
click at [664, 169] on link "C Contents" at bounding box center [881, 156] width 553 height 26
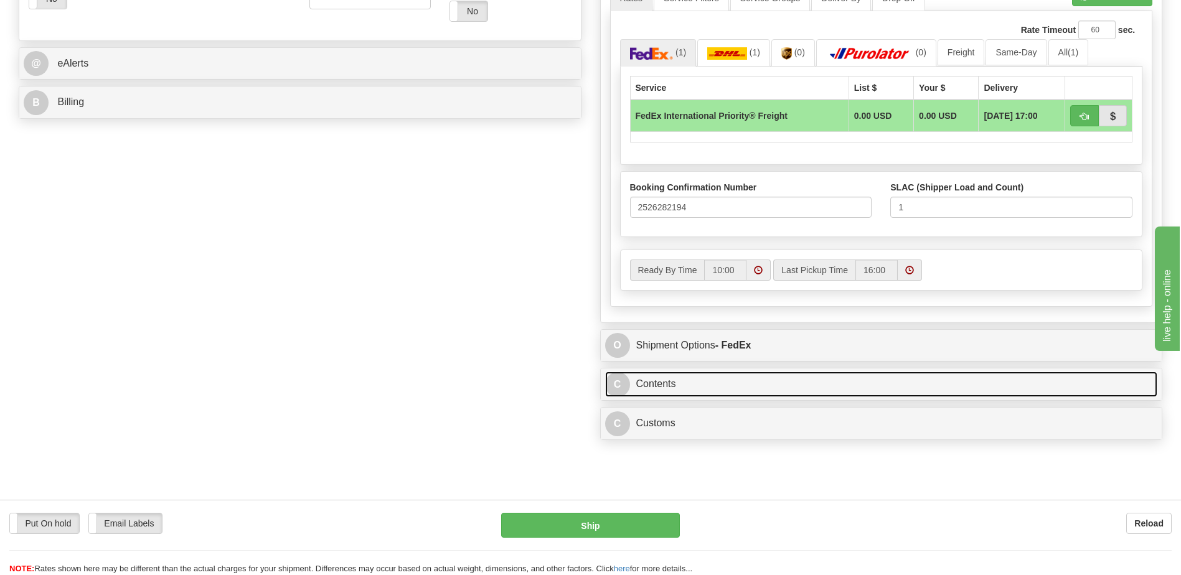
scroll to position [306, 0]
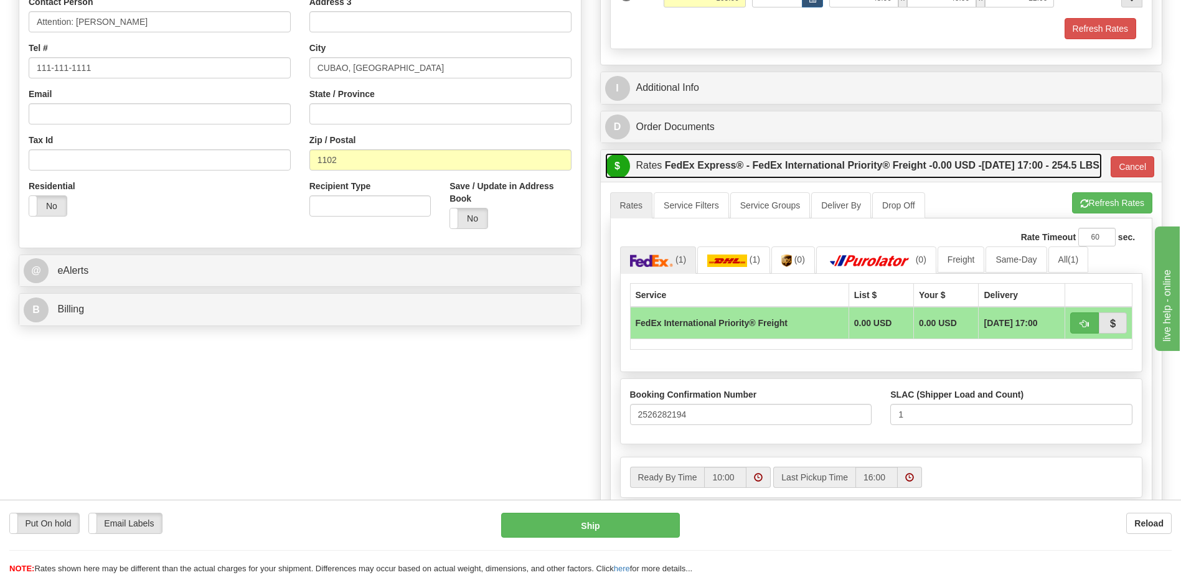
click at [685, 178] on label "FedEx Express® - FedEx International Priority® Freight - 0.00 USD - 09/22/2025 …" at bounding box center [882, 165] width 434 height 25
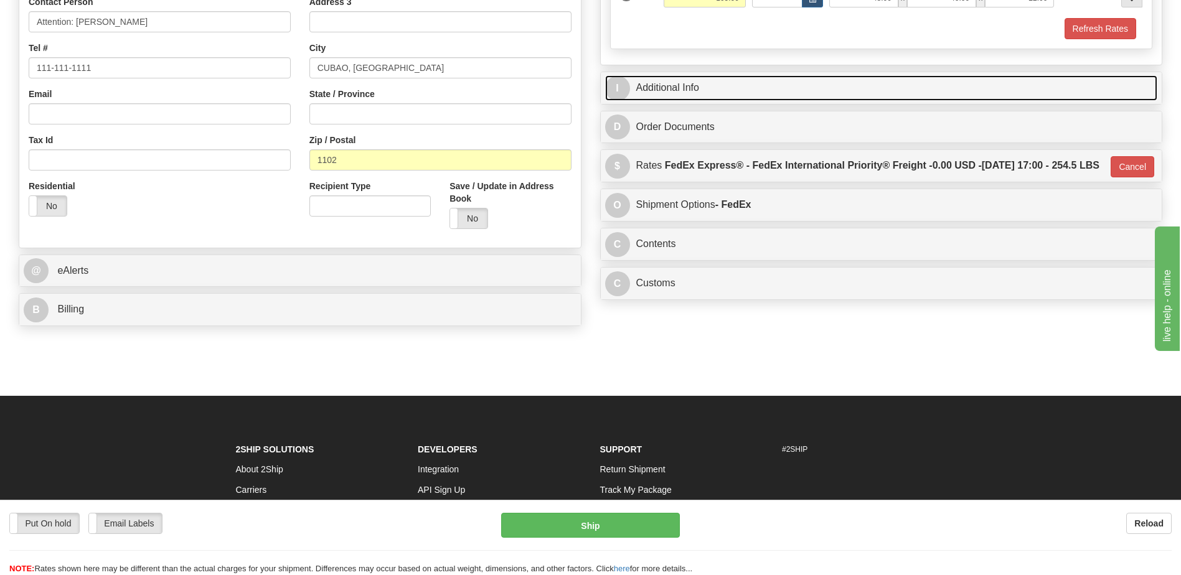
click at [695, 88] on link "I Additional Info" at bounding box center [881, 88] width 553 height 26
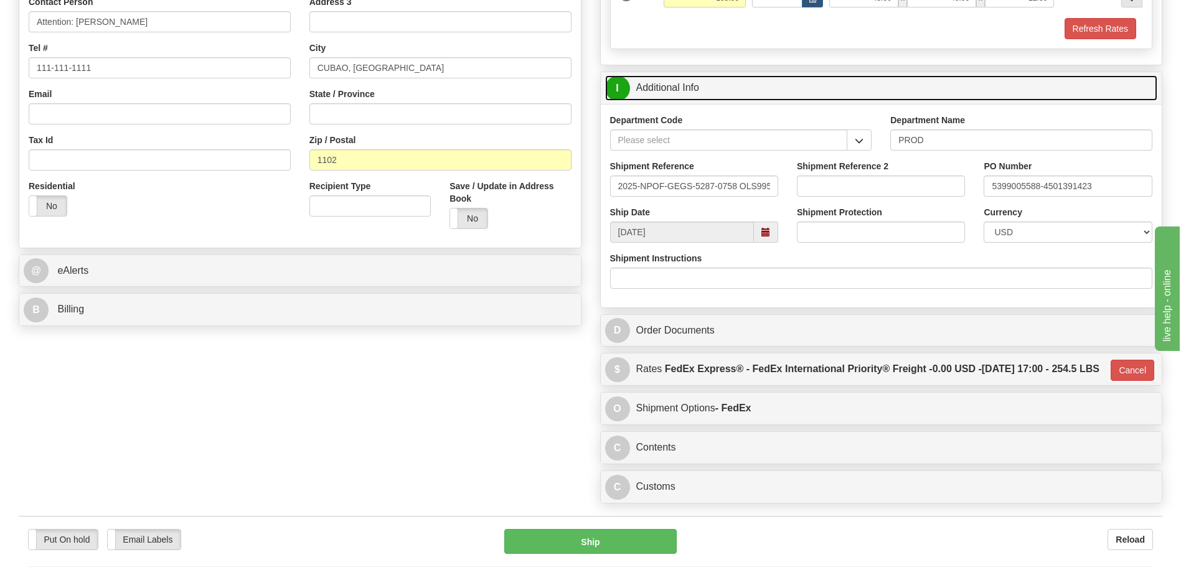
click at [695, 88] on link "I Additional Info" at bounding box center [881, 88] width 553 height 26
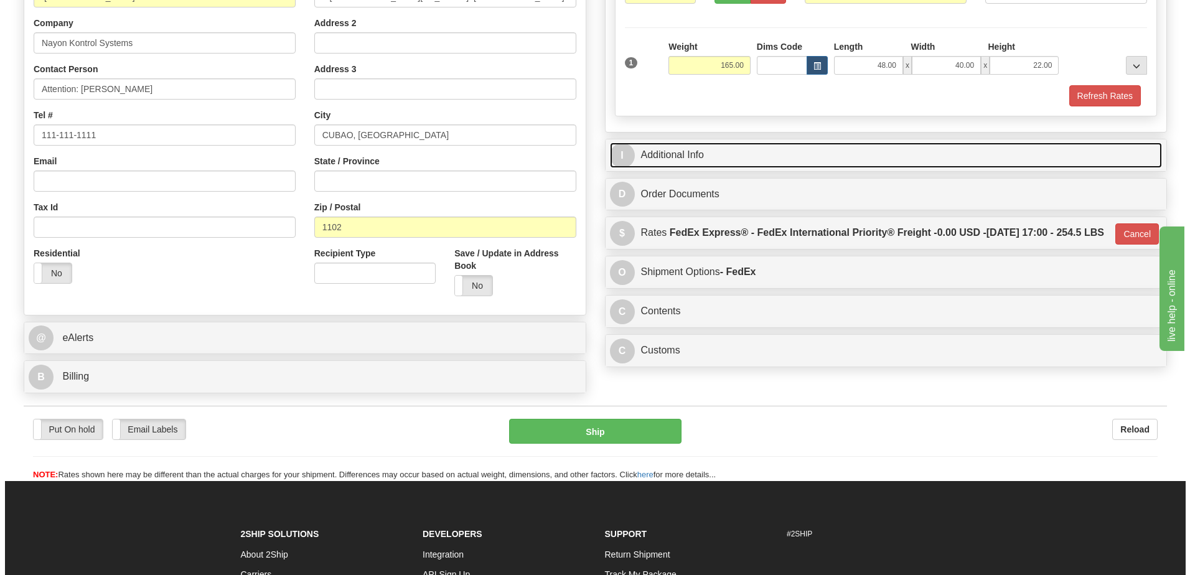
scroll to position [181, 0]
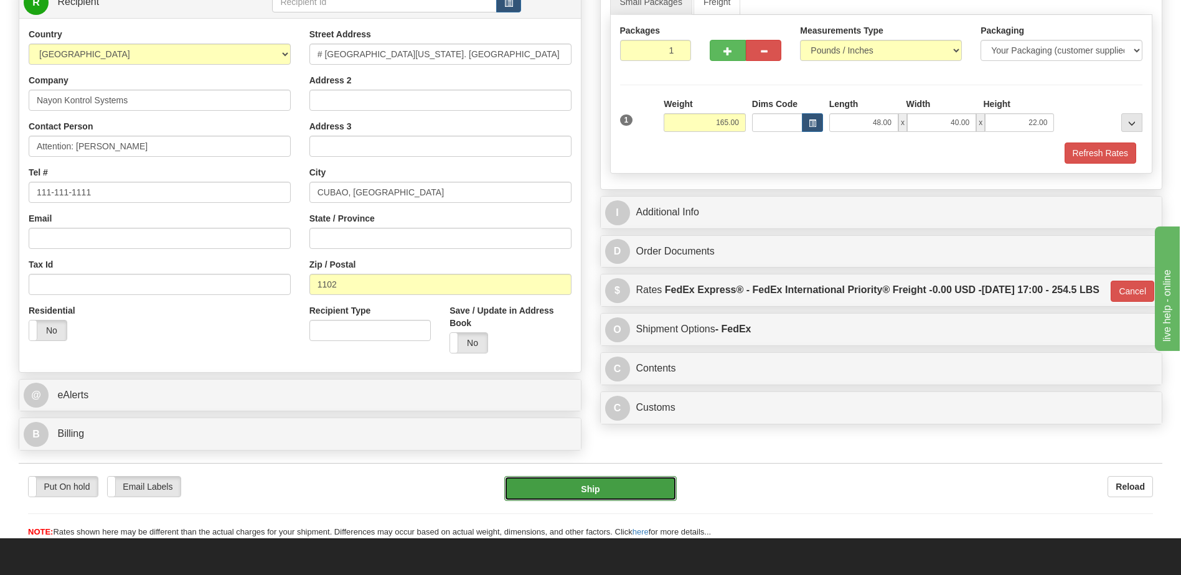
click at [555, 490] on button "Ship" at bounding box center [590, 488] width 172 height 25
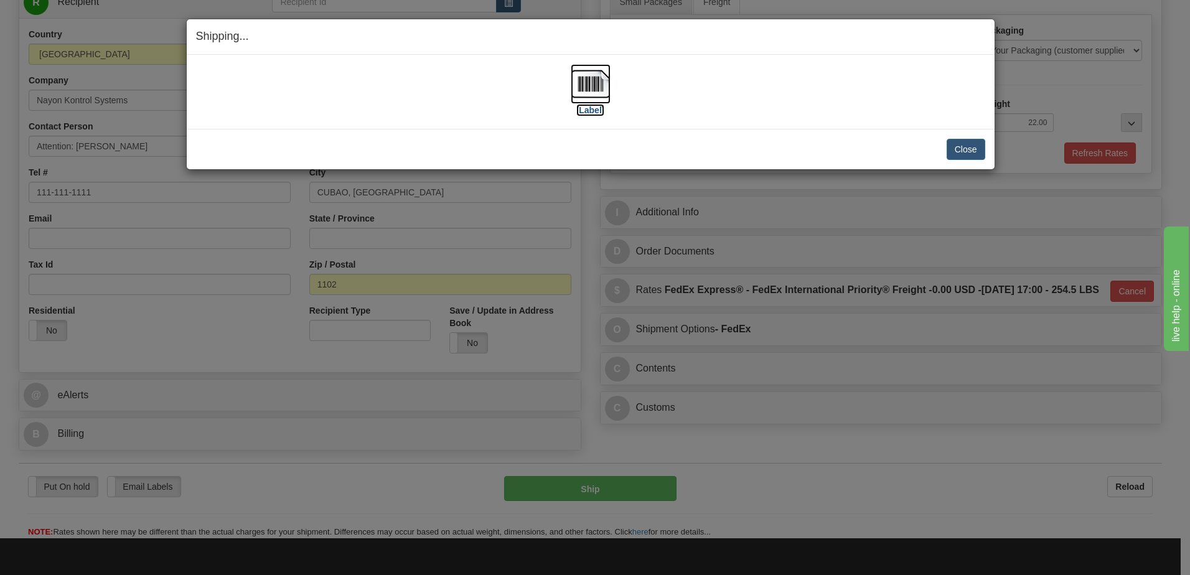
click at [583, 85] on img at bounding box center [591, 84] width 40 height 40
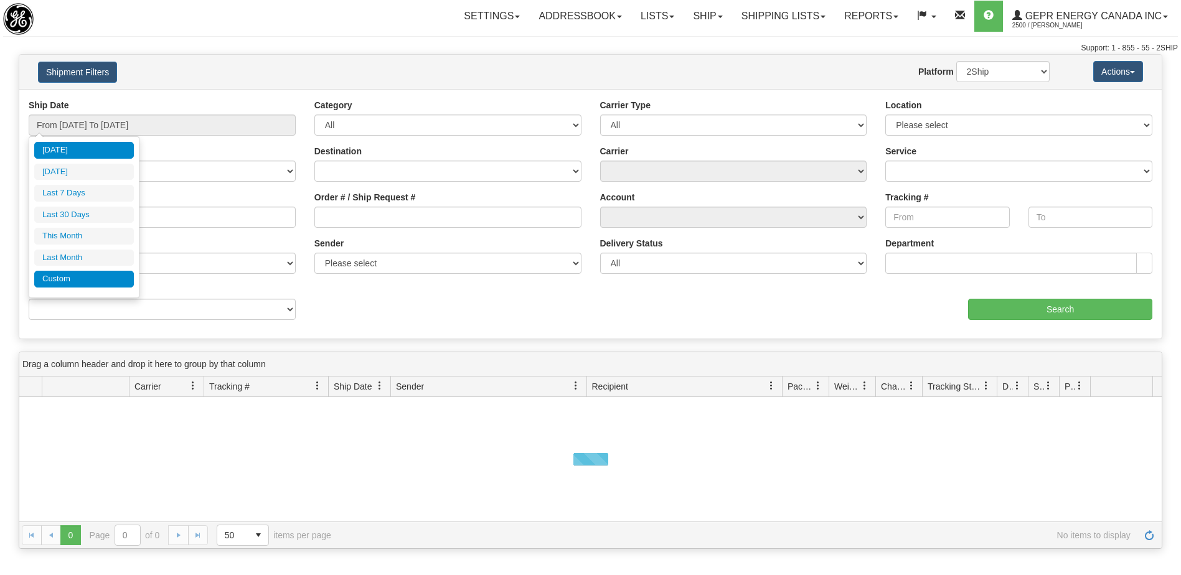
type input "[DATE]"
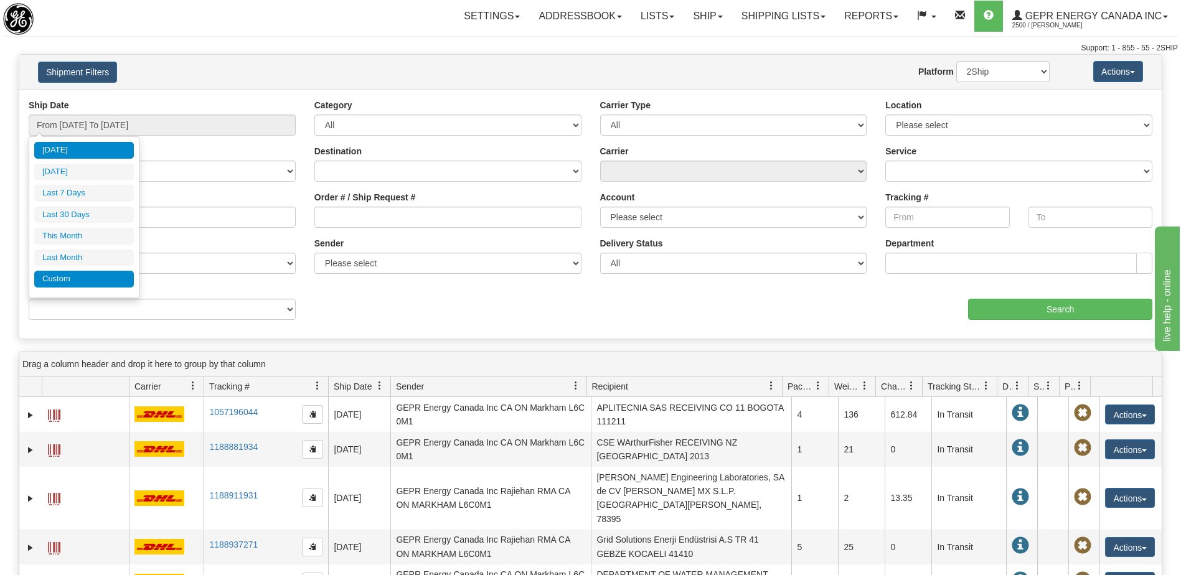
click at [91, 281] on li "Custom" at bounding box center [84, 279] width 100 height 17
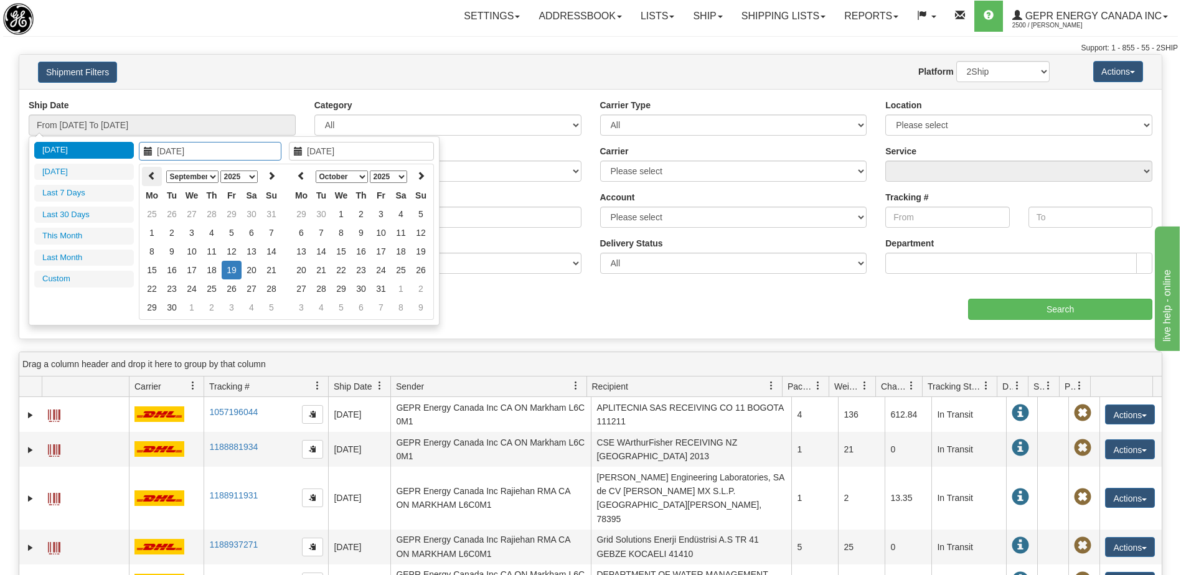
click at [151, 175] on icon at bounding box center [151, 175] width 9 height 9
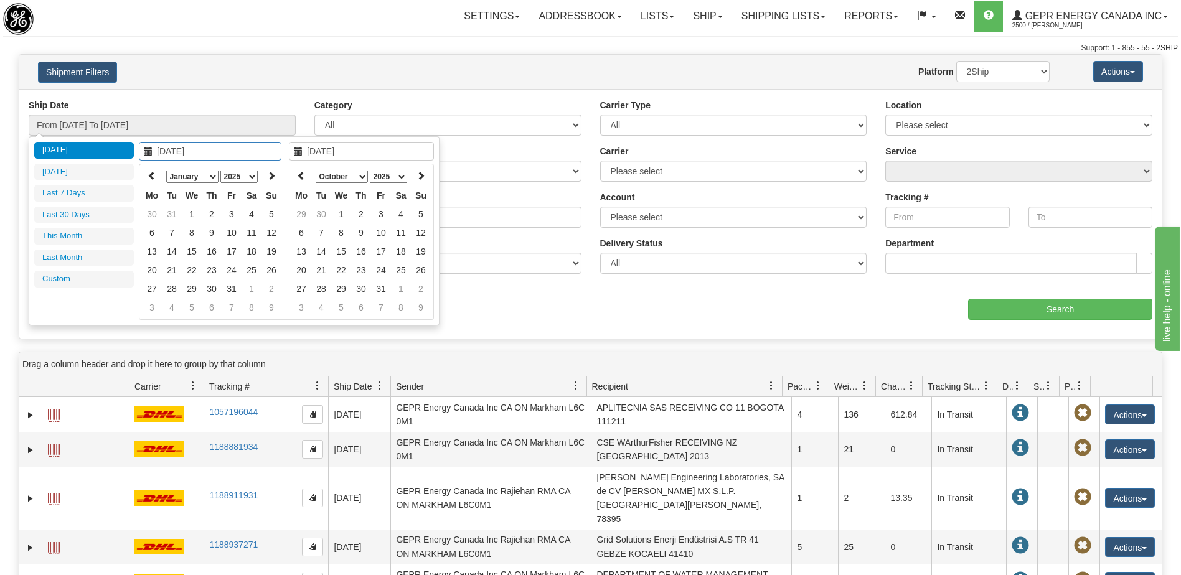
click at [151, 175] on icon at bounding box center [151, 175] width 9 height 9
type input "[DATE]"
click at [273, 220] on td "1" at bounding box center [271, 214] width 20 height 19
click at [299, 179] on icon at bounding box center [301, 175] width 9 height 9
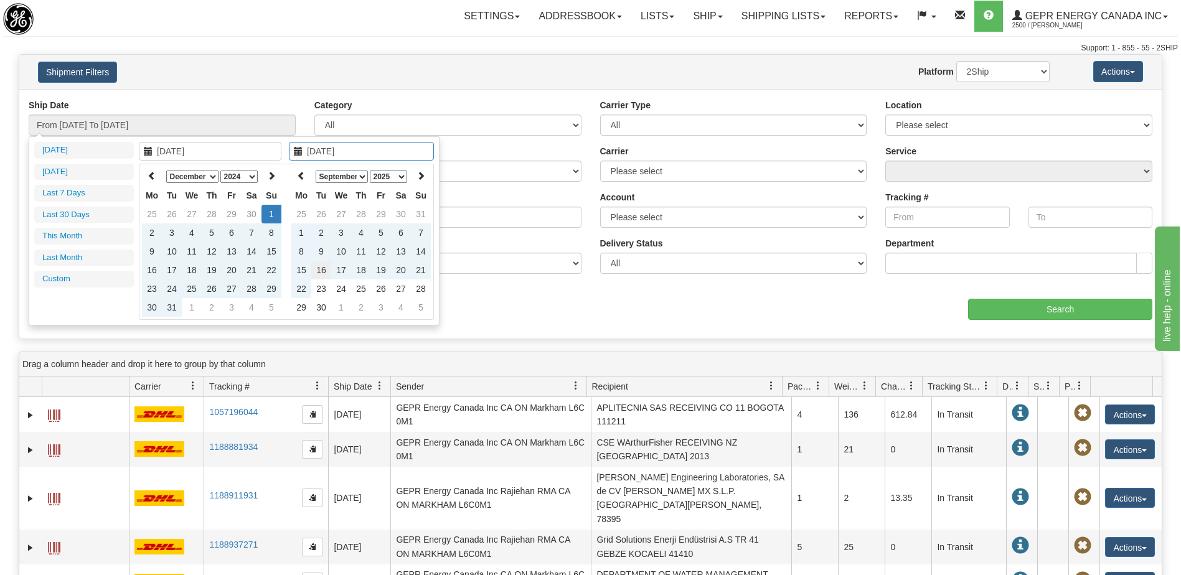
type input "[DATE]"
click at [322, 270] on td "16" at bounding box center [321, 270] width 20 height 19
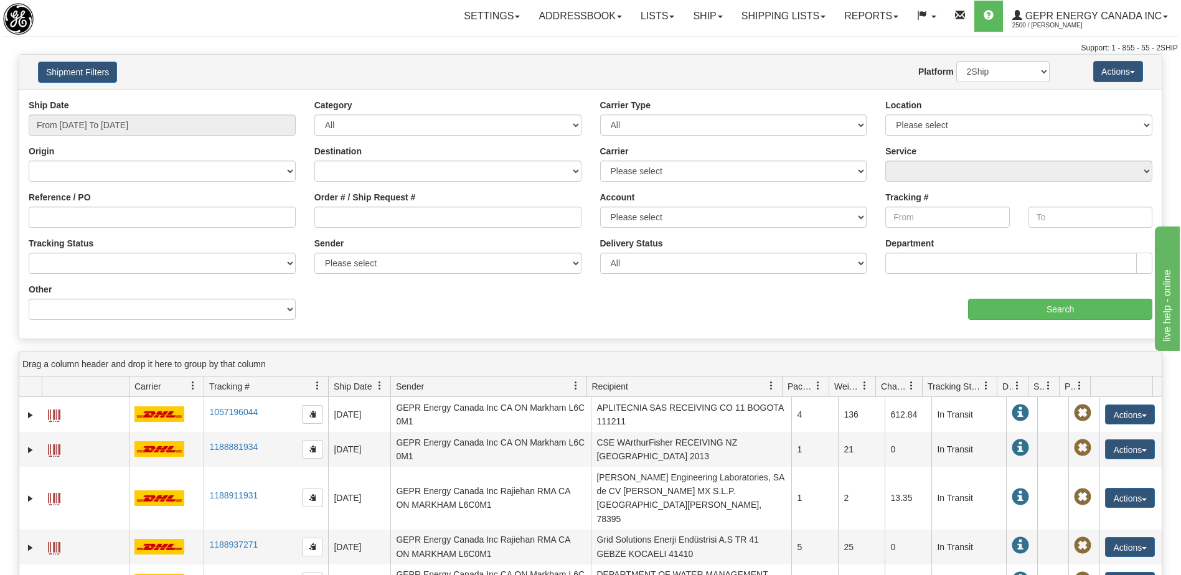
type input "From [DATE] To [DATE]"
click at [205, 314] on select "Billing Account # Billing Type BOL # (LTL) Commodity Or Documents Consolidation…" at bounding box center [162, 309] width 267 height 21
select select "Recipient_City"
click at [29, 299] on select "Billing Account # Billing Type BOL # (LTL) Commodity Or Documents Consolidation…" at bounding box center [162, 309] width 267 height 21
click at [347, 310] on input "Value" at bounding box center [447, 309] width 267 height 21
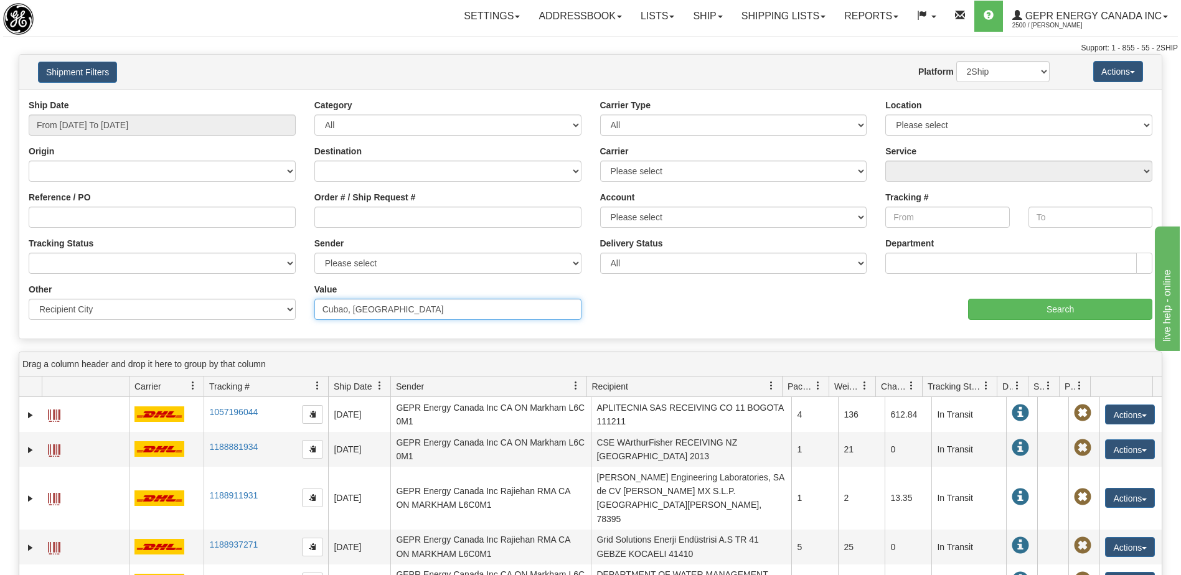
type input "Cubao, [GEOGRAPHIC_DATA]"
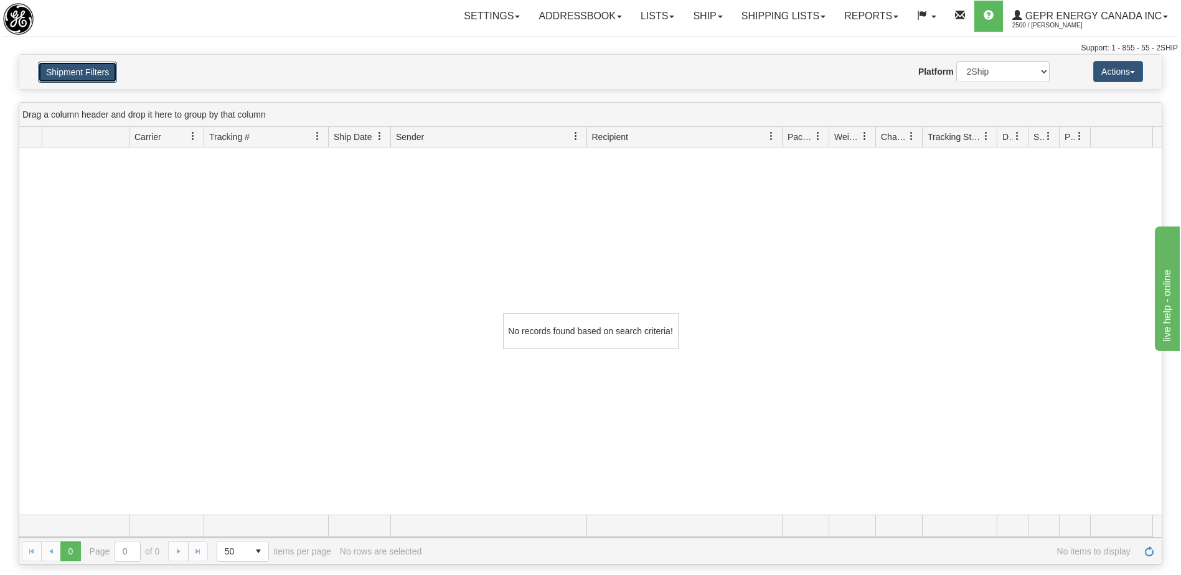
click at [74, 77] on button "Shipment Filters" at bounding box center [77, 72] width 79 height 21
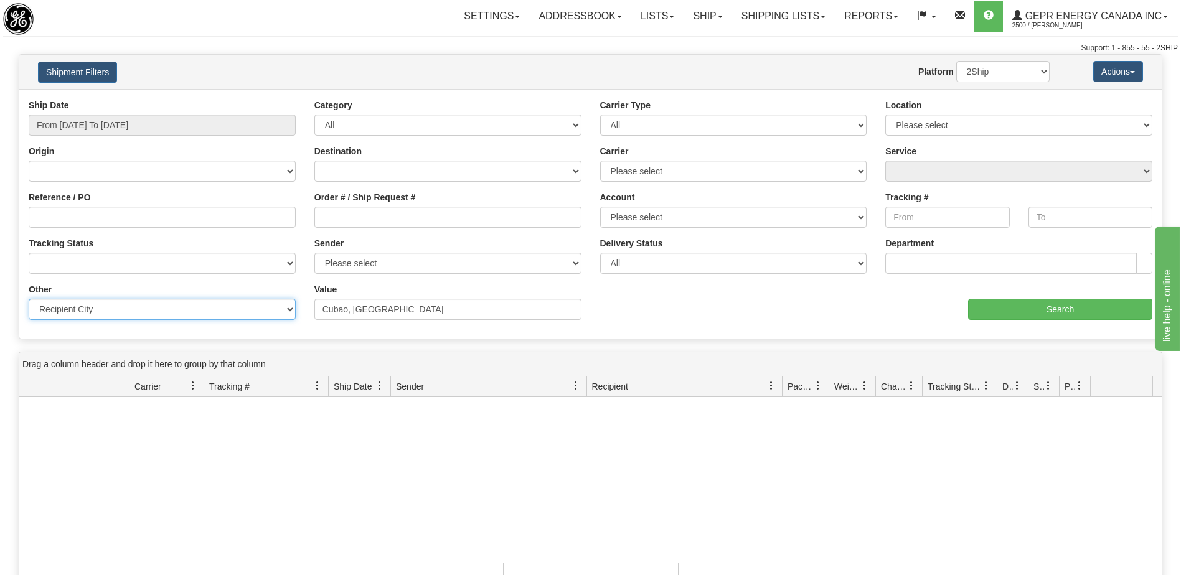
click at [258, 314] on select "Billing Account # Billing Type BOL # (LTL) Commodity Or Documents Consolidation…" at bounding box center [162, 309] width 267 height 21
select select "Recipient_ZIP"
click at [29, 299] on select "Billing Account # Billing Type BOL # (LTL) Commodity Or Documents Consolidation…" at bounding box center [162, 309] width 267 height 21
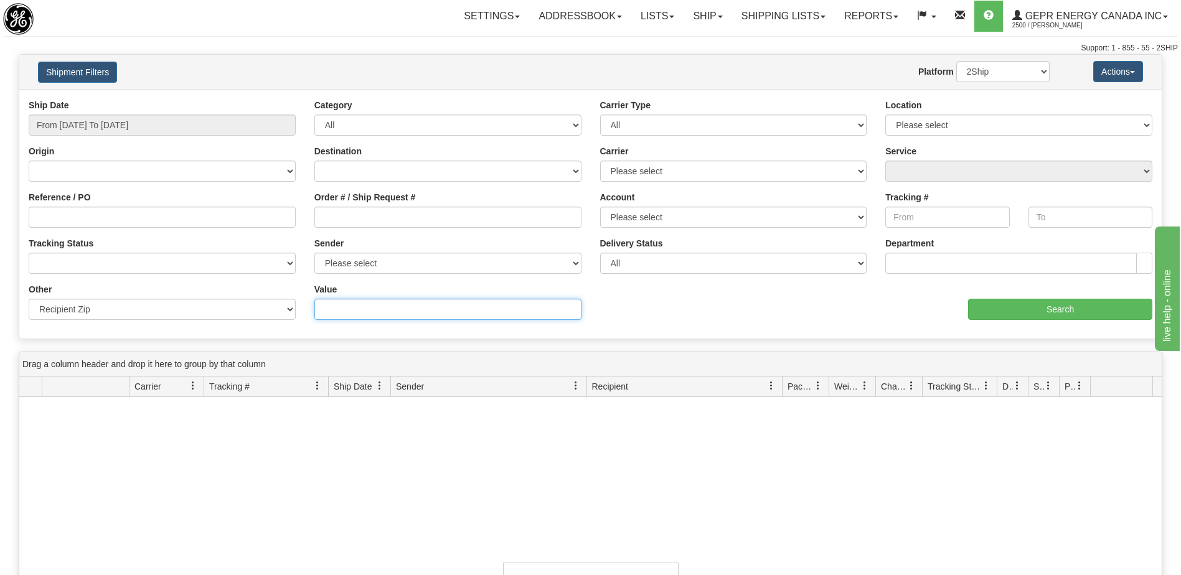
click at [339, 311] on input "Value" at bounding box center [447, 309] width 267 height 21
paste input "1102"
type input "1102"
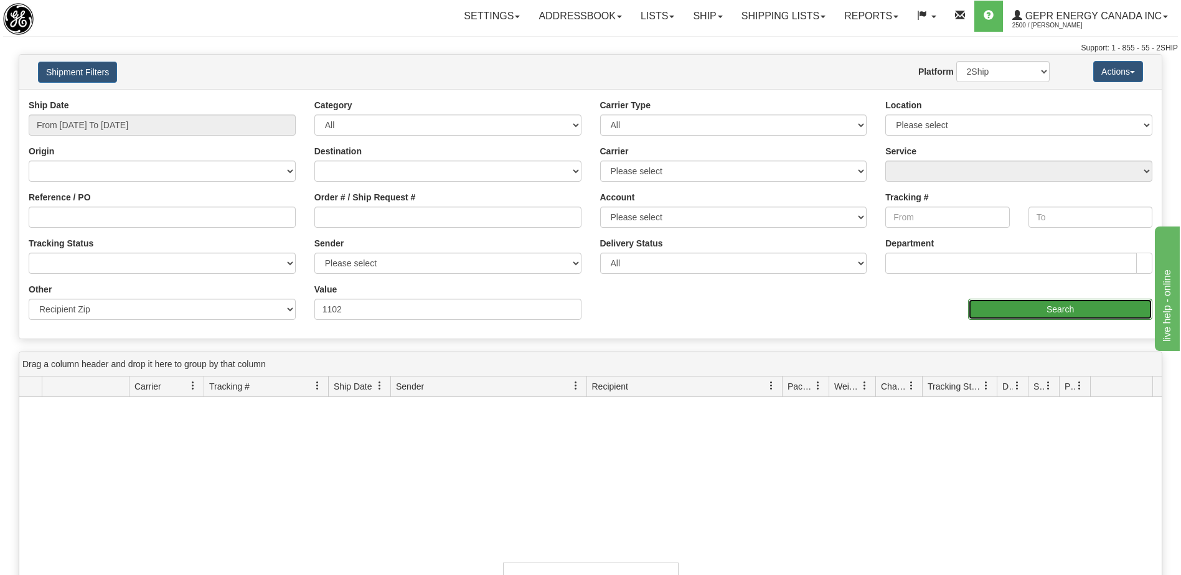
click at [993, 315] on input "Search" at bounding box center [1060, 309] width 184 height 21
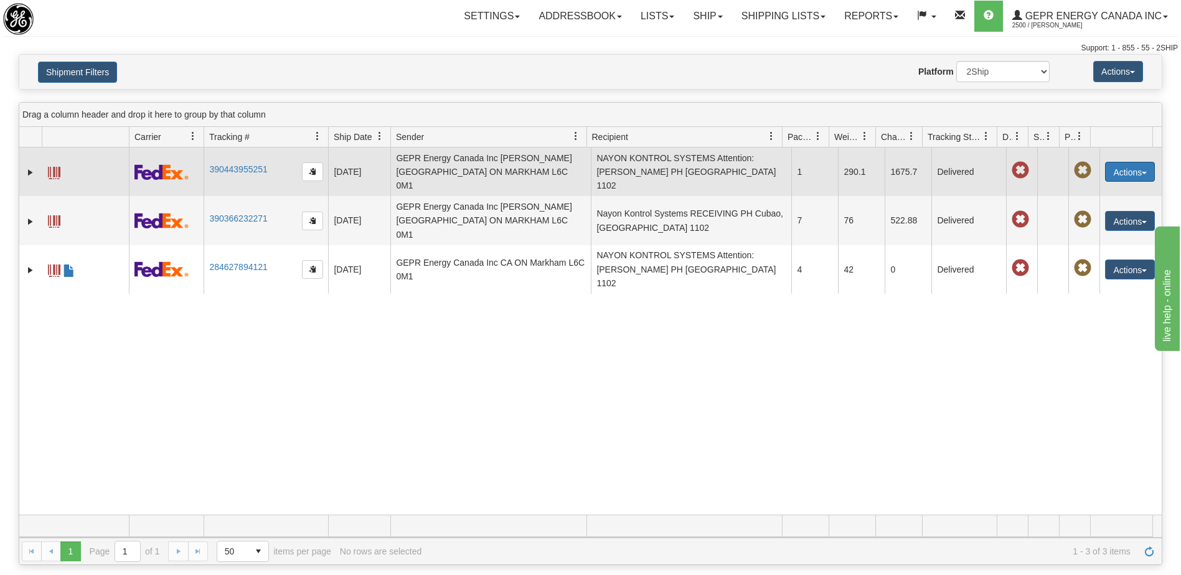
click at [1109, 163] on button "Actions" at bounding box center [1130, 172] width 50 height 20
click at [1090, 187] on link "Repeat" at bounding box center [1104, 195] width 100 height 16
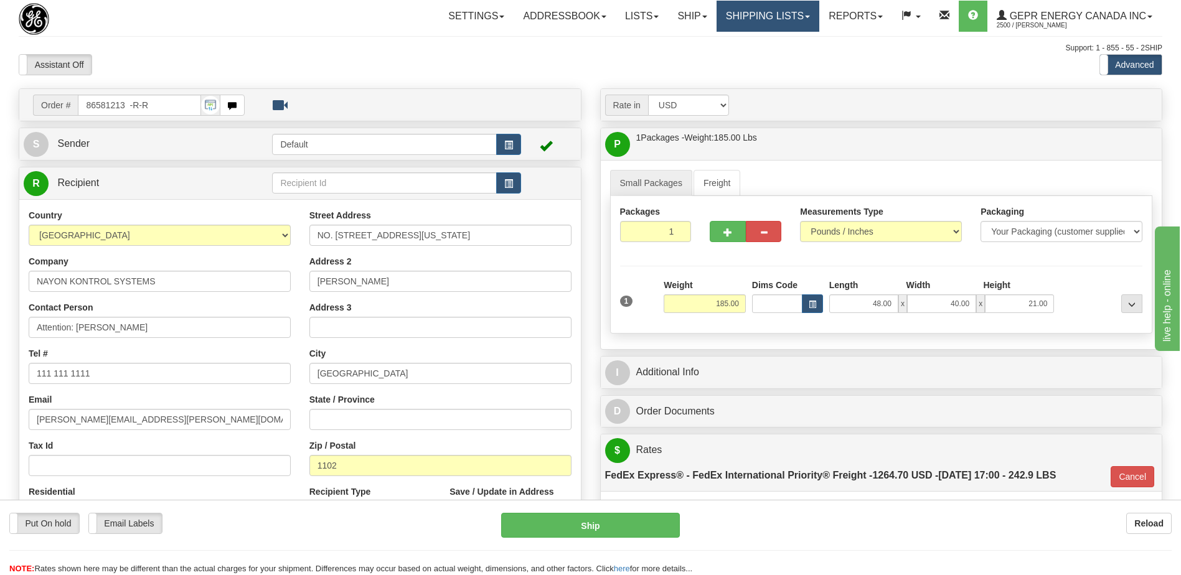
click at [777, 19] on link "Shipping lists" at bounding box center [767, 16] width 103 height 31
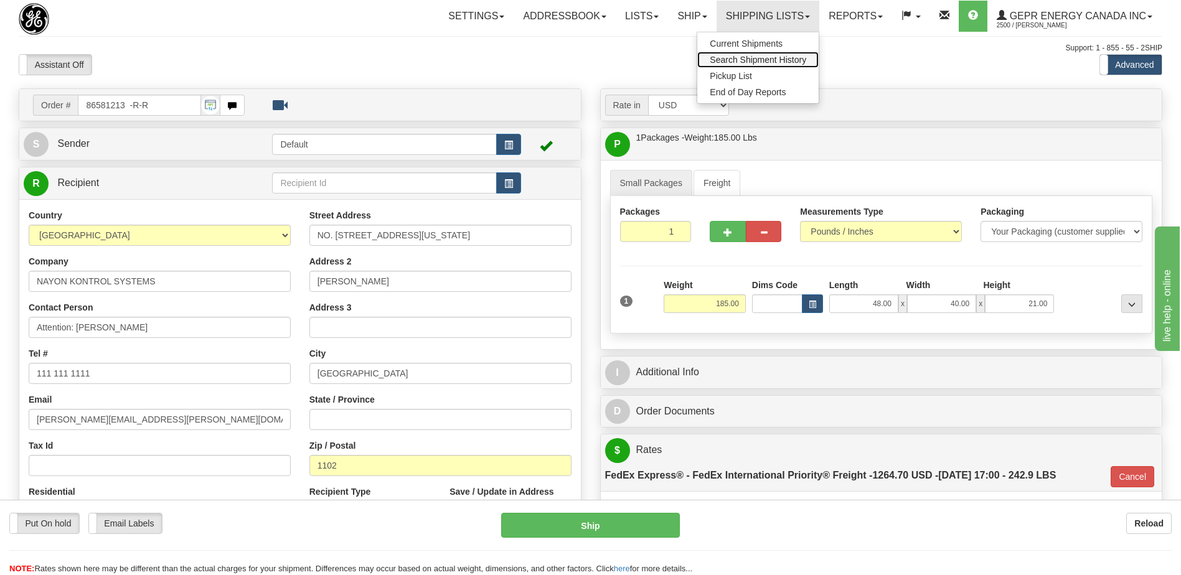
click at [757, 58] on span "Search Shipment History" at bounding box center [757, 60] width 96 height 10
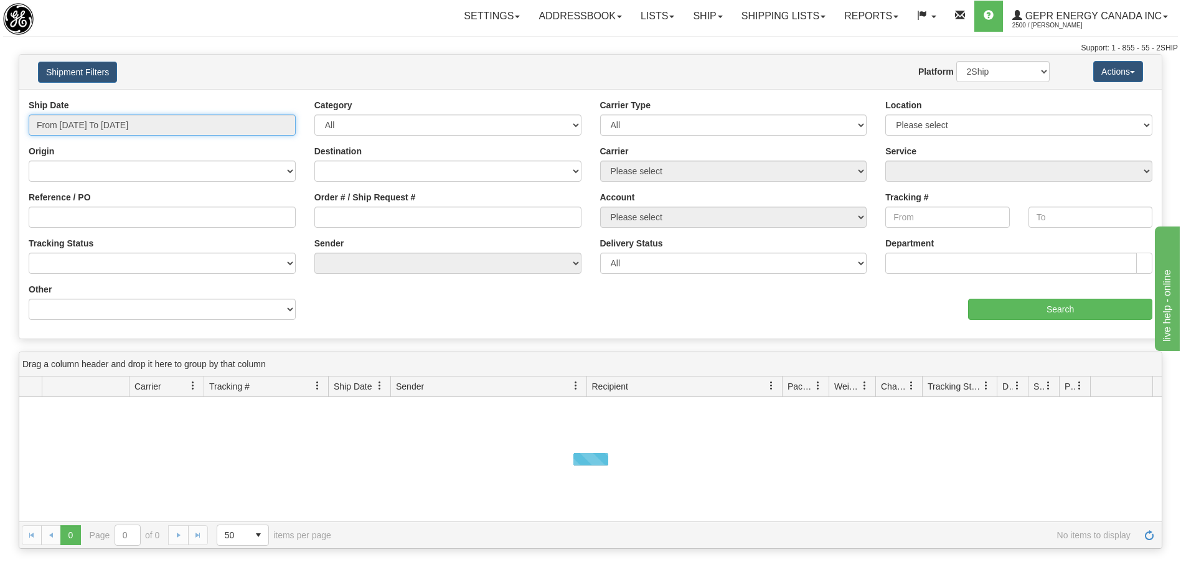
type input "[DATE]"
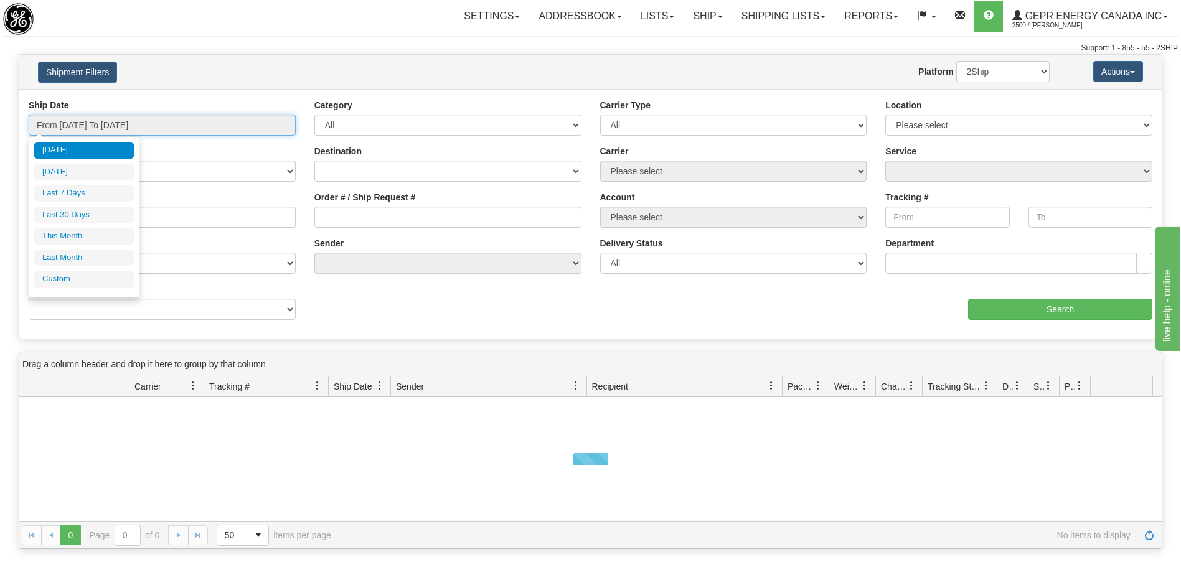
click at [151, 125] on input "From [DATE] To [DATE]" at bounding box center [162, 125] width 267 height 21
type input "[DATE]"
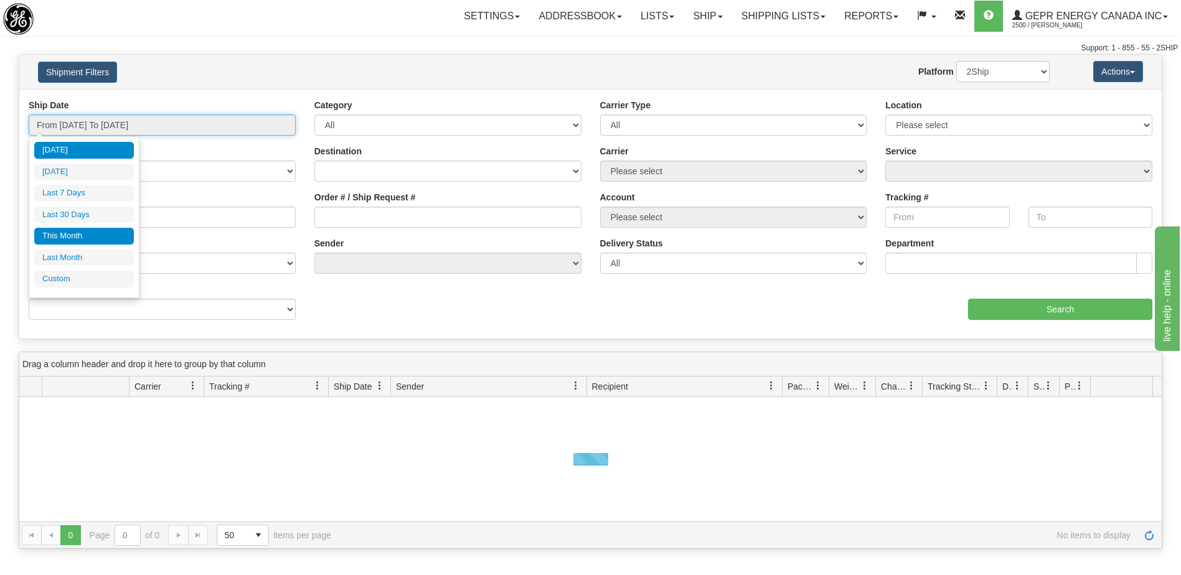
type input "[DATE]"
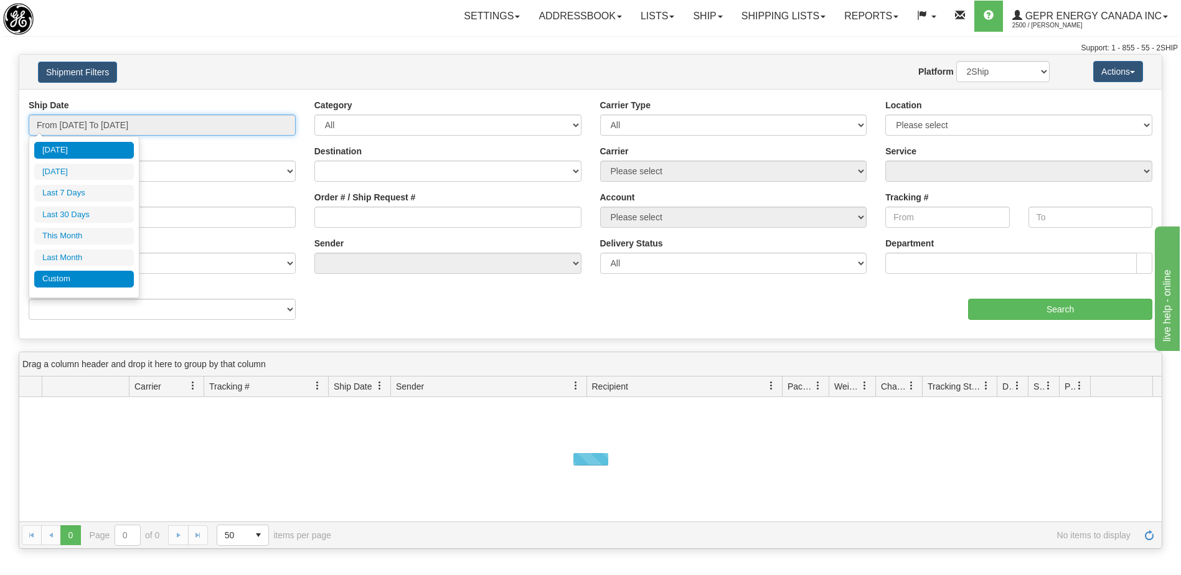
type input "[DATE]"
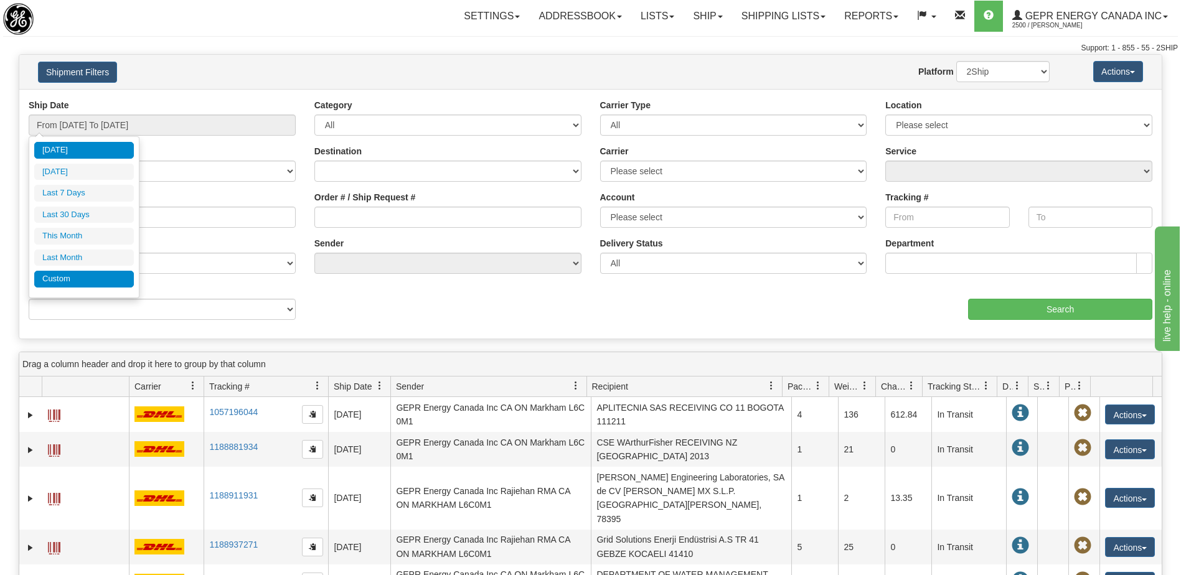
click at [84, 278] on li "Custom" at bounding box center [84, 279] width 100 height 17
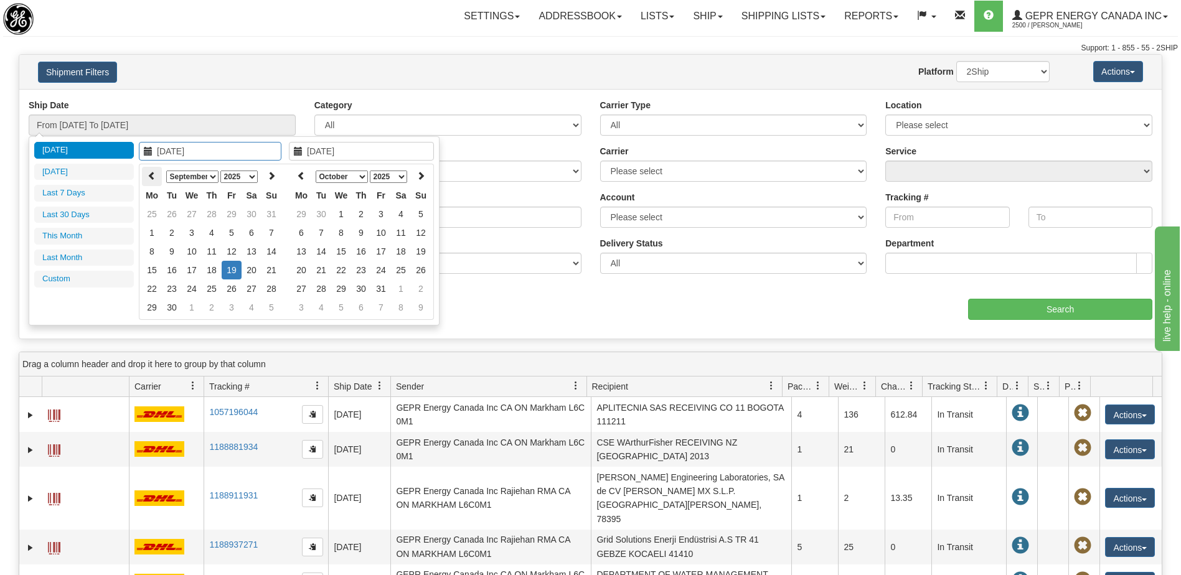
click at [149, 171] on icon at bounding box center [151, 175] width 9 height 9
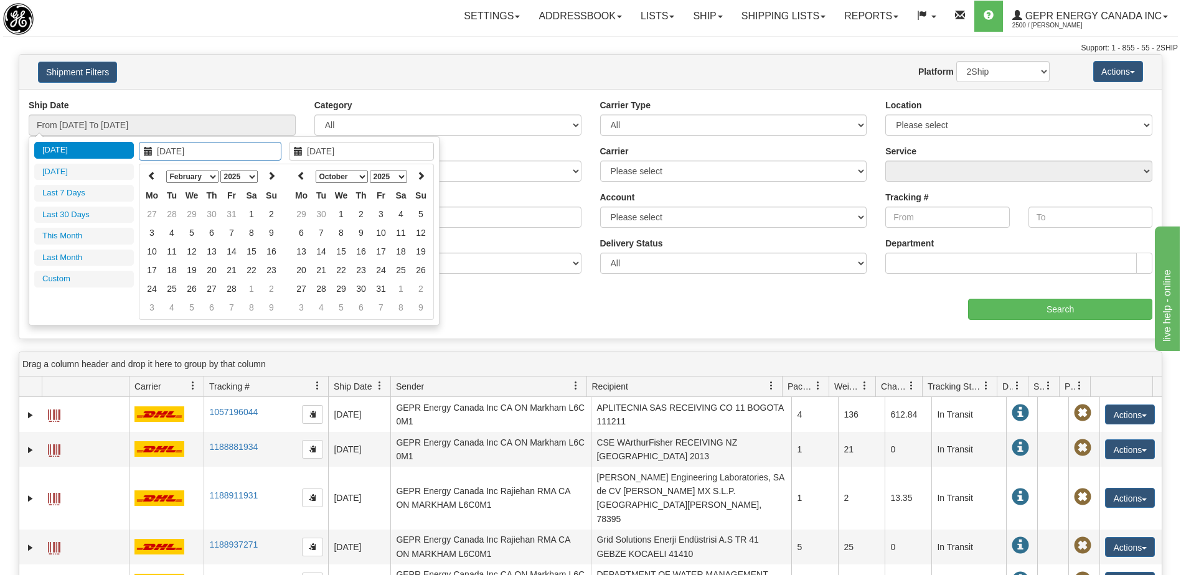
click at [149, 171] on icon at bounding box center [151, 175] width 9 height 9
type input "[DATE]"
click at [188, 212] on td "1" at bounding box center [192, 214] width 20 height 19
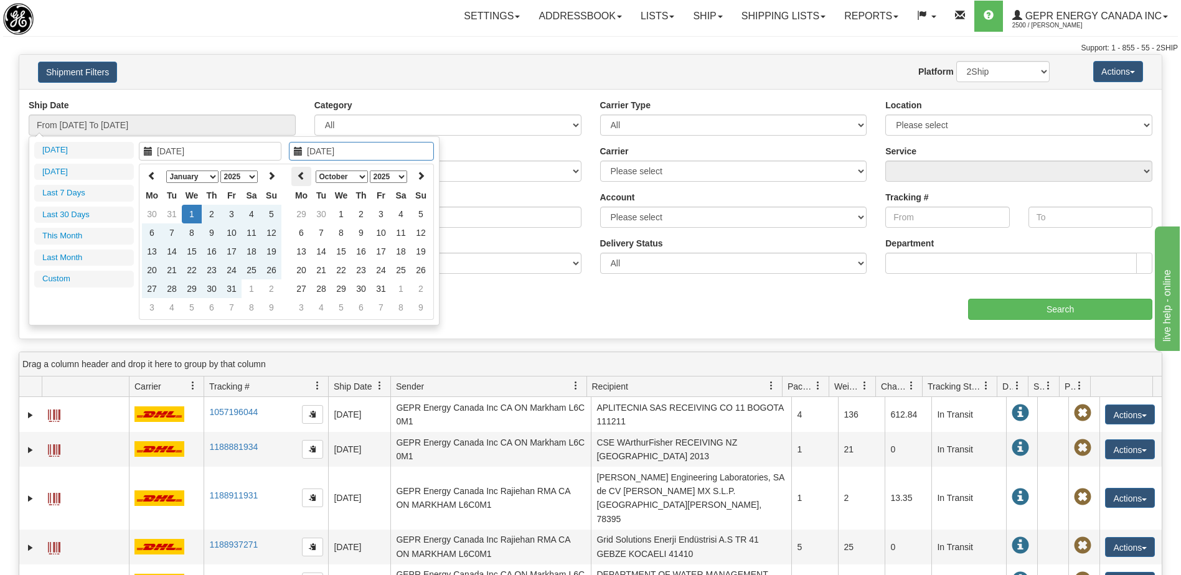
click at [300, 177] on icon at bounding box center [301, 175] width 9 height 9
type input "[DATE]"
click at [322, 271] on td "16" at bounding box center [321, 270] width 20 height 19
type input "From [DATE] To [DATE]"
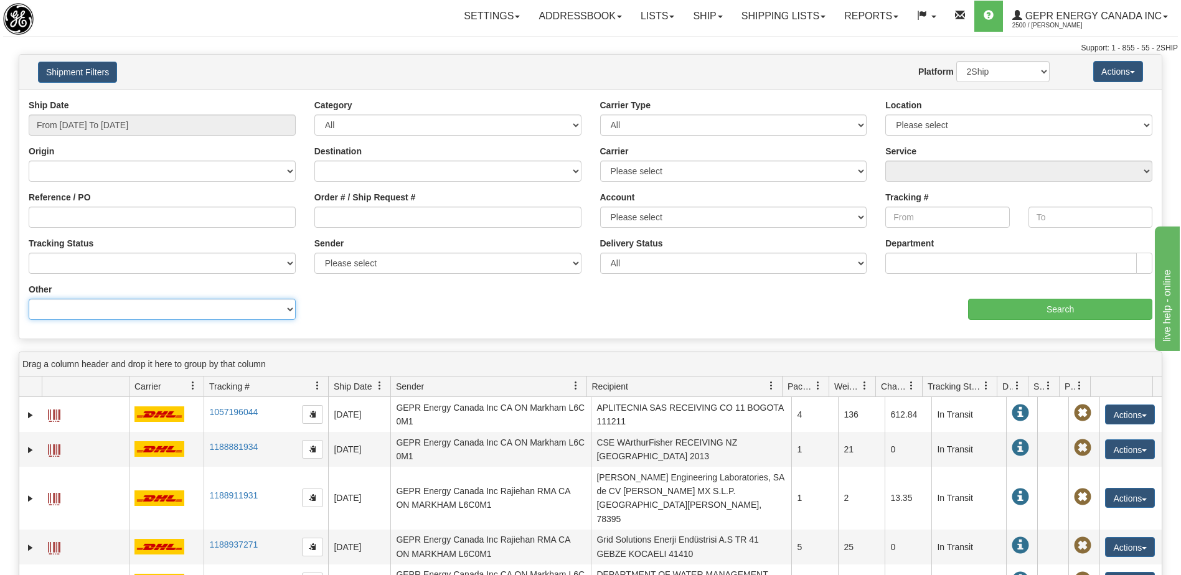
click at [183, 306] on select "Billing Account # Billing Type BOL # (LTL) Commodity Or Documents Consolidation…" at bounding box center [162, 309] width 267 height 21
select select "Recipient_ZIP"
click at [29, 299] on select "Billing Account # Billing Type BOL # (LTL) Commodity Or Documents Consolidation…" at bounding box center [162, 309] width 267 height 21
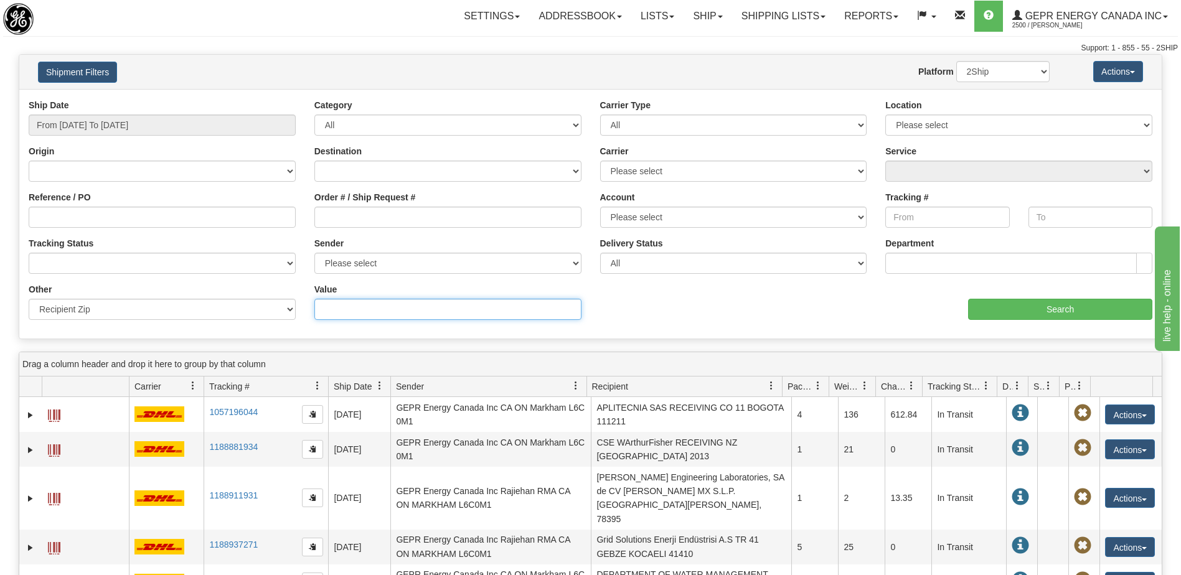
click at [330, 310] on input "Value" at bounding box center [447, 309] width 267 height 21
type input "1109"
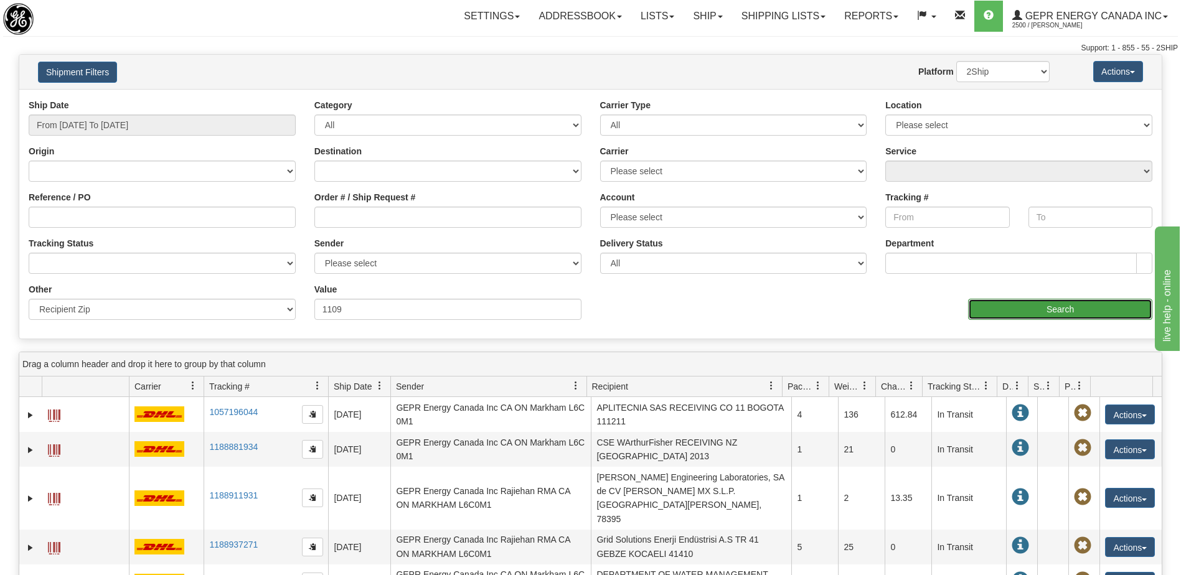
click at [1024, 311] on input "Search" at bounding box center [1060, 309] width 184 height 21
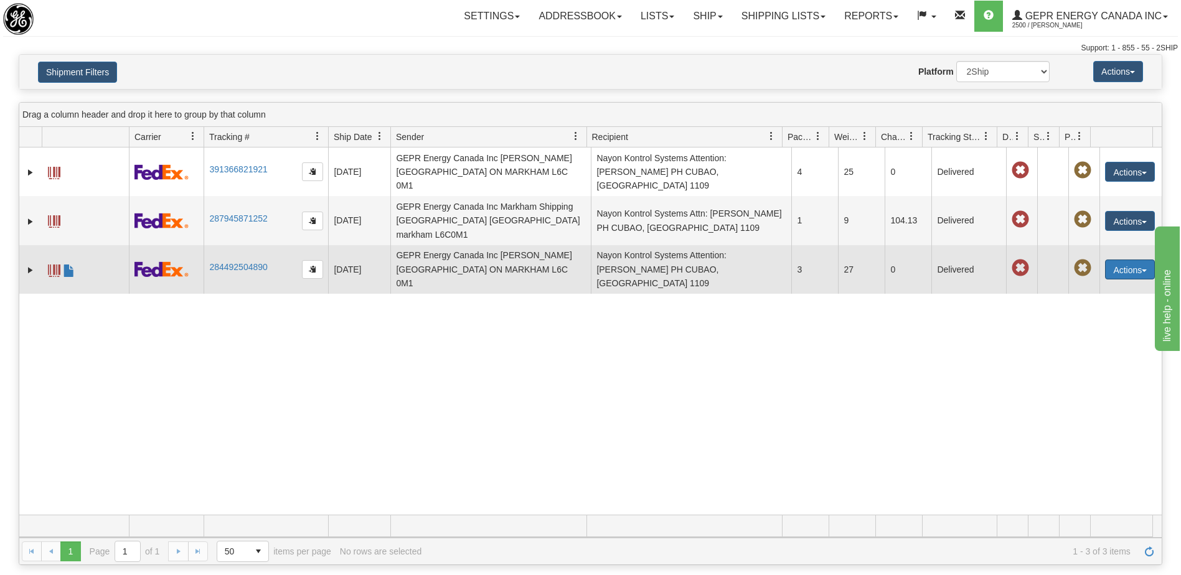
click at [1121, 260] on button "Actions" at bounding box center [1130, 270] width 50 height 20
click at [1089, 284] on link "Repeat" at bounding box center [1104, 292] width 100 height 16
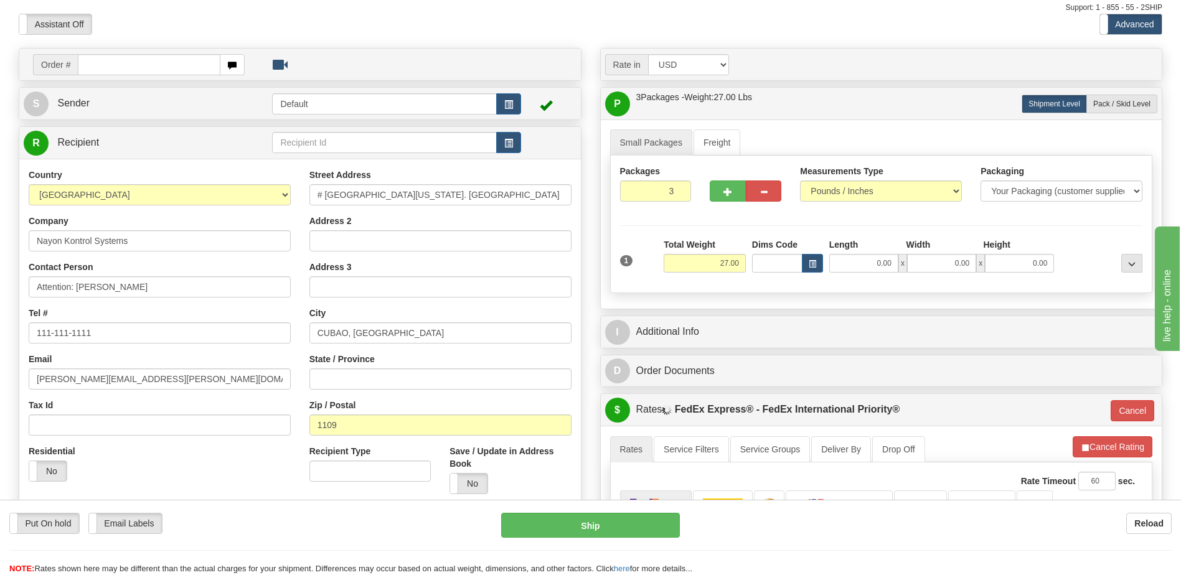
scroll to position [62, 0]
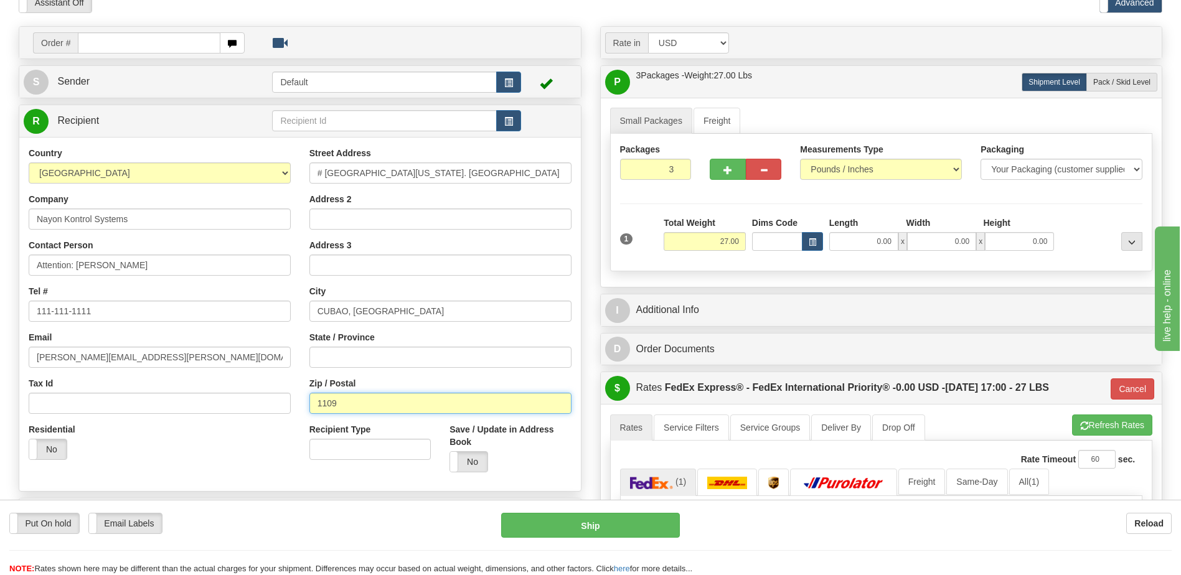
click at [404, 411] on input "1109" at bounding box center [440, 403] width 262 height 21
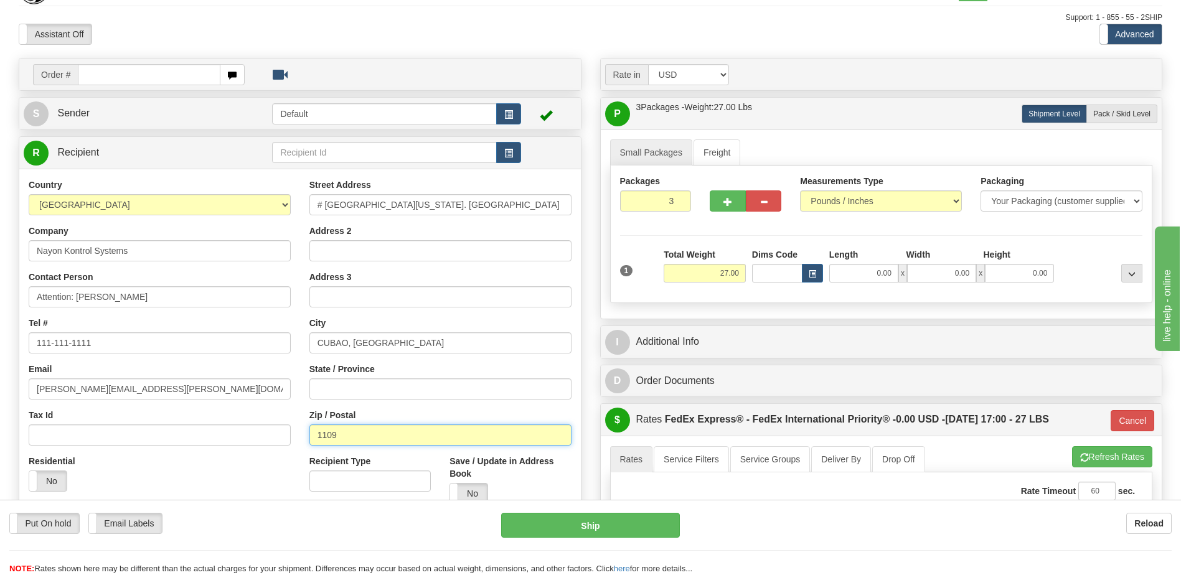
scroll to position [0, 0]
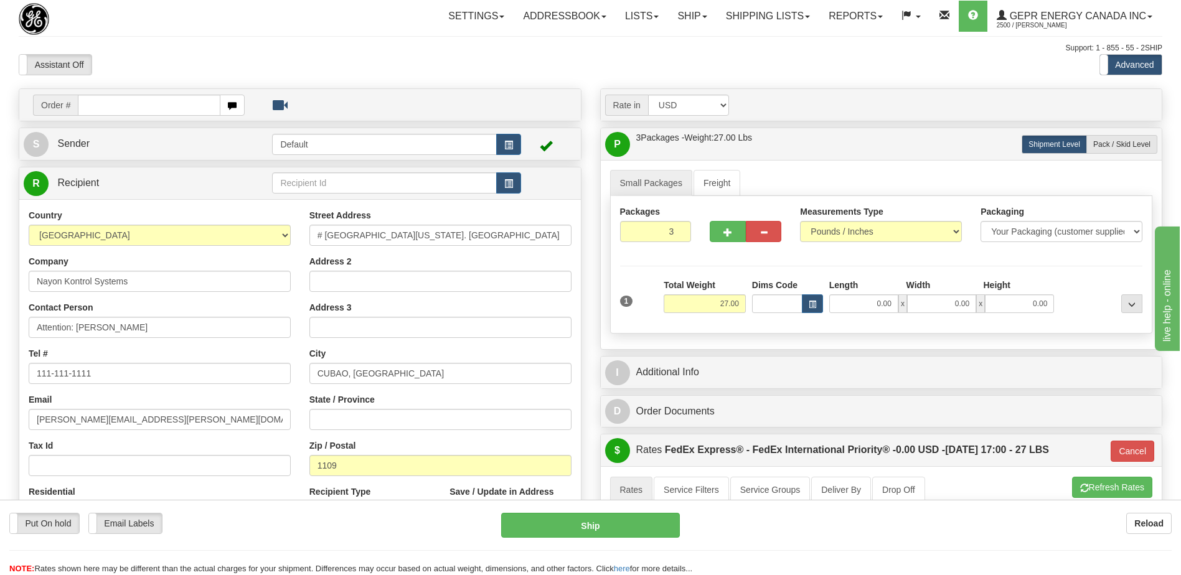
click at [453, 54] on div at bounding box center [590, 54] width 1143 height 1
click at [765, 15] on link "Shipping lists" at bounding box center [767, 16] width 103 height 31
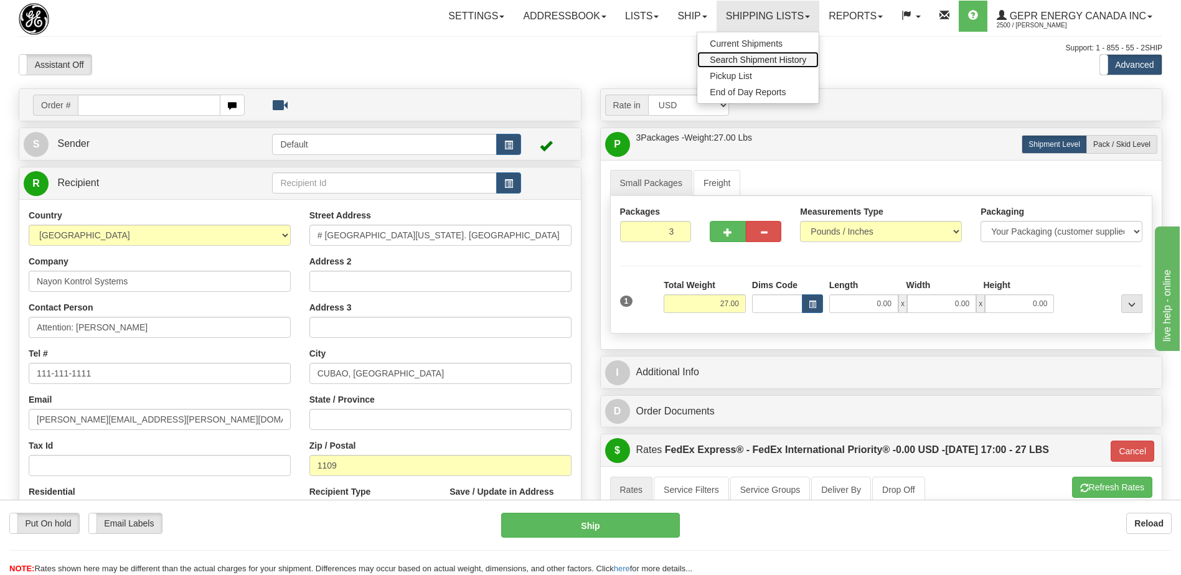
click at [743, 60] on span "Search Shipment History" at bounding box center [757, 60] width 96 height 10
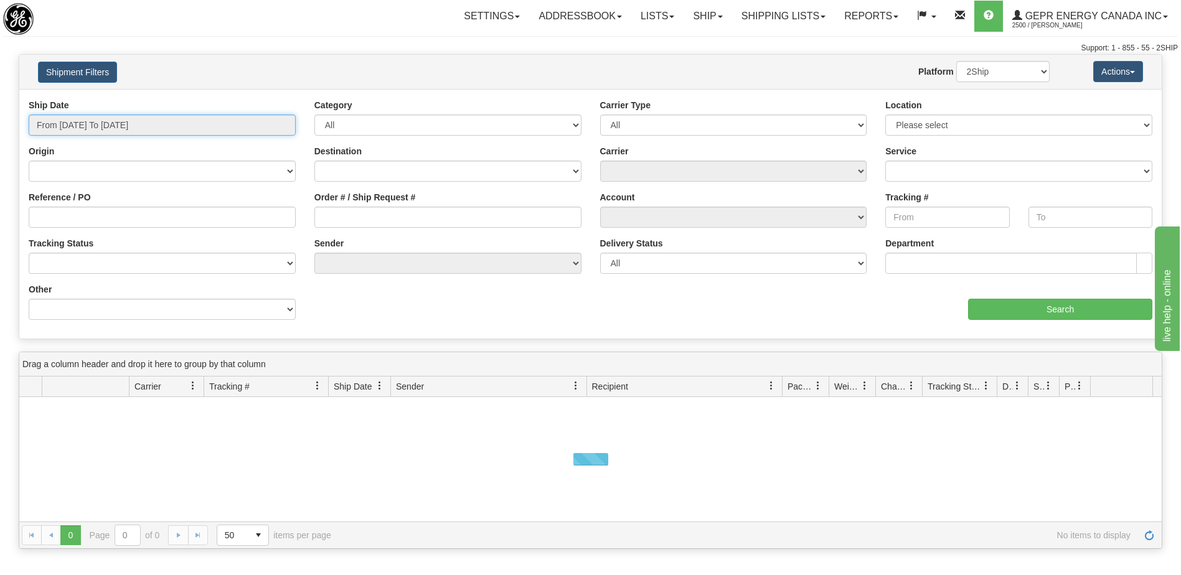
type input "[DATE]"
click at [169, 128] on input "From [DATE] To [DATE]" at bounding box center [162, 125] width 267 height 21
type input "[DATE]"
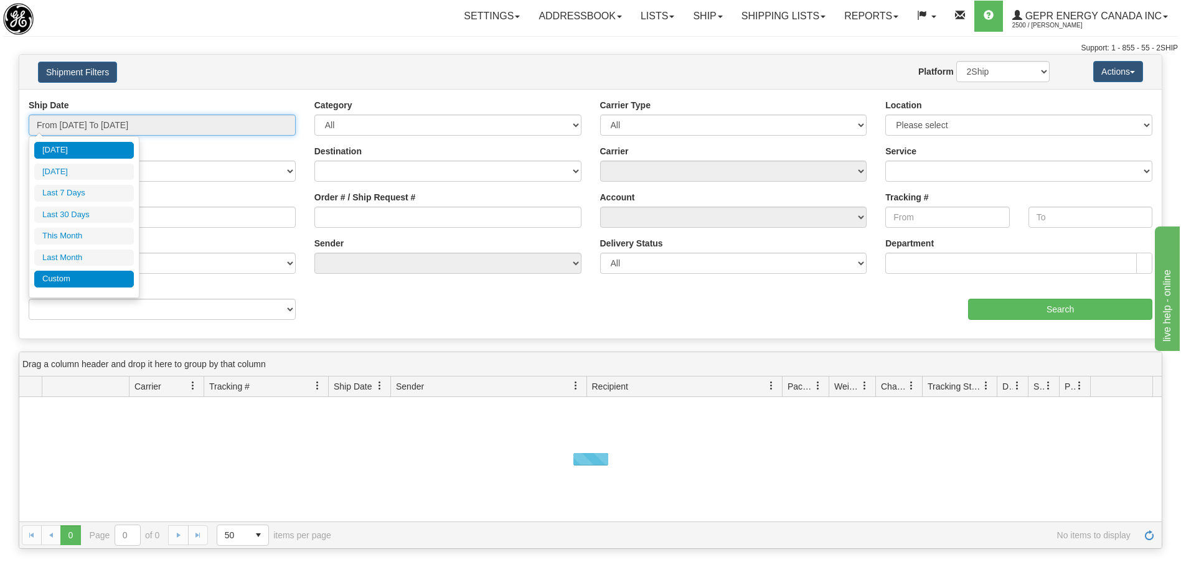
type input "[DATE]"
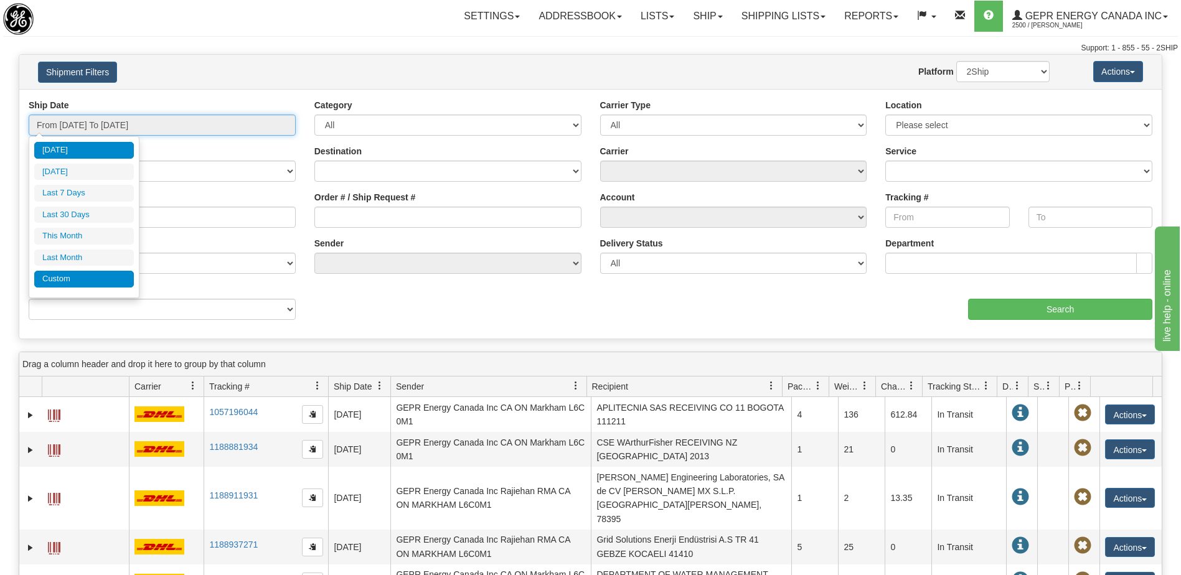
type input "[DATE]"
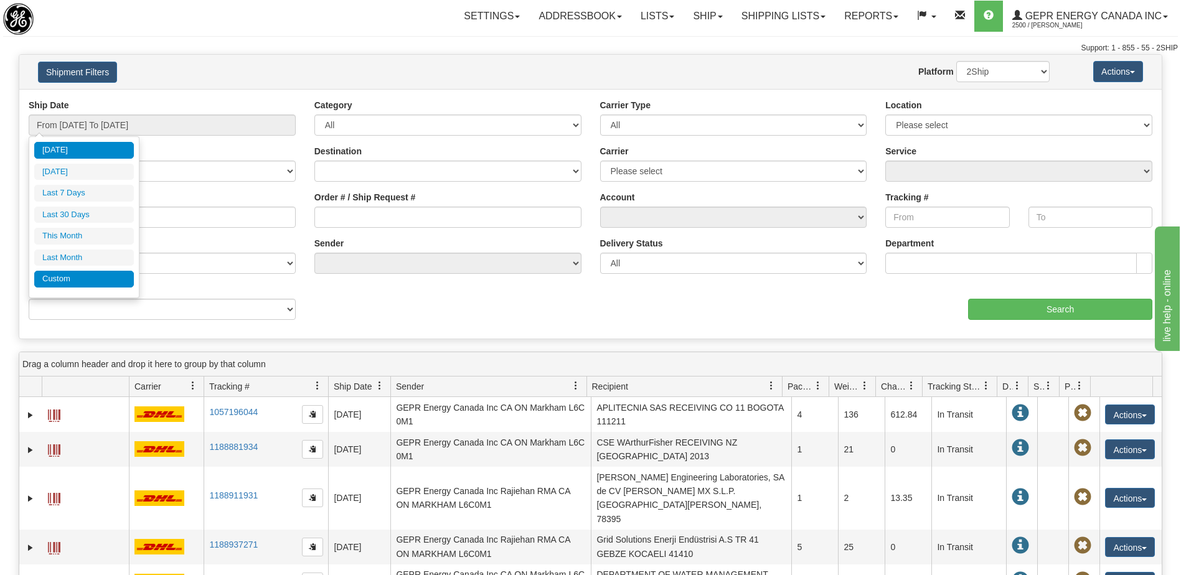
click at [106, 282] on li "Custom" at bounding box center [84, 279] width 100 height 17
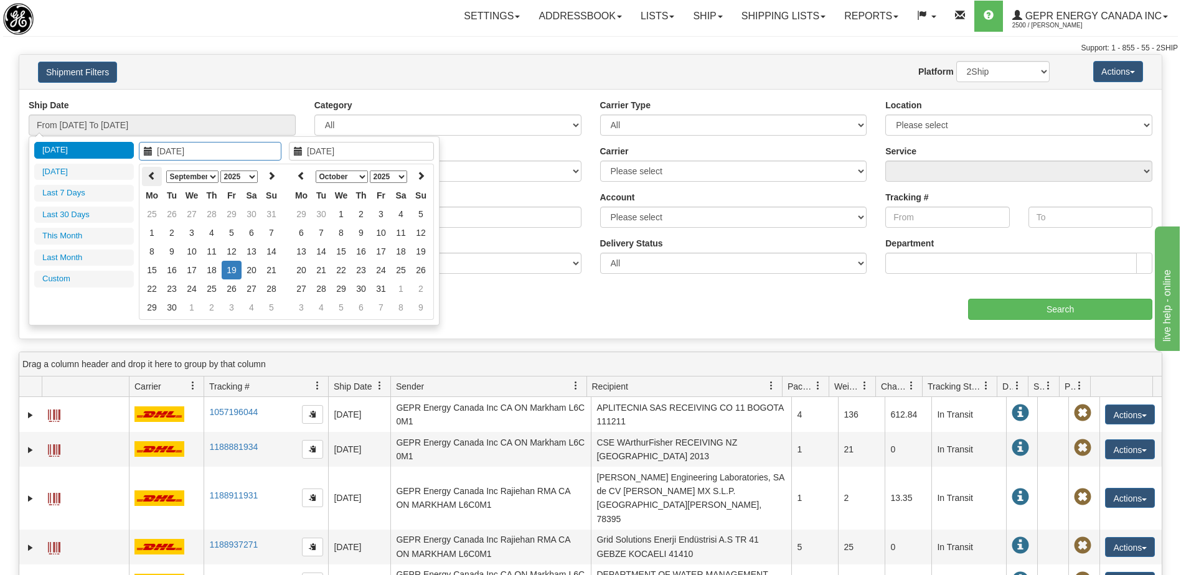
click at [150, 174] on icon at bounding box center [151, 175] width 9 height 9
type input "[DATE]"
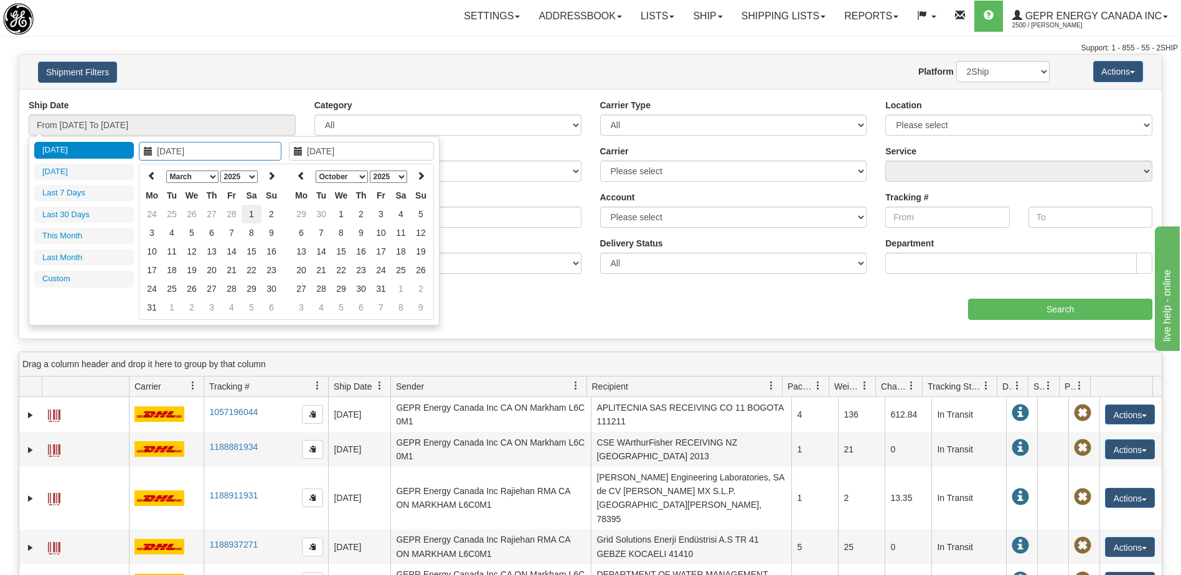
click at [246, 213] on td "1" at bounding box center [251, 214] width 20 height 19
click at [306, 180] on th at bounding box center [301, 176] width 20 height 19
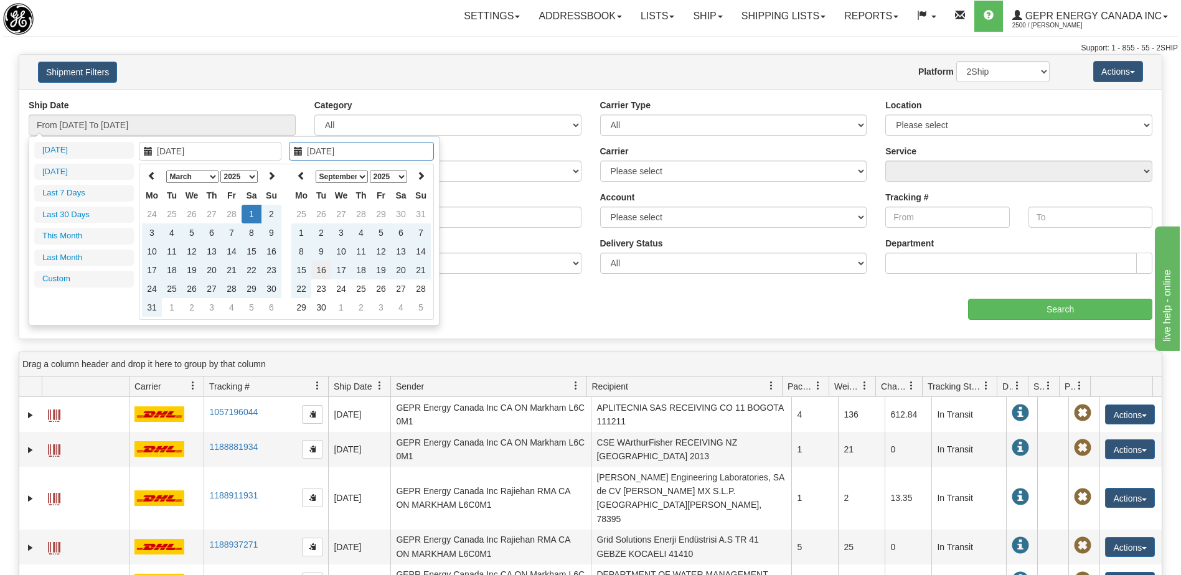
type input "[DATE]"
click at [322, 273] on td "16" at bounding box center [321, 270] width 20 height 19
type input "From [DATE] To [DATE]"
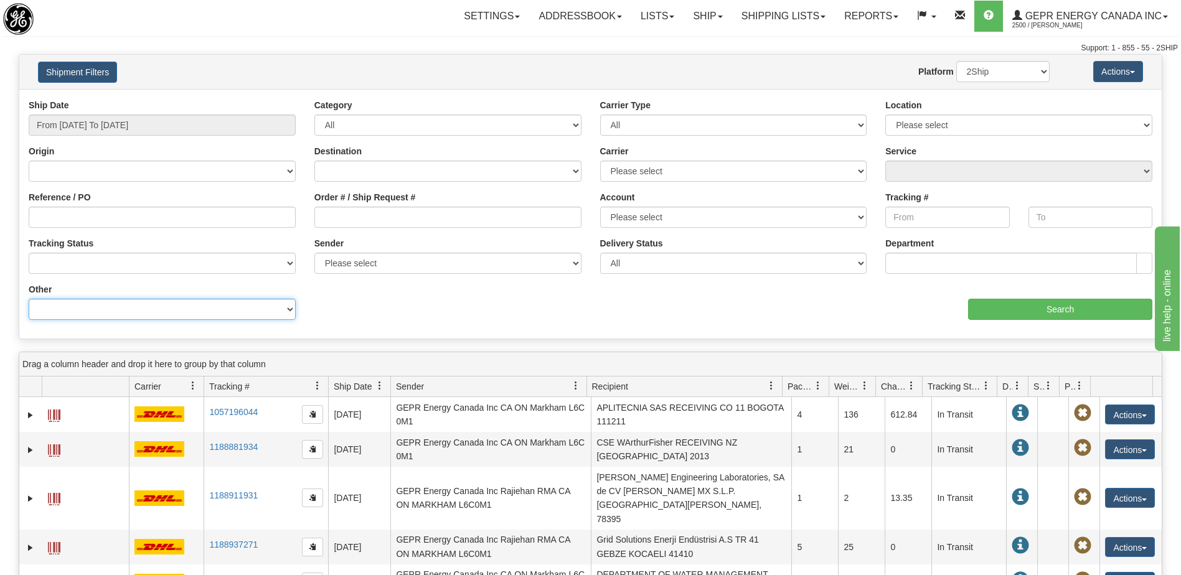
click at [258, 316] on select "Billing Account # Billing Type BOL # (LTL) Commodity Or Documents Consolidation…" at bounding box center [162, 309] width 267 height 21
select select "Recipient_ZIP"
click at [29, 299] on select "Billing Account # Billing Type BOL # (LTL) Commodity Or Documents Consolidation…" at bounding box center [162, 309] width 267 height 21
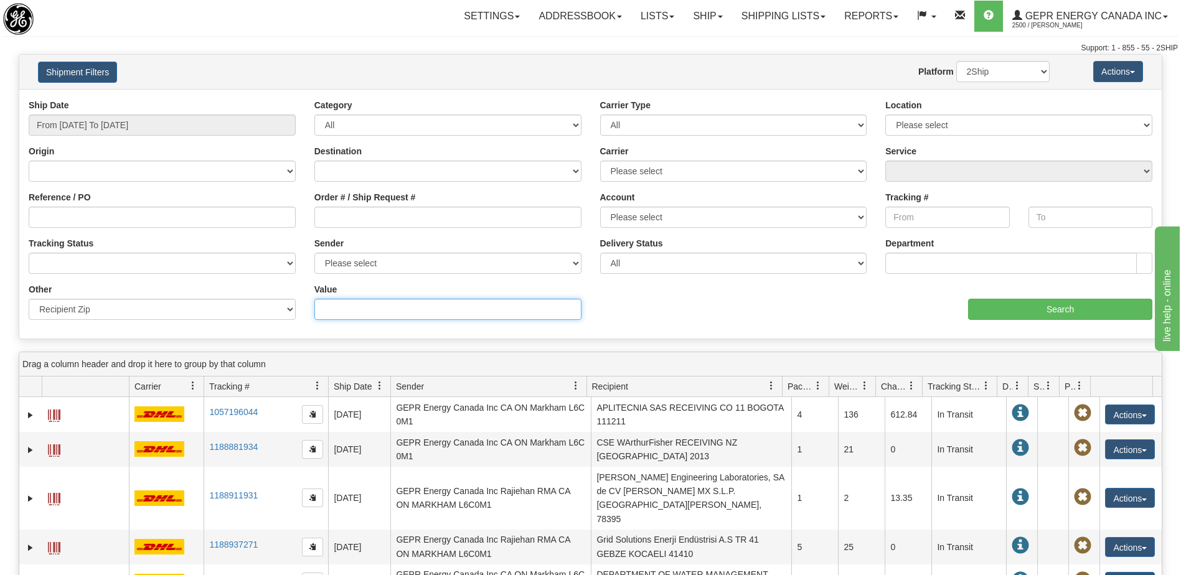
click at [328, 316] on input "Value" at bounding box center [447, 309] width 267 height 21
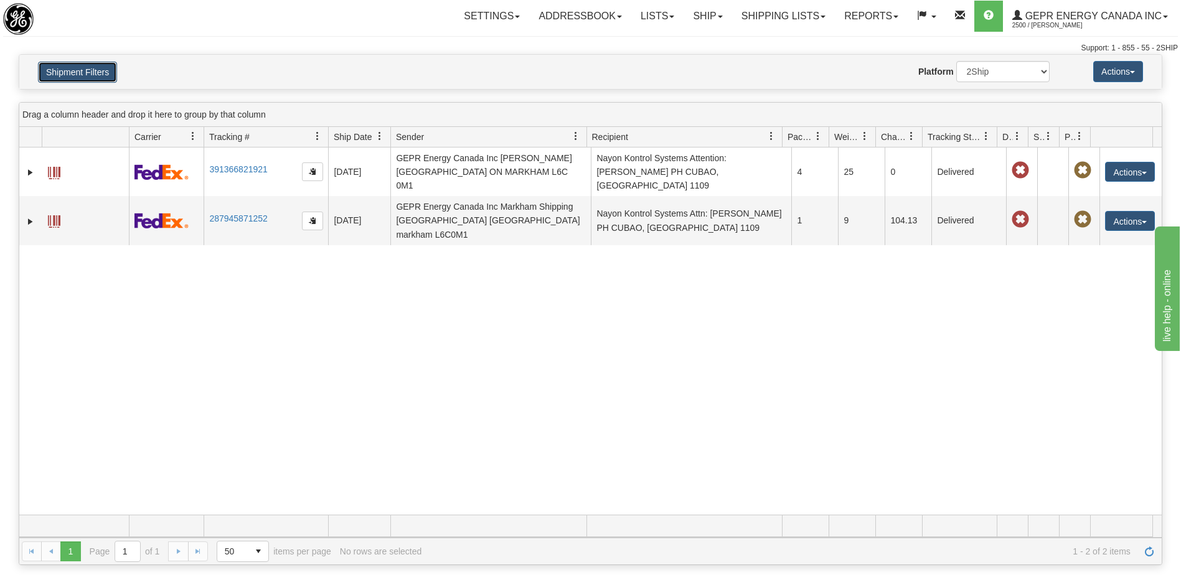
click at [97, 70] on button "Shipment Filters" at bounding box center [77, 72] width 79 height 21
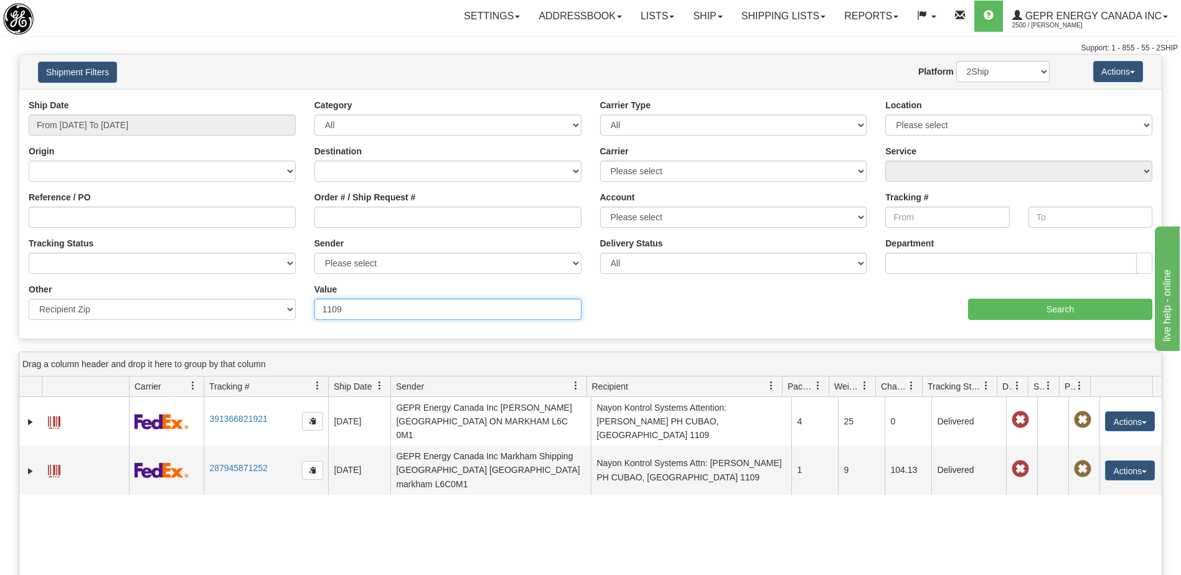
click at [383, 311] on input "1109" at bounding box center [447, 309] width 267 height 21
type input "1102"
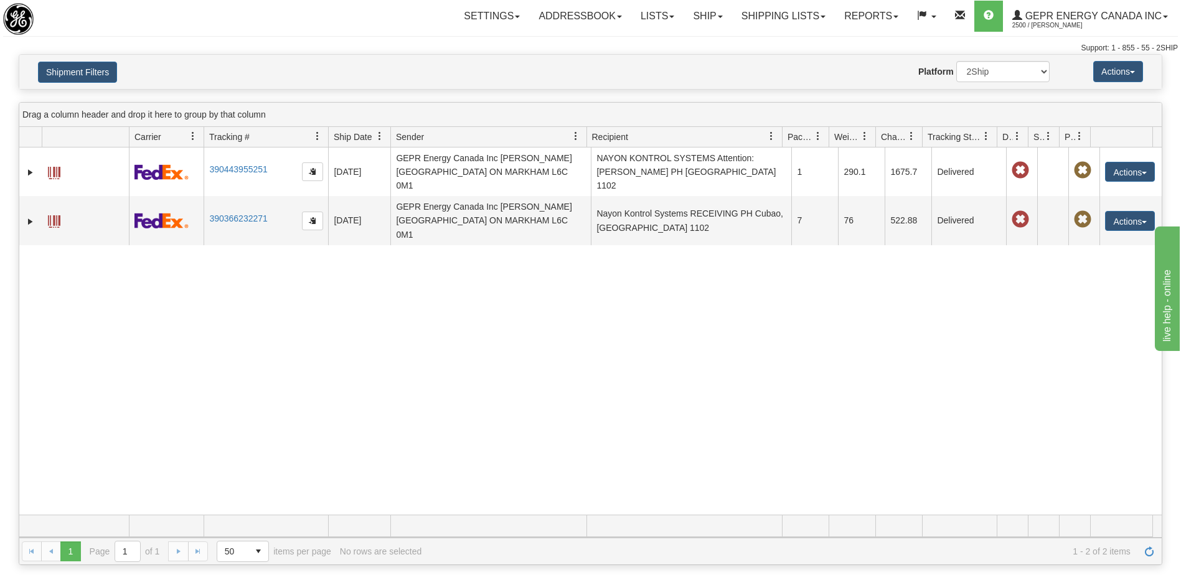
click at [727, 312] on div "31199743 2500 390443955251 [DATE] [DATE] 10:34:38 AM GEPR Energy Canada Inc [PE…" at bounding box center [590, 330] width 1142 height 367
